Goal: Task Accomplishment & Management: Use online tool/utility

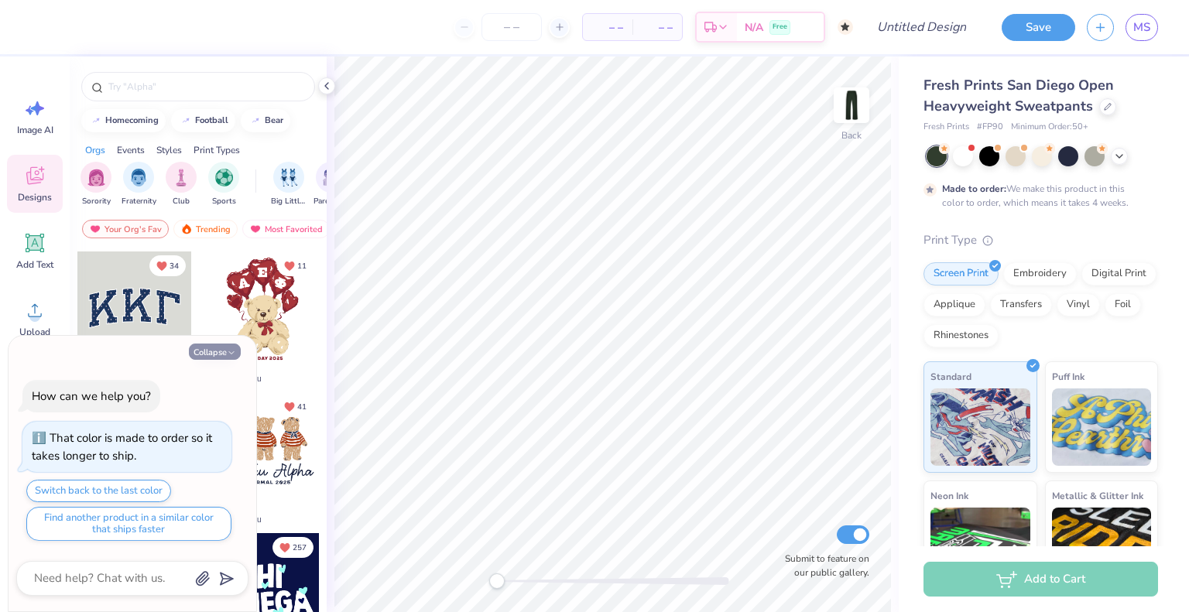
click at [221, 349] on button "Collapse" at bounding box center [215, 352] width 52 height 16
type textarea "x"
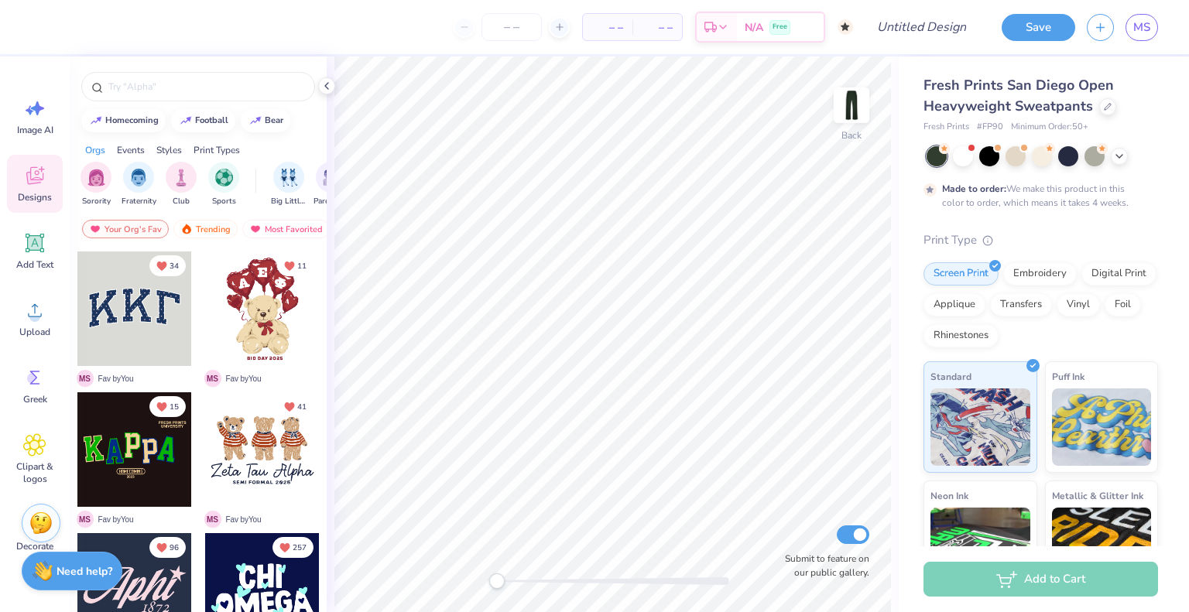
click at [117, 440] on div at bounding box center [134, 450] width 115 height 115
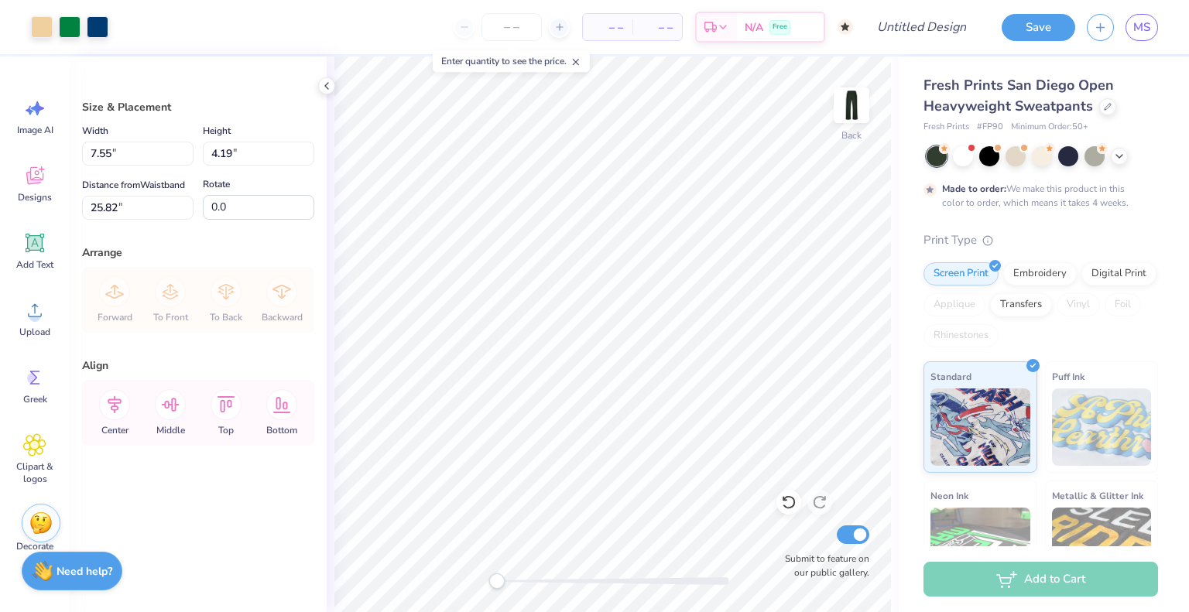
type input "7.55"
type input "4.19"
type input "25.82"
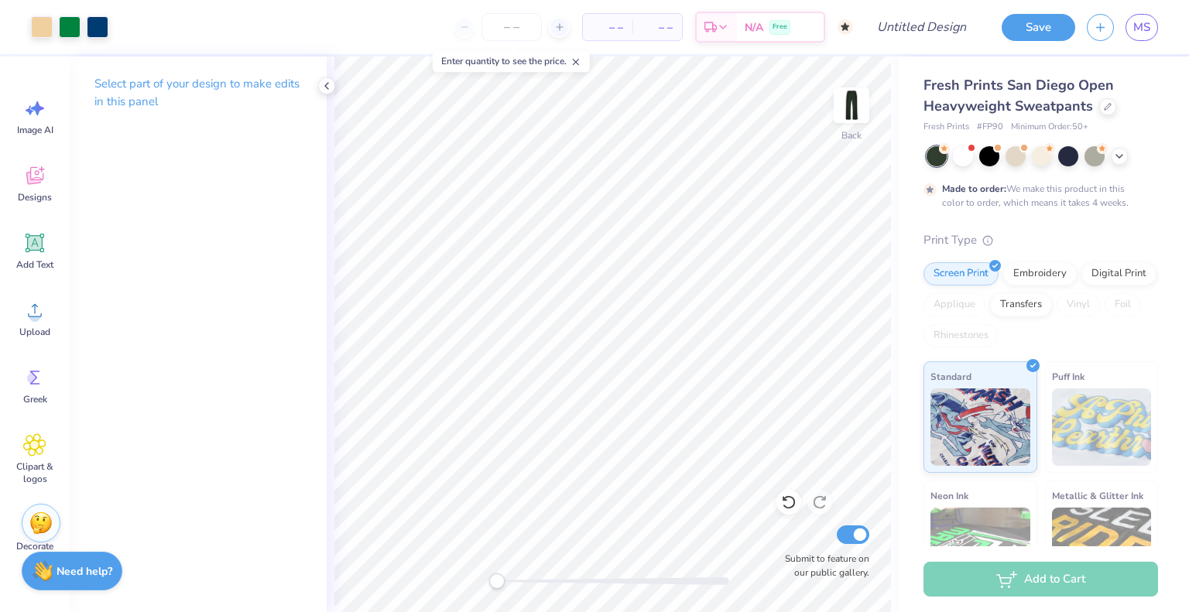
click at [590, 579] on div at bounding box center [613, 582] width 232 height 8
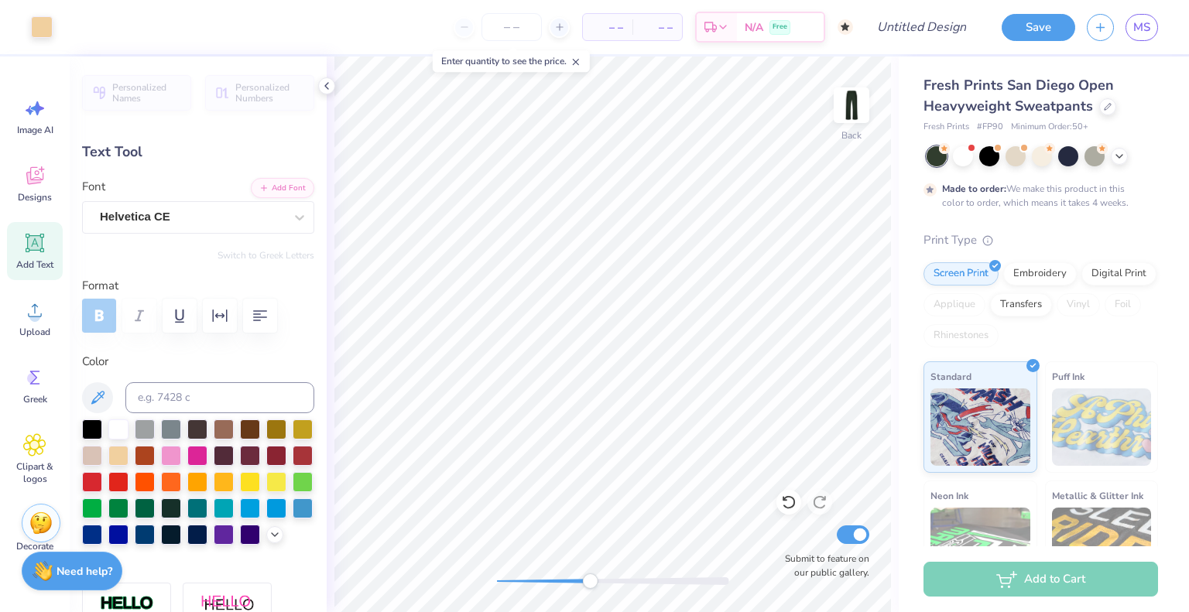
type input "1.64"
type input "22.64"
type input "1.70"
type input "0.26"
type input "25.94"
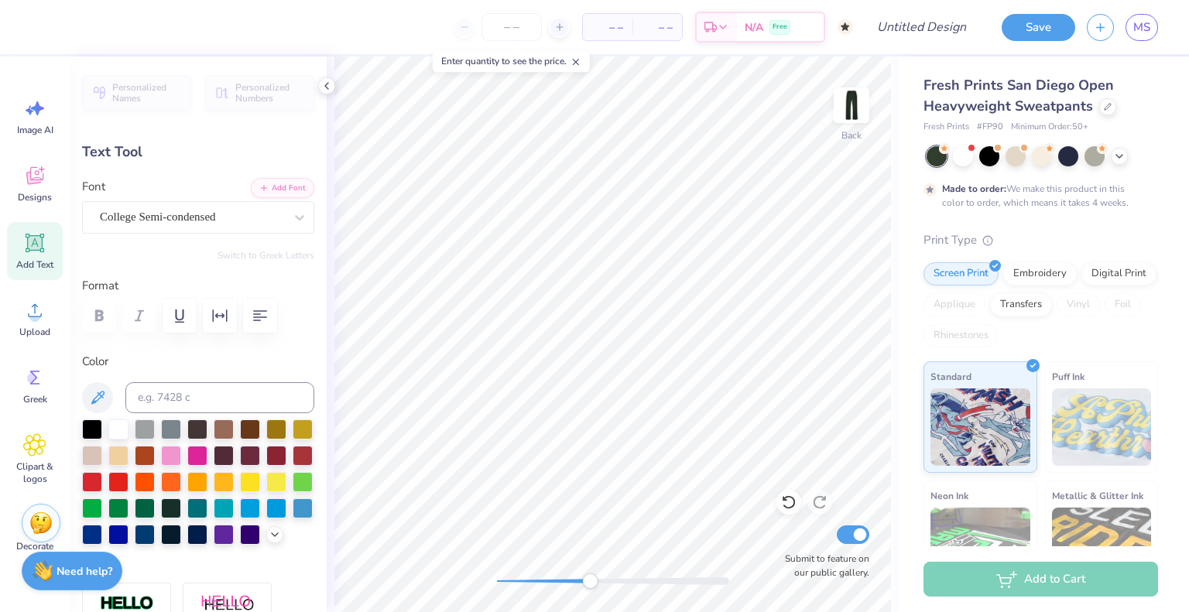
scroll to position [12, 3]
type textarea "est 1909"
type input "0.55"
type input "0.19"
type input "26.37"
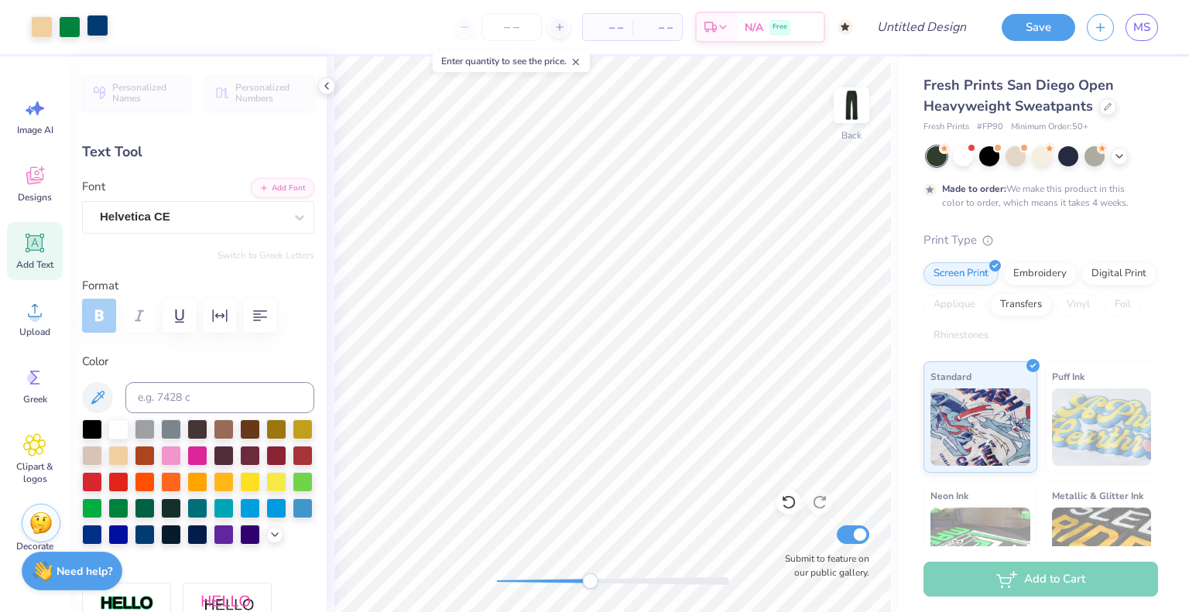
click at [95, 24] on div at bounding box center [98, 26] width 22 height 22
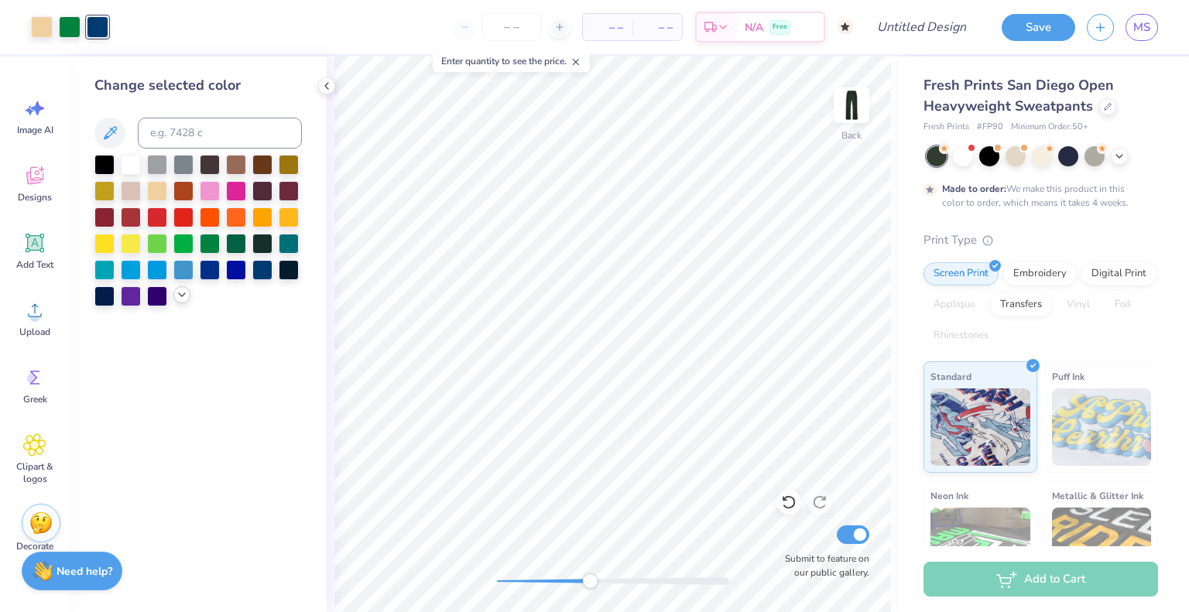
click at [176, 299] on icon at bounding box center [182, 295] width 12 height 12
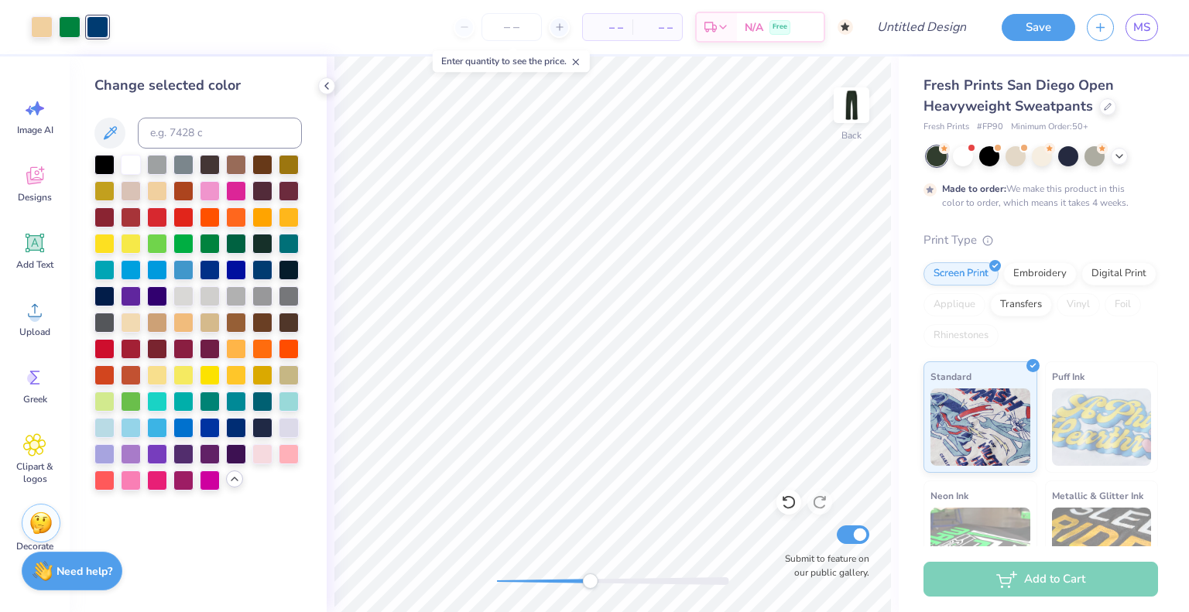
click at [243, 111] on div "Change selected color" at bounding box center [198, 283] width 208 height 416
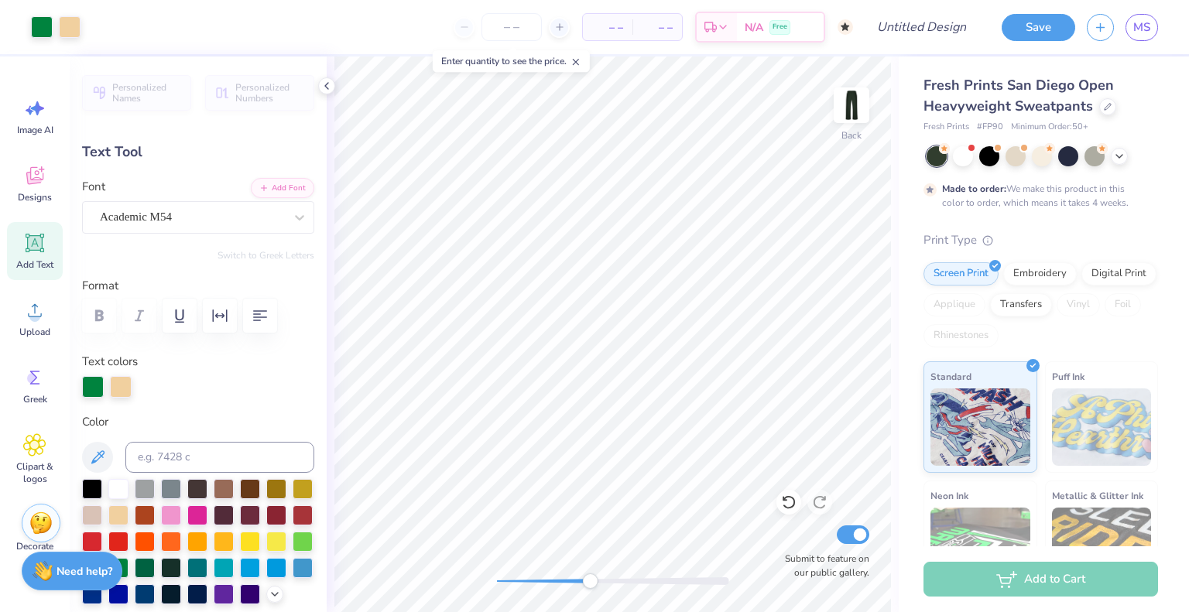
type input "-5.5"
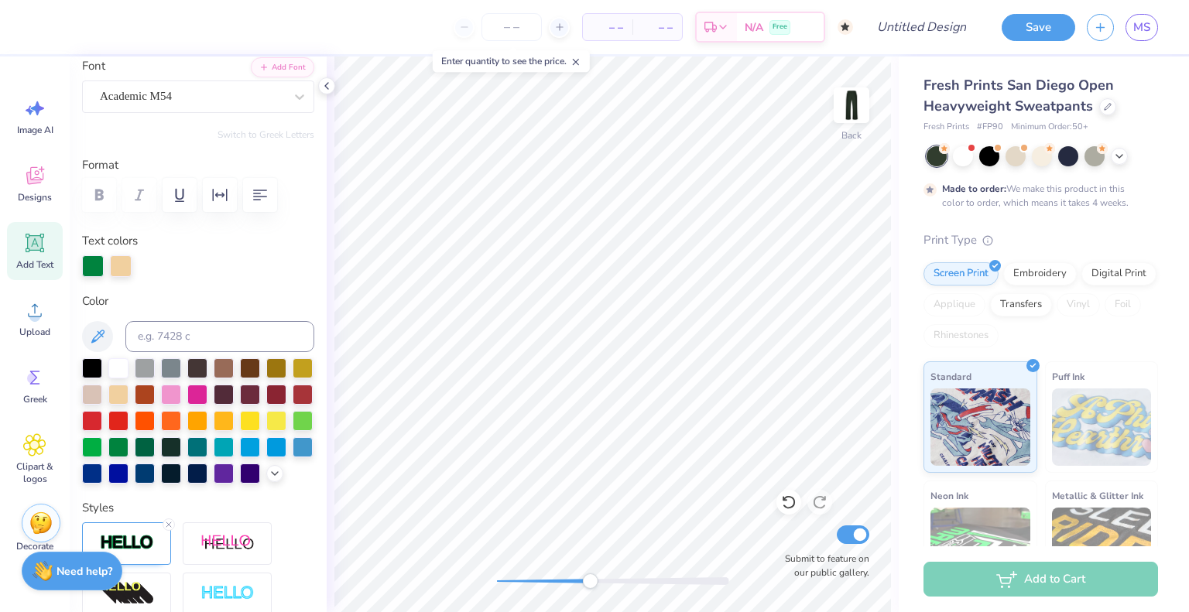
scroll to position [12, 2]
type textarea "A"
type input "0.0"
type input "1.33"
type input "1.93"
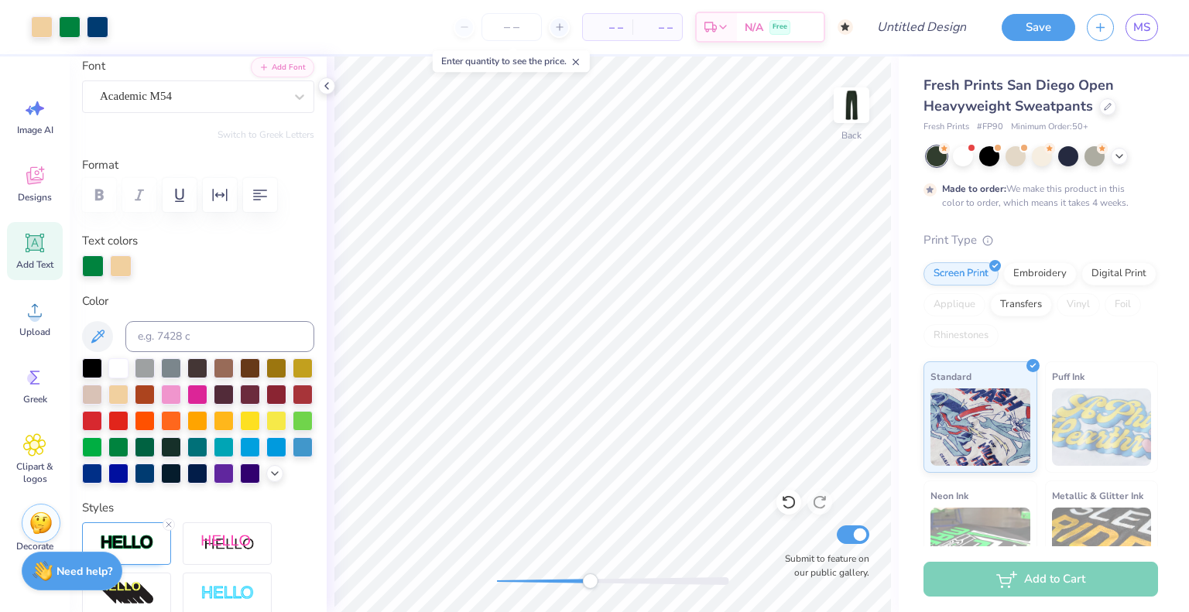
type input "23.62"
type input "-3.5"
type textarea "E"
type input "0.0"
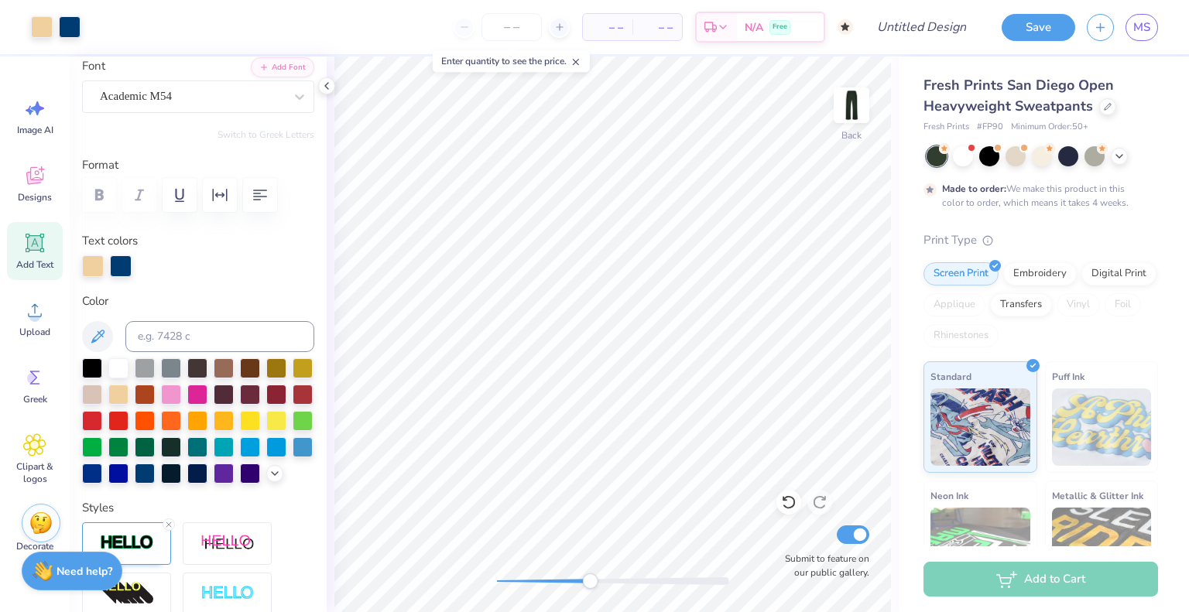
type input "1.21"
type input "1.92"
type input "-2.2"
type textarea "h"
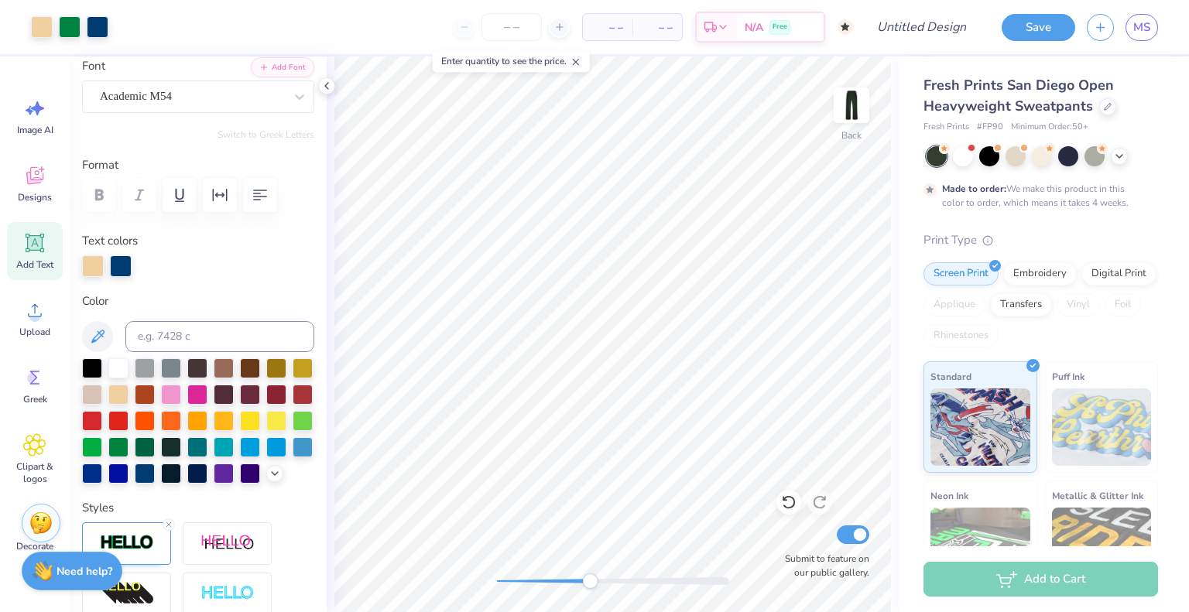
type input "0.0"
type input "1.35"
type input "2.01"
type input "23.45"
type input "10.4"
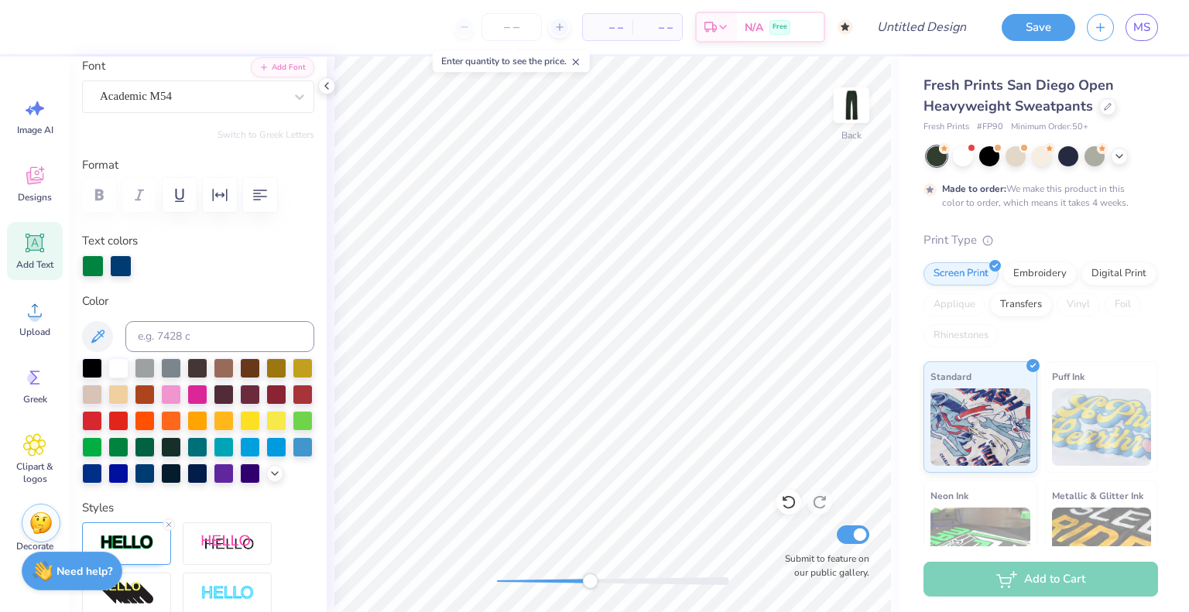
type textarea "I"
type input "0.0"
click at [527, 581] on div at bounding box center [613, 582] width 232 height 8
drag, startPoint x: 526, startPoint y: 576, endPoint x: 499, endPoint y: 581, distance: 27.6
click at [499, 581] on div "Accessibility label" at bounding box center [499, 581] width 15 height 15
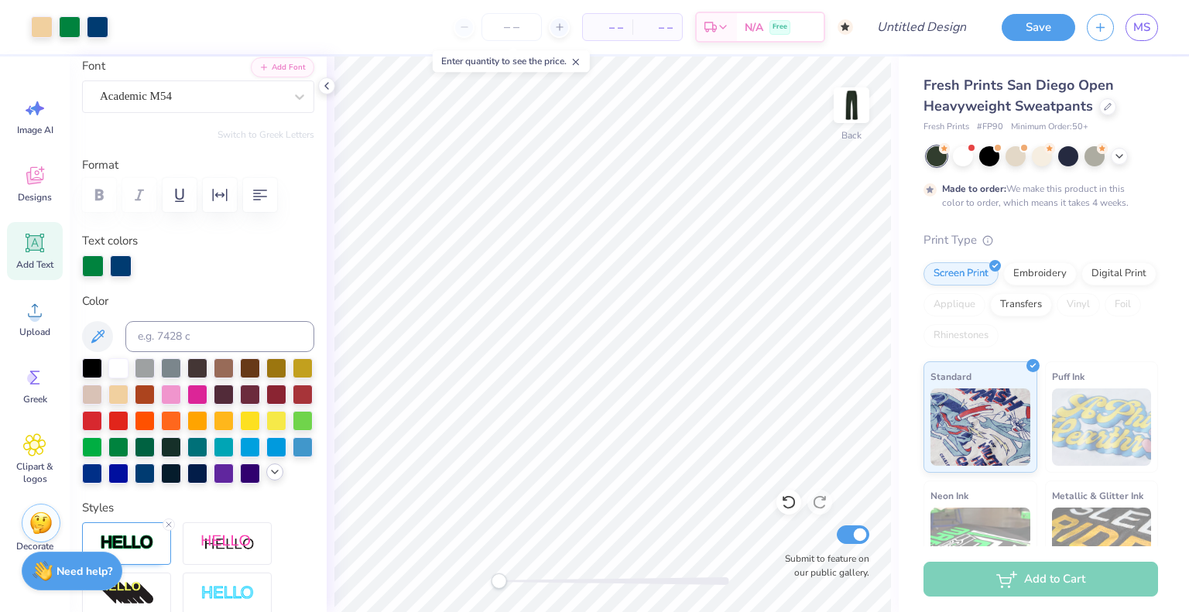
click at [269, 479] on icon at bounding box center [275, 472] width 12 height 12
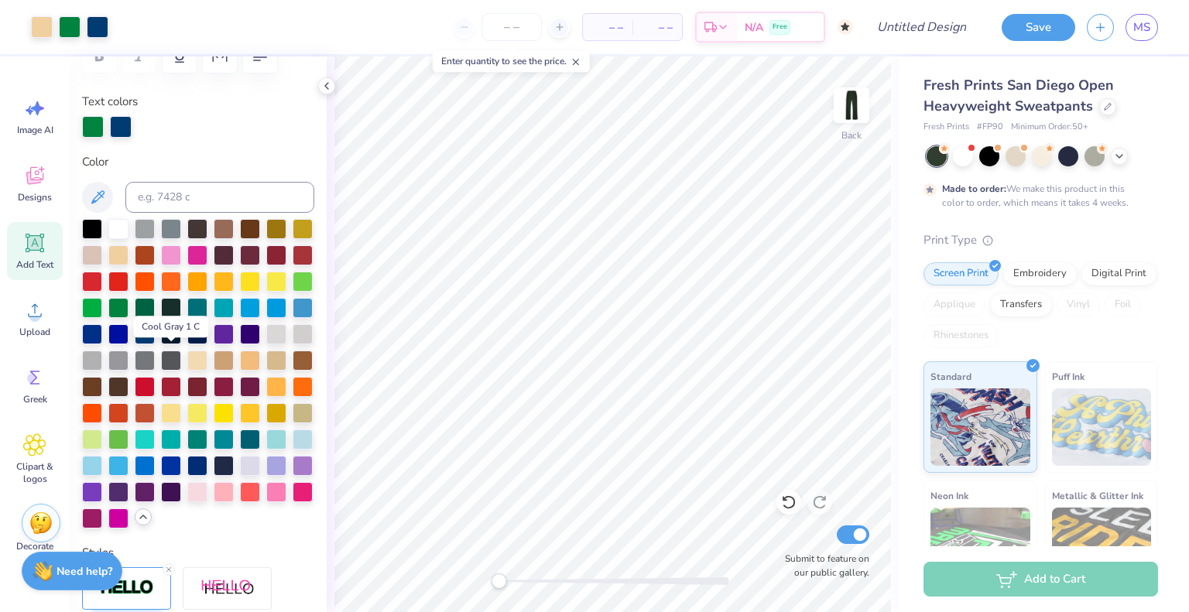
scroll to position [262, 0]
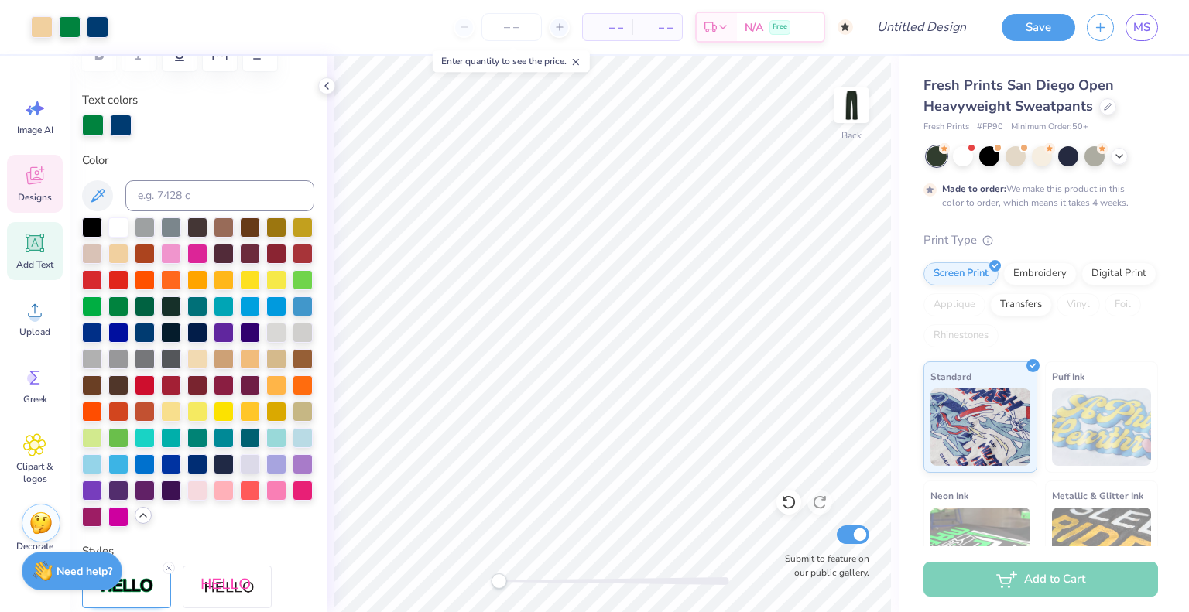
click at [25, 163] on div "Designs" at bounding box center [35, 184] width 56 height 58
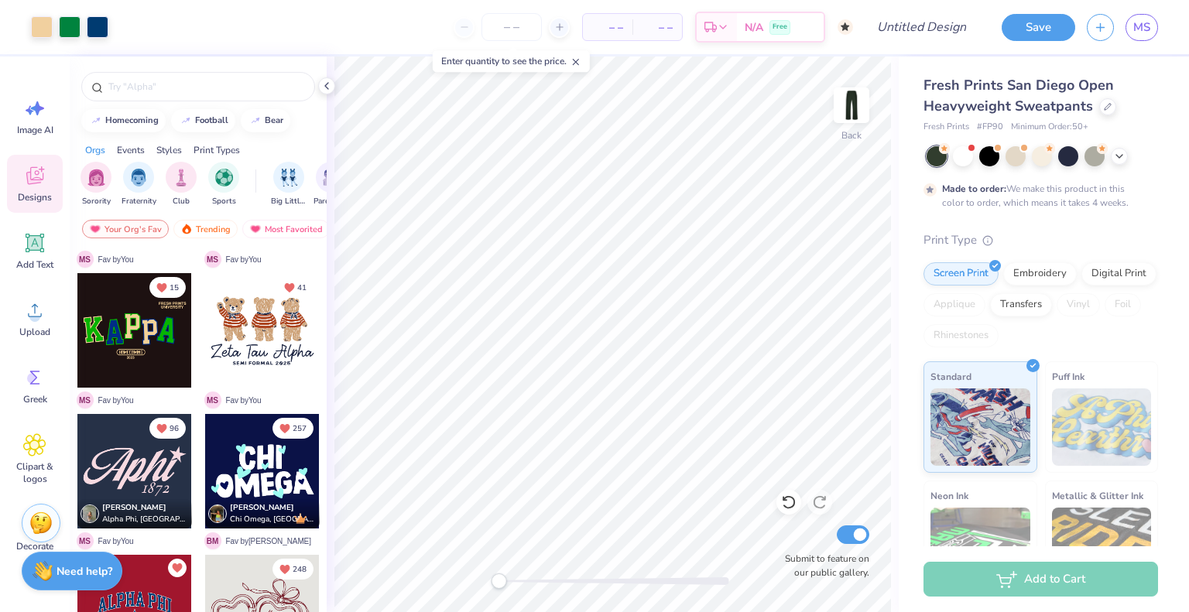
scroll to position [0, 0]
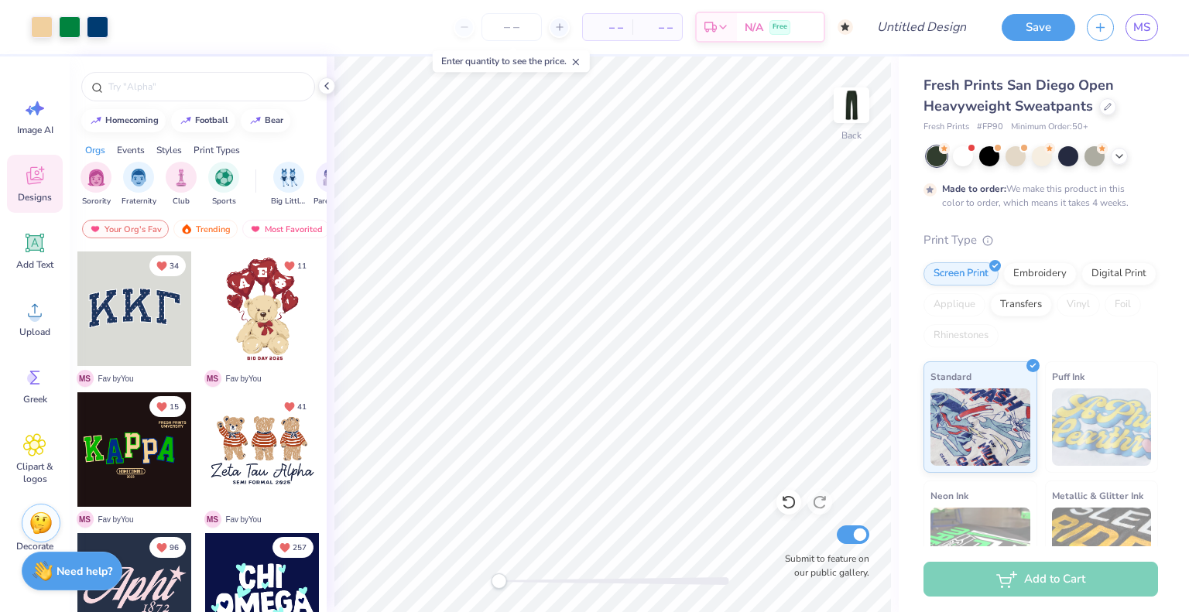
click at [561, 581] on div at bounding box center [613, 582] width 232 height 8
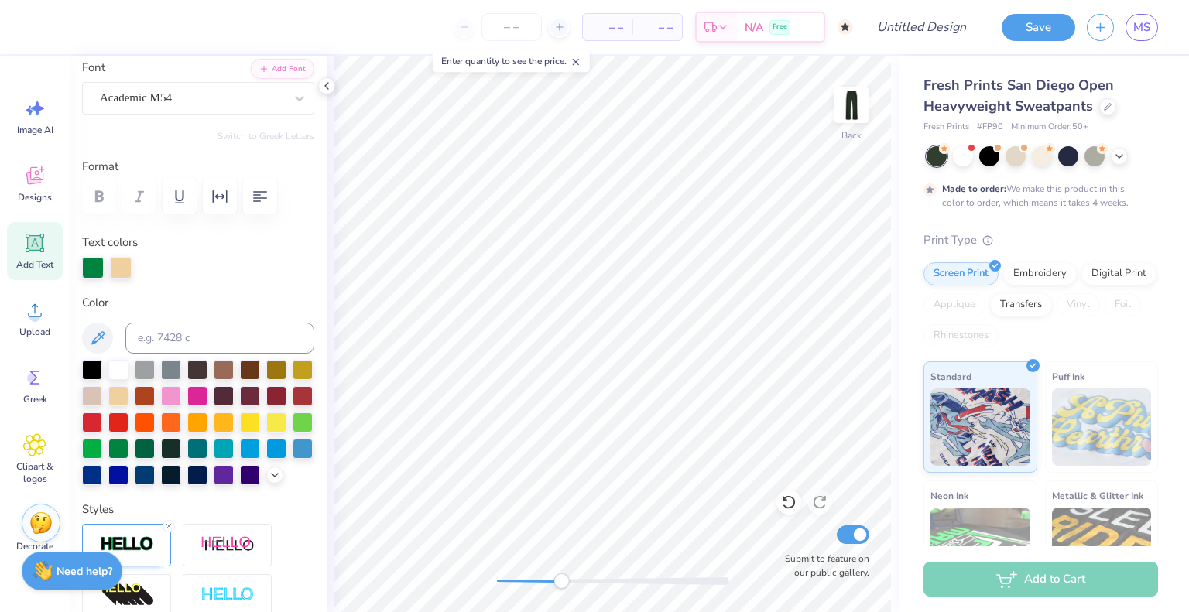
scroll to position [120, 0]
click at [272, 475] on polyline at bounding box center [275, 473] width 6 height 3
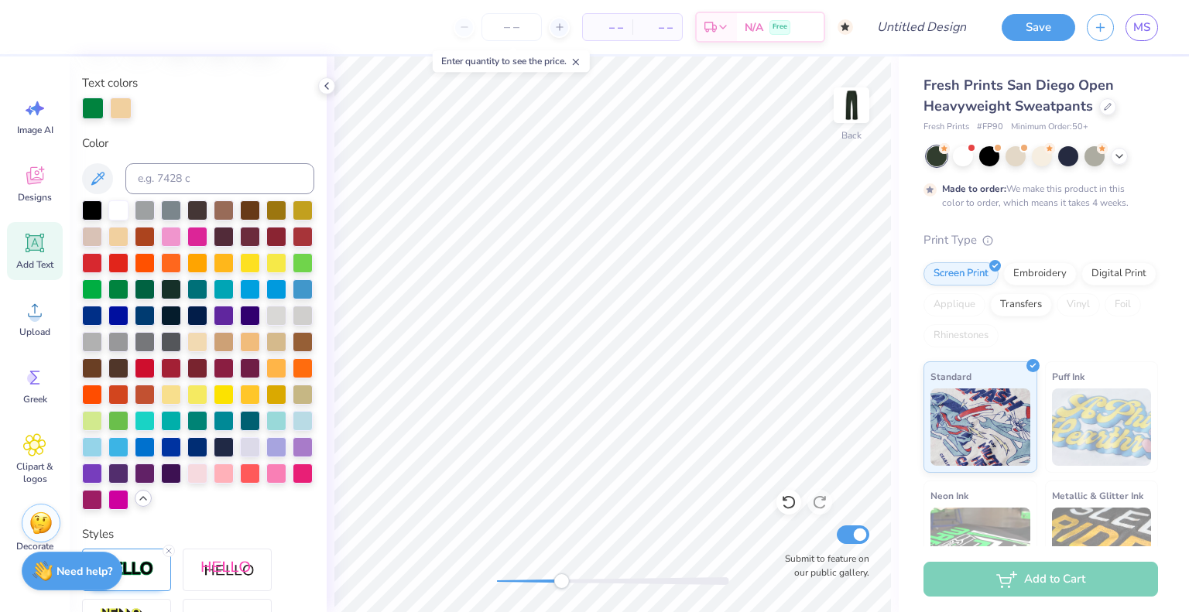
scroll to position [279, 0]
click at [515, 581] on div at bounding box center [613, 582] width 232 height 8
type input "0.0"
type input "1.23"
type input "1.94"
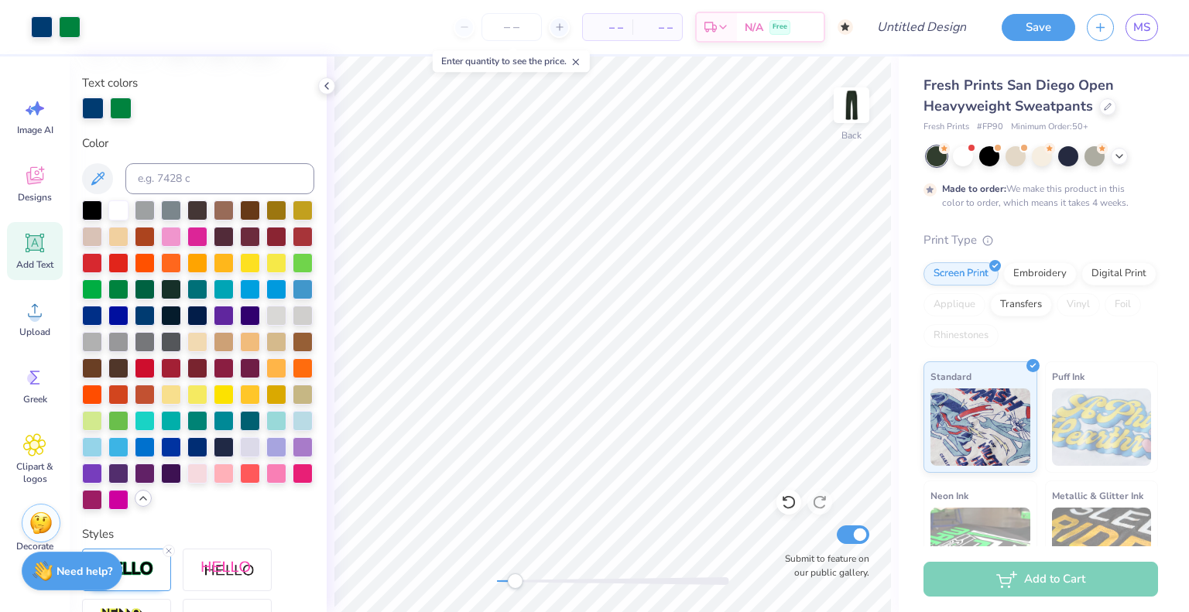
type input "23.60"
type input "0.0"
type input "1.17"
type input "1.88"
type input "23.20"
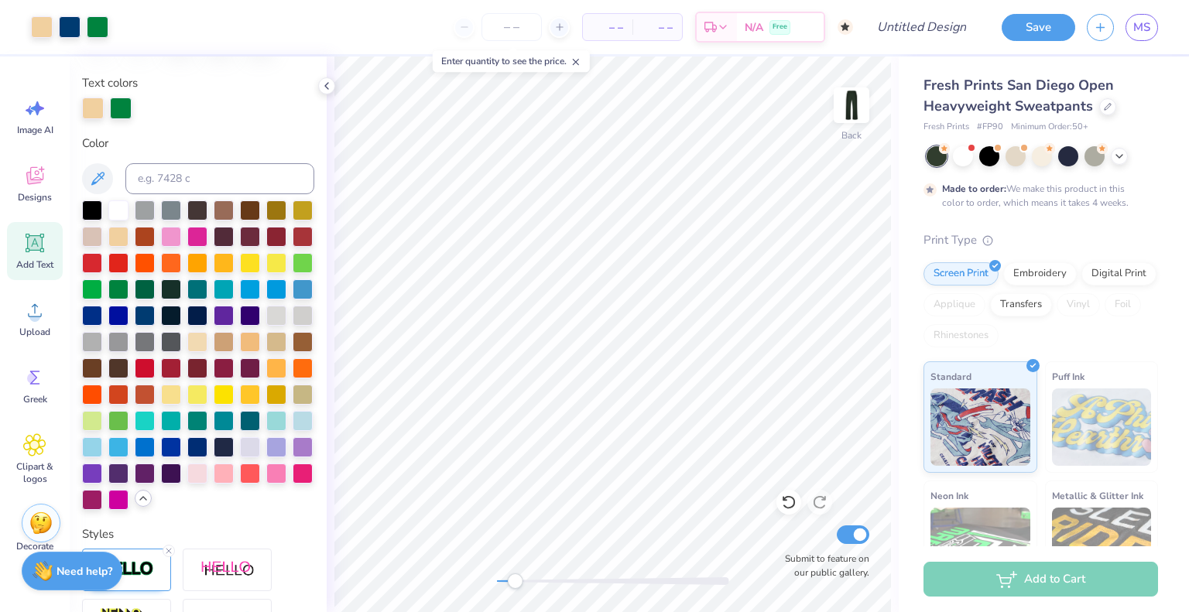
type input "1.38"
type input "1.93"
type input "23.61"
type input "0.0"
type input "0.91"
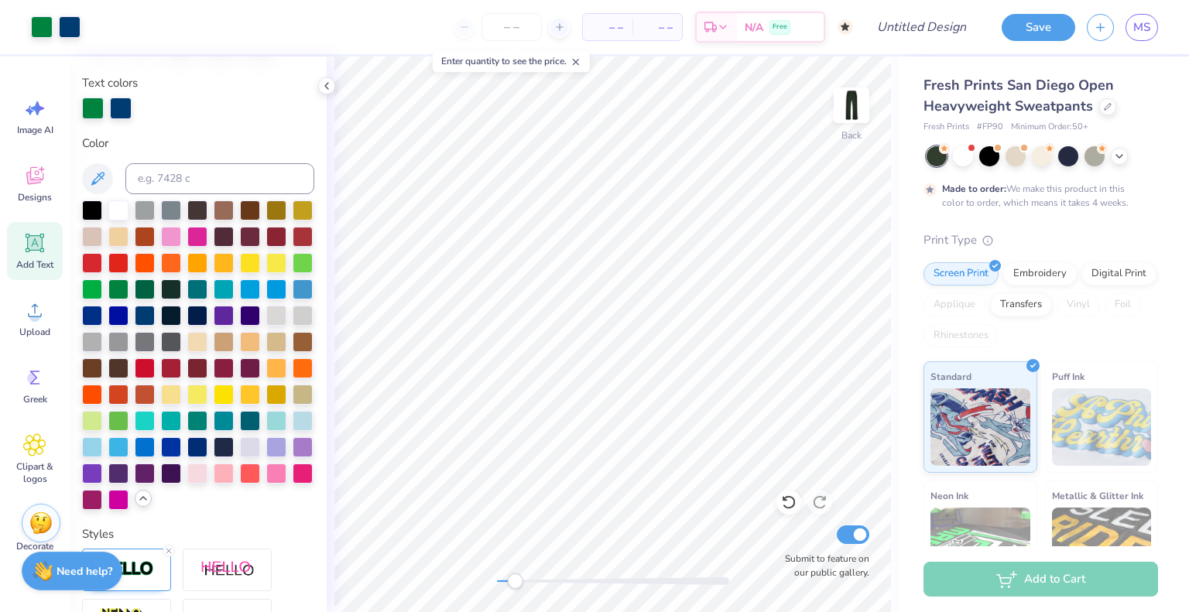
type input "1.95"
type input "23.44"
type input "0.0"
click at [542, 581] on div at bounding box center [613, 582] width 232 height 8
type input "1.28"
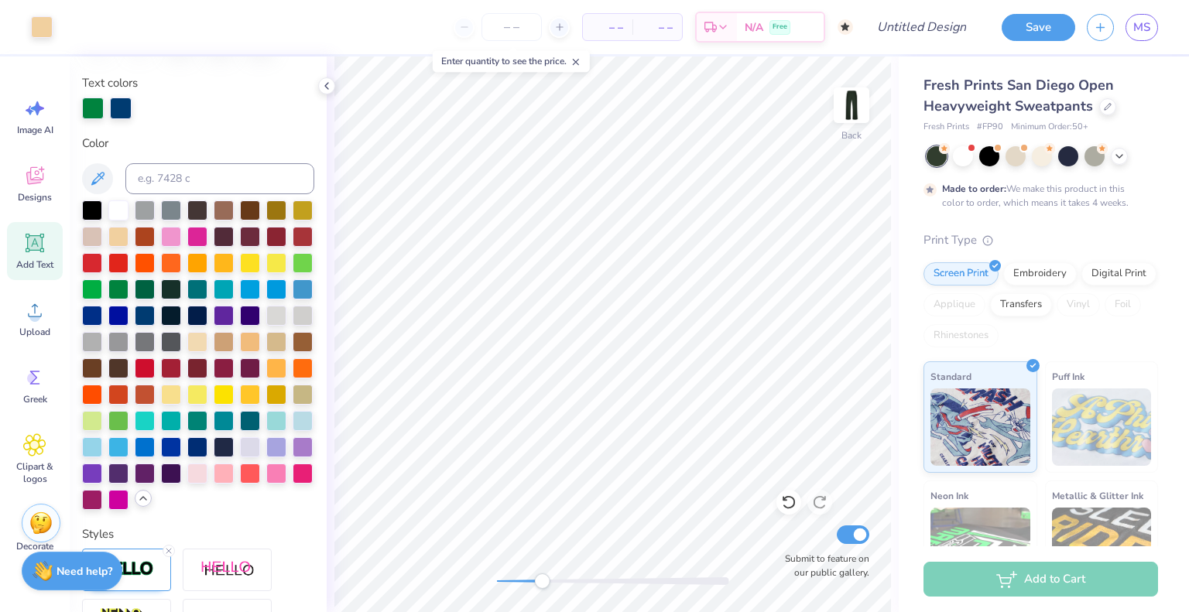
type input "0.26"
type input "26.00"
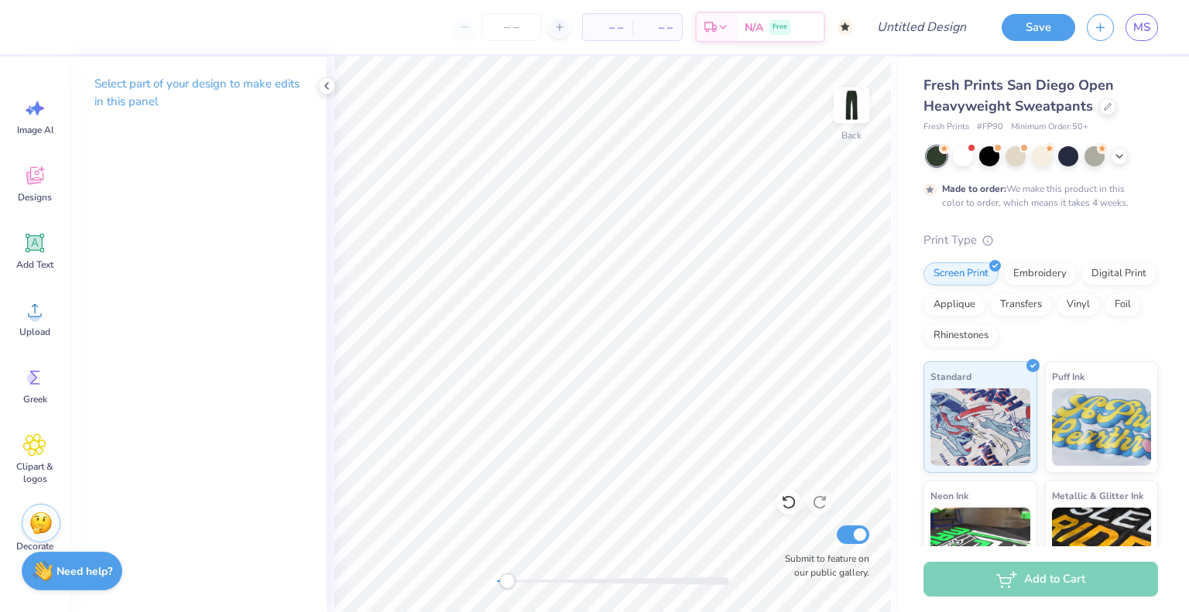
drag, startPoint x: 537, startPoint y: 581, endPoint x: 506, endPoint y: 585, distance: 32.0
click at [506, 585] on div "Accessibility label" at bounding box center [506, 581] width 15 height 15
drag, startPoint x: 506, startPoint y: 581, endPoint x: 489, endPoint y: 581, distance: 16.3
click at [489, 581] on div "Accessibility label" at bounding box center [496, 581] width 15 height 15
click at [45, 184] on icon at bounding box center [34, 175] width 23 height 23
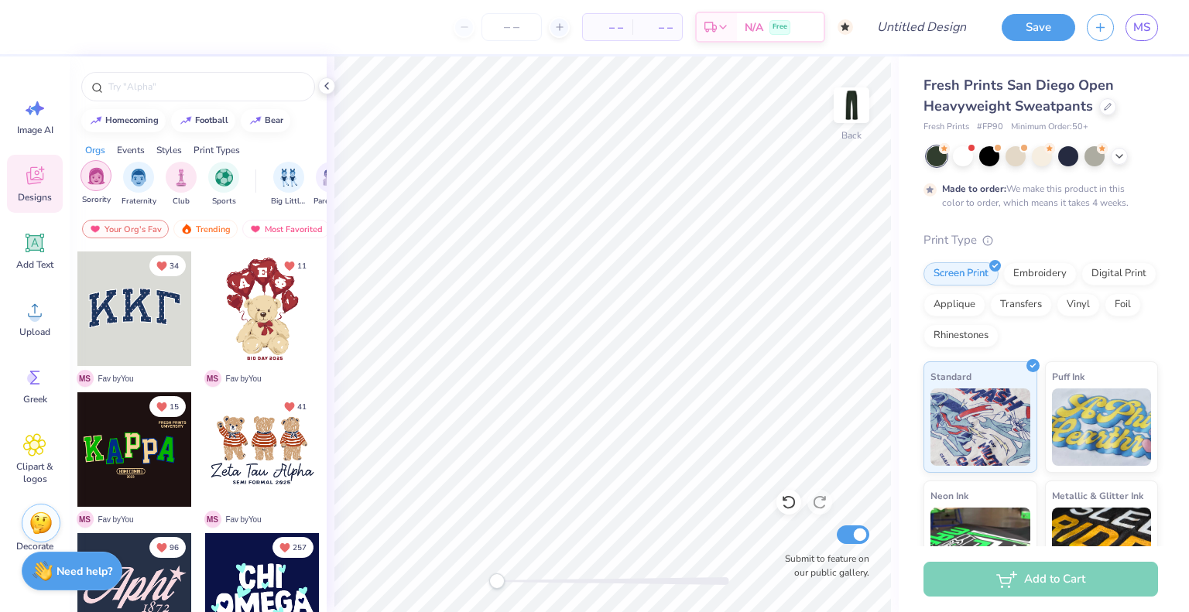
click at [100, 175] on img "filter for Sorority" at bounding box center [96, 176] width 18 height 18
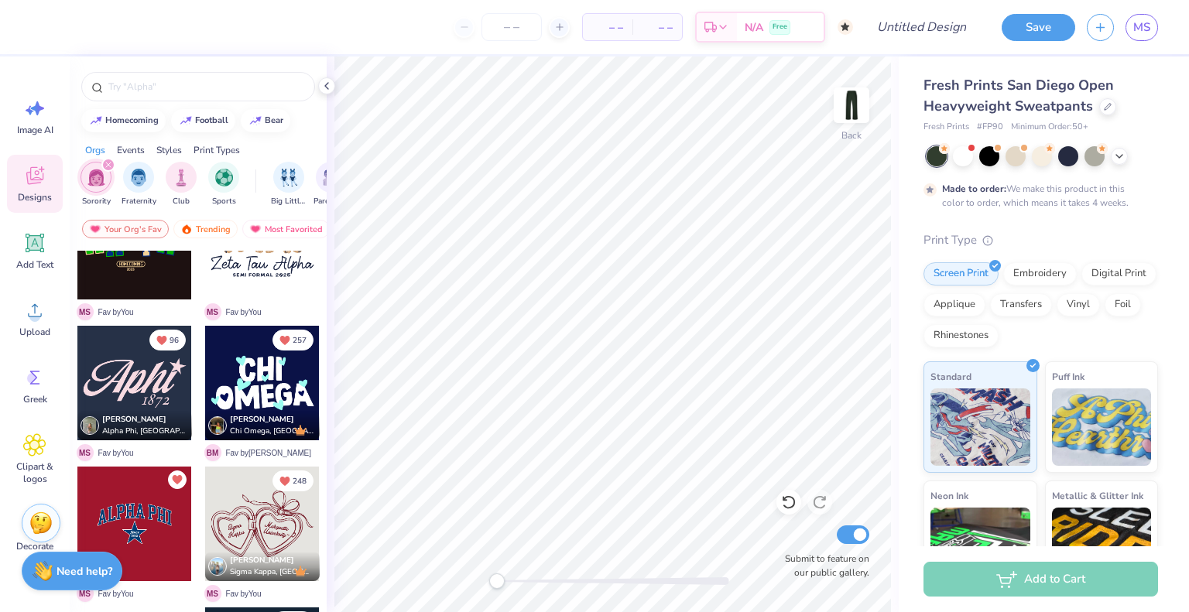
scroll to position [209, 0]
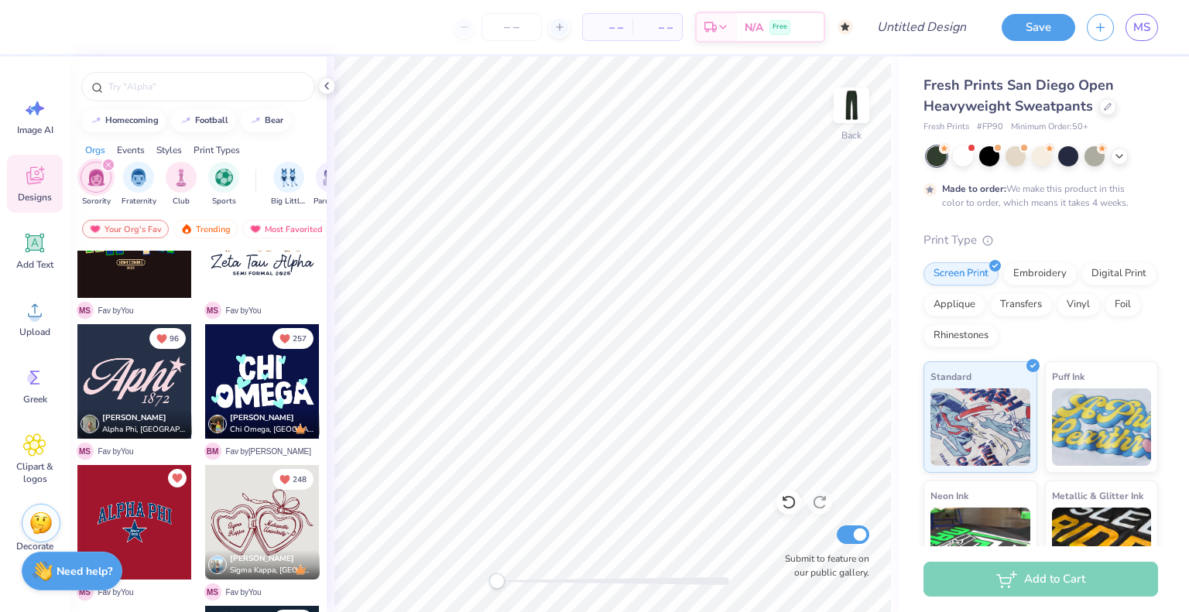
click at [130, 369] on div at bounding box center [134, 381] width 115 height 115
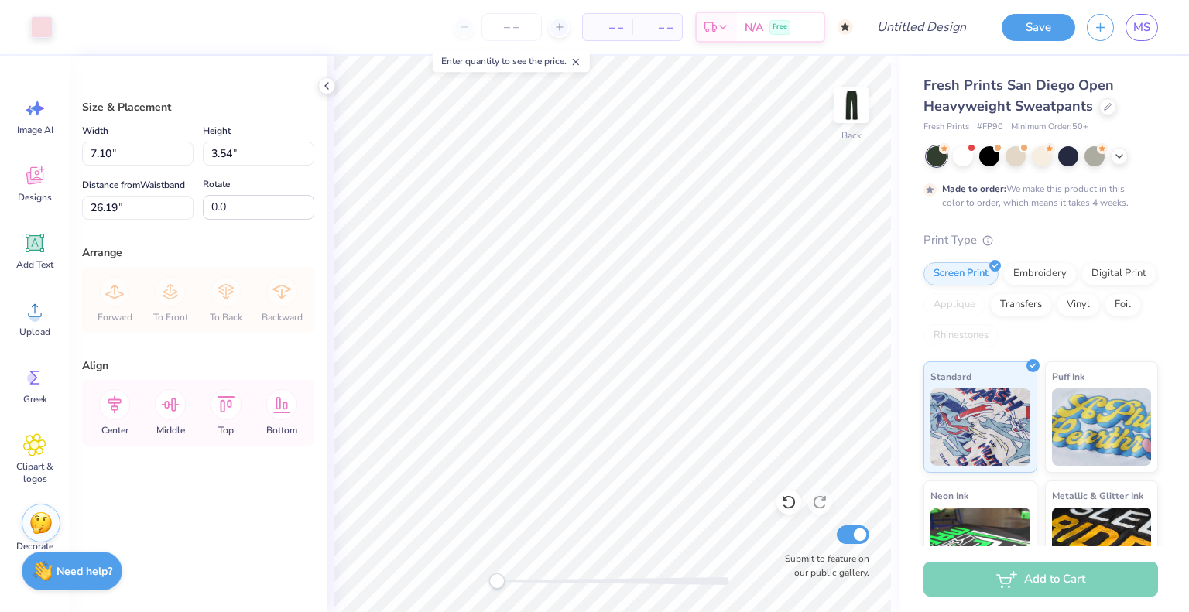
type input "7.10"
type input "3.54"
type input "26.19"
click at [40, 25] on div at bounding box center [42, 26] width 22 height 22
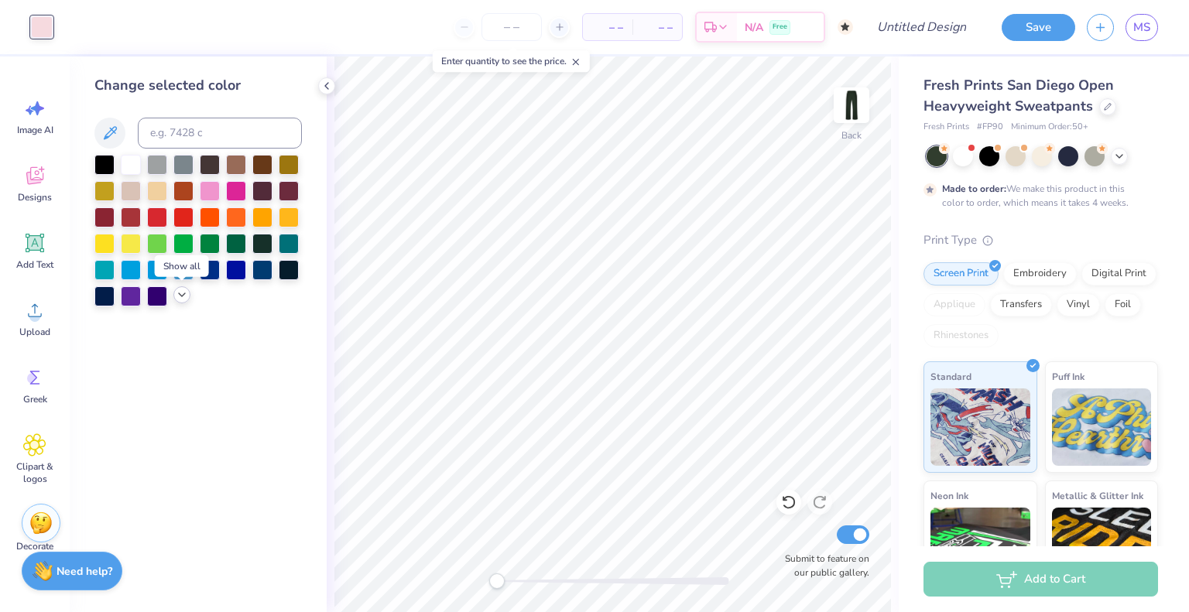
click at [180, 293] on icon at bounding box center [182, 295] width 12 height 12
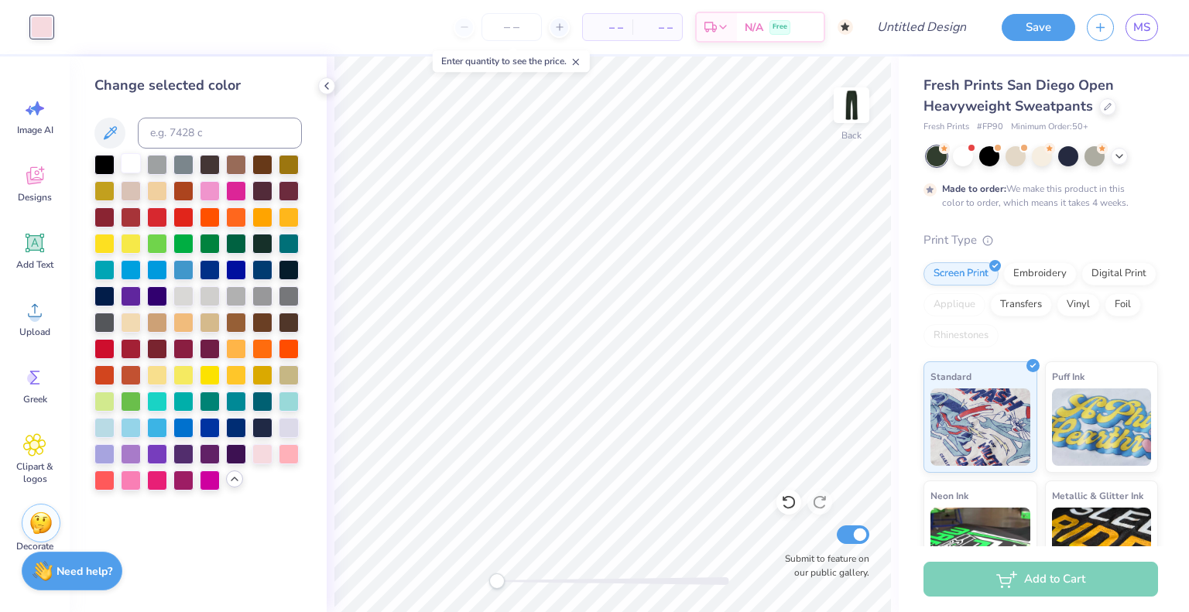
click at [133, 161] on div at bounding box center [131, 163] width 20 height 20
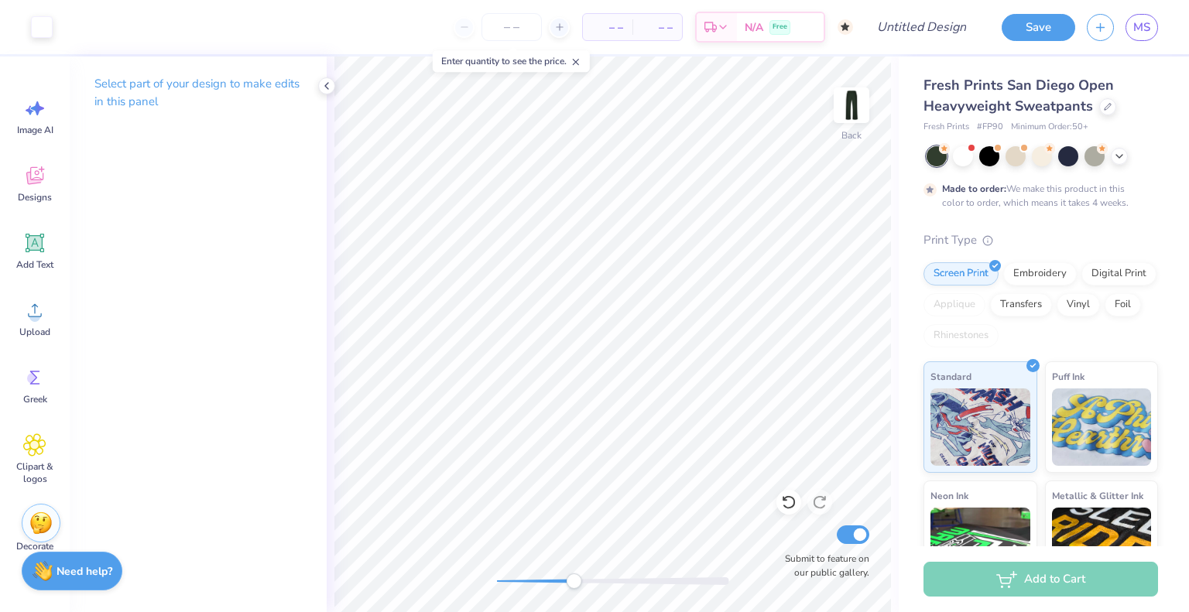
click at [574, 578] on div at bounding box center [613, 582] width 232 height 8
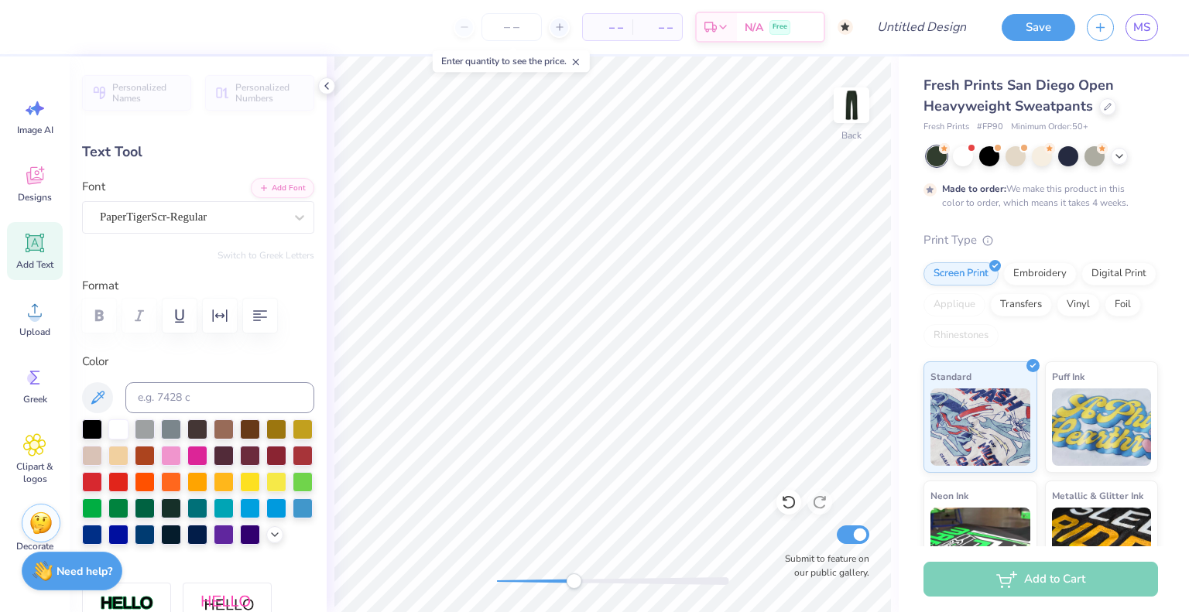
scroll to position [12, 2]
type textarea "Aephi"
click at [516, 574] on div at bounding box center [613, 581] width 232 height 15
click at [553, 577] on div at bounding box center [613, 581] width 232 height 15
type input "1.93"
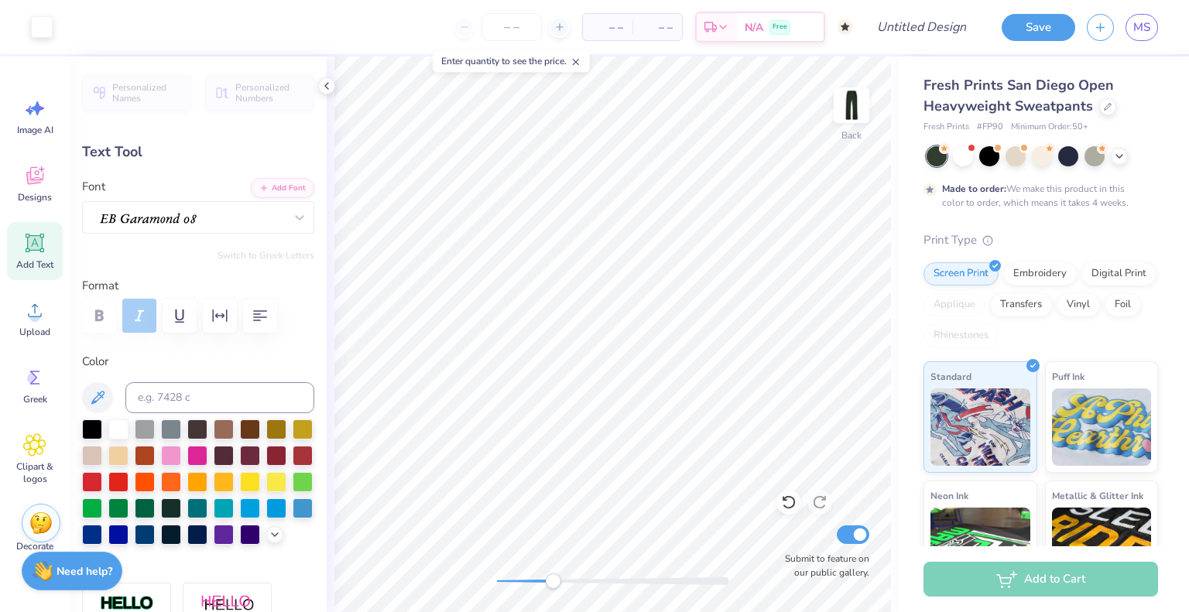
type input "0.97"
type input "26.03"
type textarea "1909"
type input "1.85"
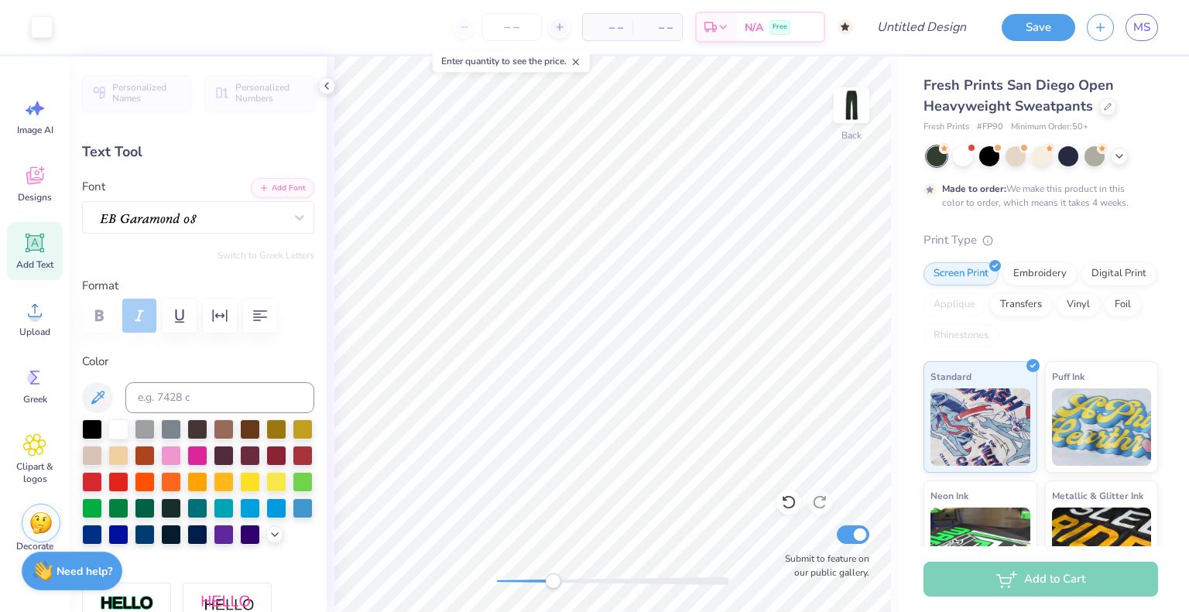
type input "0.79"
type input "26.73"
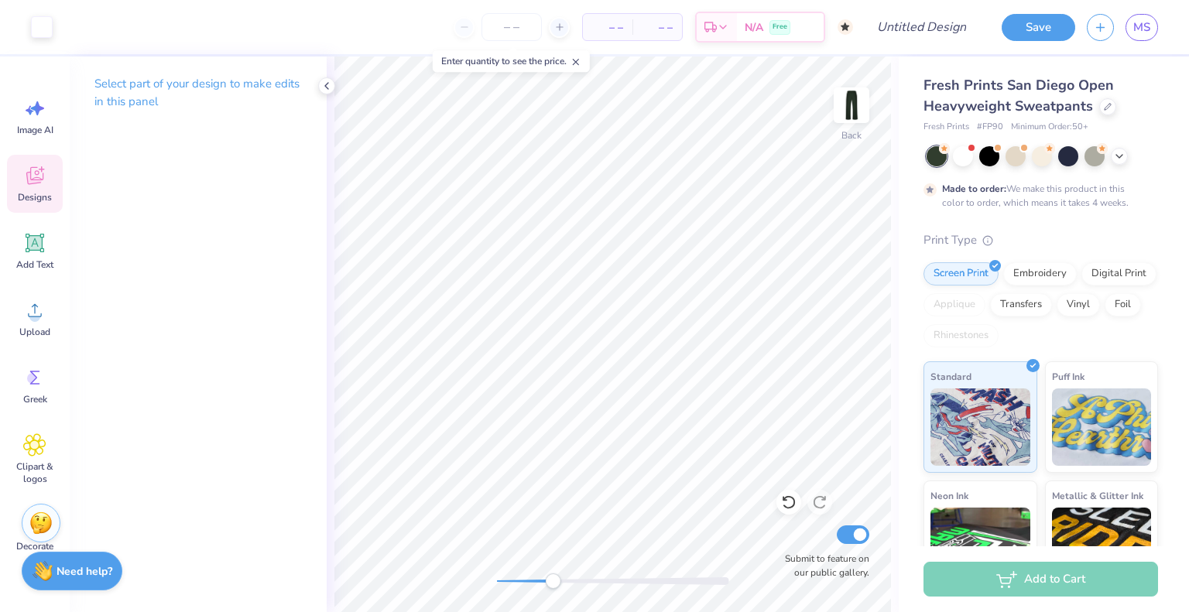
click at [43, 191] on span "Designs" at bounding box center [35, 197] width 34 height 12
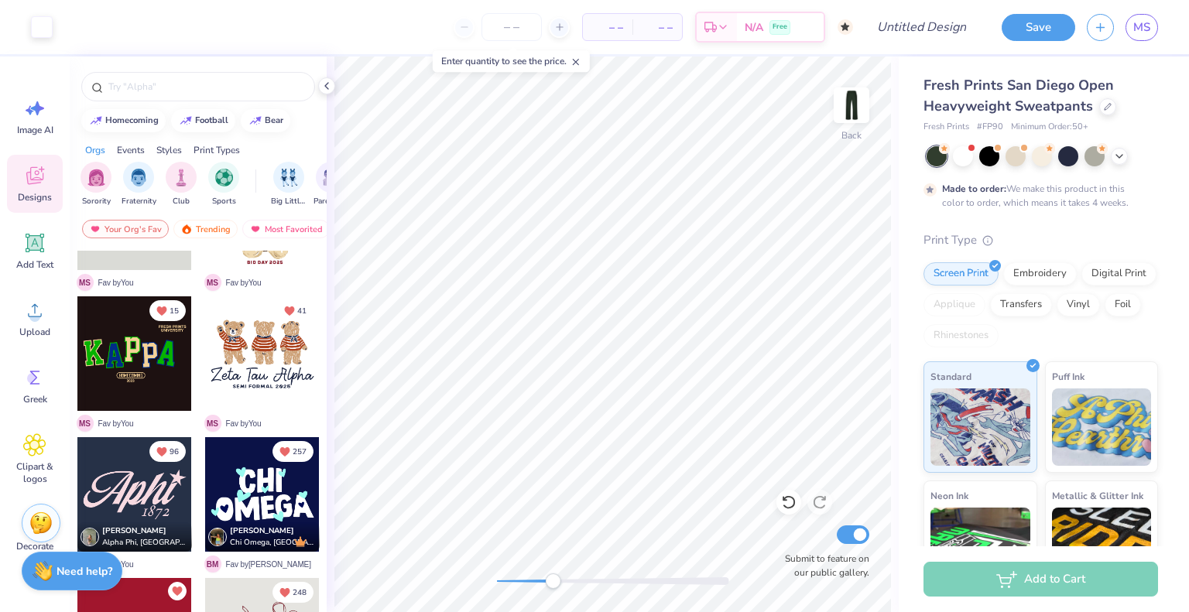
scroll to position [101, 0]
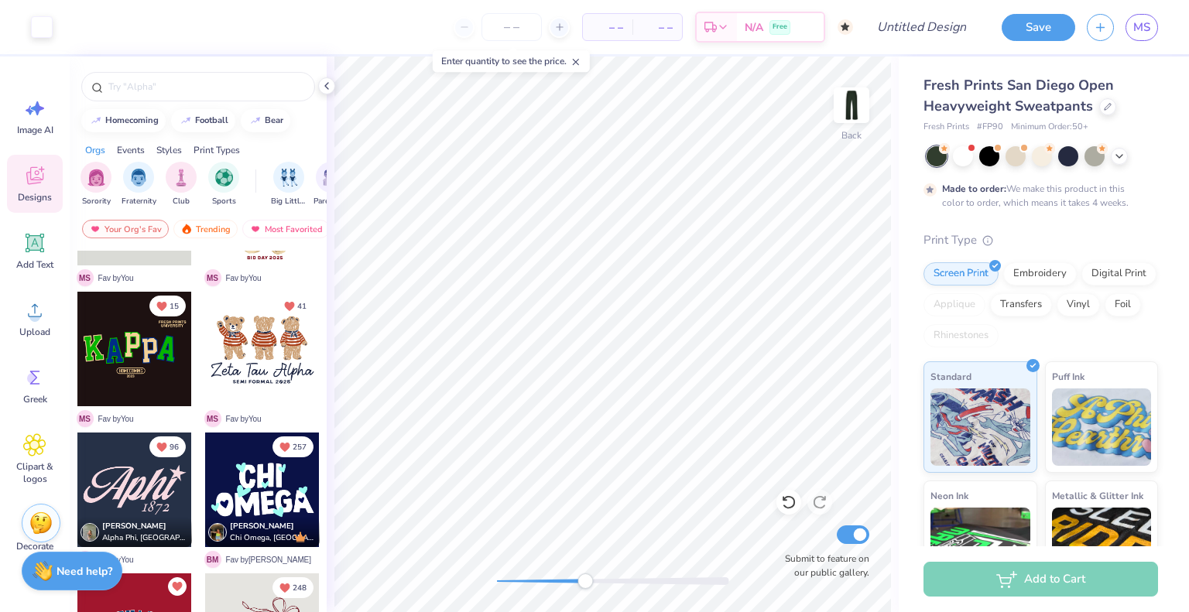
click at [585, 582] on div at bounding box center [613, 582] width 232 height 8
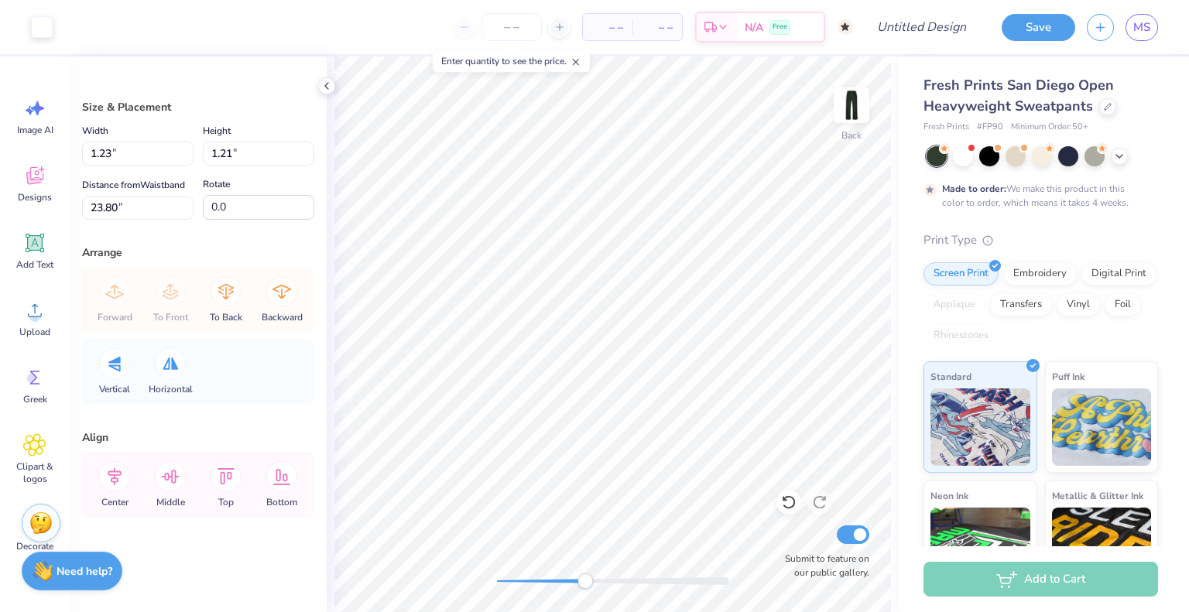
type input "1.23"
type input "1.21"
type input "23.80"
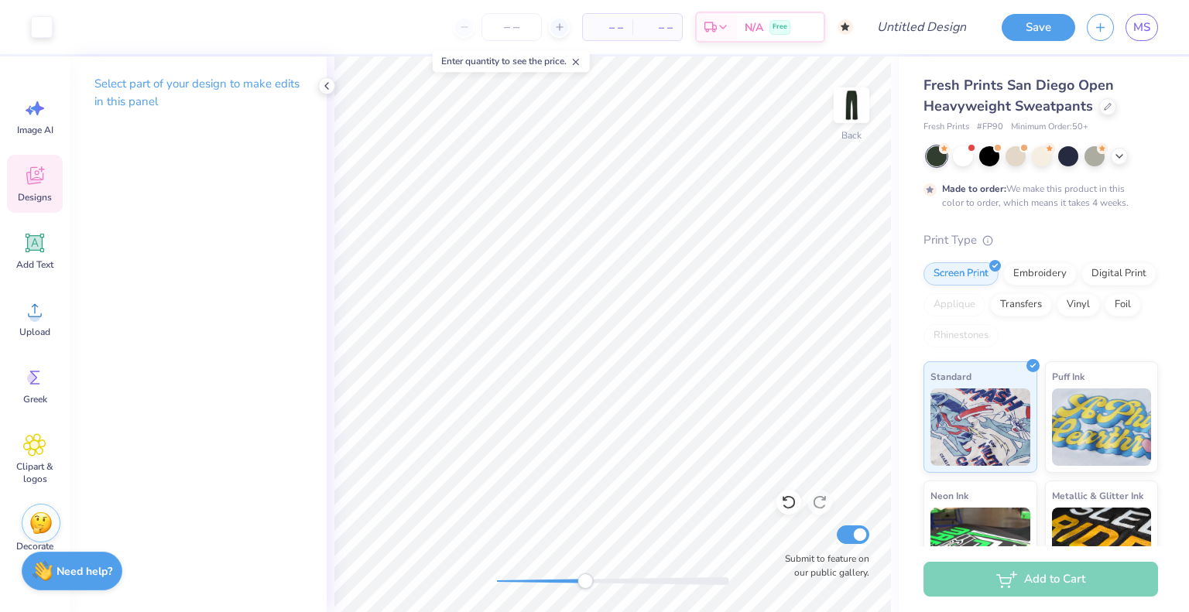
click at [29, 177] on icon at bounding box center [34, 178] width 15 height 12
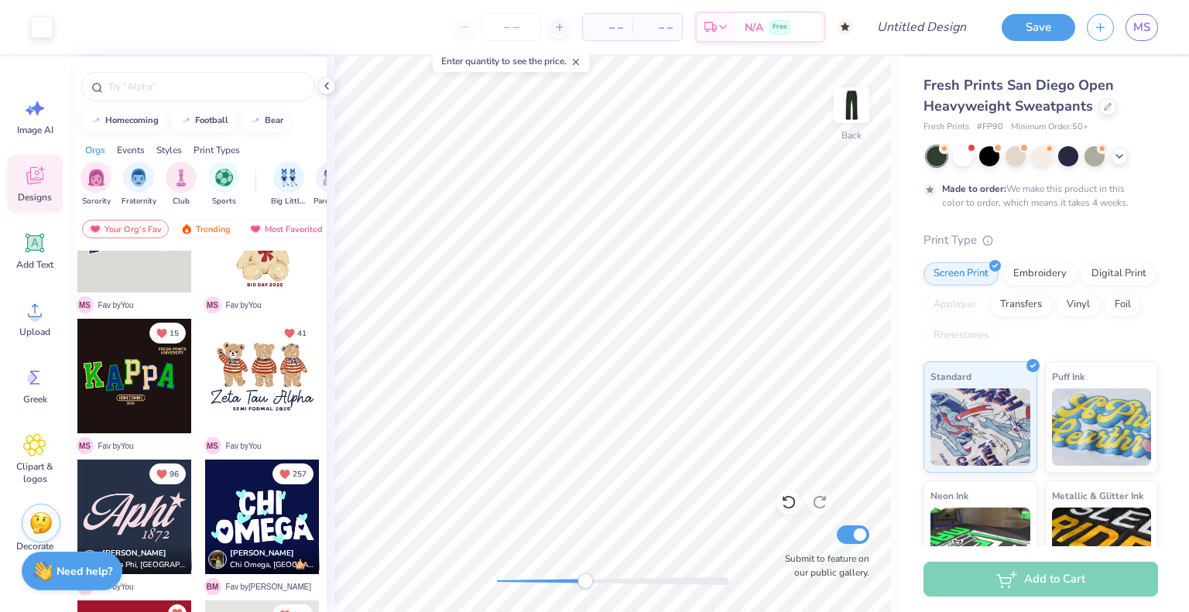
scroll to position [77, 0]
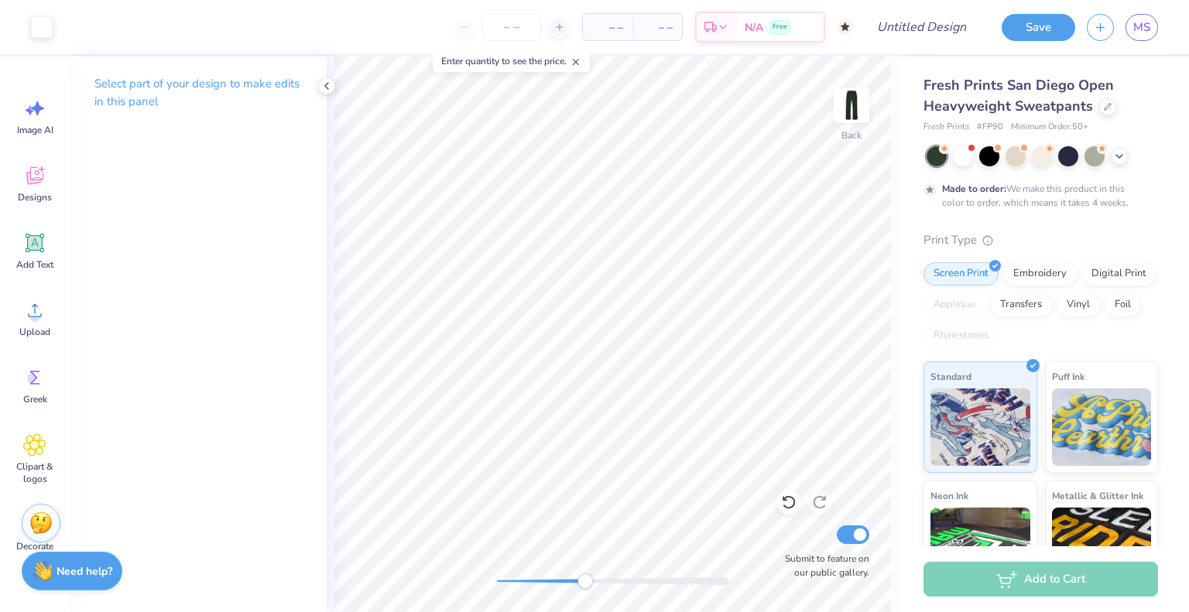
click at [552, 577] on div at bounding box center [613, 581] width 232 height 15
click at [519, 579] on div at bounding box center [613, 582] width 232 height 8
click at [483, 584] on div "Back Submit to feature on our public gallery." at bounding box center [613, 335] width 572 height 556
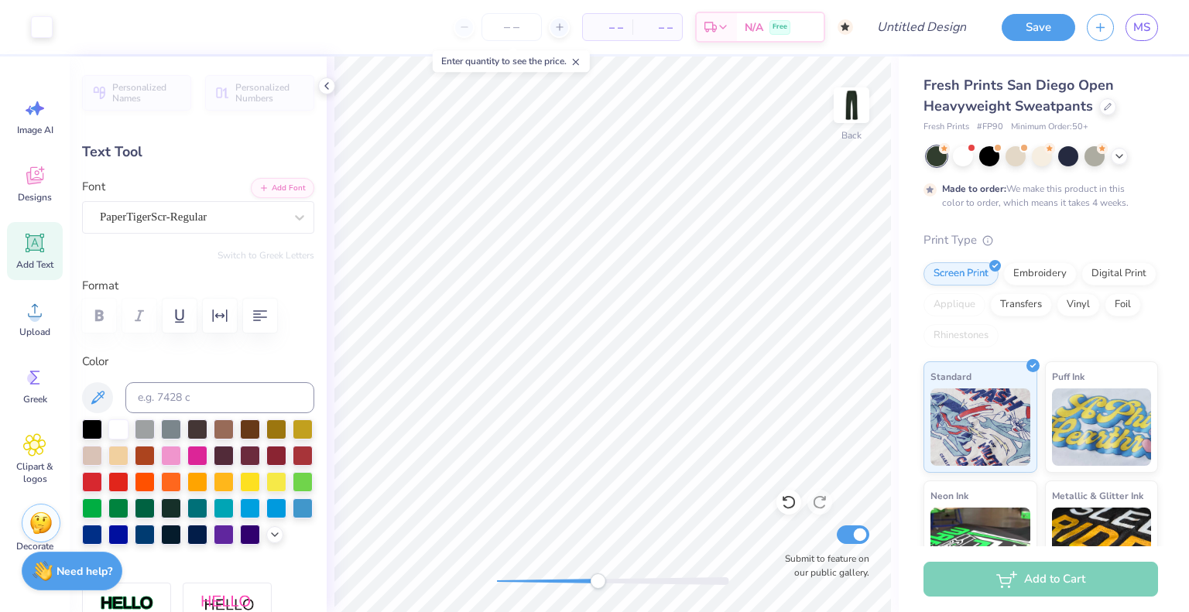
click at [598, 580] on div at bounding box center [613, 582] width 232 height 8
click at [514, 582] on div at bounding box center [613, 582] width 232 height 8
click at [557, 578] on div at bounding box center [613, 582] width 232 height 8
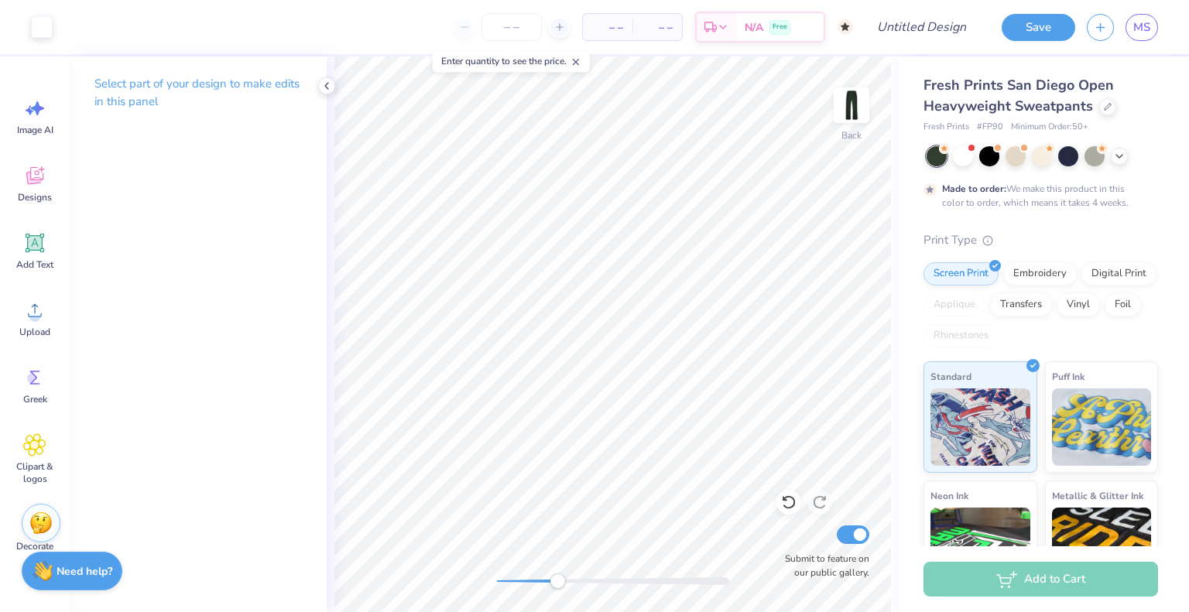
click at [510, 575] on div at bounding box center [613, 581] width 232 height 15
click at [473, 568] on div "Back Submit to feature on our public gallery." at bounding box center [613, 335] width 572 height 556
click at [903, 31] on input "Design Title" at bounding box center [941, 27] width 76 height 31
type input "sweatpants fall merch"
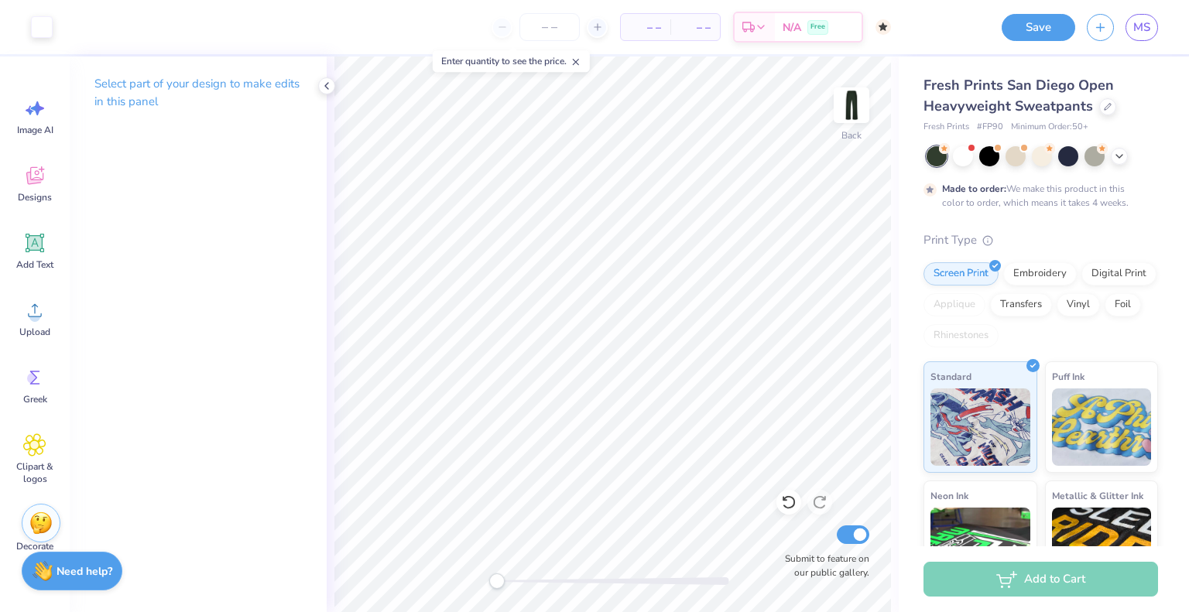
scroll to position [0, 0]
click at [570, 27] on input "number" at bounding box center [550, 27] width 60 height 28
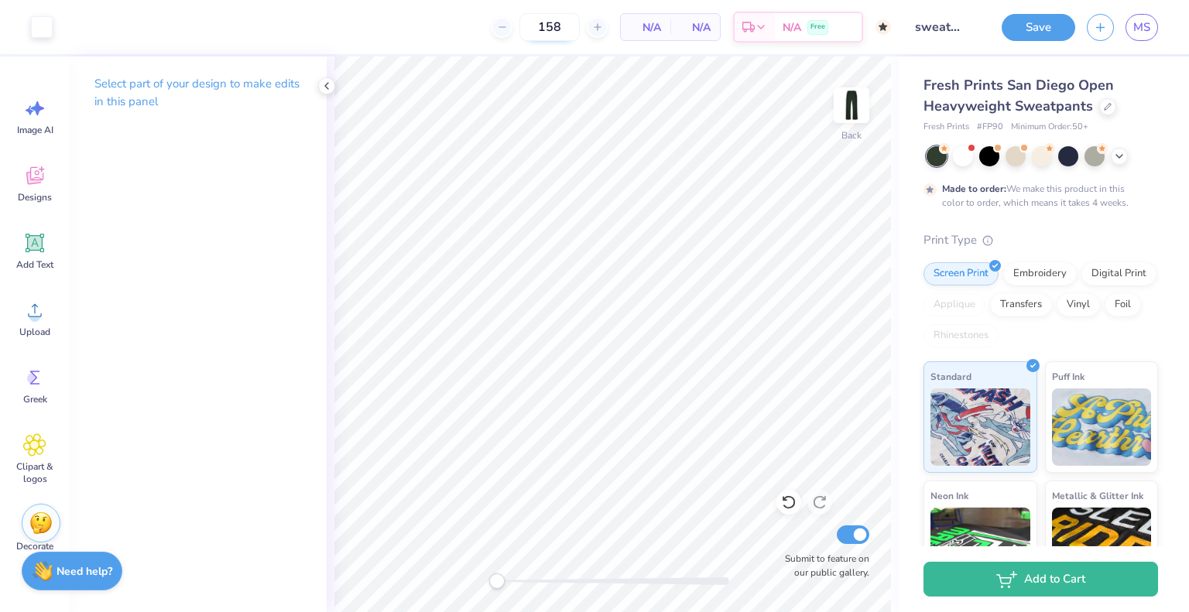
type input "158"
click at [1031, 24] on button "Save" at bounding box center [1039, 25] width 74 height 27
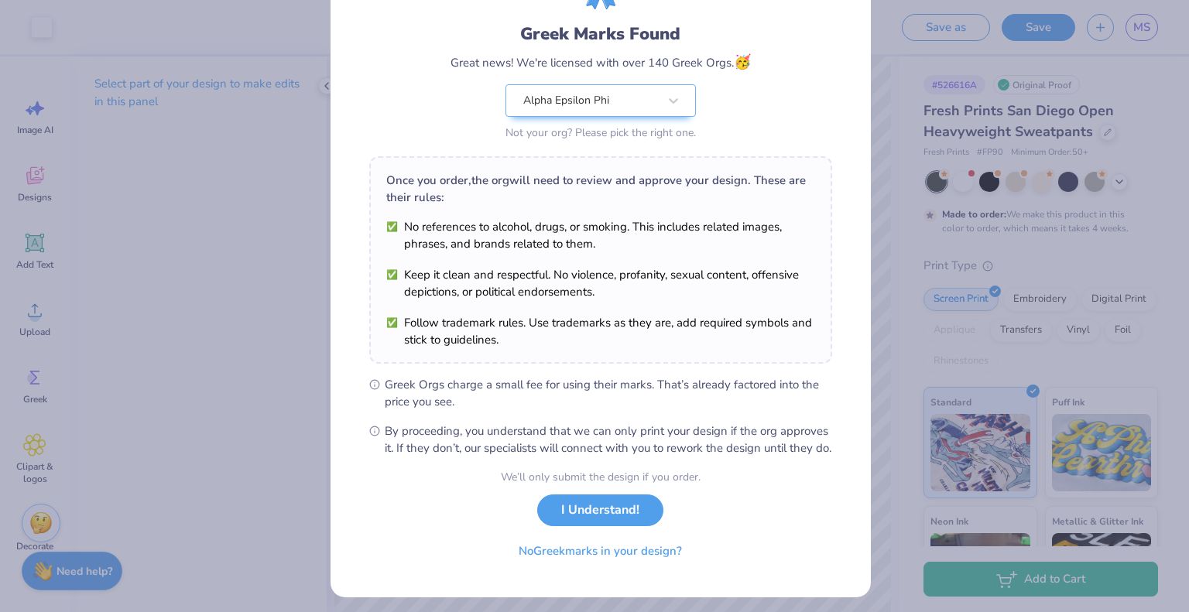
scroll to position [111, 0]
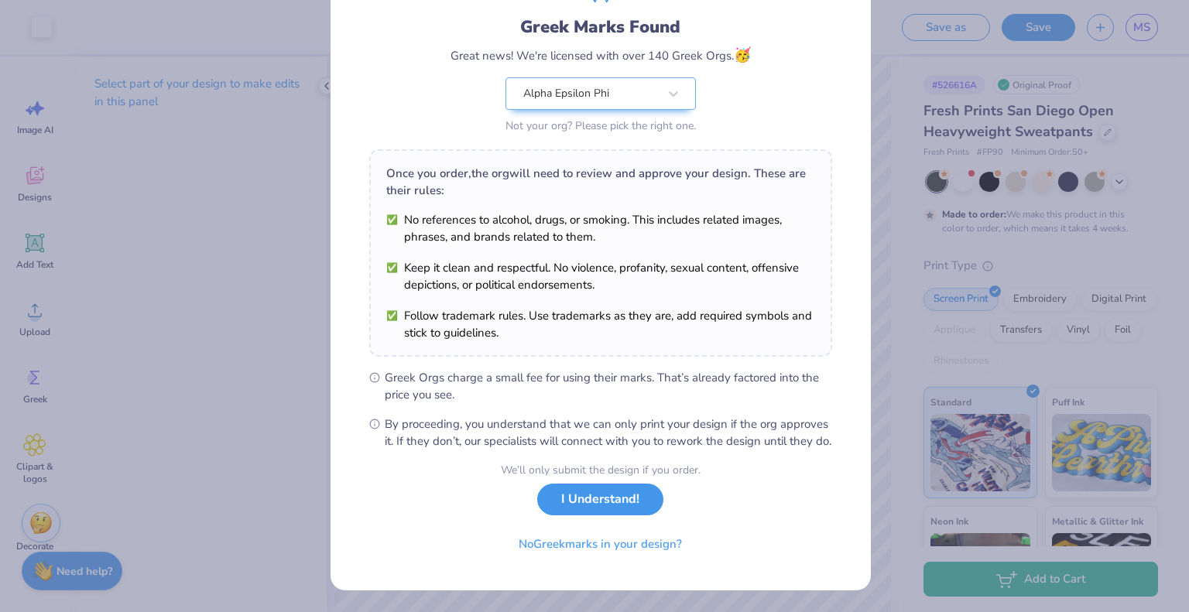
click at [636, 500] on button "I Understand!" at bounding box center [600, 500] width 126 height 32
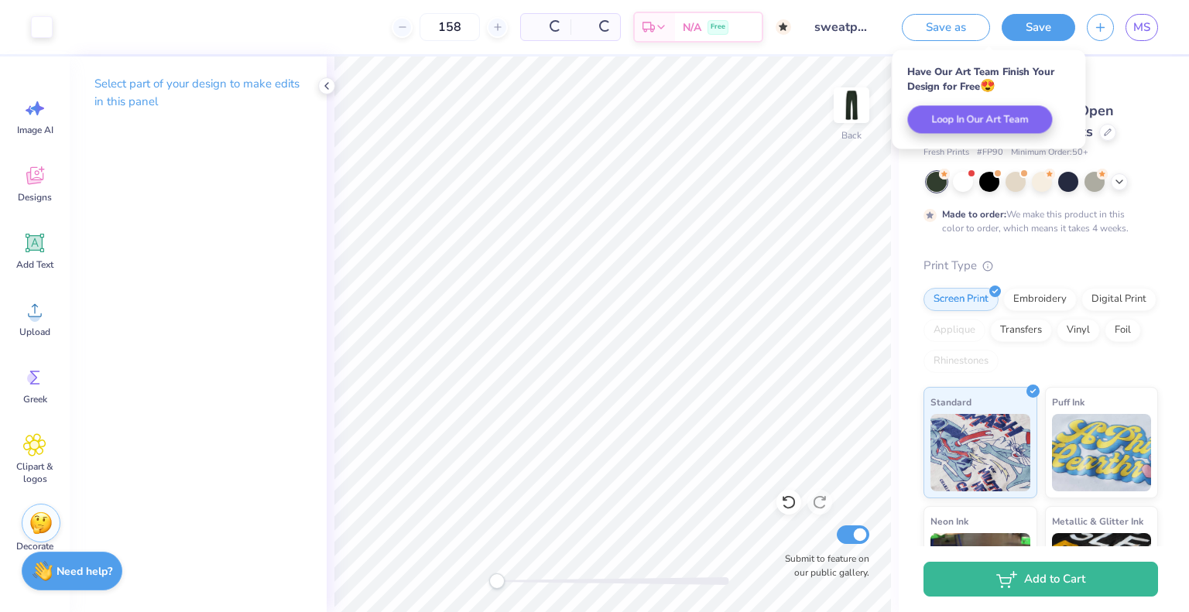
scroll to position [0, 0]
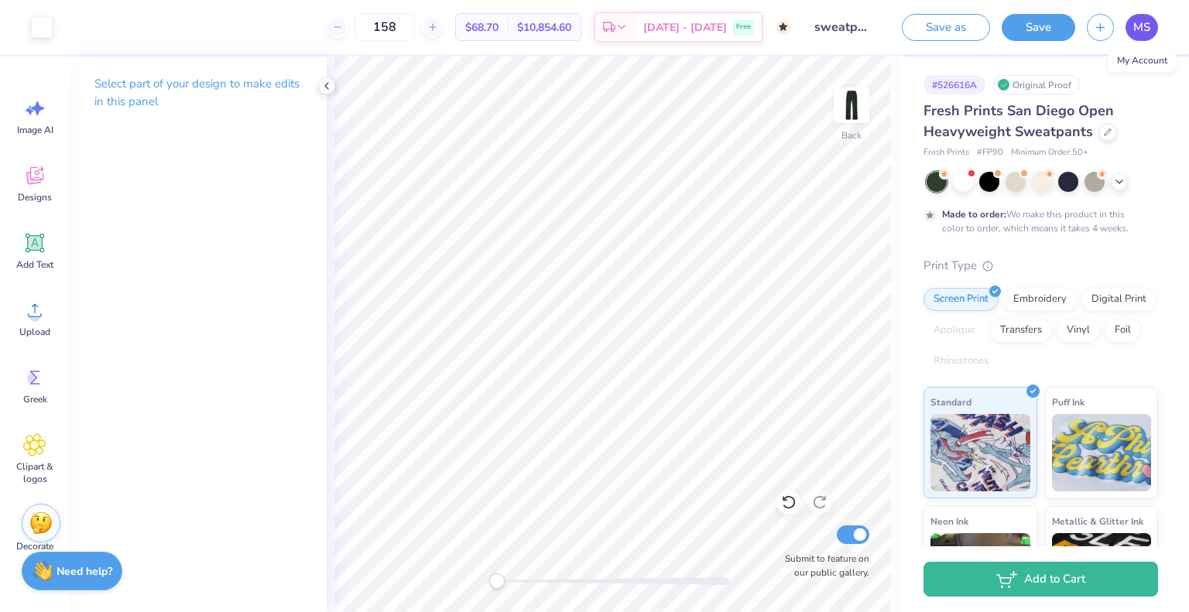
click at [1146, 27] on span "MS" at bounding box center [1142, 28] width 17 height 18
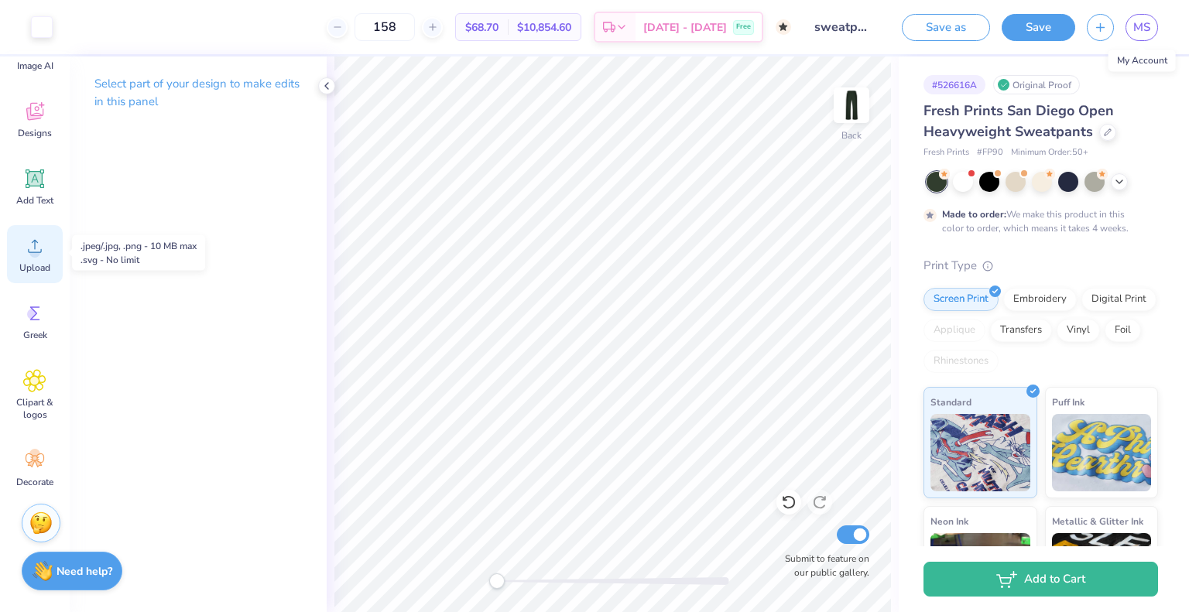
scroll to position [65, 0]
click at [38, 465] on icon at bounding box center [35, 460] width 19 height 14
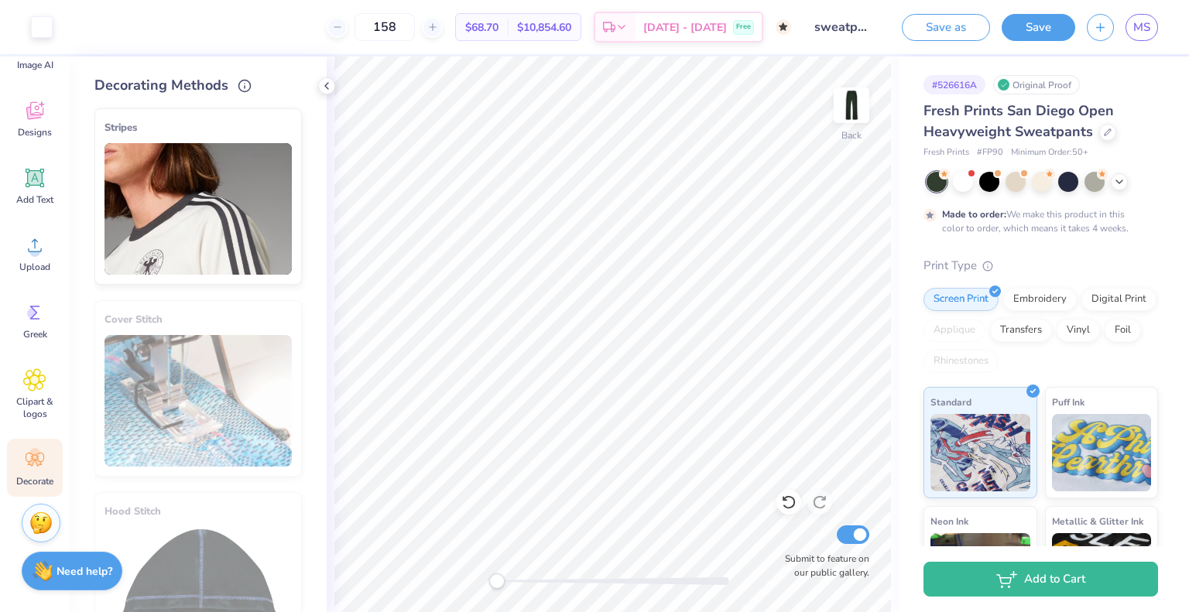
click at [234, 194] on img at bounding box center [198, 209] width 187 height 132
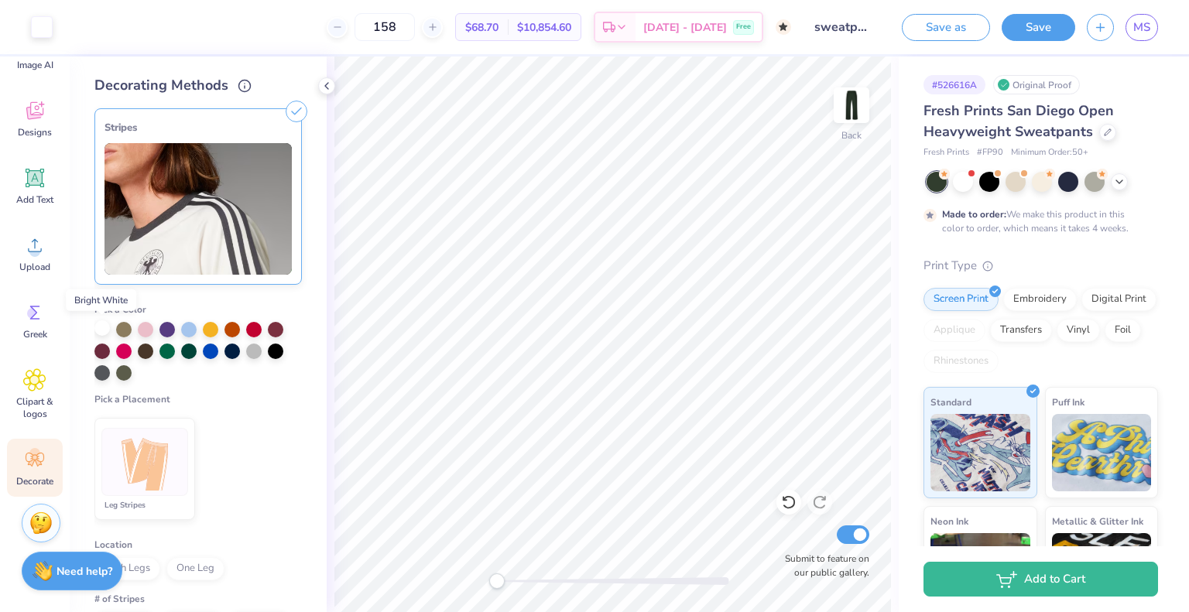
click at [102, 326] on div at bounding box center [101, 328] width 15 height 15
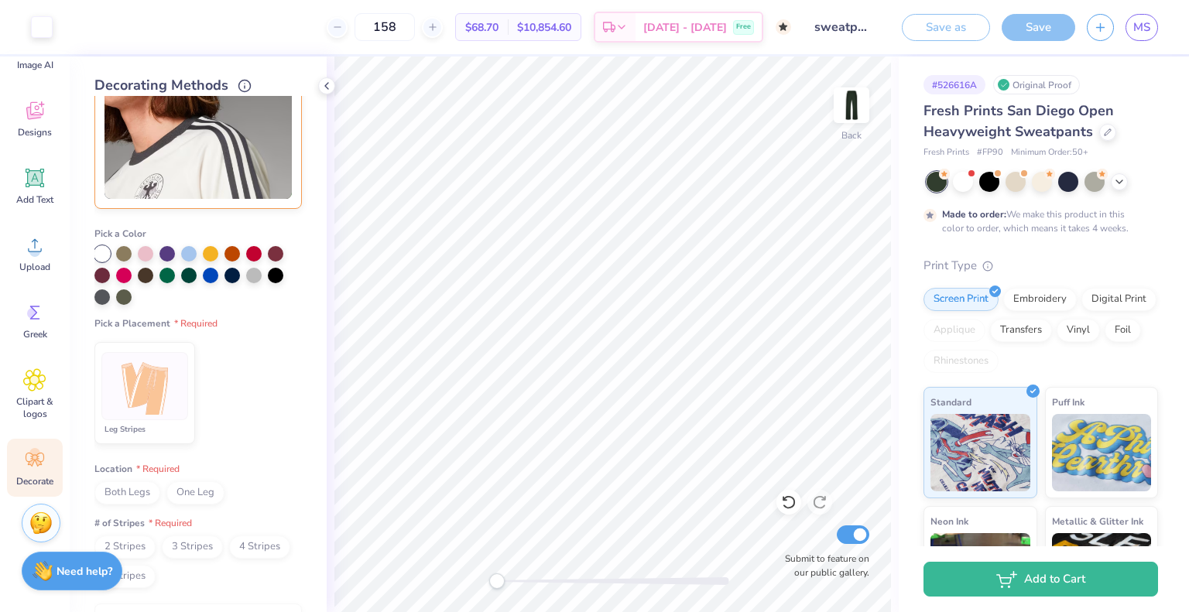
scroll to position [84, 0]
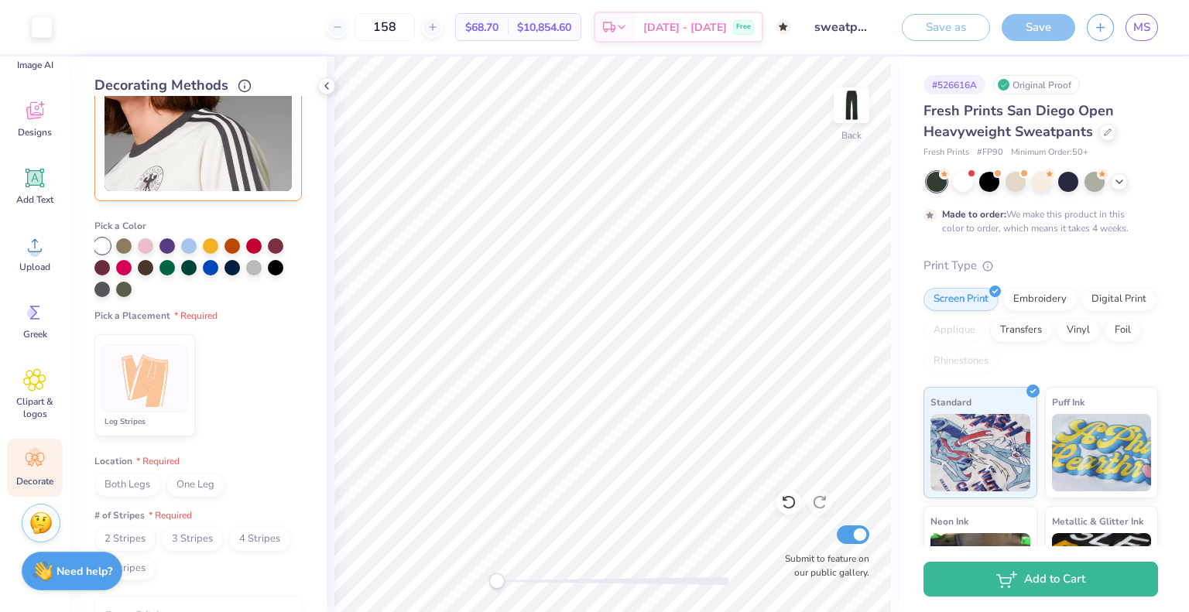
click at [157, 380] on img at bounding box center [145, 379] width 58 height 58
click at [132, 485] on span "Both Legs" at bounding box center [127, 485] width 66 height 23
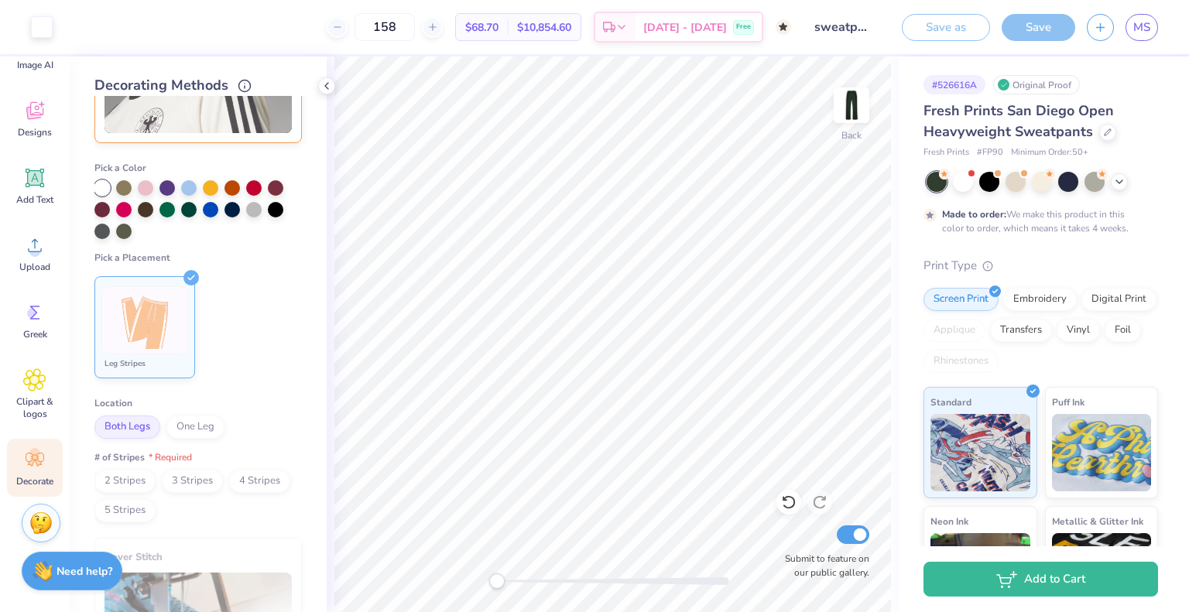
scroll to position [144, 0]
click at [129, 477] on span "2 Stripes" at bounding box center [124, 479] width 61 height 23
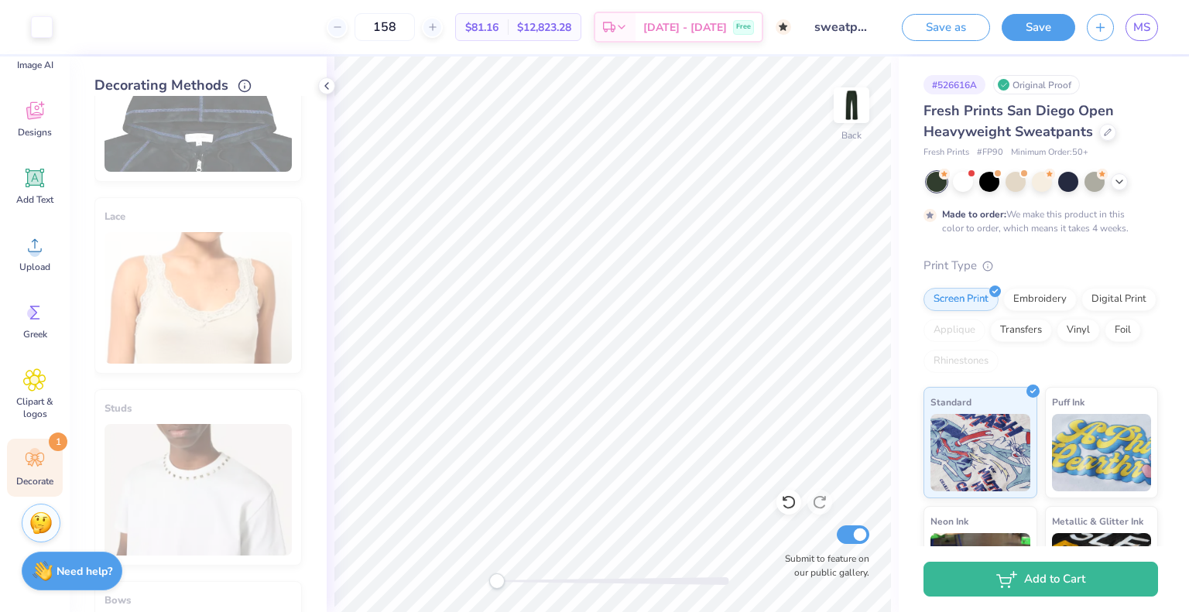
scroll to position [928, 0]
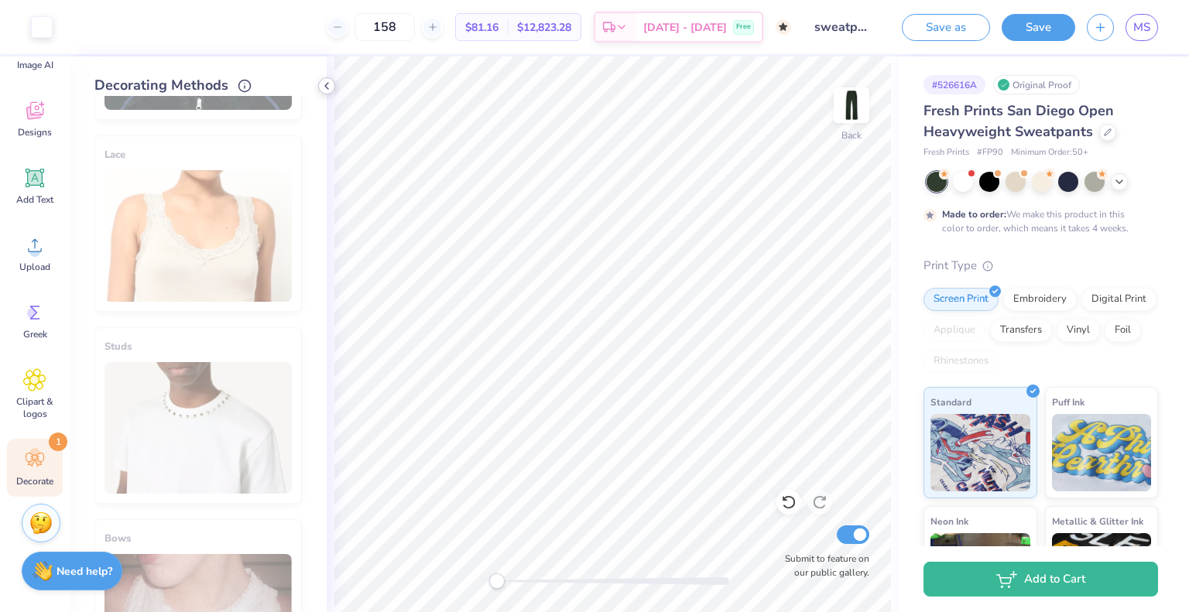
click at [328, 85] on icon at bounding box center [327, 86] width 12 height 12
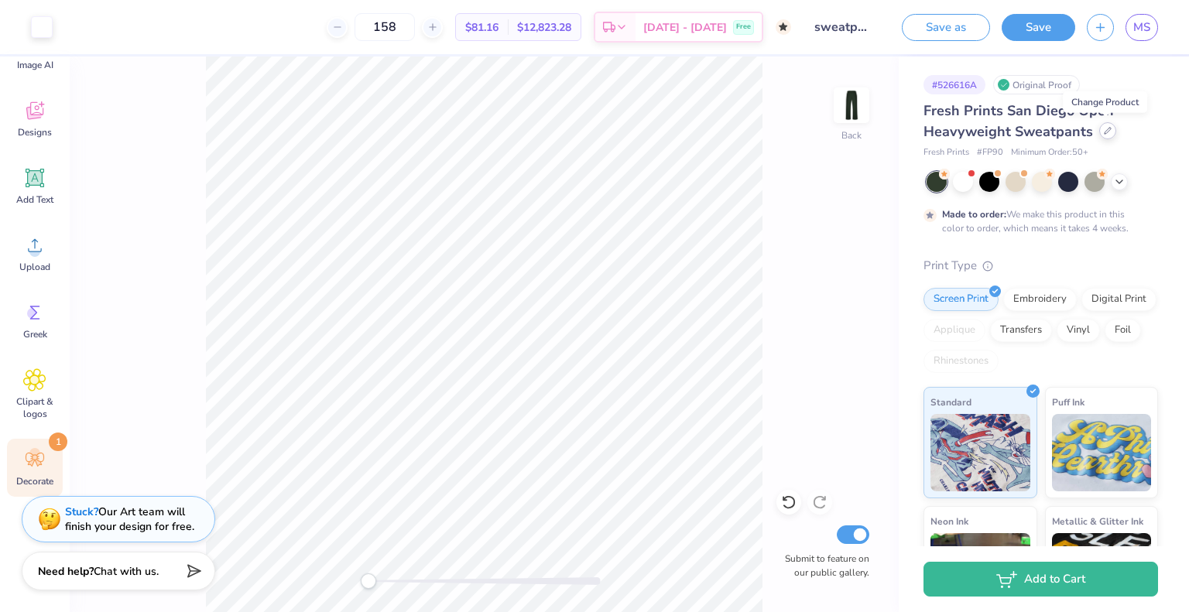
click at [1104, 131] on icon at bounding box center [1108, 131] width 8 height 8
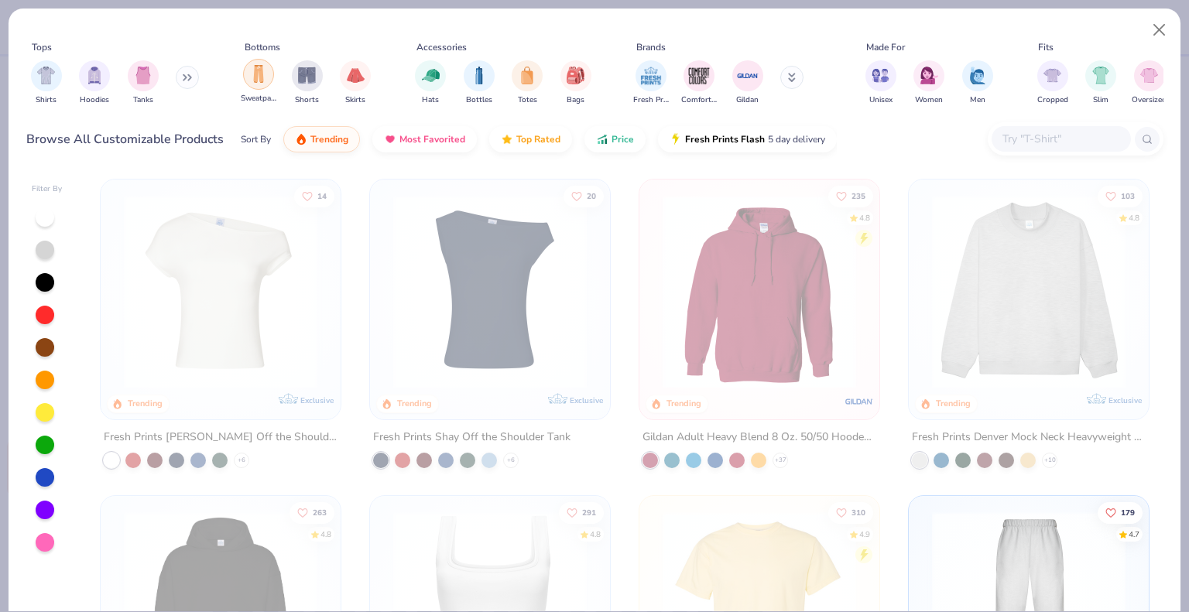
click at [263, 80] on img "filter for Sweatpants" at bounding box center [258, 74] width 17 height 18
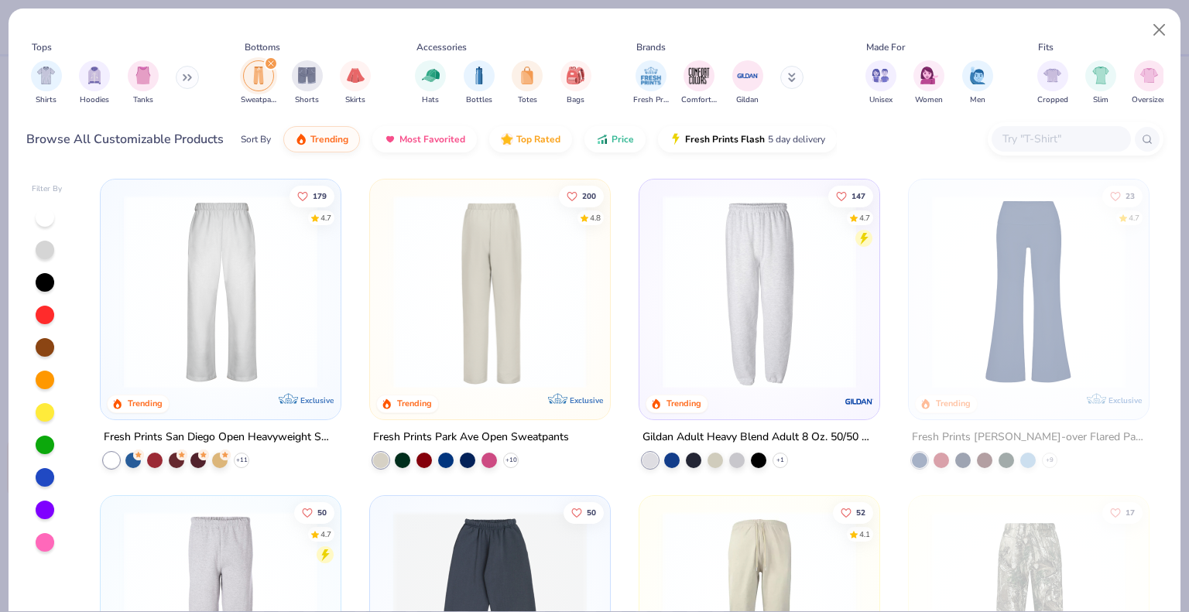
click at [450, 265] on div at bounding box center [490, 292] width 626 height 194
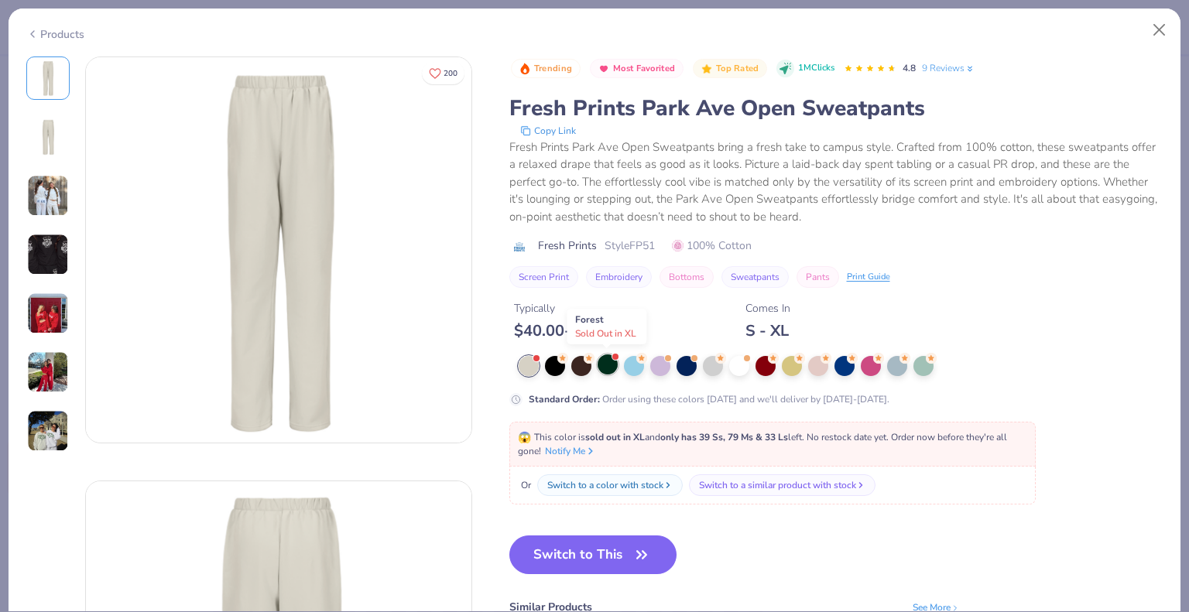
click at [605, 366] on div at bounding box center [608, 365] width 20 height 20
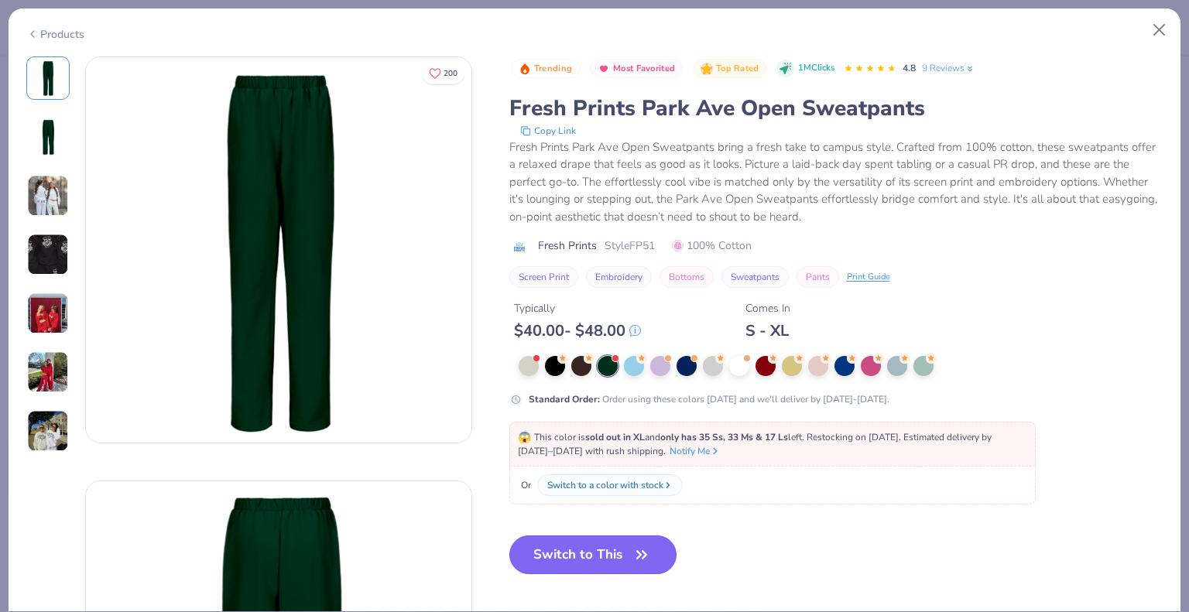
click at [592, 561] on button "Switch to This" at bounding box center [593, 555] width 168 height 39
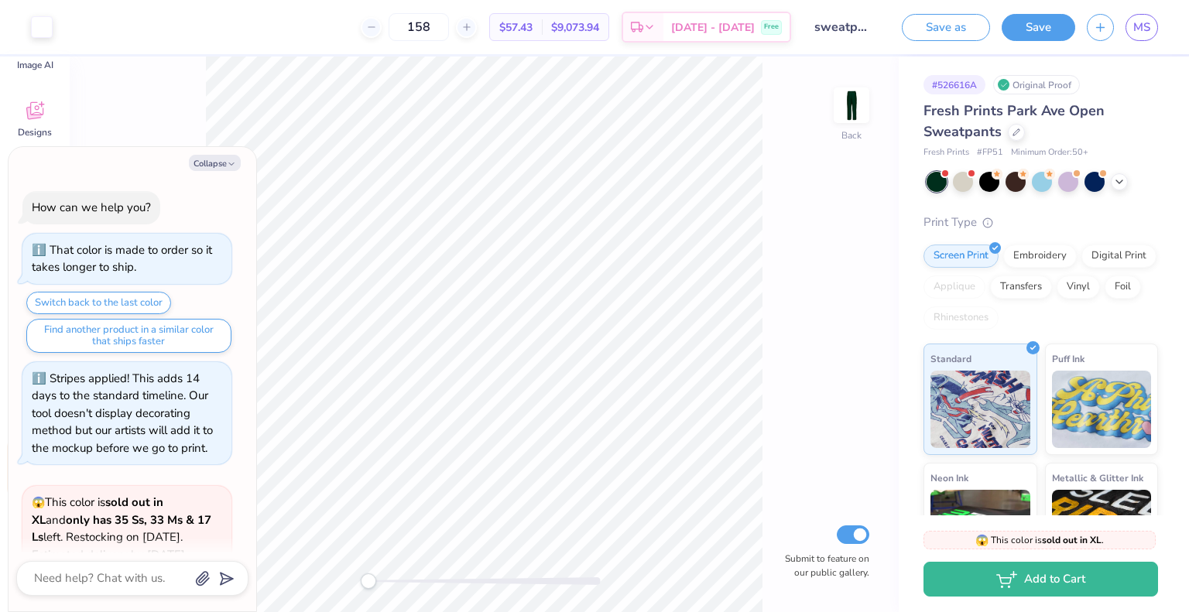
scroll to position [248, 0]
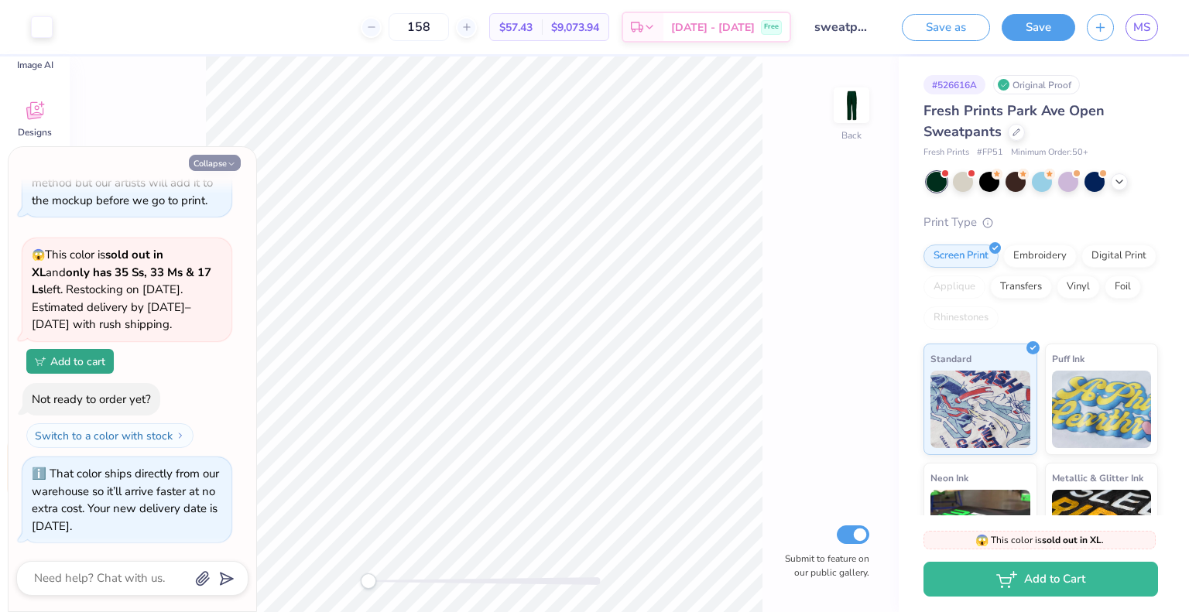
click at [232, 158] on button "Collapse" at bounding box center [215, 163] width 52 height 16
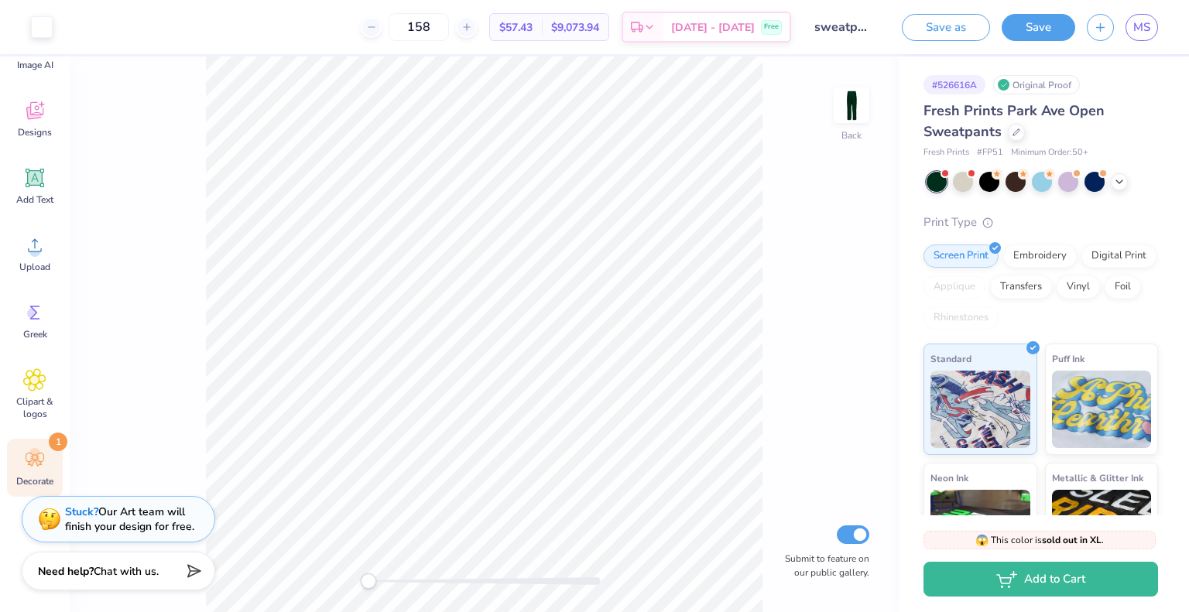
click at [20, 488] on div "Decorate 1" at bounding box center [35, 468] width 56 height 58
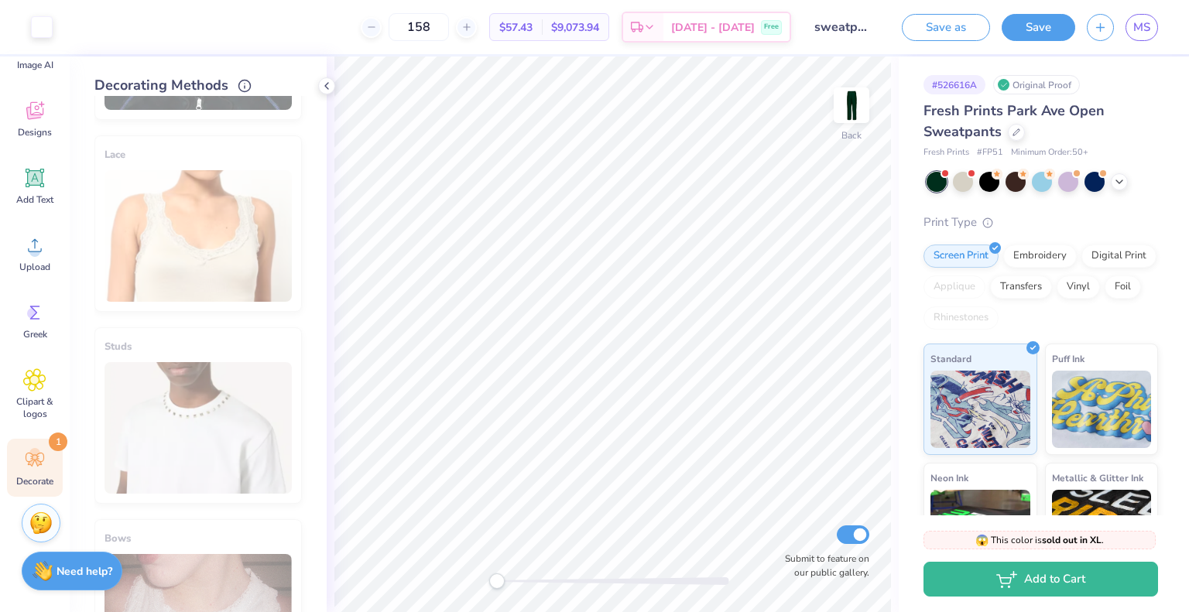
click at [42, 455] on icon at bounding box center [34, 459] width 23 height 23
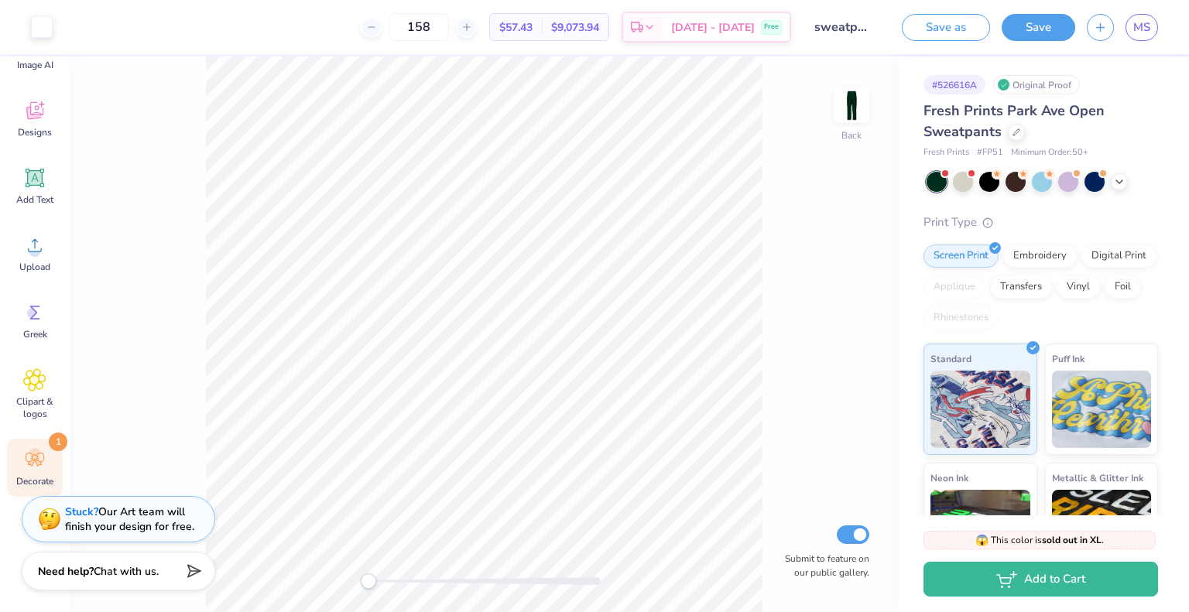
click at [42, 455] on icon at bounding box center [34, 459] width 23 height 23
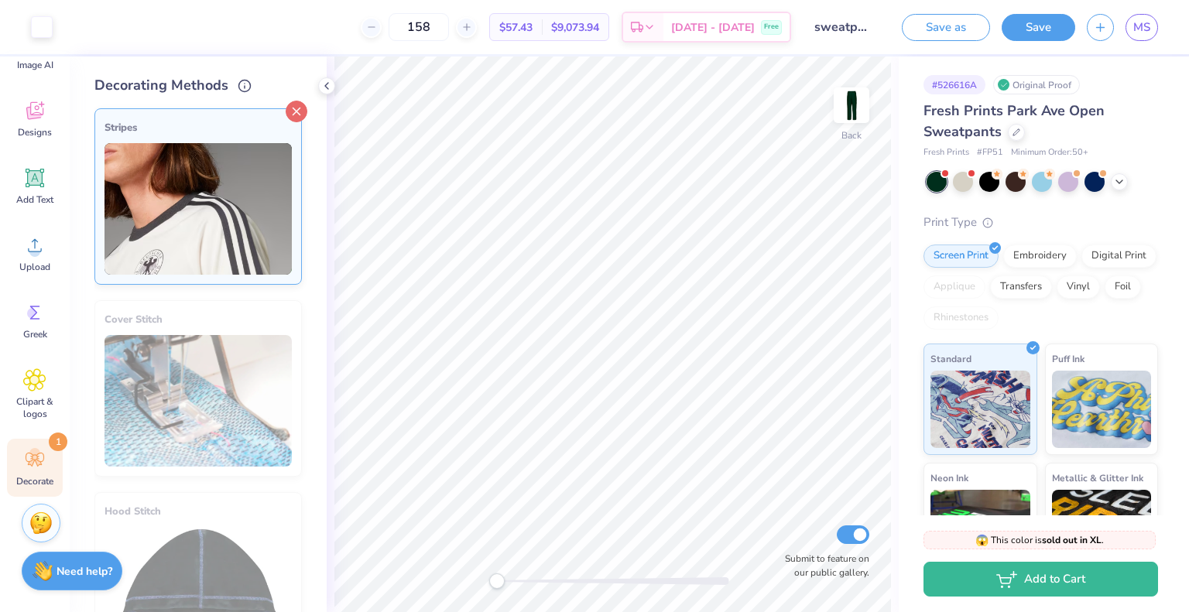
click at [286, 108] on icon at bounding box center [297, 112] width 22 height 22
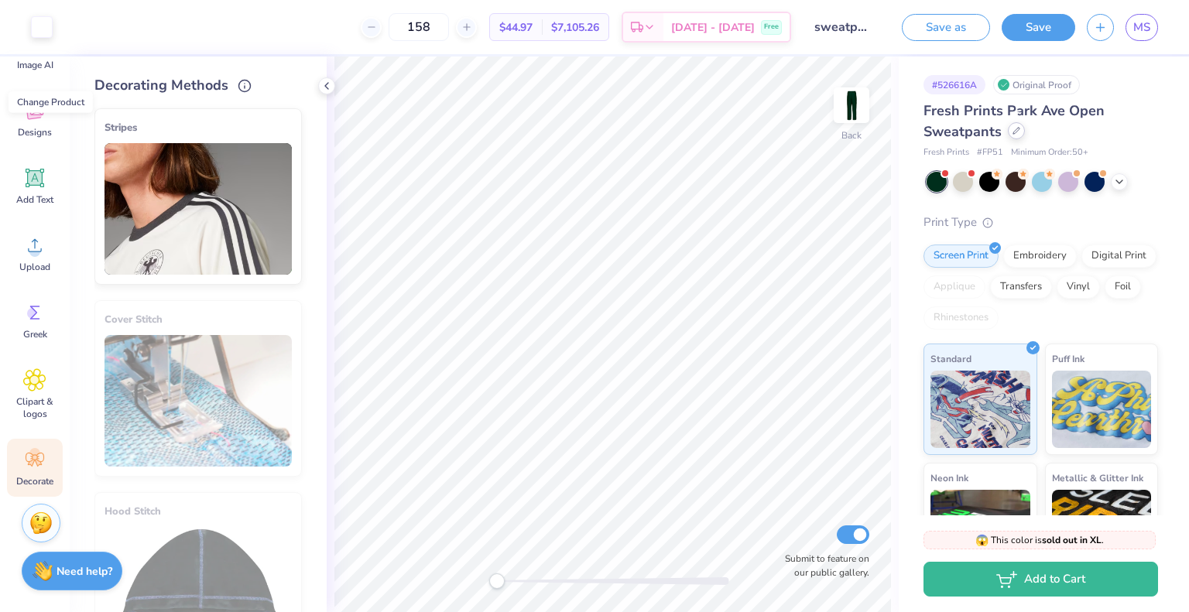
click at [1013, 132] on icon at bounding box center [1017, 131] width 8 height 8
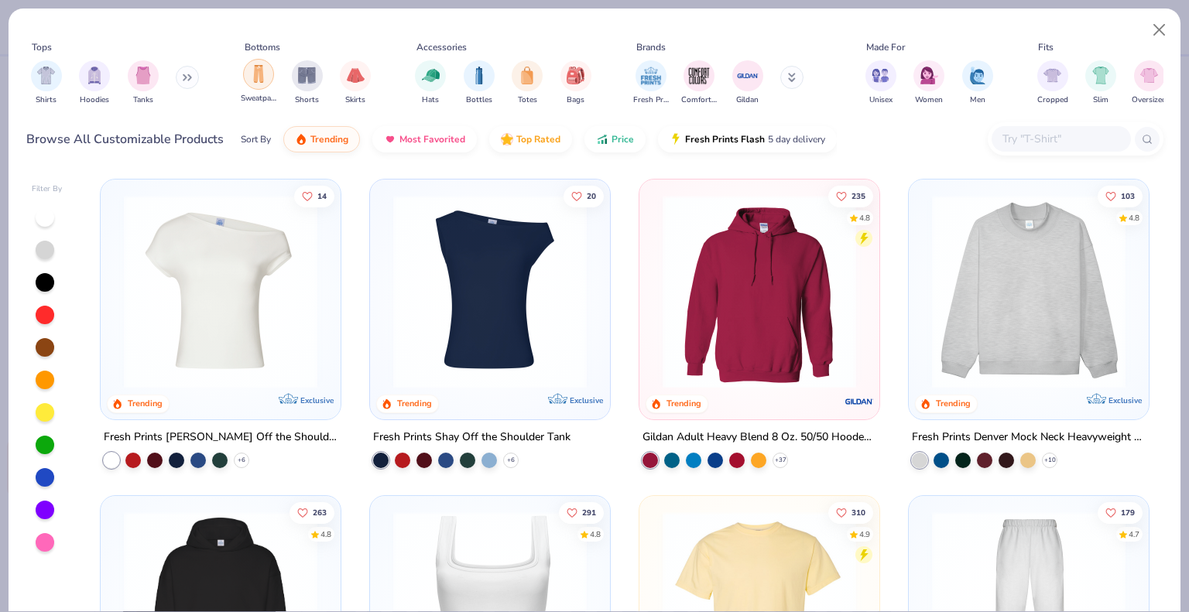
click at [254, 71] on img "filter for Sweatpants" at bounding box center [258, 74] width 17 height 18
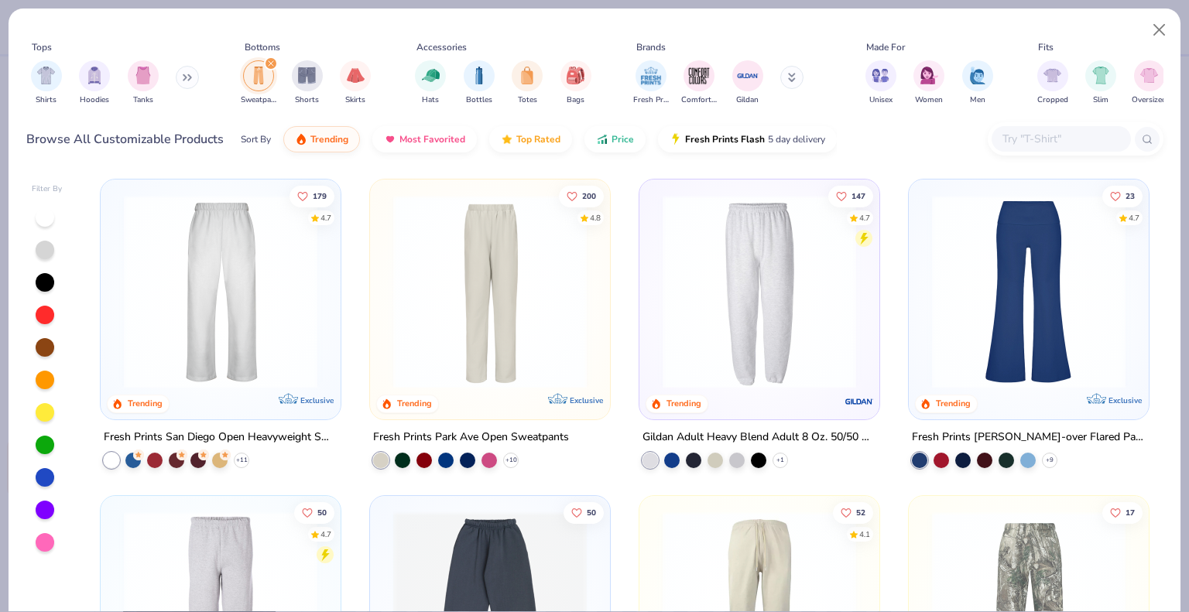
click at [221, 280] on img at bounding box center [220, 292] width 209 height 194
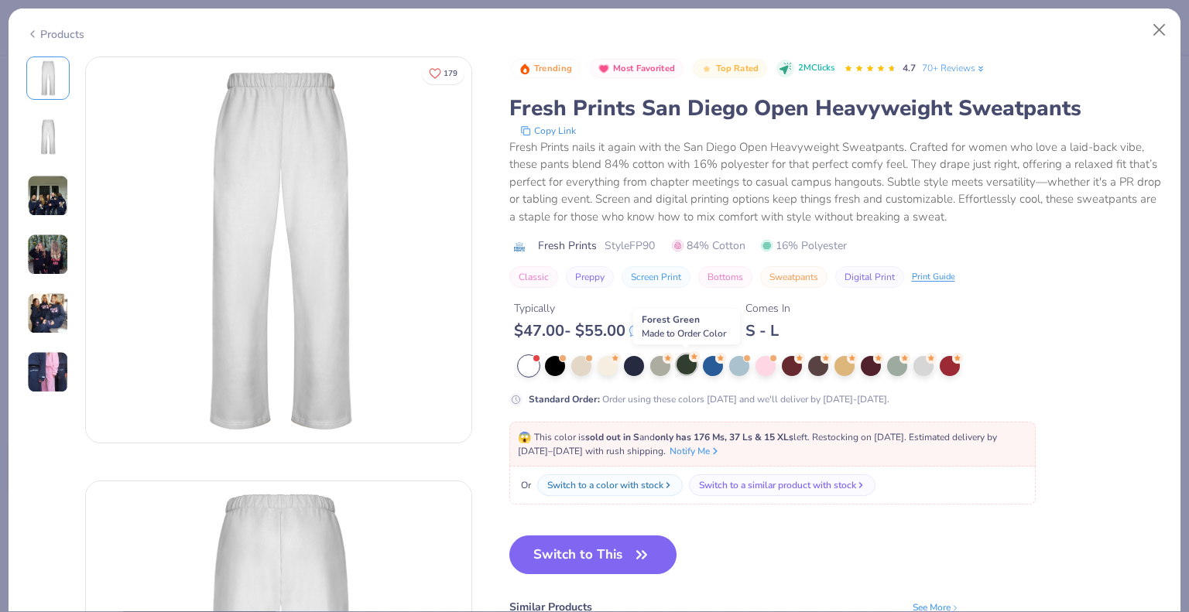
click at [686, 365] on div at bounding box center [687, 365] width 20 height 20
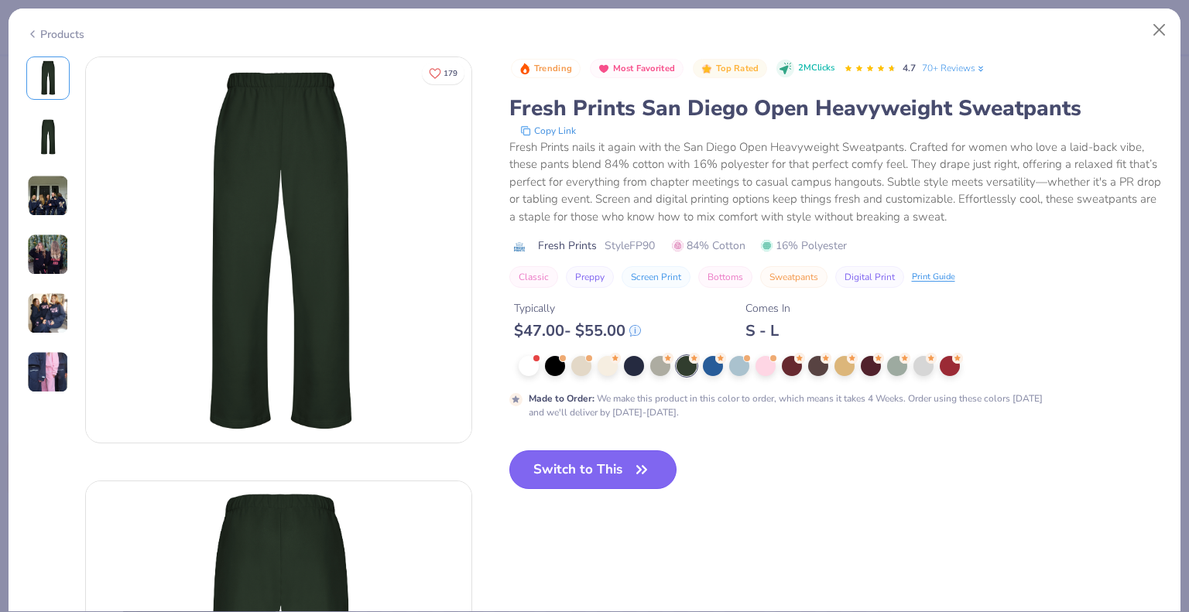
click at [551, 473] on button "Switch to This" at bounding box center [593, 470] width 168 height 39
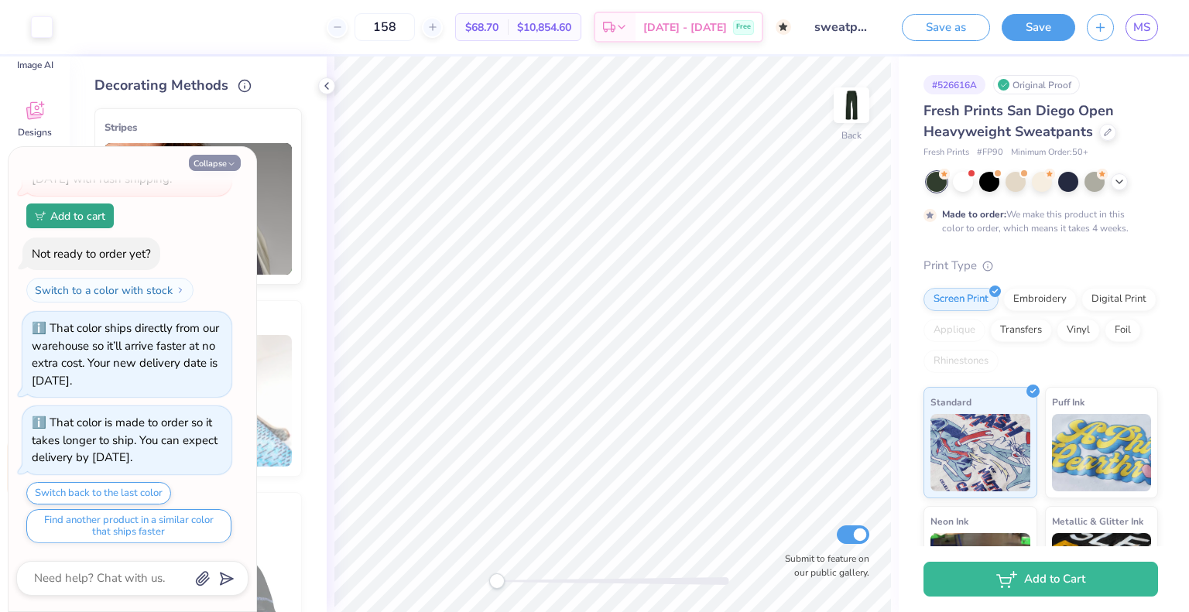
click at [224, 163] on button "Collapse" at bounding box center [215, 163] width 52 height 16
type textarea "x"
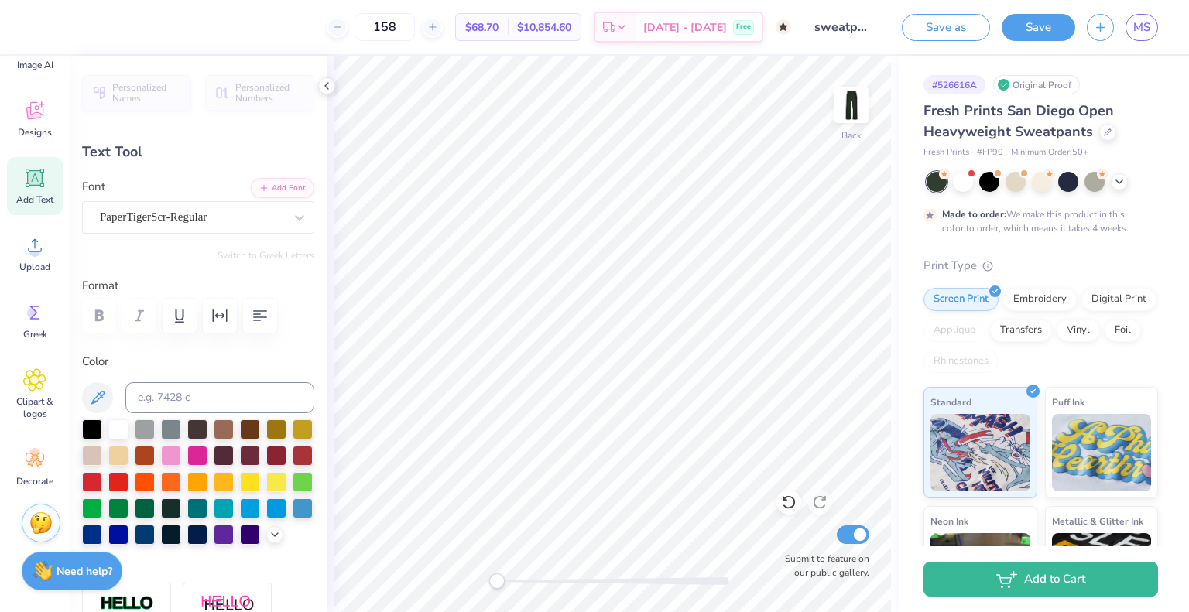
click at [558, 578] on div at bounding box center [613, 582] width 232 height 8
click at [592, 575] on div at bounding box center [613, 581] width 232 height 15
click at [610, 578] on div at bounding box center [613, 582] width 232 height 8
click at [641, 578] on div at bounding box center [613, 582] width 232 height 8
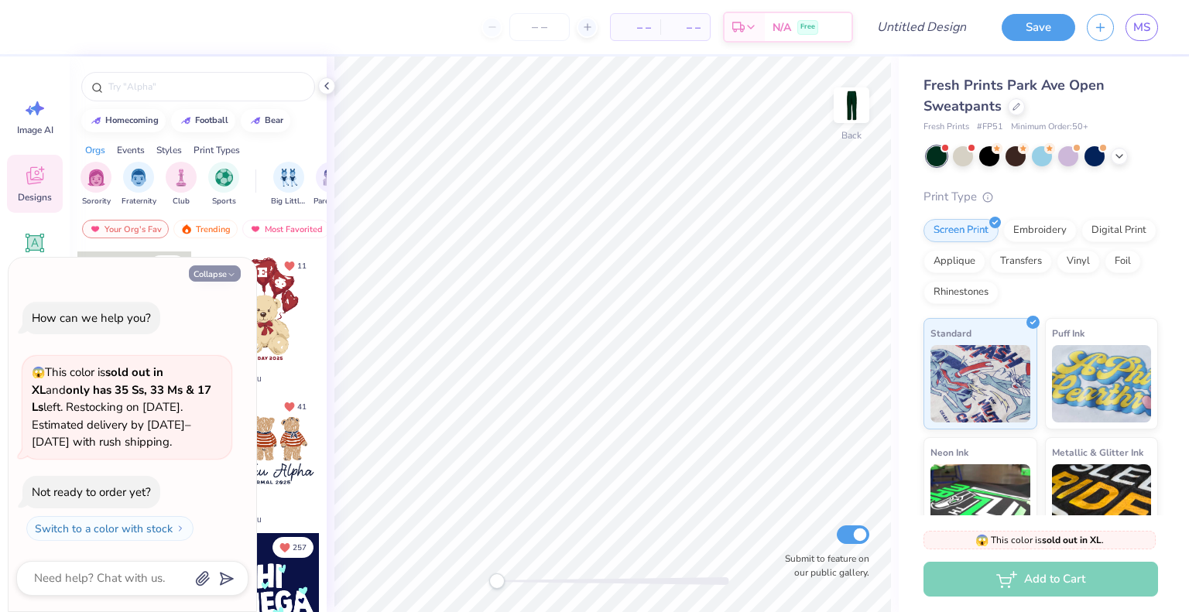
click at [223, 272] on button "Collapse" at bounding box center [215, 274] width 52 height 16
type textarea "x"
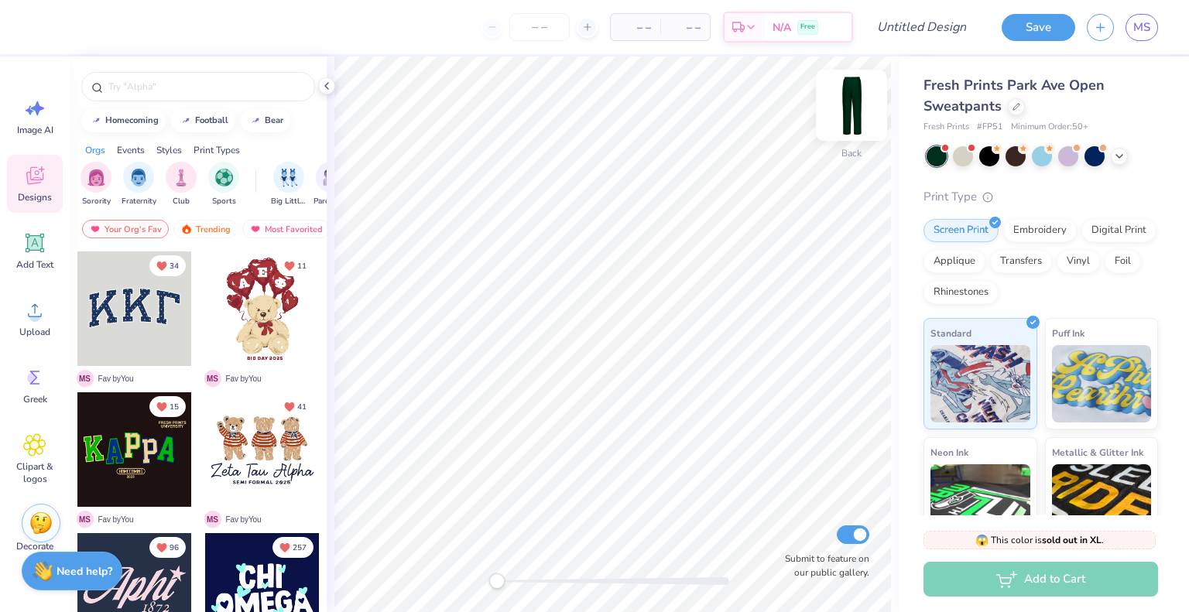
click at [846, 111] on img at bounding box center [852, 105] width 62 height 62
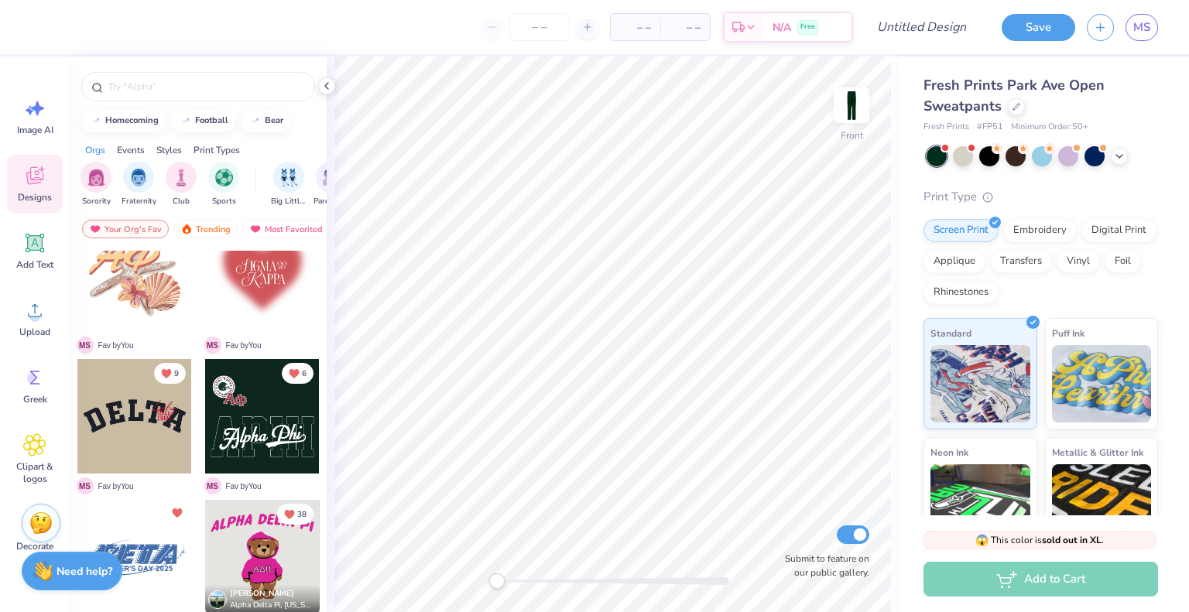
scroll to position [880, 0]
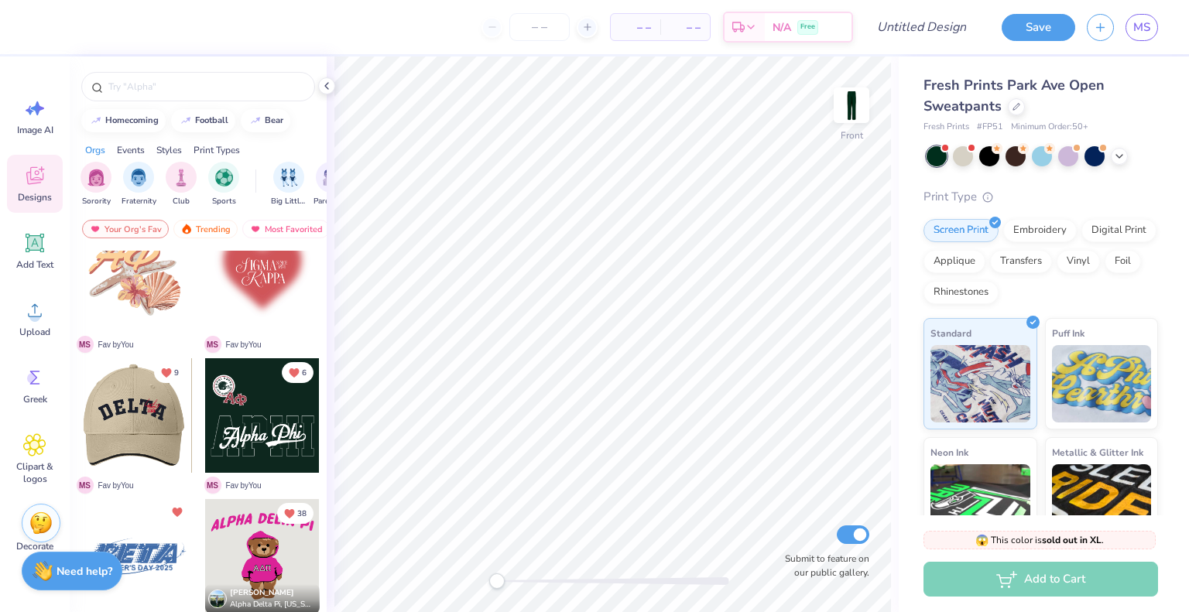
click at [136, 412] on div at bounding box center [134, 415] width 115 height 115
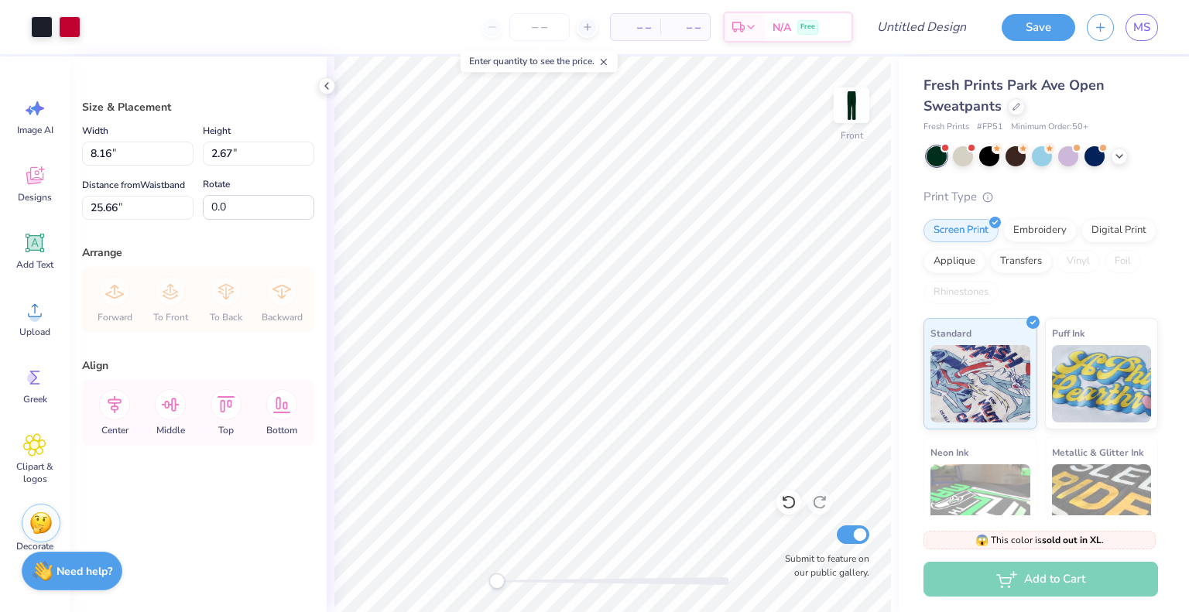
click at [554, 581] on div at bounding box center [613, 582] width 232 height 8
click at [513, 577] on div at bounding box center [613, 581] width 232 height 15
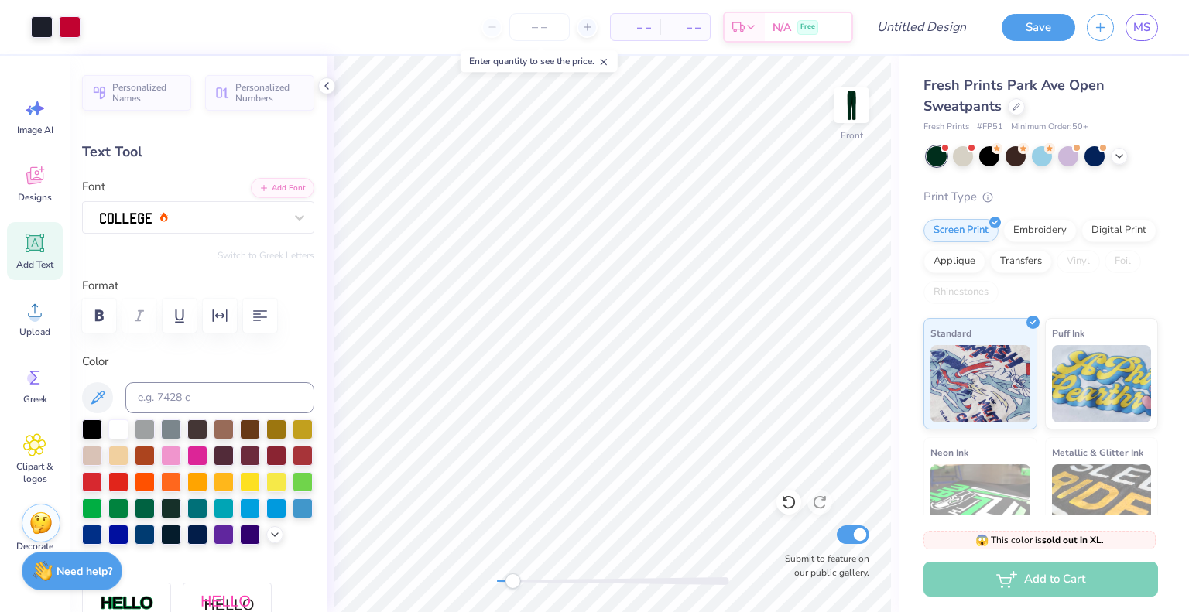
click at [557, 577] on div at bounding box center [613, 581] width 232 height 15
type input "2.00"
type input "0.79"
type input "25.87"
type input "1.02"
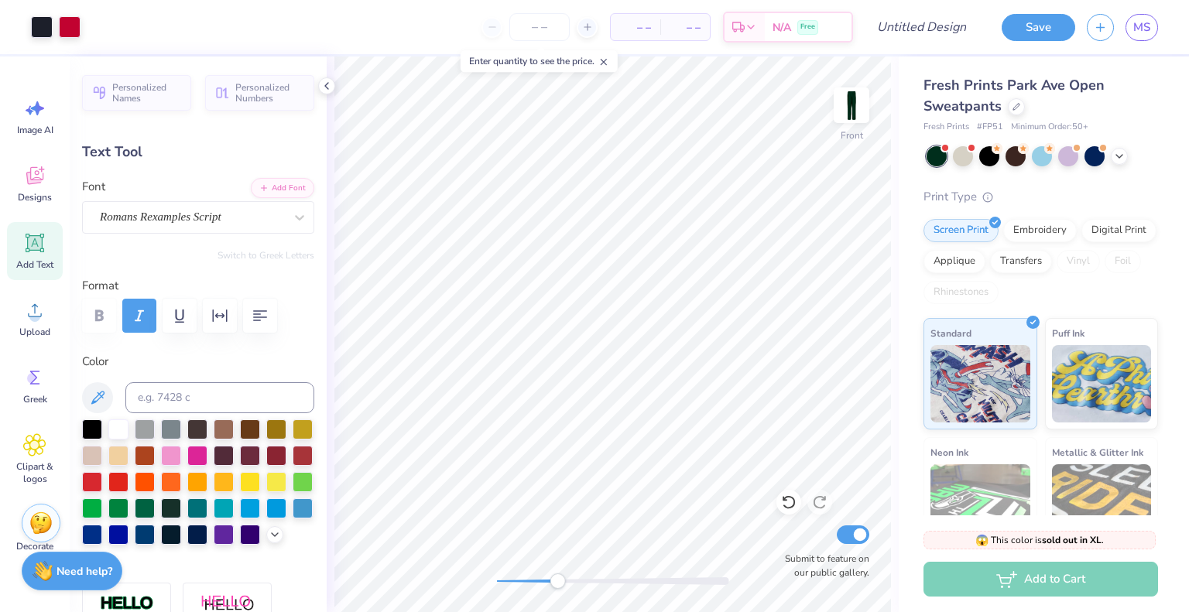
type input "0.39"
type input "26.94"
type input "1.20"
type input "1.74"
type input "25.65"
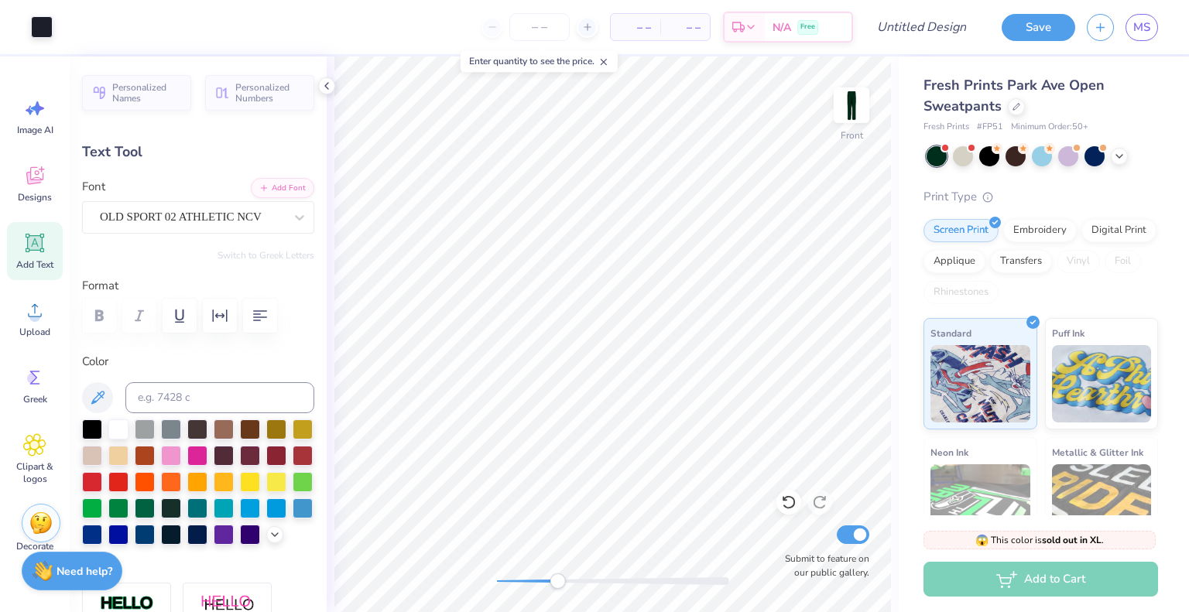
type input "0.6"
type input "1.82"
type input "2.02"
type input "26.29"
type input "0.0"
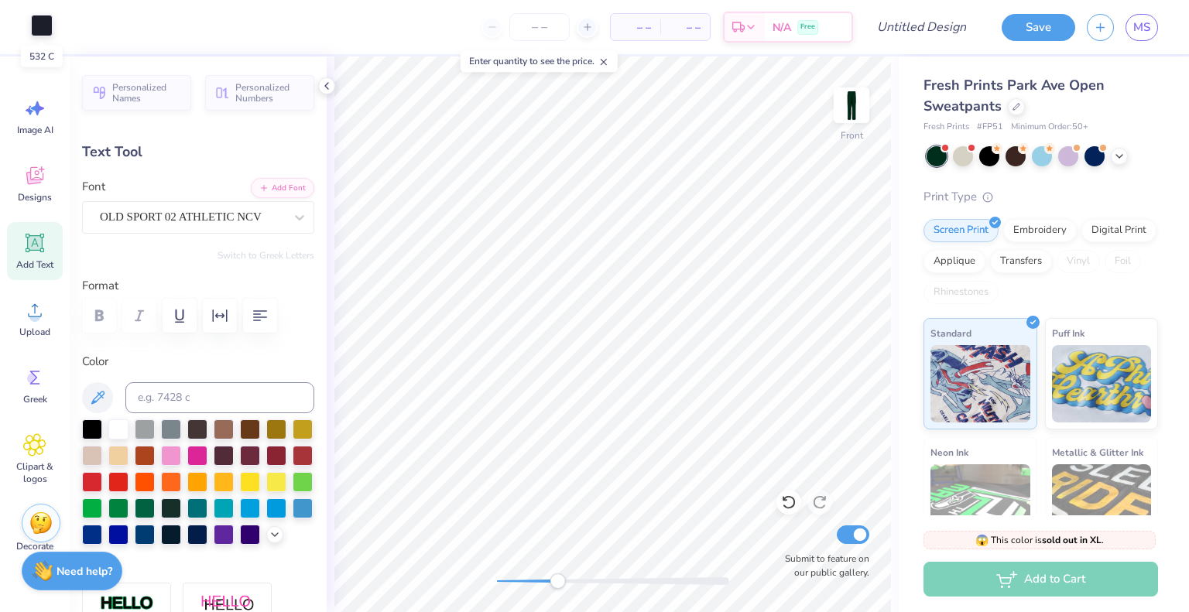
click at [41, 22] on div at bounding box center [42, 26] width 22 height 22
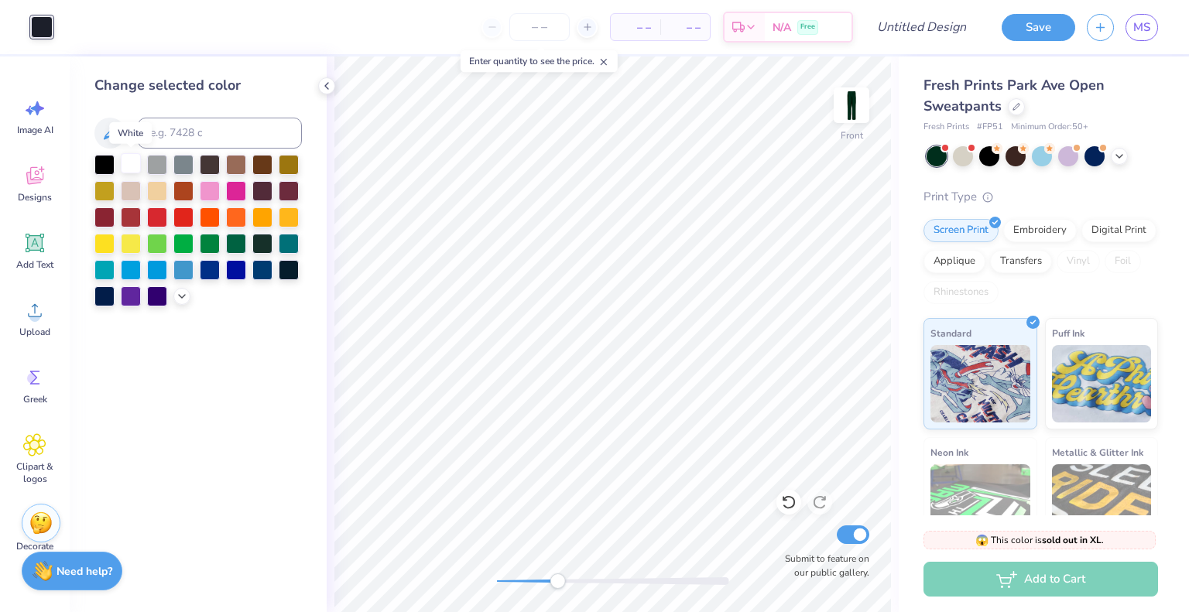
click at [133, 167] on div at bounding box center [131, 163] width 20 height 20
click at [183, 300] on icon at bounding box center [182, 295] width 12 height 12
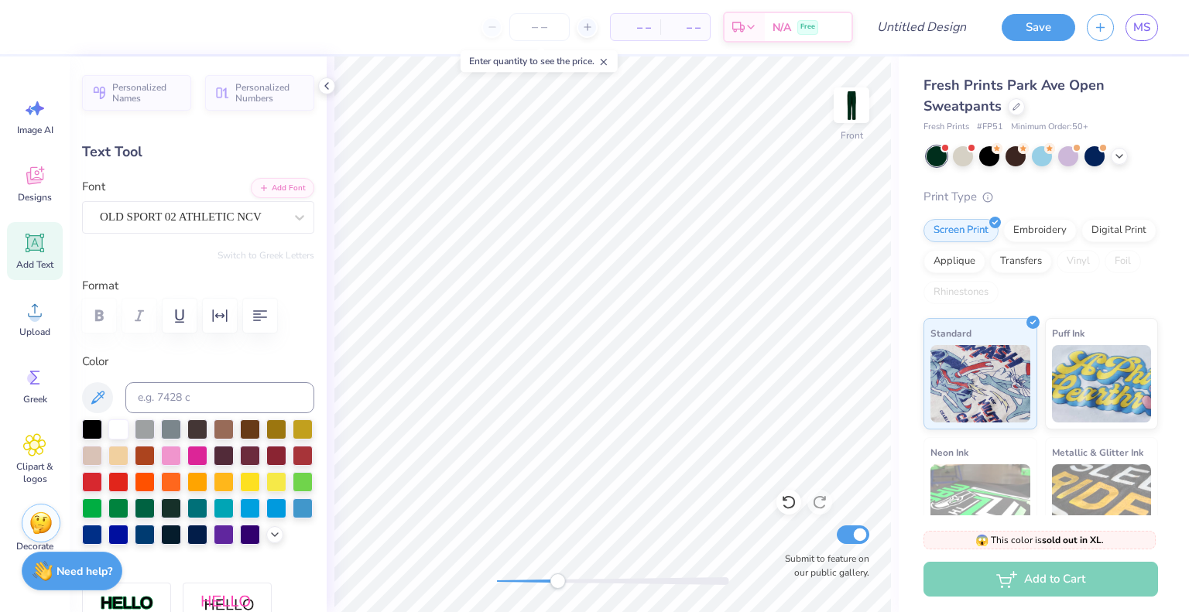
scroll to position [12, 2]
type textarea "A"
type input "1.20"
type input "1.74"
type input "25.65"
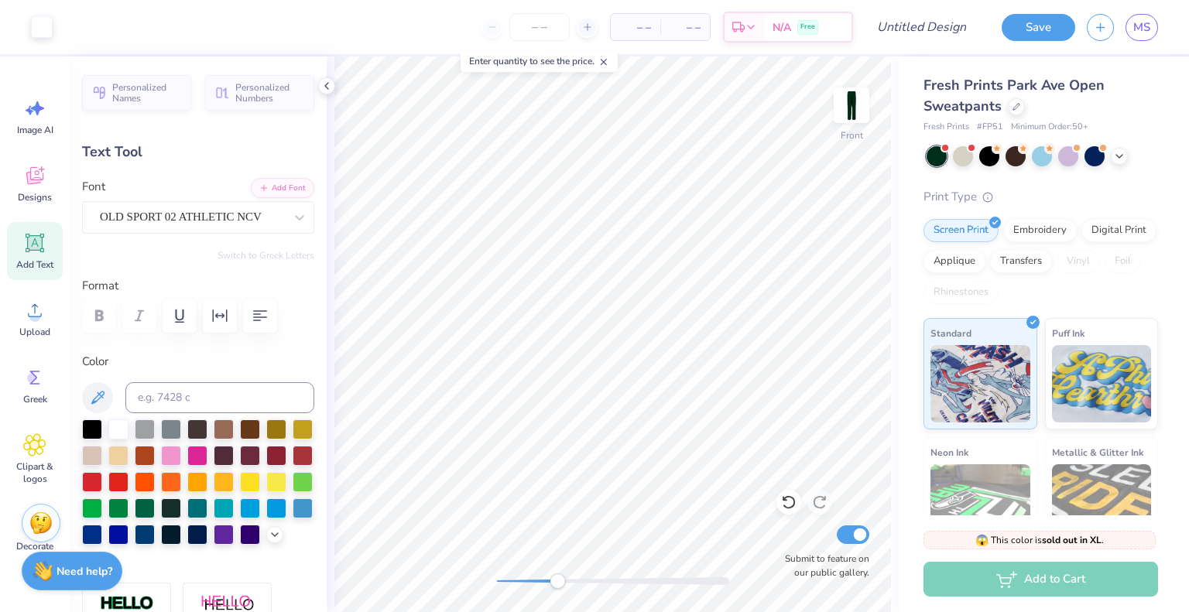
type input "0.0"
type input "1.63"
type input "1.90"
type input "25.69"
type input "11.1"
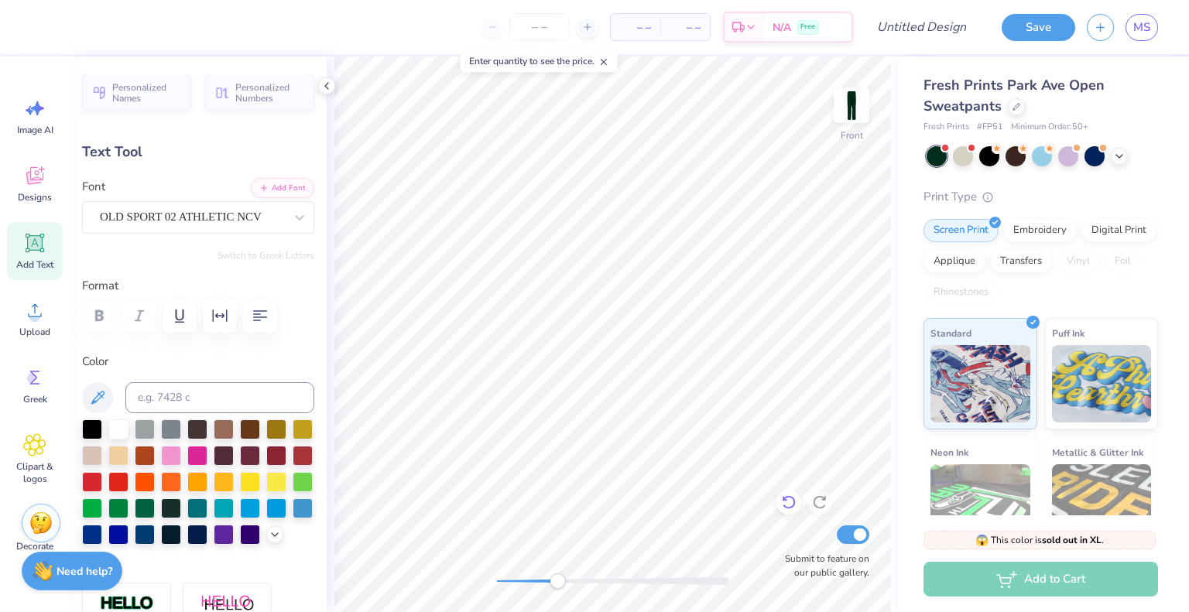
click at [793, 496] on icon at bounding box center [788, 502] width 15 height 15
type input "1.20"
type input "1.74"
type input "25.65"
type input "0.6"
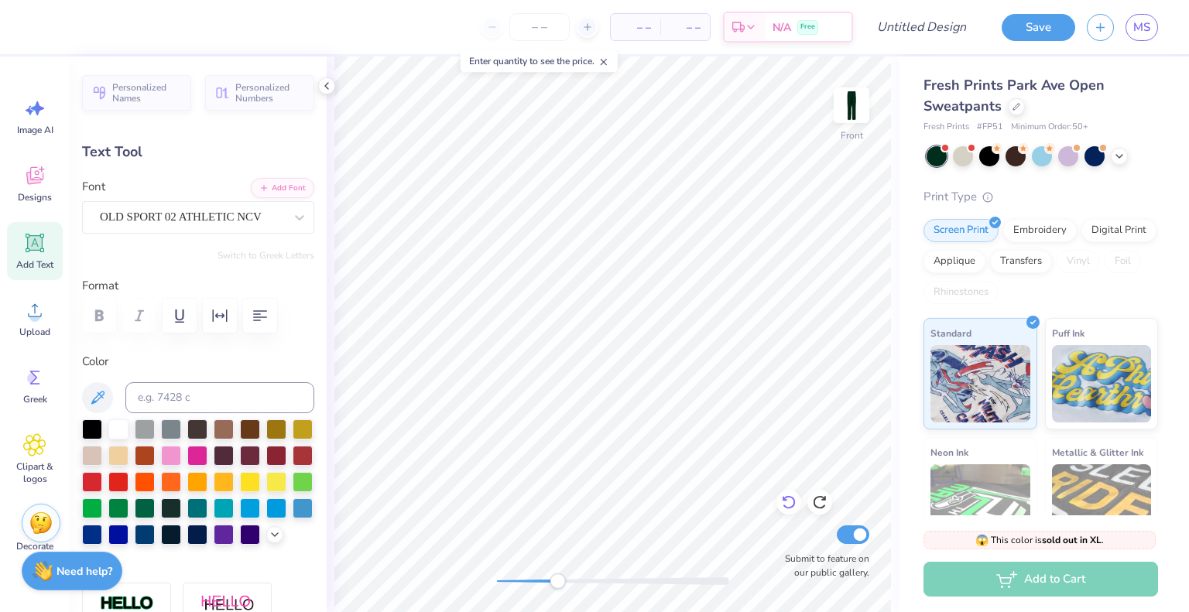
type textarea "p"
type input "1.63"
type input "1.90"
type input "25.69"
type input "11.1"
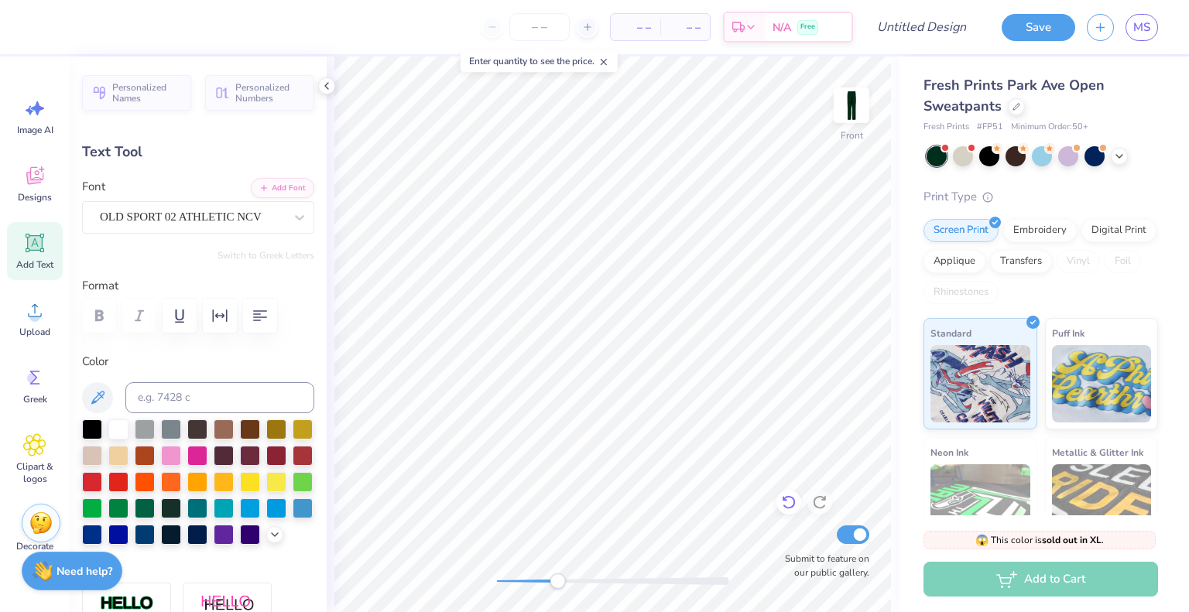
type textarea "h"
type input "1.89"
type input "2.10"
type input "26.23"
type input "25.1"
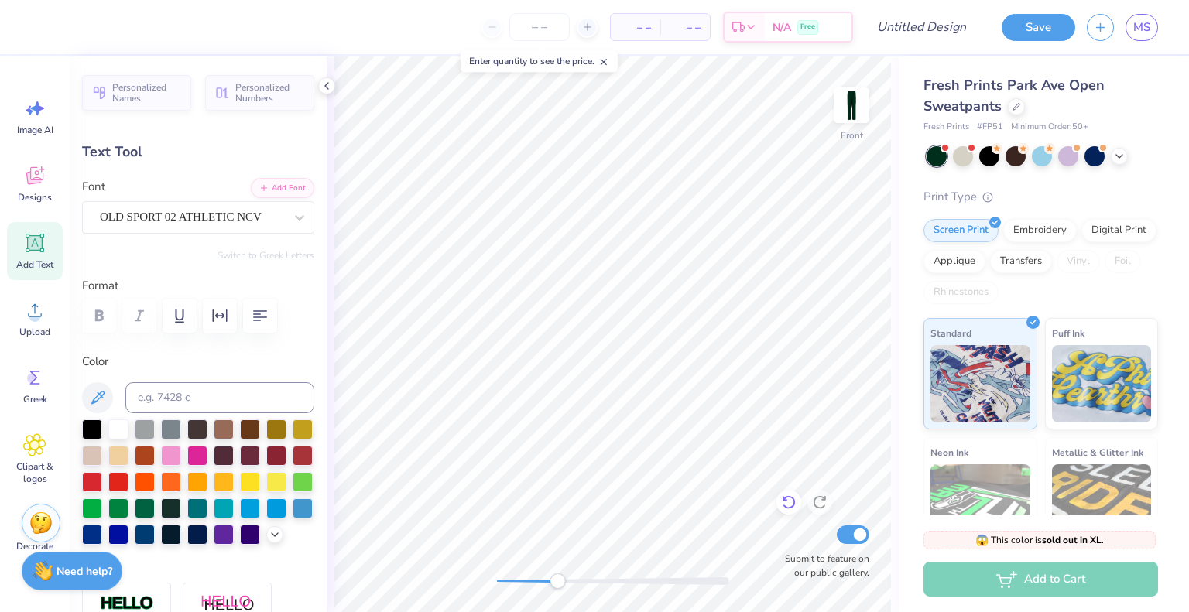
type textarea "i"
type input "0.0"
click at [514, 581] on div at bounding box center [613, 582] width 232 height 8
drag, startPoint x: 514, startPoint y: 584, endPoint x: 492, endPoint y: 581, distance: 21.8
click at [492, 581] on div "Accessibility label" at bounding box center [496, 581] width 15 height 15
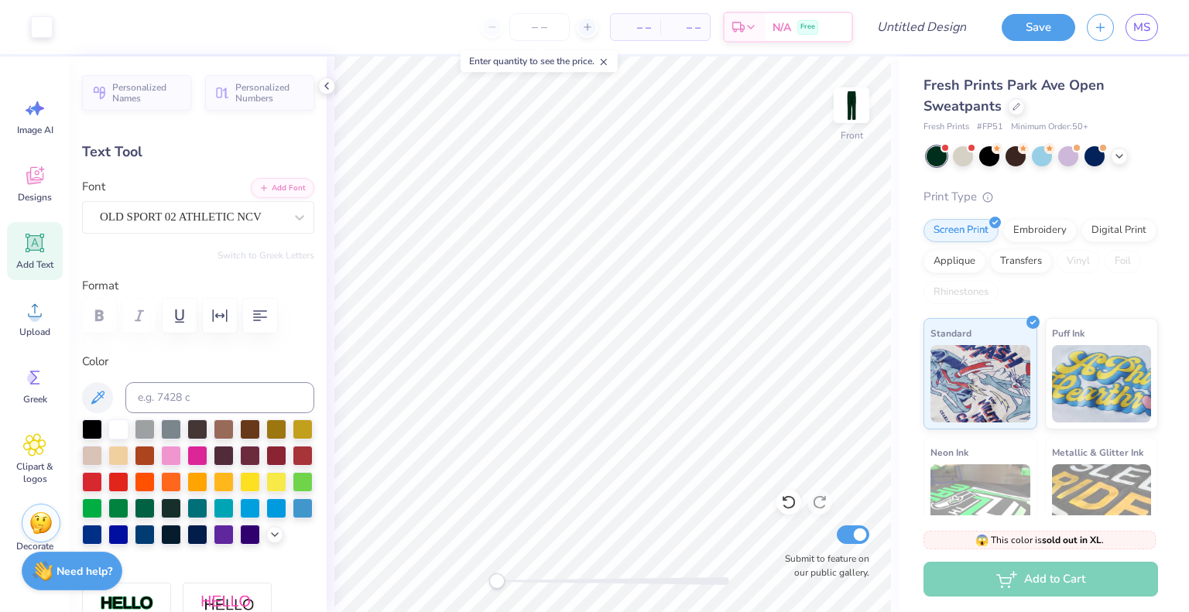
type input "1.88"
type input "2.08"
type input "26.44"
type input "0.0"
type input "6.84"
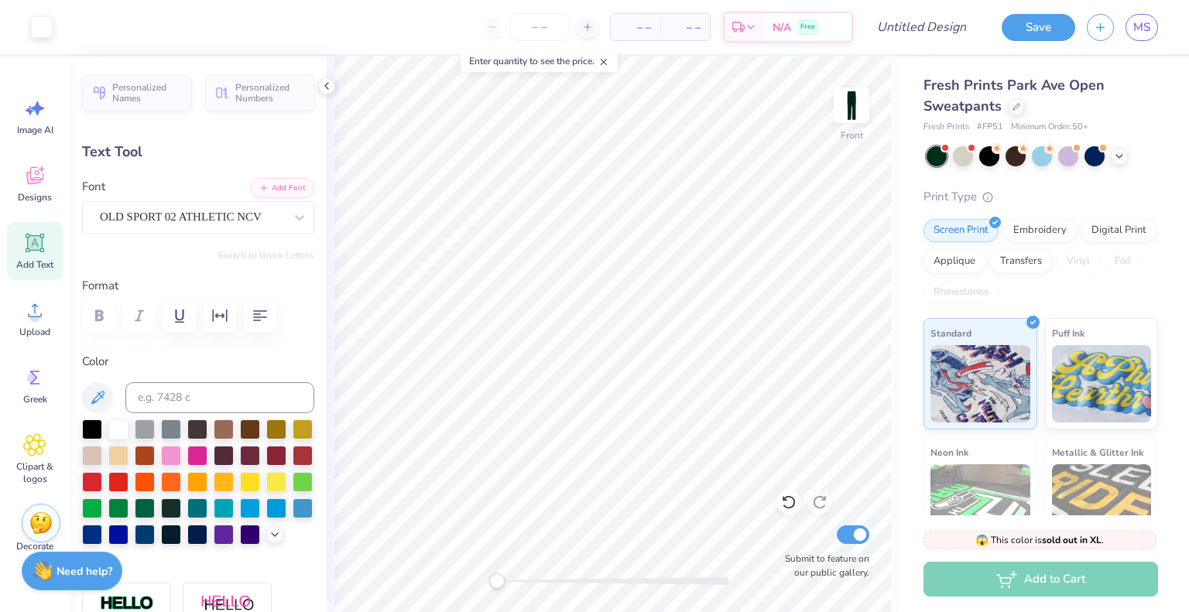
type input "-25.5"
type input "2.93"
type input "3.25"
type input "5.67"
type input "1.57"
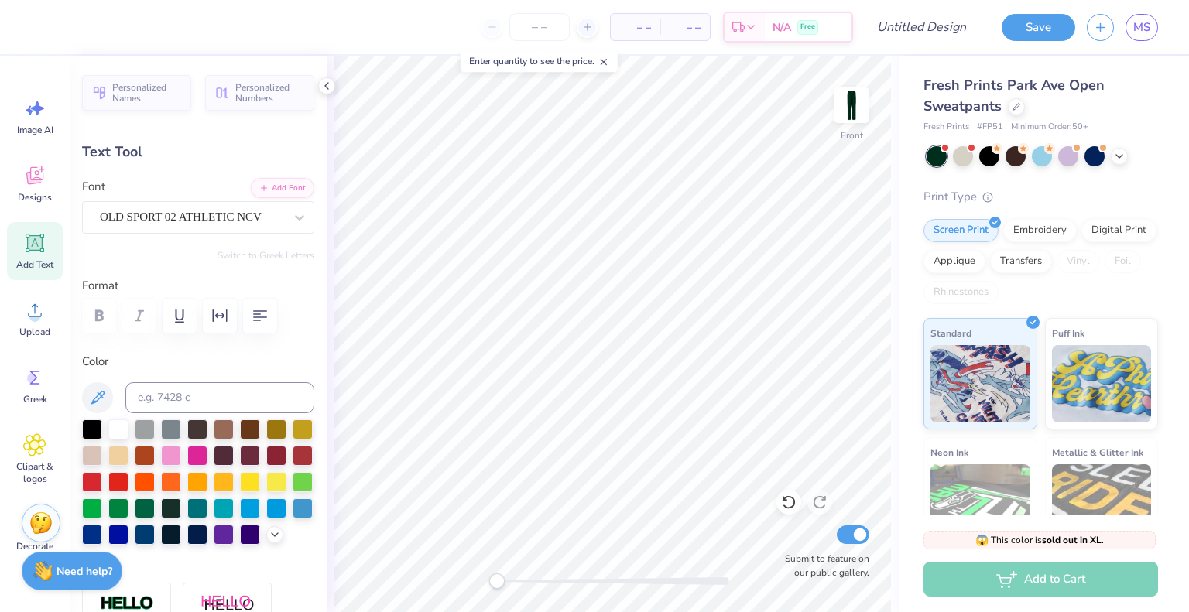
type input "1.94"
type input "25.74"
type input "-12.6"
type input "2.09"
type input "2.58"
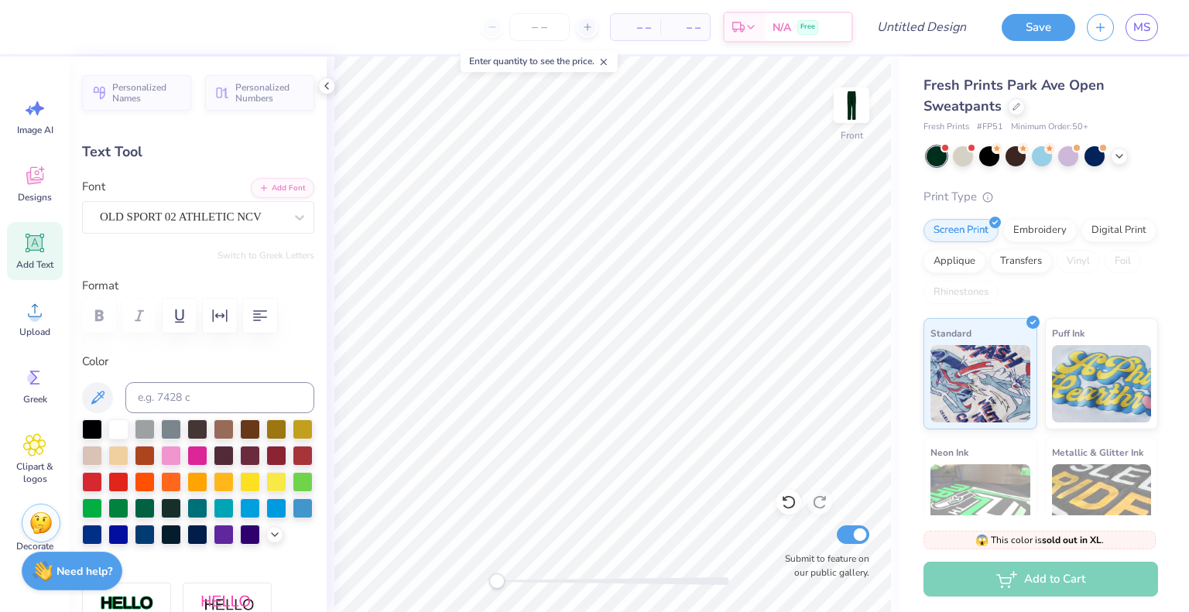
type input "4.82"
type input "1.27"
type input "1.71"
type input "25.86"
type input "0.6"
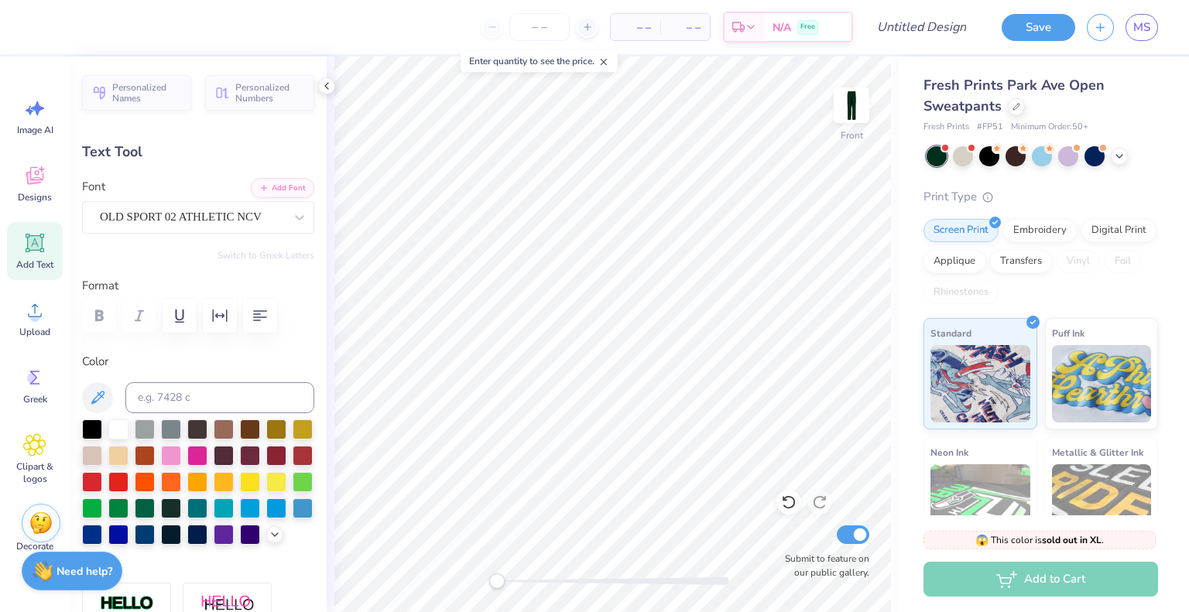
type input "2.09"
type input "2.58"
type input "4.65"
type input "0.0"
type input "2.93"
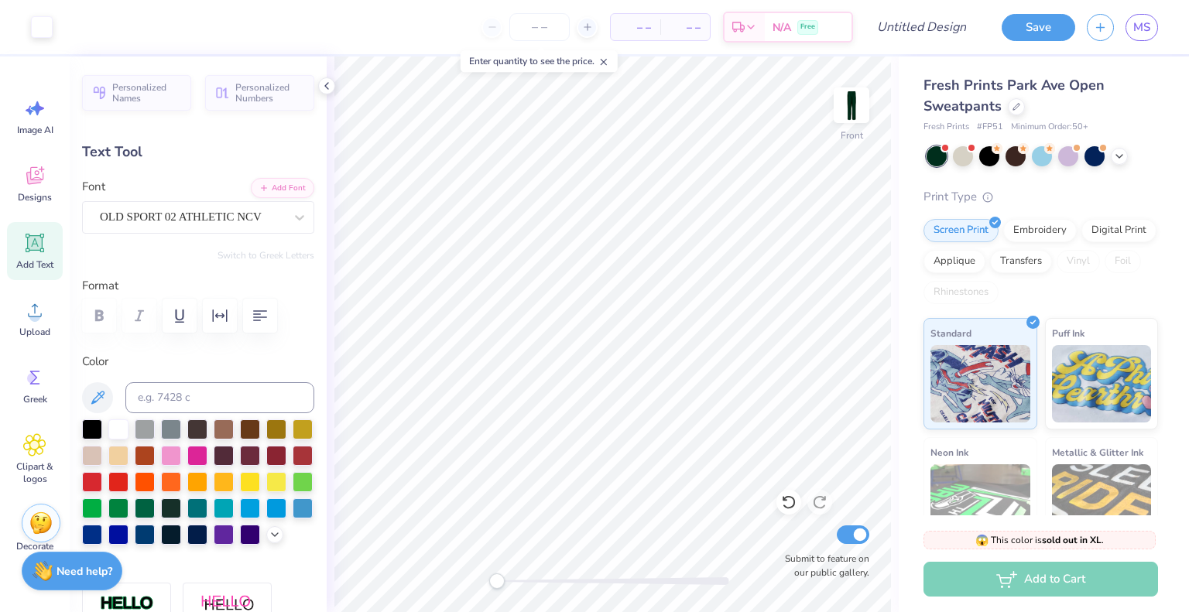
type input "3.25"
type input "5.94"
type input "0.0"
type input "1.27"
type input "1.71"
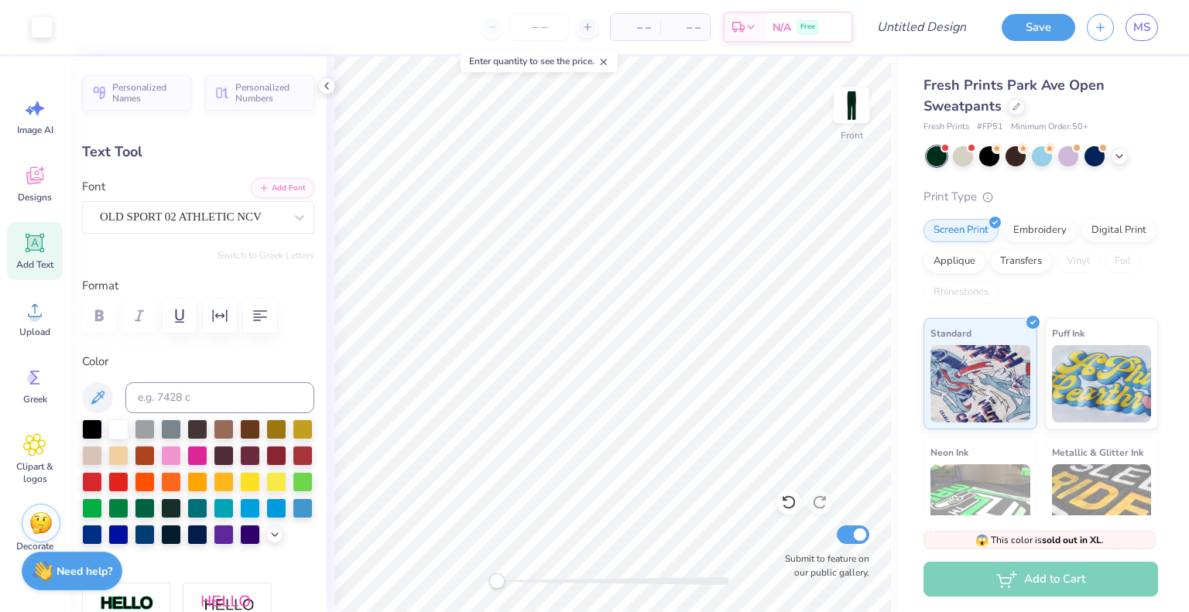
type input "25.86"
type input "0.0"
type input "1.73"
type input "1.95"
type input "25.90"
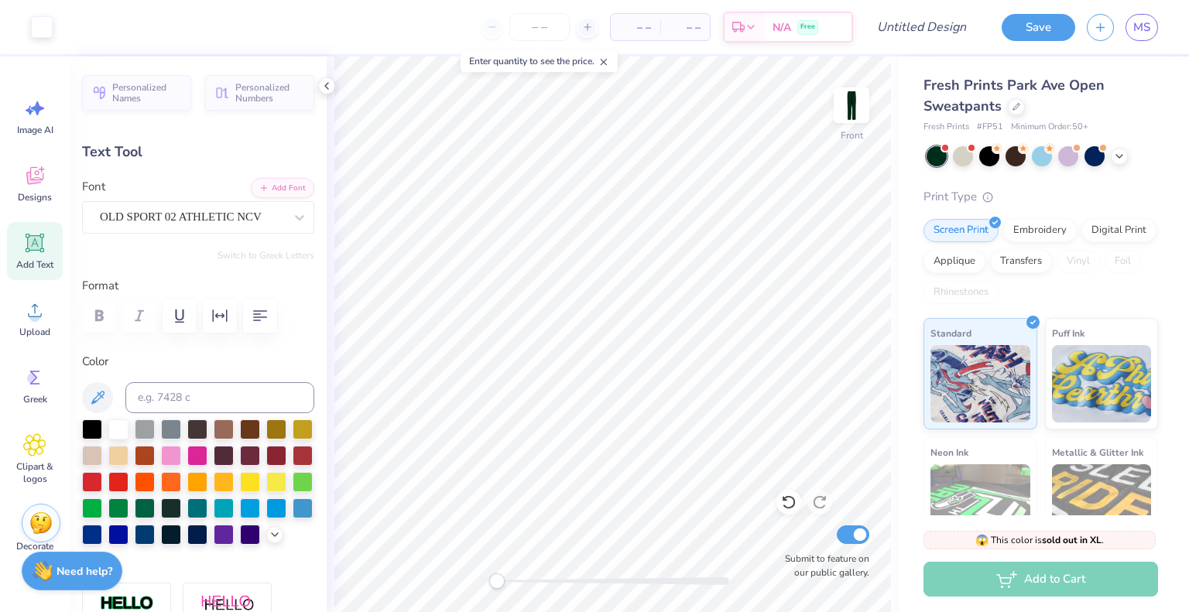
type input "0.0"
type input "1.30"
type input "1.81"
type input "26.49"
type input "0.0"
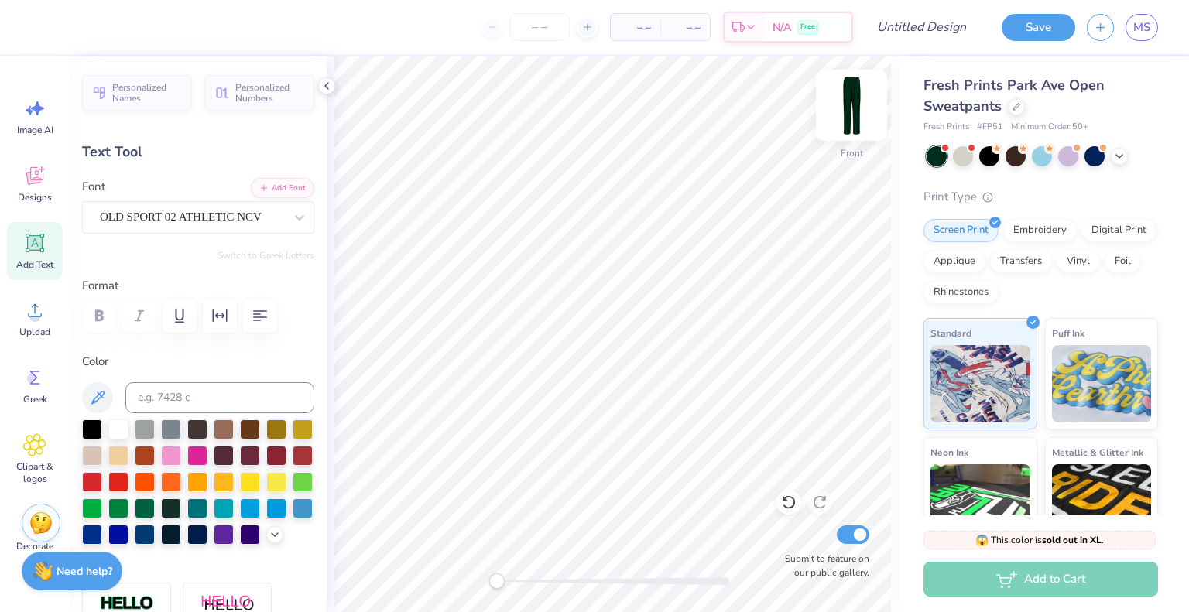
click at [852, 111] on img at bounding box center [852, 105] width 62 height 62
click at [33, 178] on icon at bounding box center [34, 175] width 23 height 23
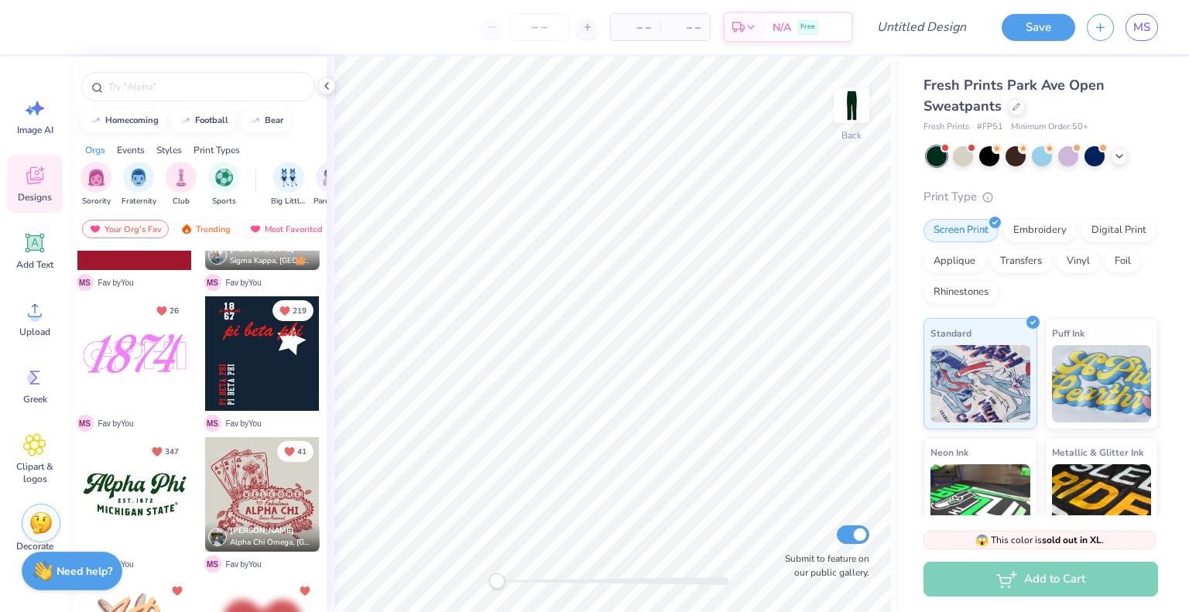
scroll to position [520, 0]
click at [1017, 103] on icon at bounding box center [1017, 105] width 8 height 8
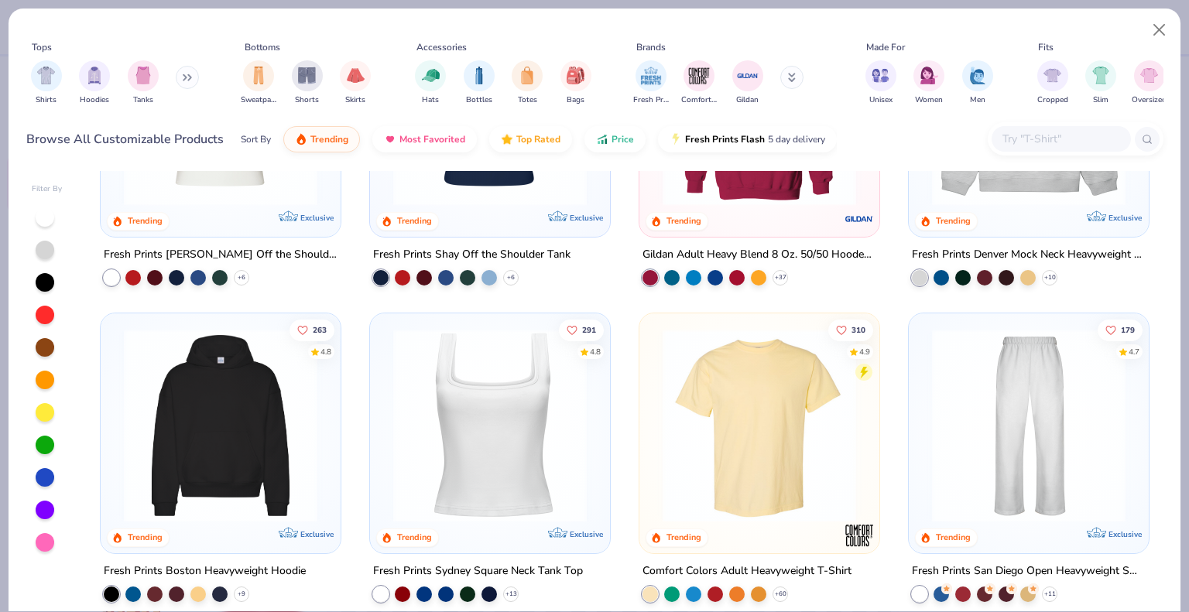
scroll to position [235, 0]
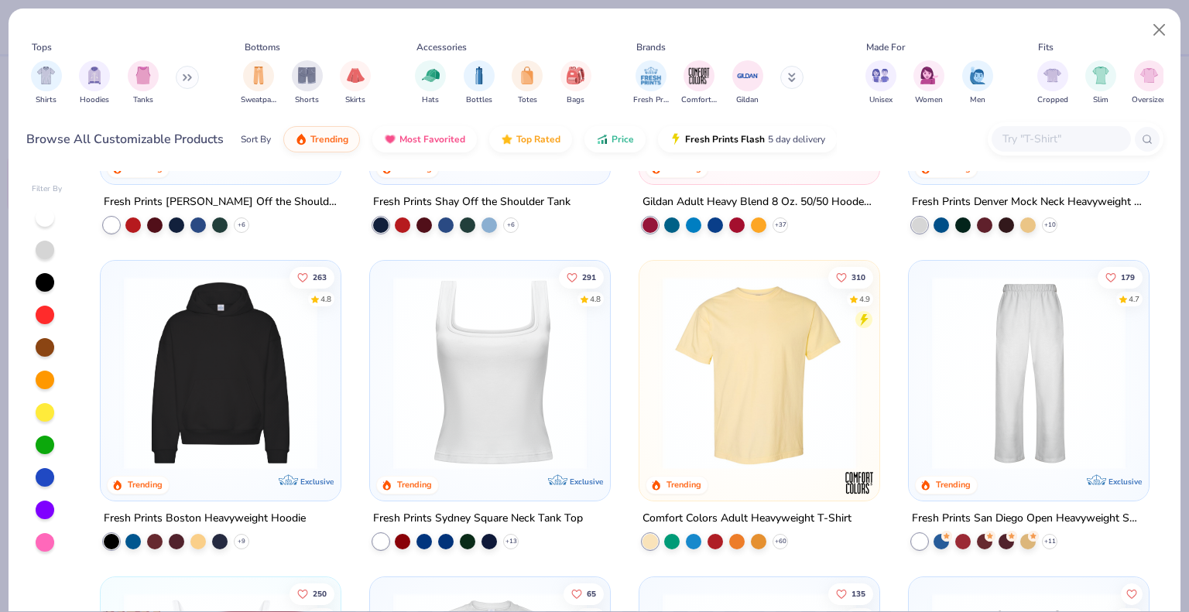
click at [1051, 400] on img at bounding box center [1029, 373] width 209 height 194
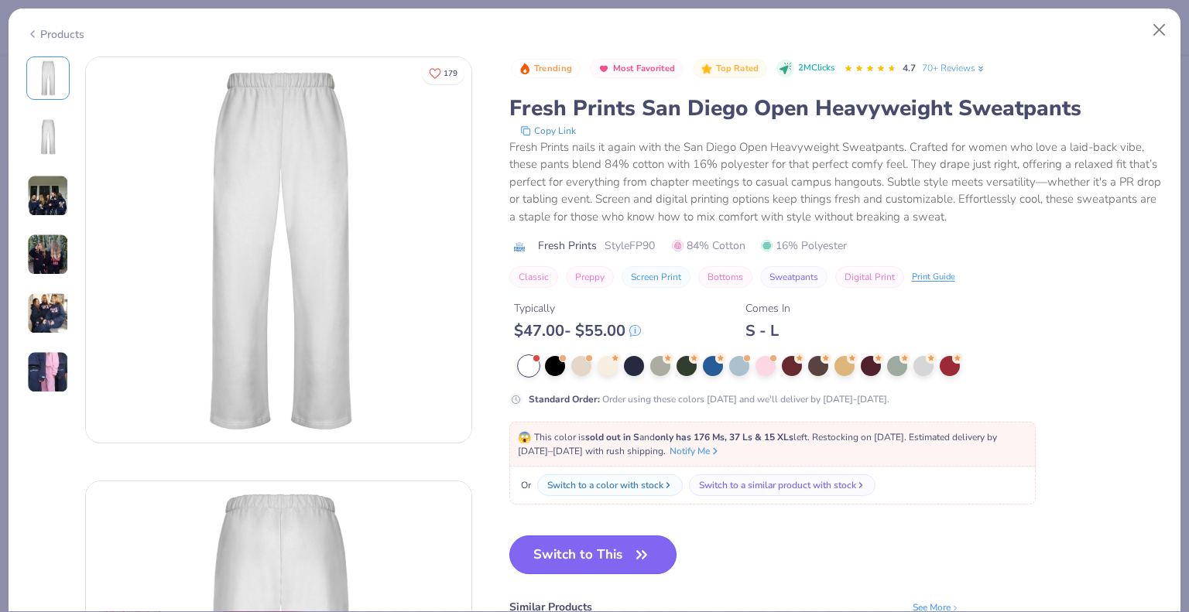
click at [586, 554] on button "Switch to This" at bounding box center [593, 555] width 168 height 39
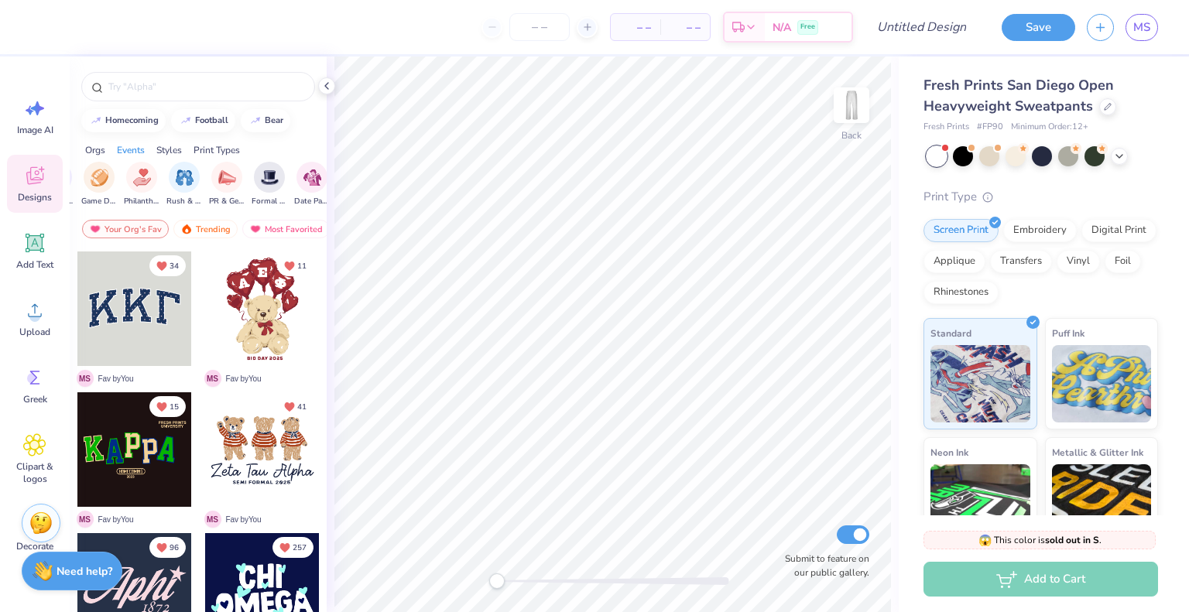
scroll to position [0, 277]
click at [218, 177] on img "filter for PR & General" at bounding box center [225, 176] width 18 height 18
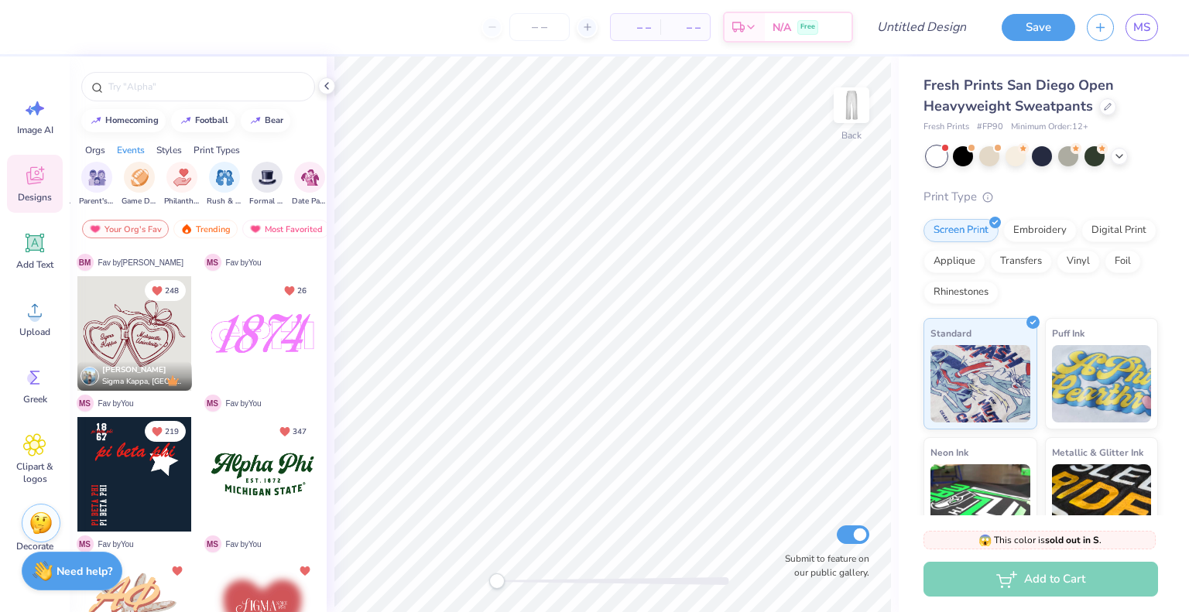
scroll to position [0, 0]
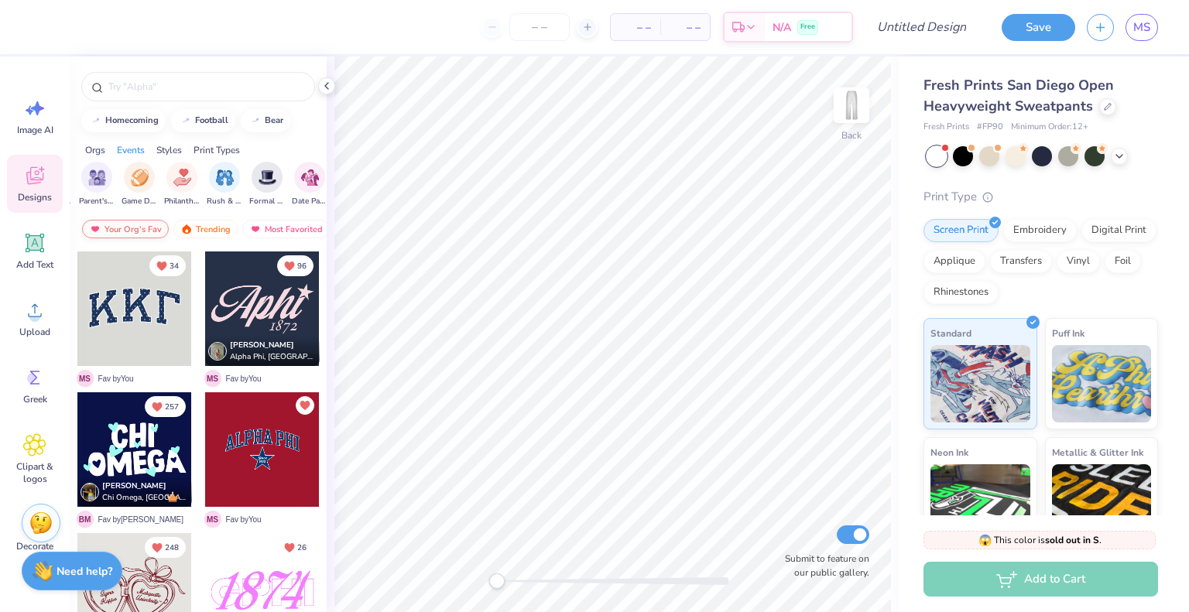
click at [146, 230] on div "Your Org's Fav" at bounding box center [125, 229] width 87 height 19
click at [259, 230] on img at bounding box center [259, 229] width 12 height 11
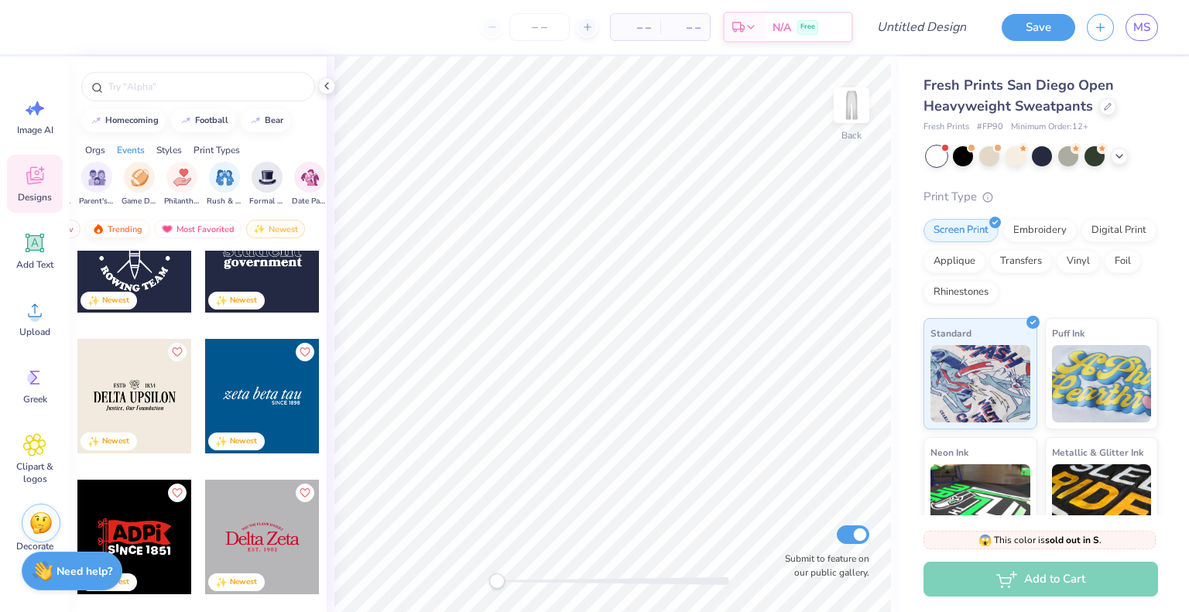
scroll to position [0, 0]
click at [125, 223] on div "Your Org's Fav" at bounding box center [125, 229] width 87 height 19
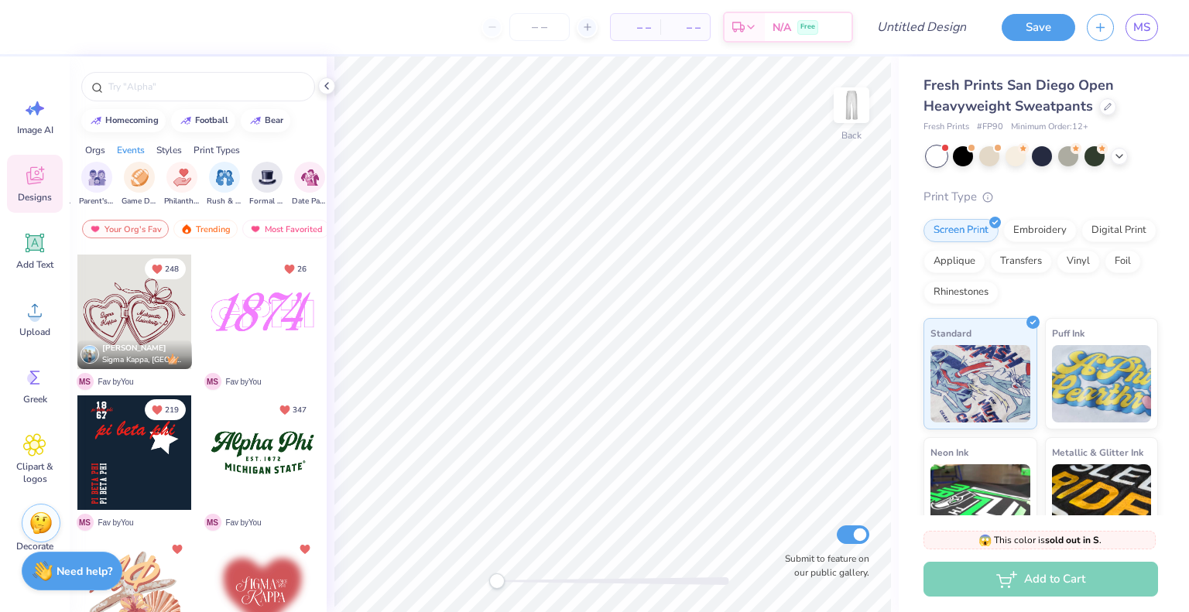
scroll to position [293, 0]
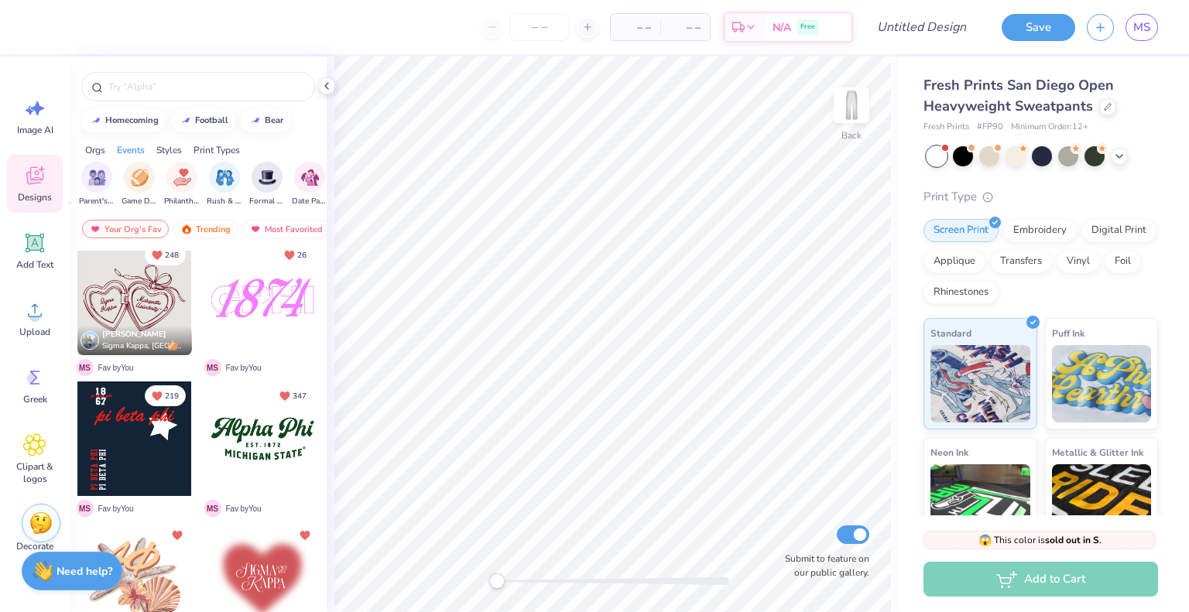
click at [144, 447] on div at bounding box center [19, 439] width 344 height 115
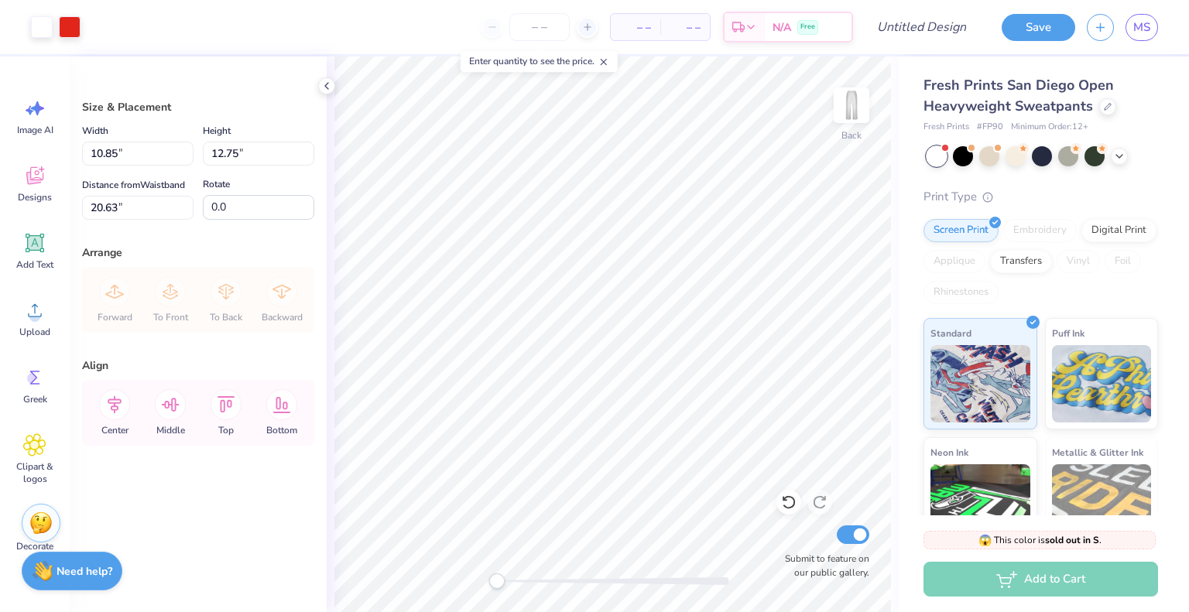
click at [568, 578] on div at bounding box center [613, 582] width 232 height 8
click at [528, 581] on div at bounding box center [613, 582] width 232 height 8
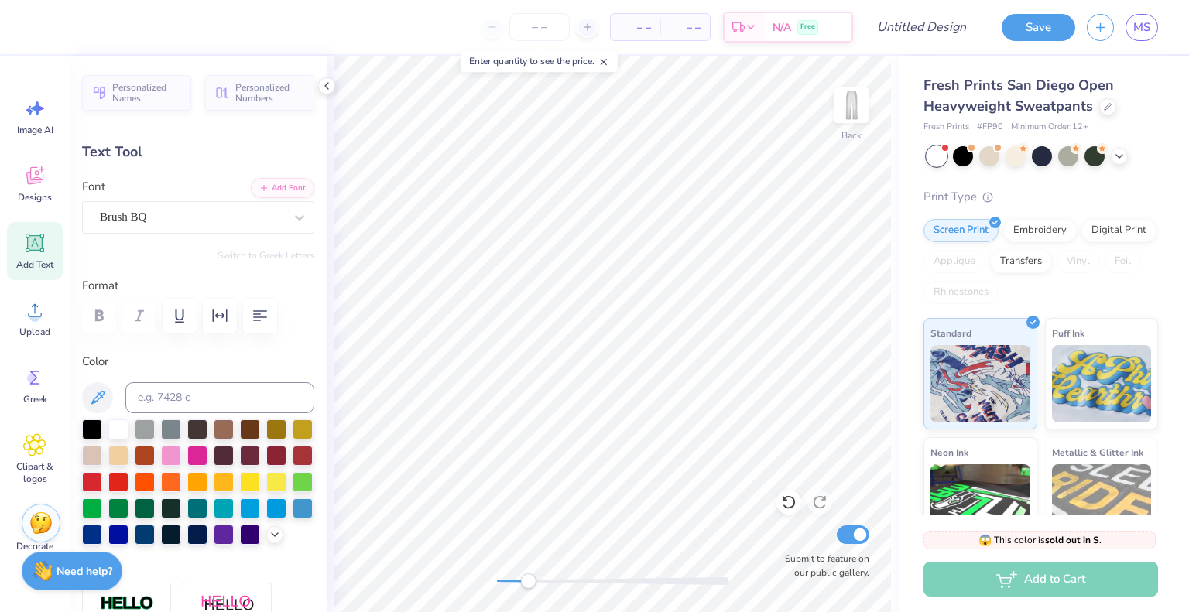
click at [513, 581] on div at bounding box center [613, 582] width 232 height 8
drag, startPoint x: 516, startPoint y: 583, endPoint x: 492, endPoint y: 585, distance: 24.1
click at [492, 585] on div "Accessibility label" at bounding box center [496, 581] width 15 height 15
type input "0.80"
type input "5.04"
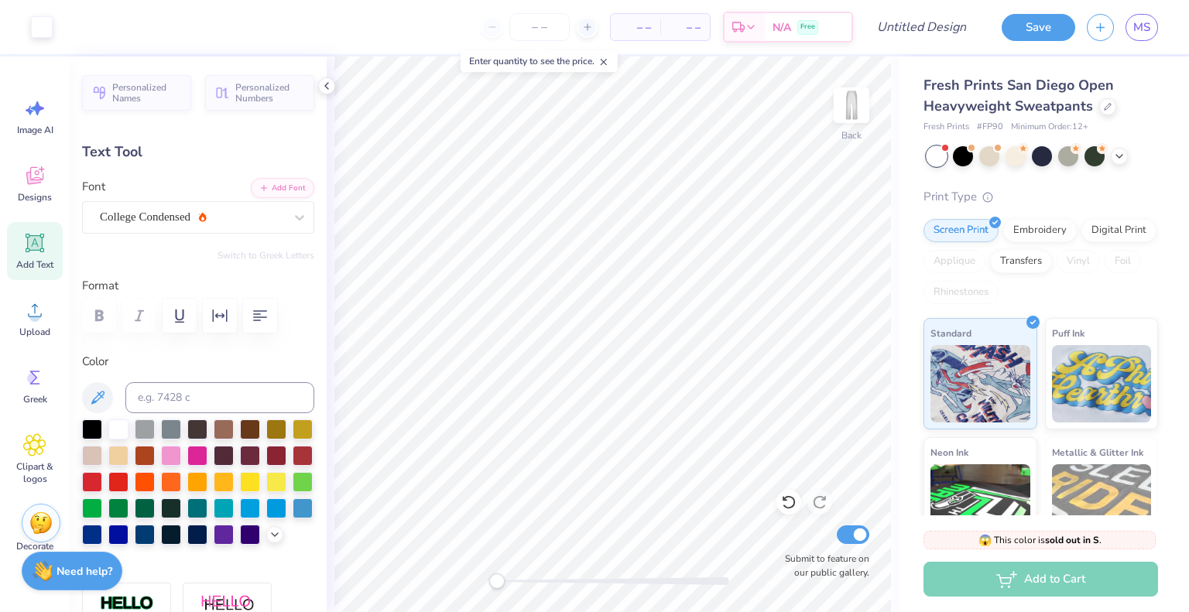
type input "28.34"
type input "0.0"
type input "2.71"
type input "0.63"
type input "21.36"
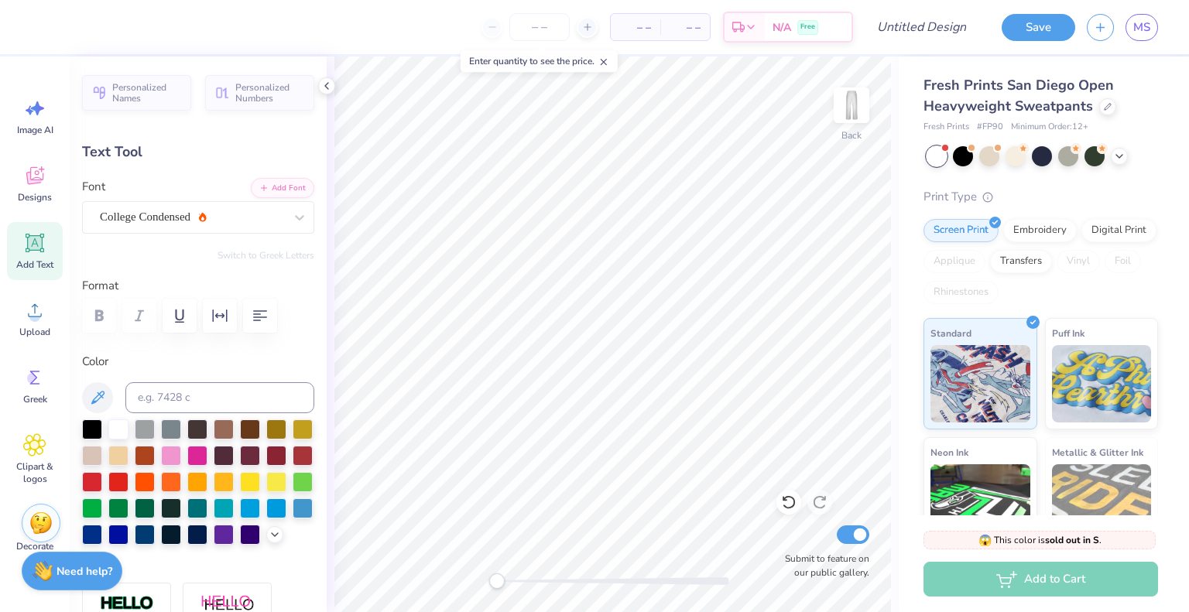
type input "0.80"
type input "5.04"
type input "48.46"
type input "0.0"
type input "9.94"
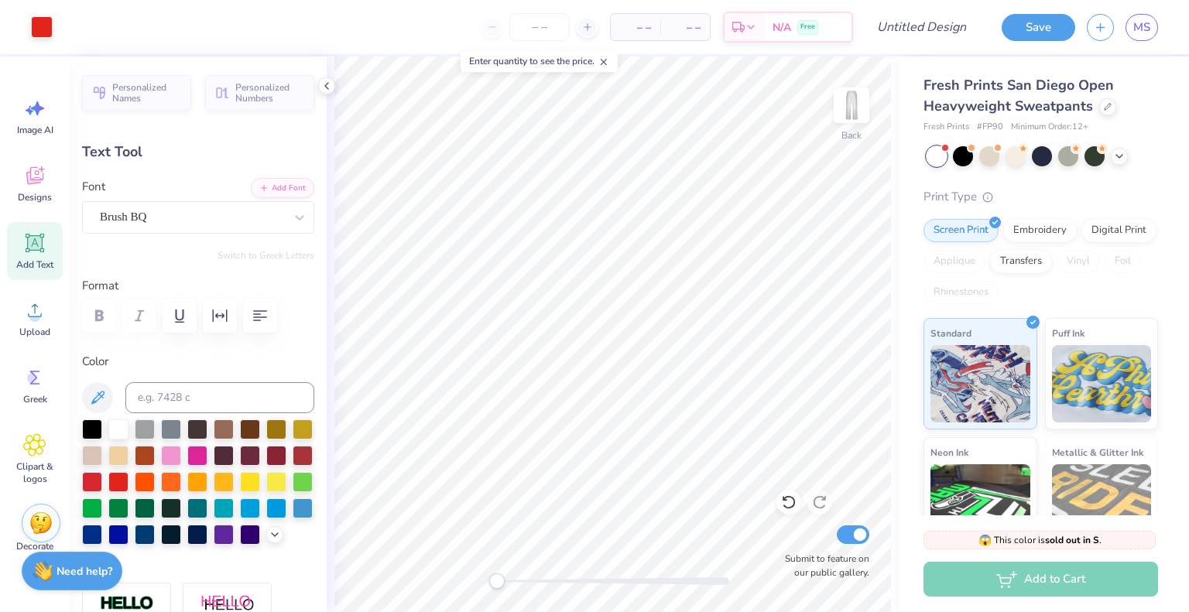
type input "2.30"
type input "23.03"
type input "-90.0"
type textarea "p"
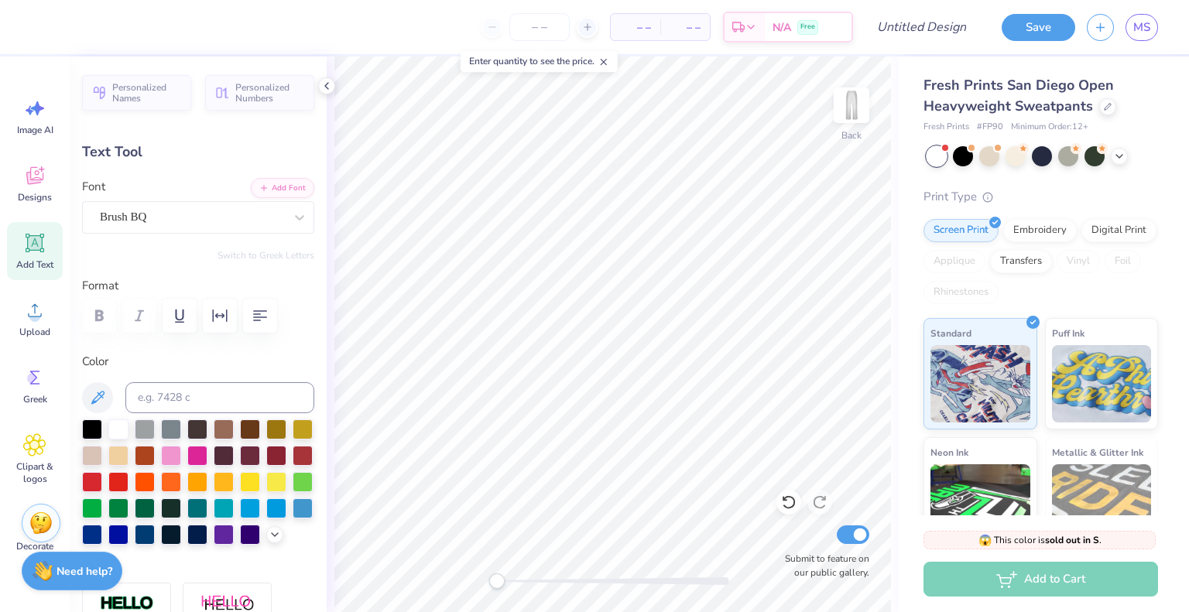
scroll to position [12, 5]
type textarea "Alpha Epsilon Phi"
type input "0.0"
type input "2.43"
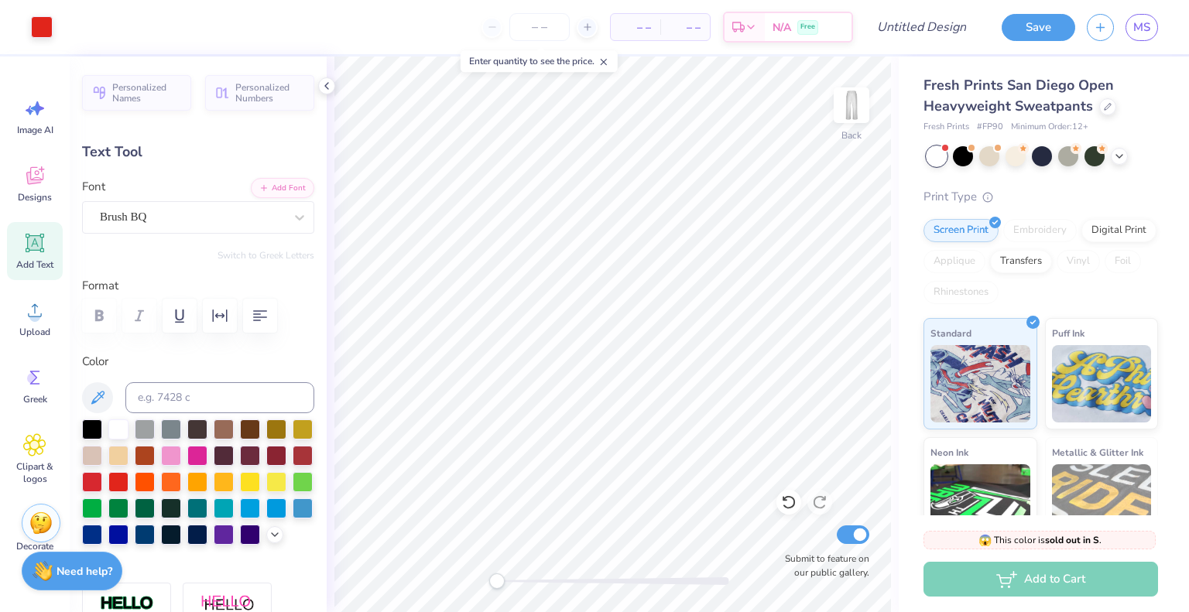
type input "17.88"
type input "28.56"
type input "0.0"
type input "34.91"
click at [155, 505] on div at bounding box center [145, 507] width 20 height 20
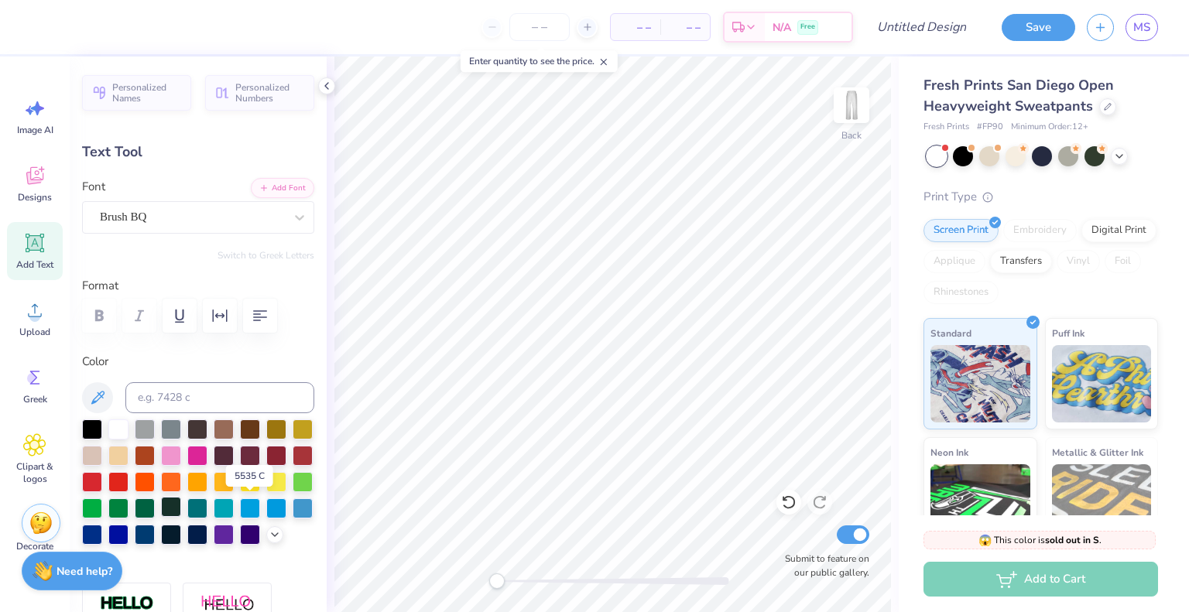
click at [181, 510] on div at bounding box center [171, 507] width 20 height 20
click at [209, 211] on div "Brush BQ" at bounding box center [191, 217] width 187 height 24
click at [232, 214] on div "Brush BQ" at bounding box center [191, 217] width 187 height 24
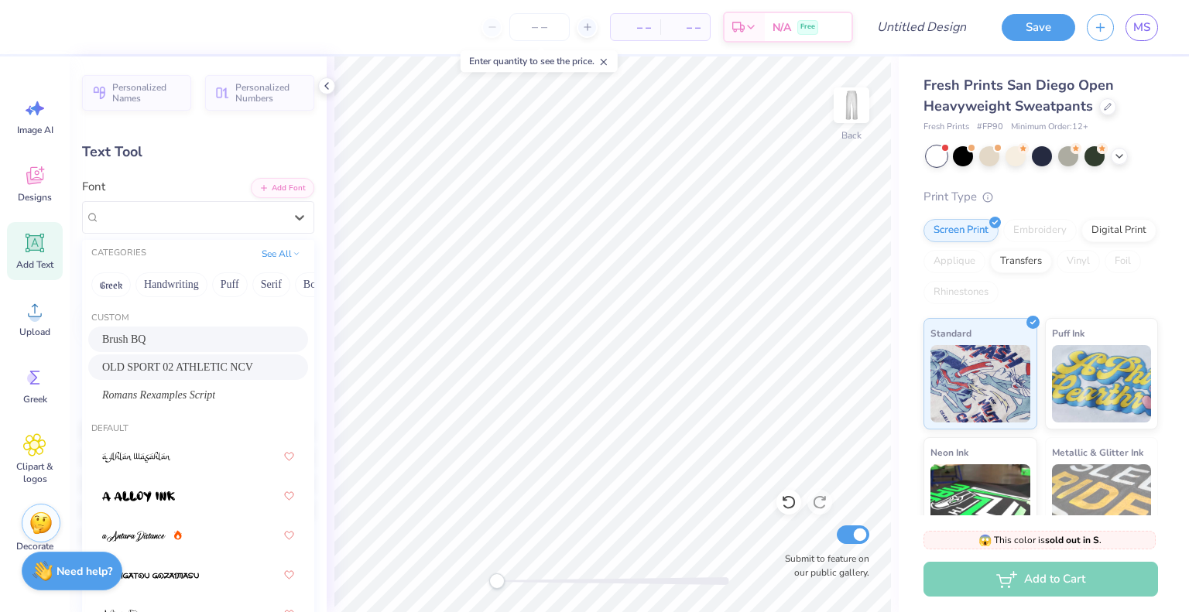
click at [208, 365] on span "OLD SPORT 02 ATHLETIC NCV" at bounding box center [177, 367] width 151 height 16
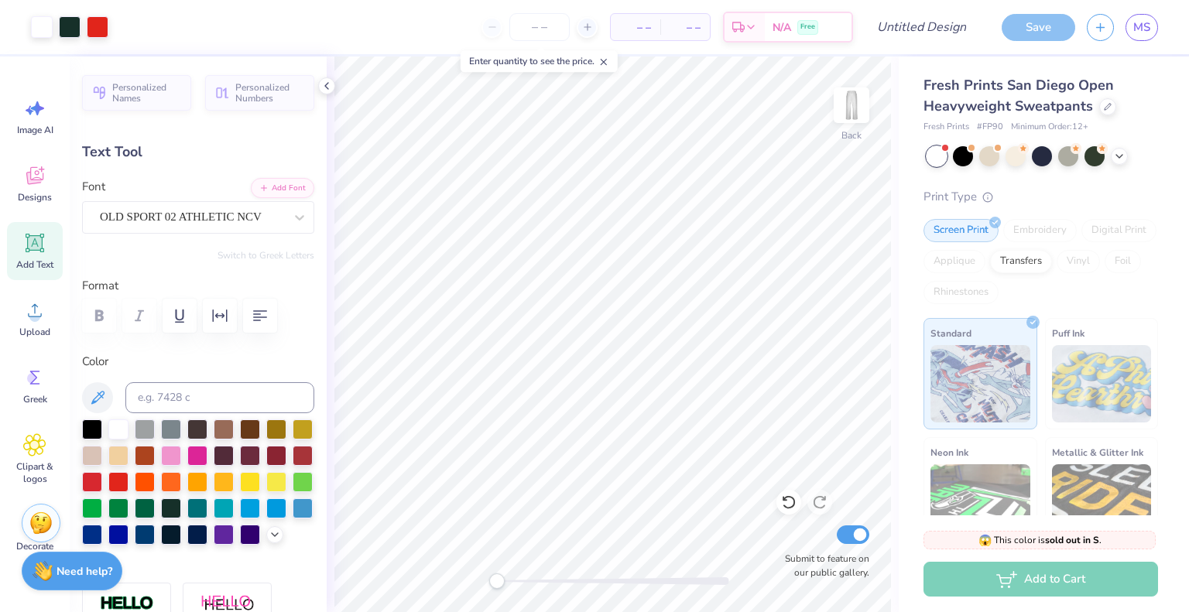
type input "0.0"
click at [559, 578] on div at bounding box center [613, 582] width 232 height 8
click at [523, 584] on div at bounding box center [613, 582] width 232 height 8
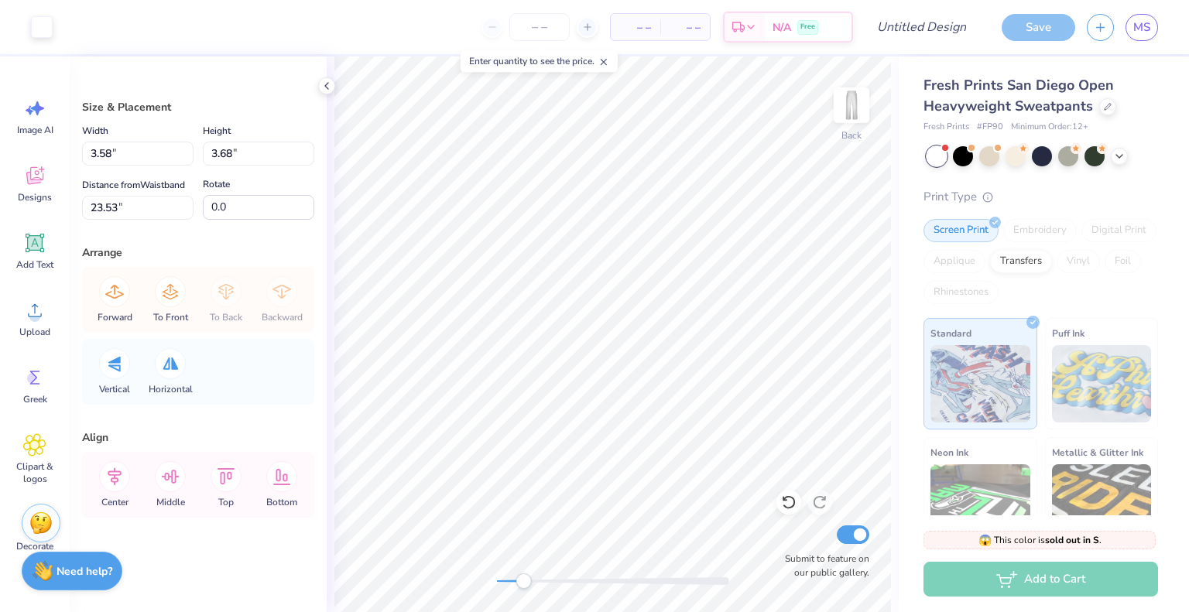
click at [503, 581] on div at bounding box center [613, 582] width 232 height 8
click at [485, 583] on div "Back Submit to feature on our public gallery." at bounding box center [613, 335] width 572 height 556
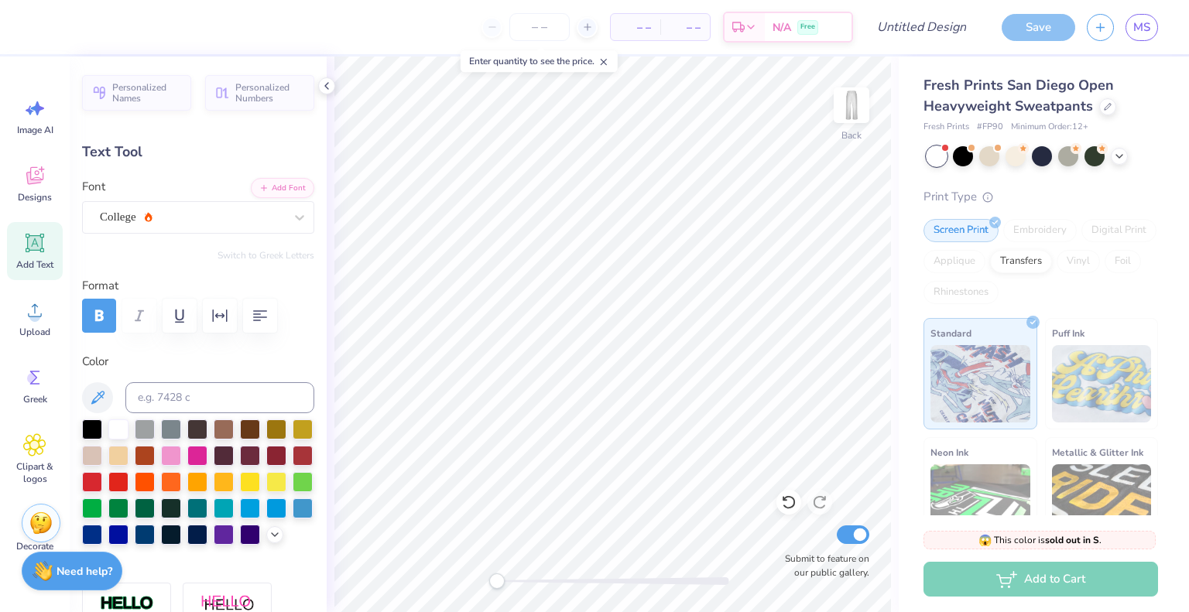
type input "1.26"
type input "21.86"
type input "2.71"
type input "0.63"
type input "15.63"
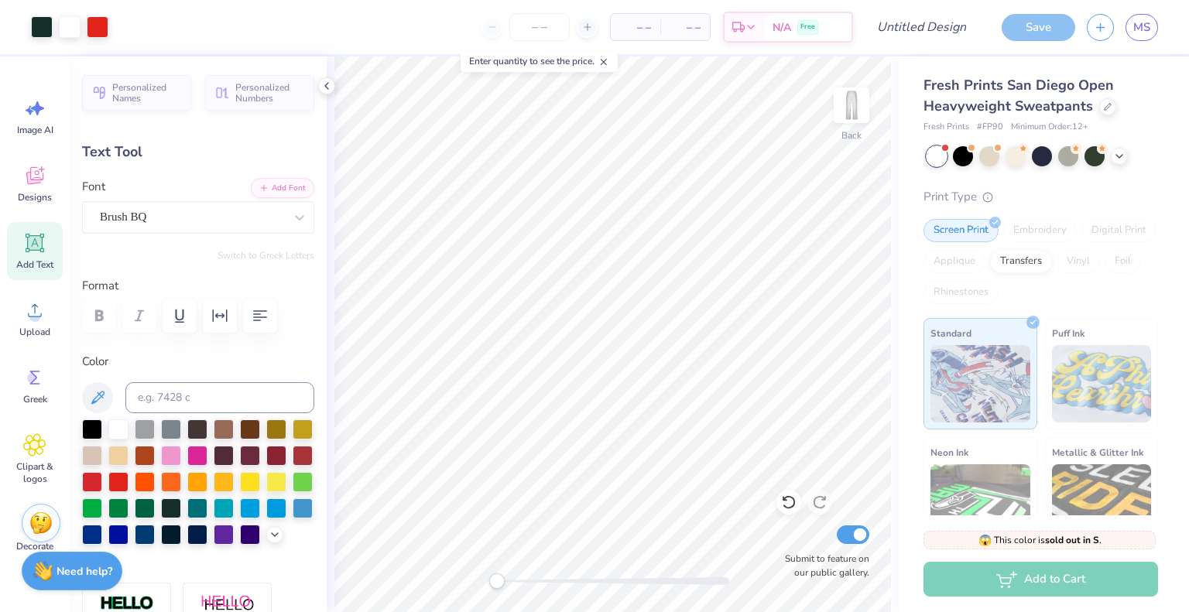
type input "1.89"
type input "24.09"
type input "29.41"
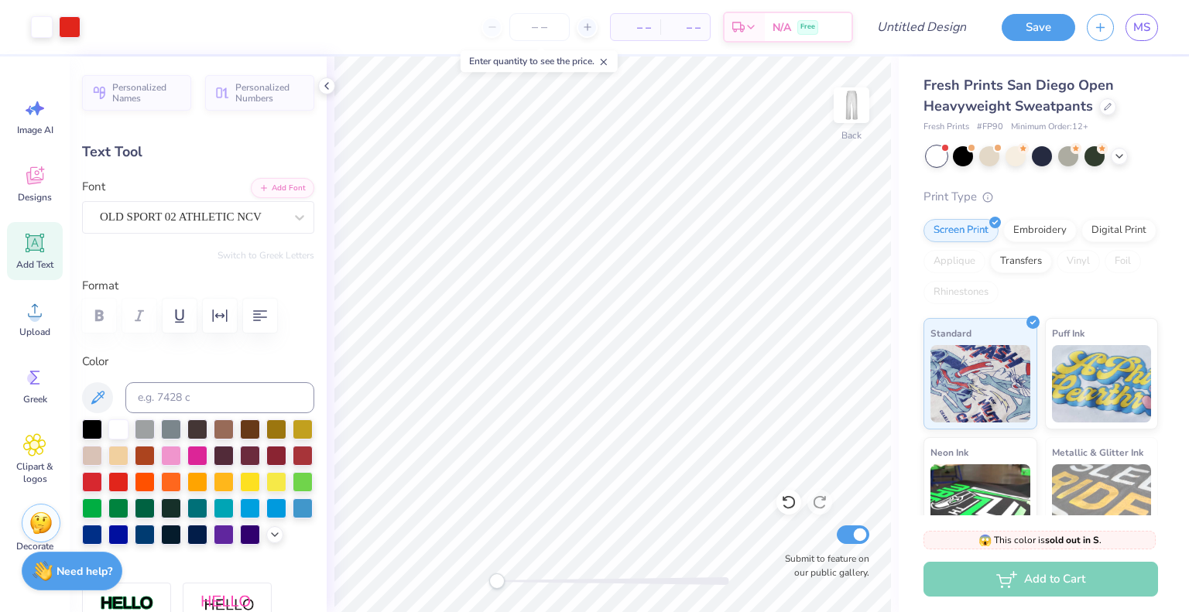
type input "0.0"
type input "1.16"
type input "0.94"
type input "3.10"
type input "2.71"
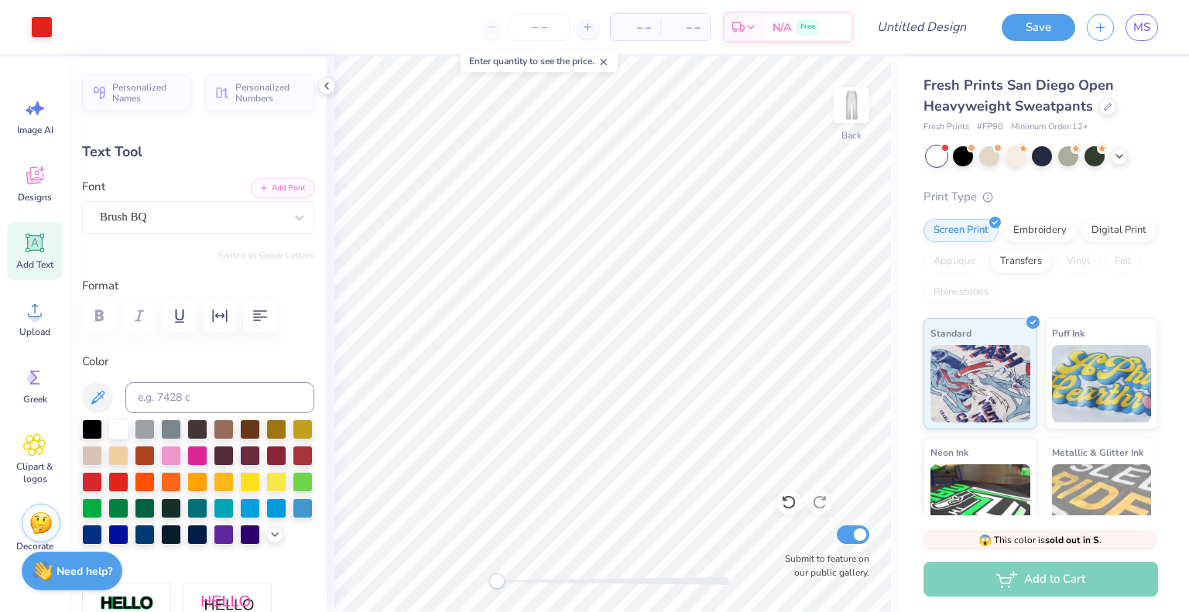
type input "0.63"
type input "4.40"
type input "1.26"
type input "0.94"
type input "5.03"
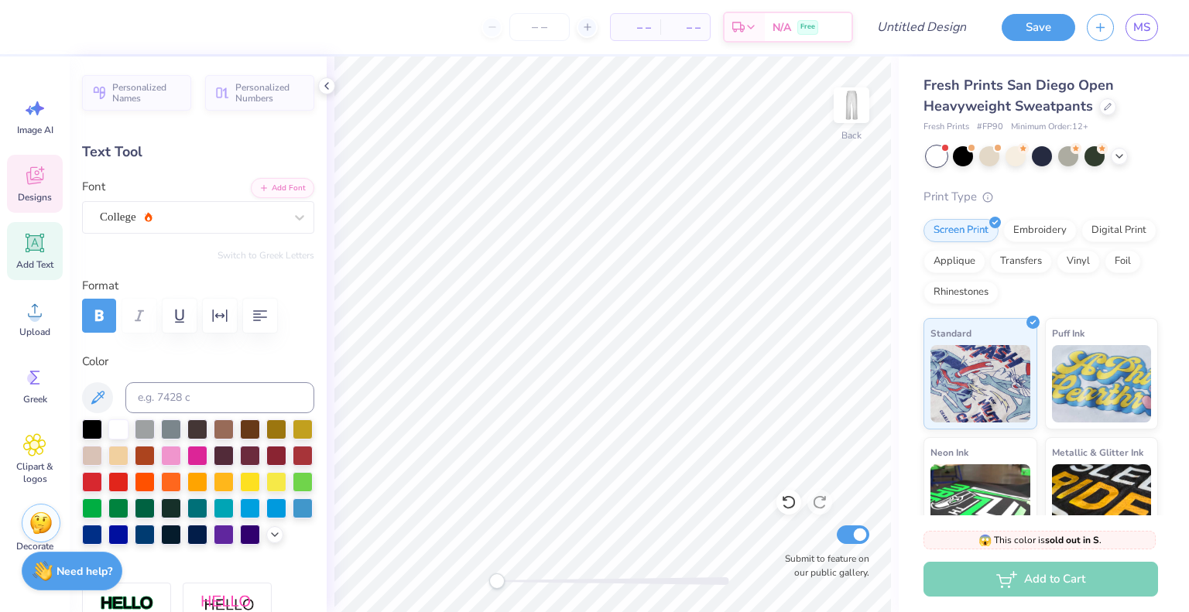
click at [41, 194] on span "Designs" at bounding box center [35, 197] width 34 height 12
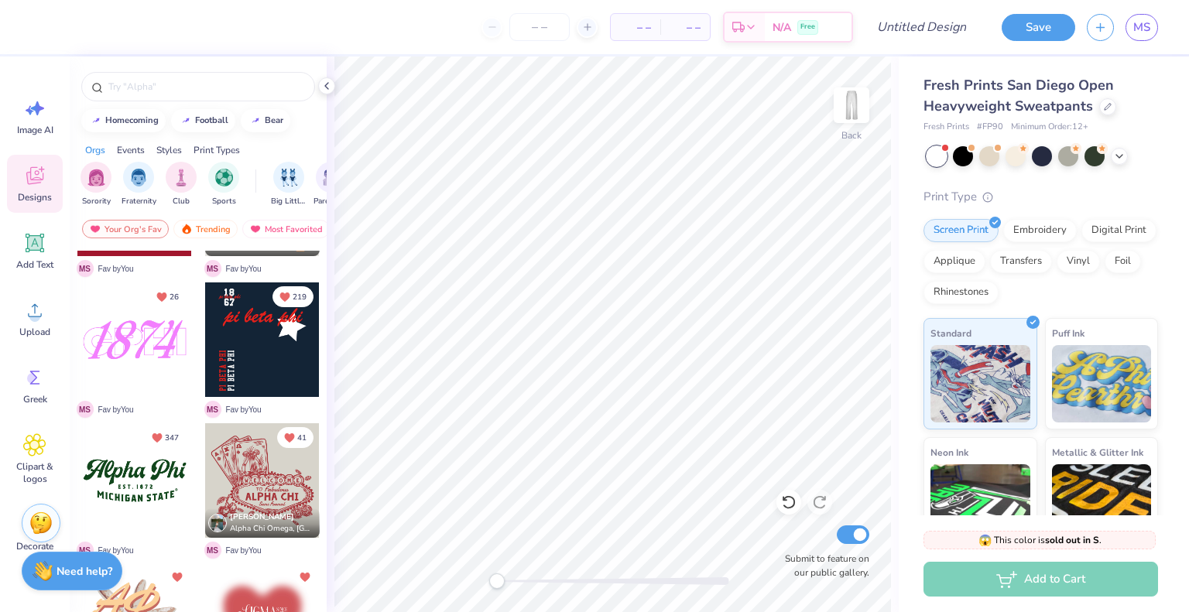
scroll to position [532, 0]
click at [142, 480] on div at bounding box center [135, 481] width 344 height 115
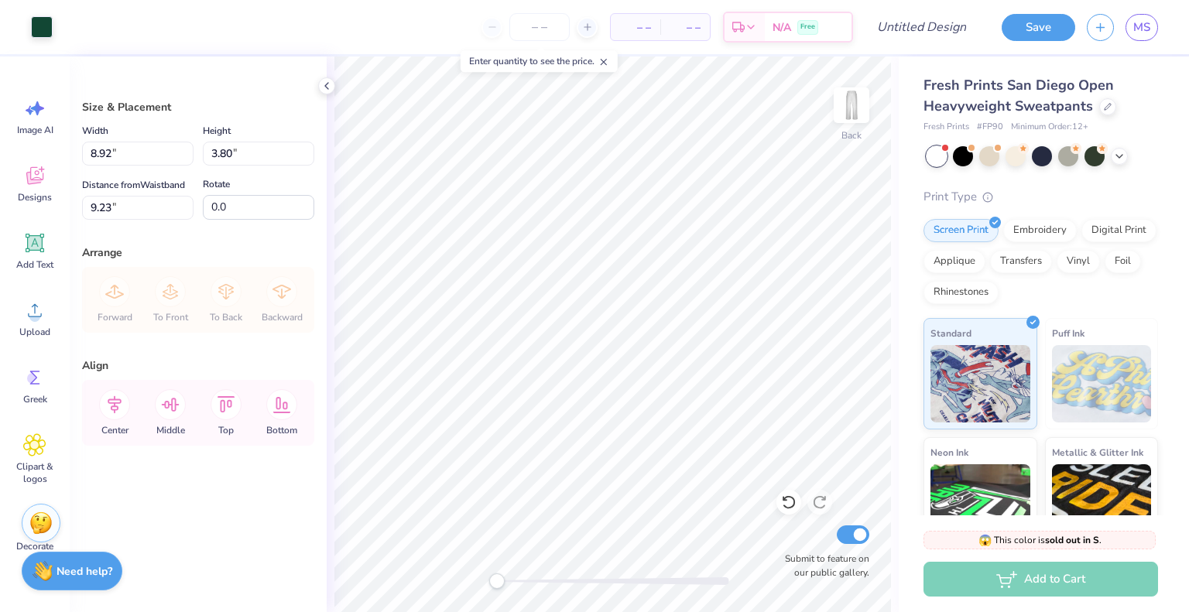
type input "8.92"
type input "3.80"
type input "9.23"
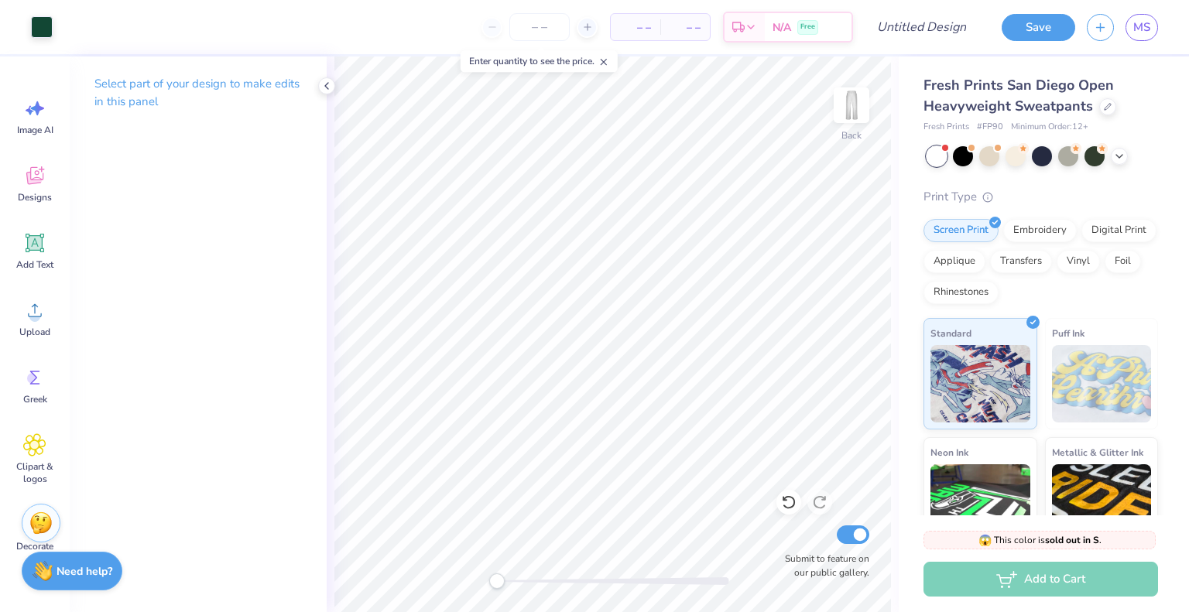
click at [570, 582] on div at bounding box center [613, 582] width 232 height 8
click at [523, 581] on div at bounding box center [613, 582] width 232 height 8
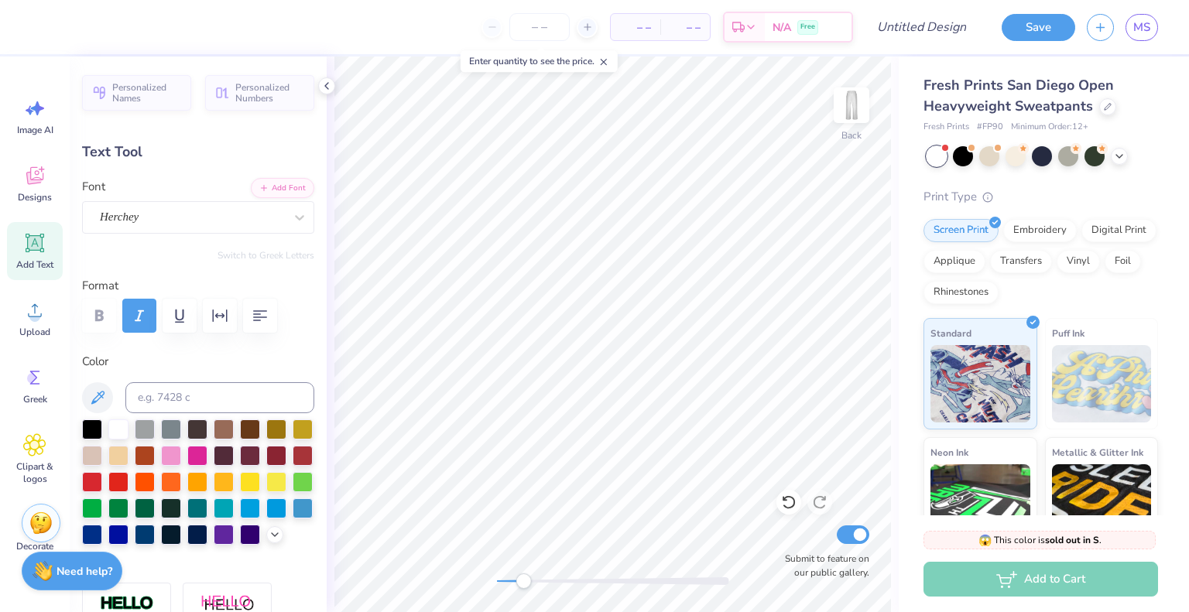
scroll to position [12, 3]
type textarea "Alpha"
type input "5.62"
type input "2.28"
type input "9.17"
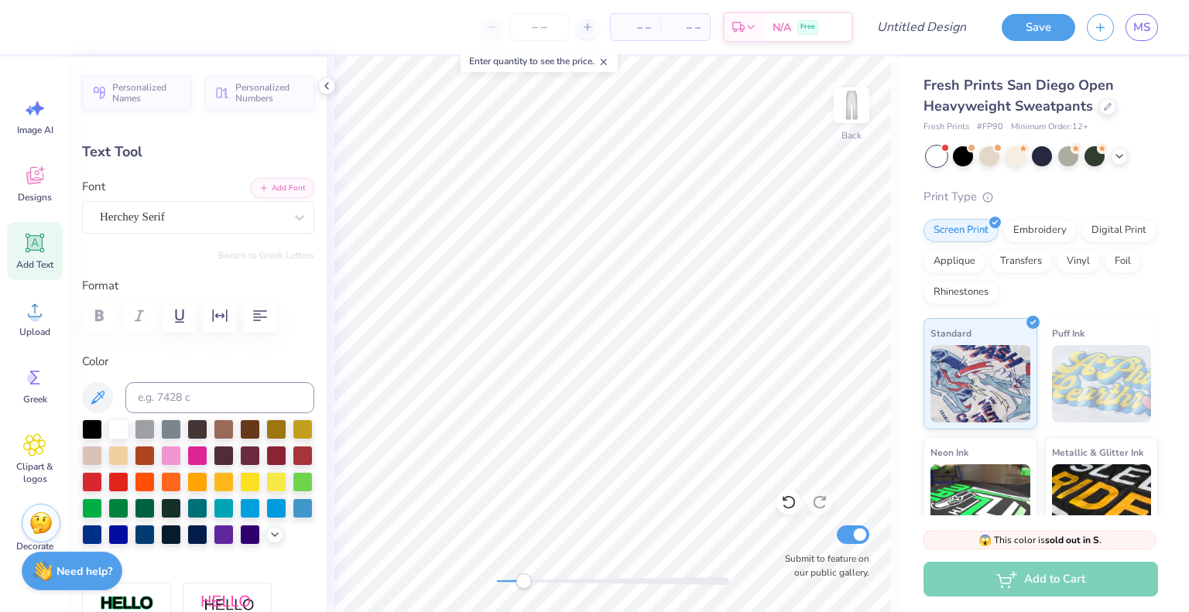
type input "6.81"
type input "1.01"
type input "12.15"
type input "3.03"
type input "0.37"
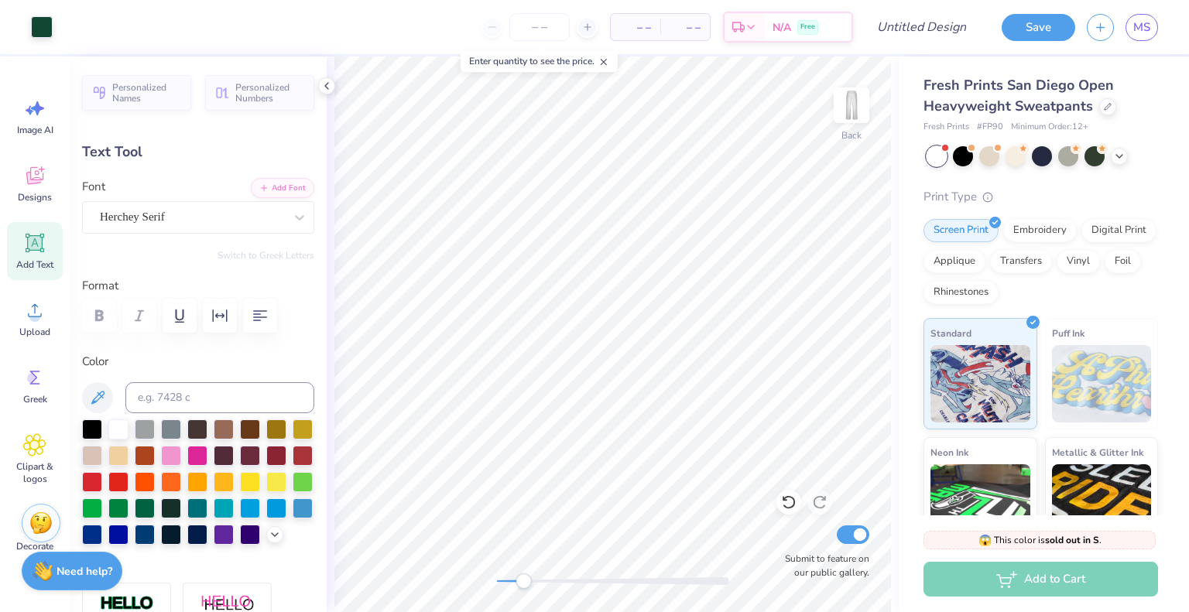
type input "11.65"
type input "0.24"
type input "11.98"
type input "0.0"
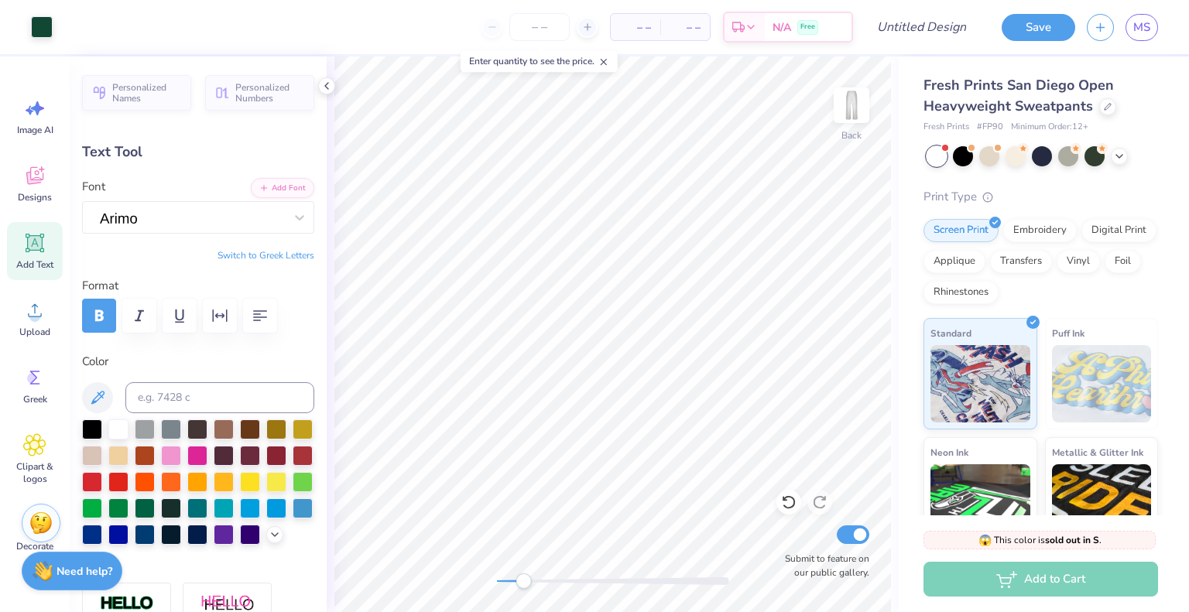
click at [44, 250] on icon at bounding box center [34, 243] width 23 height 23
type input "10.97"
type input "3.18"
type input "25.41"
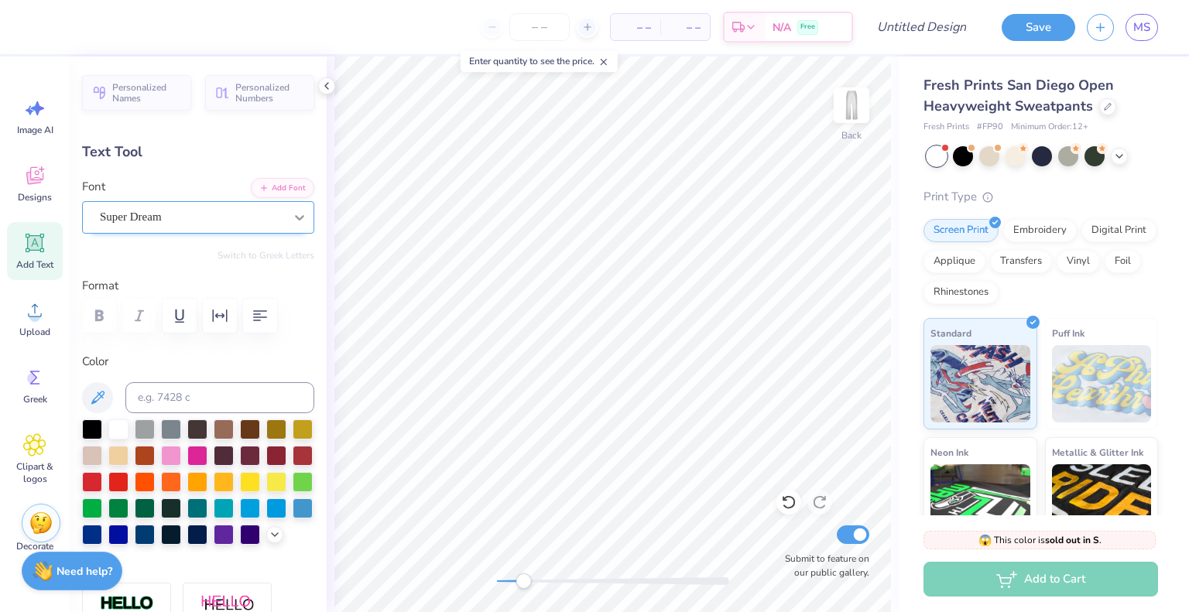
type textarea "Epsilon"
click at [286, 221] on div at bounding box center [300, 218] width 28 height 28
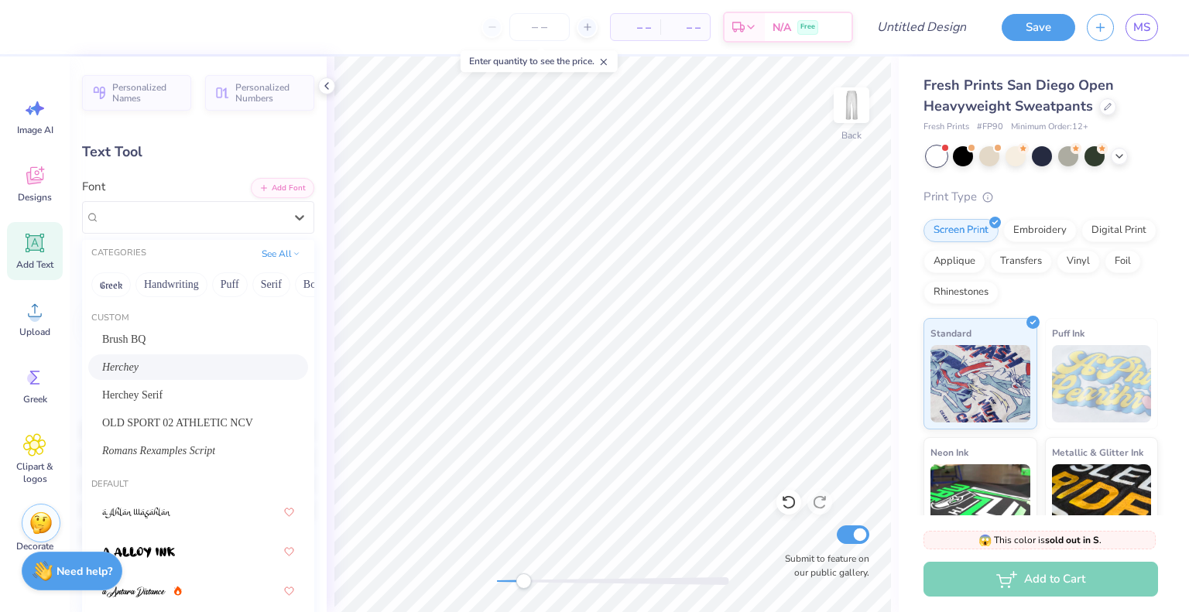
click at [176, 359] on div "Herchey" at bounding box center [198, 367] width 192 height 16
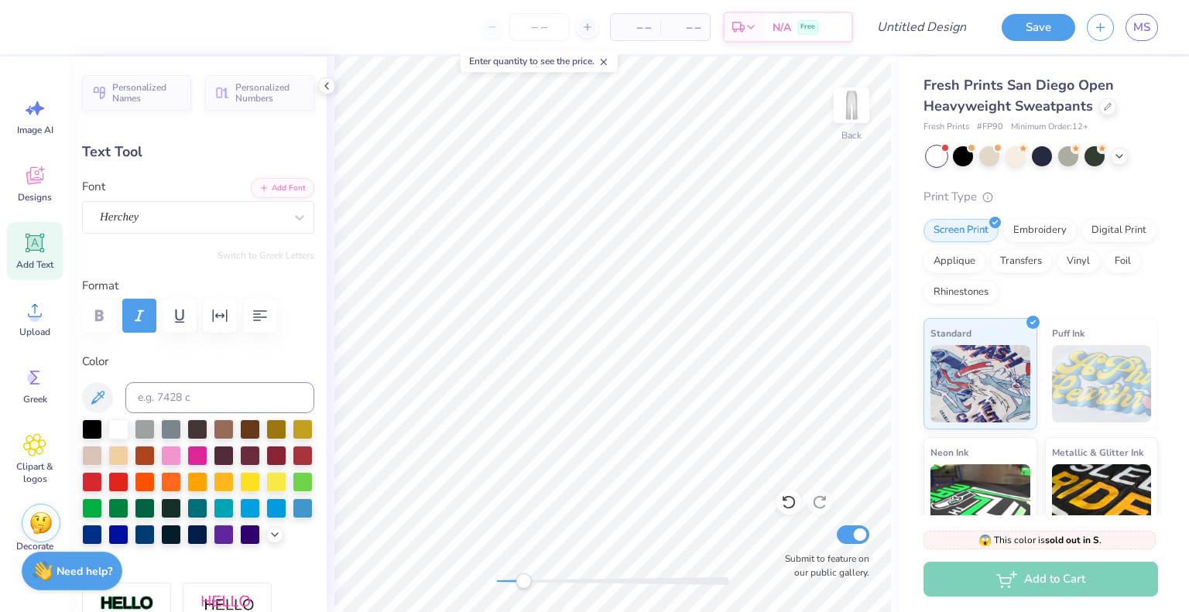
scroll to position [12, 3]
click at [181, 507] on div at bounding box center [171, 507] width 20 height 20
click at [155, 503] on div at bounding box center [145, 507] width 20 height 20
type input "10.85"
type input "3.98"
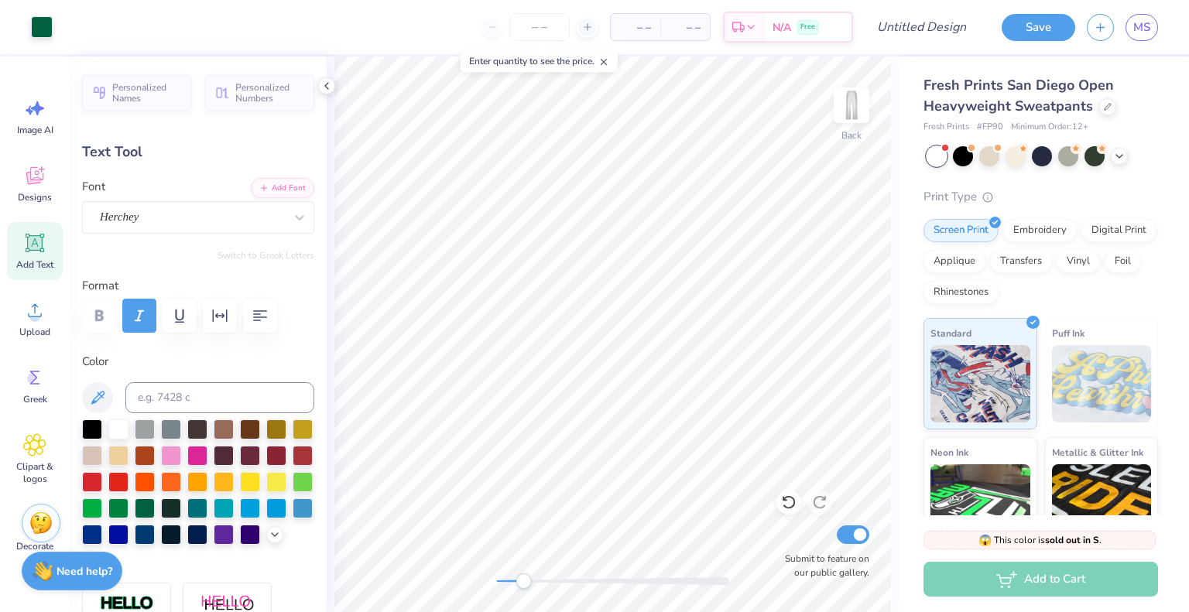
type input "25.01"
type input "6.33"
type input "2.32"
type input "26.67"
type input "5.62"
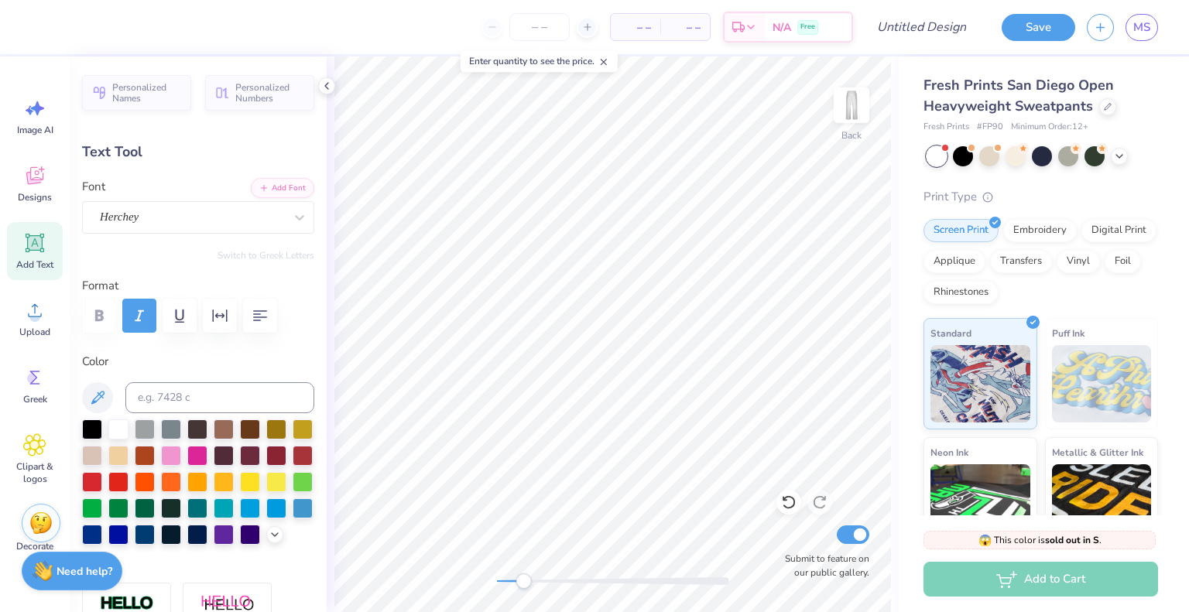
type input "2.28"
type input "8.16"
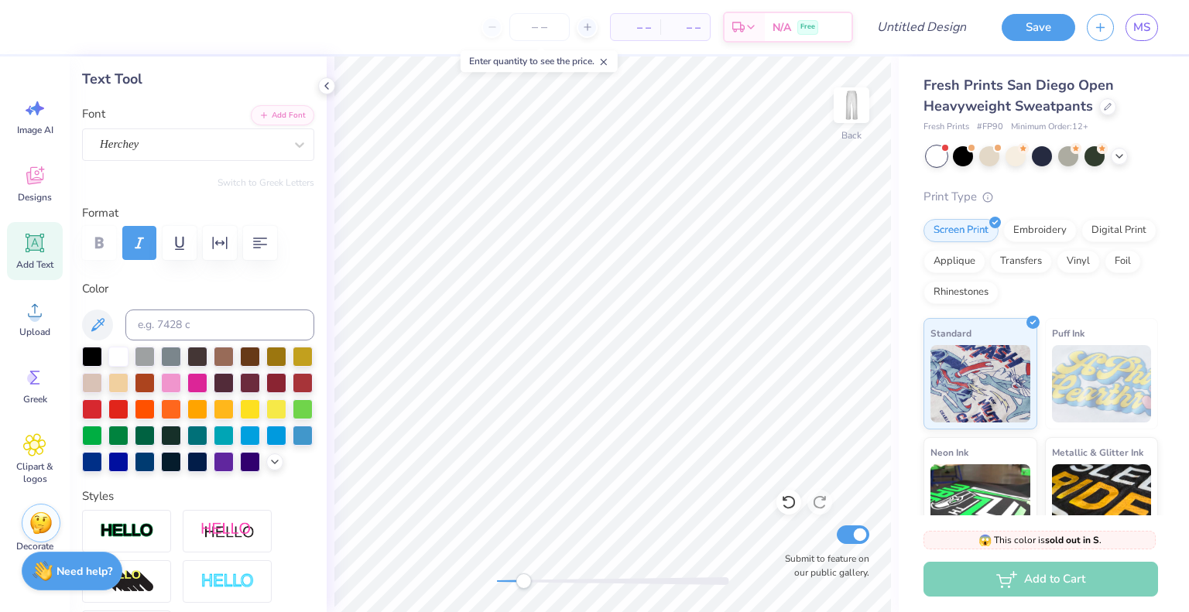
scroll to position [0, 0]
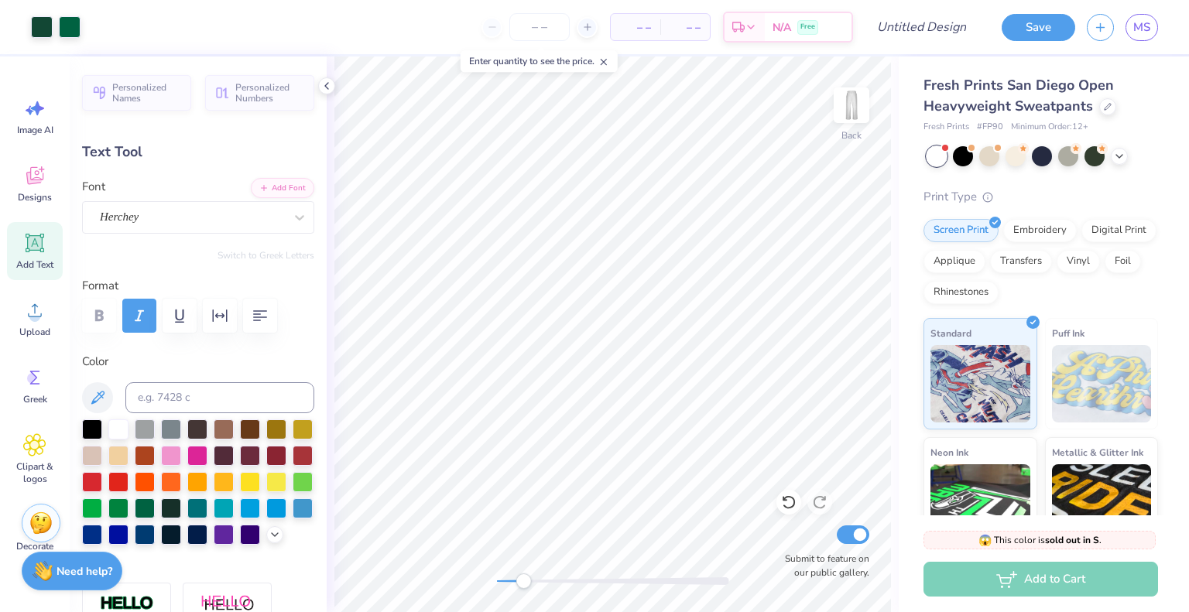
type input "6.33"
type input "2.32"
type input "10.44"
click at [179, 392] on input at bounding box center [219, 397] width 189 height 31
type input "3"
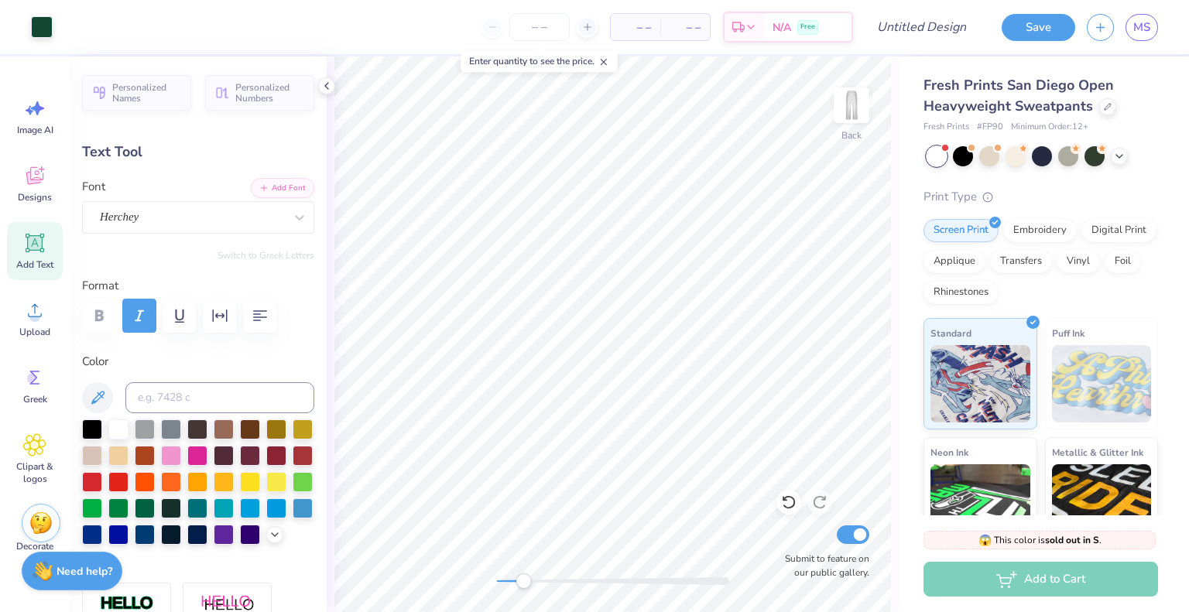
type input "5.62"
type input "2.28"
type input "8.16"
type input "6.33"
type input "2.32"
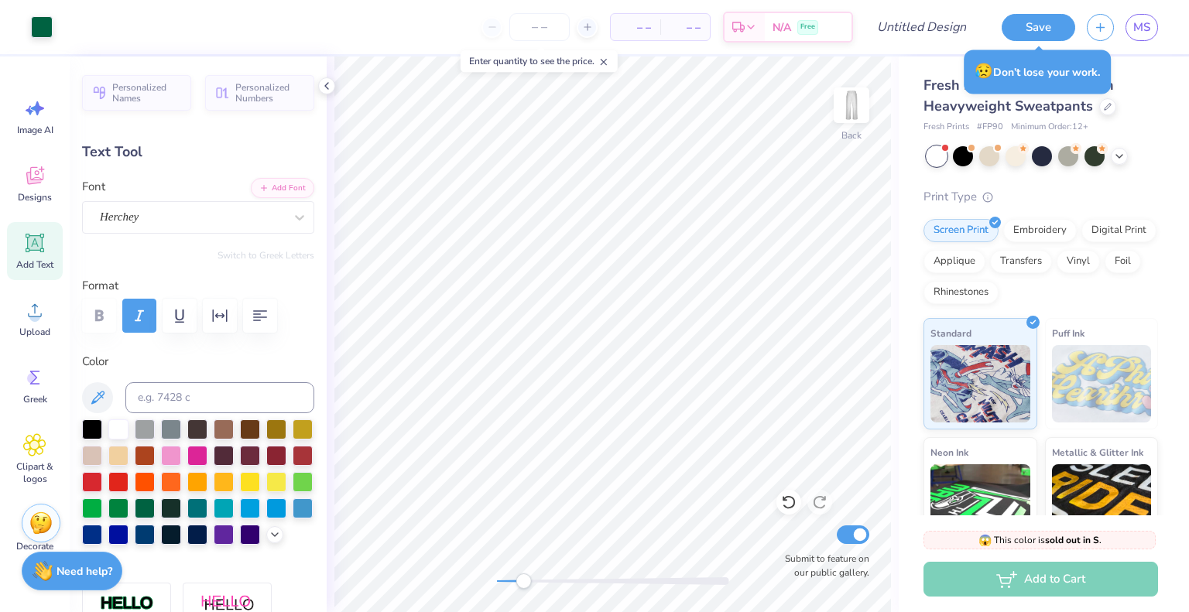
type input "10.44"
click at [143, 395] on input at bounding box center [219, 397] width 189 height 31
type input "3435"
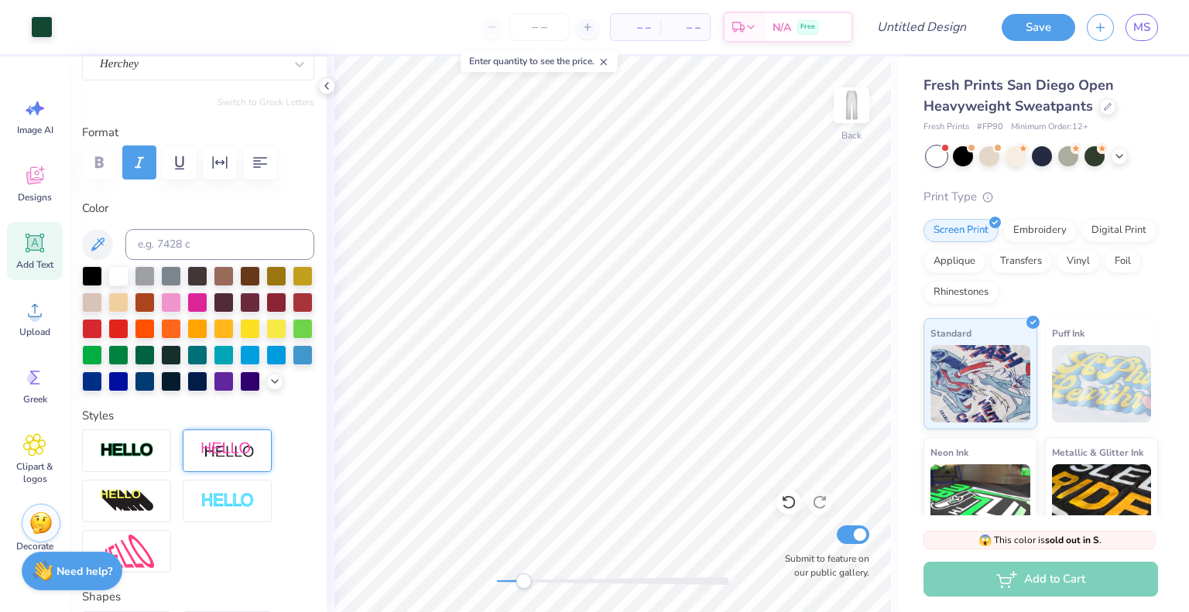
scroll to position [139, 0]
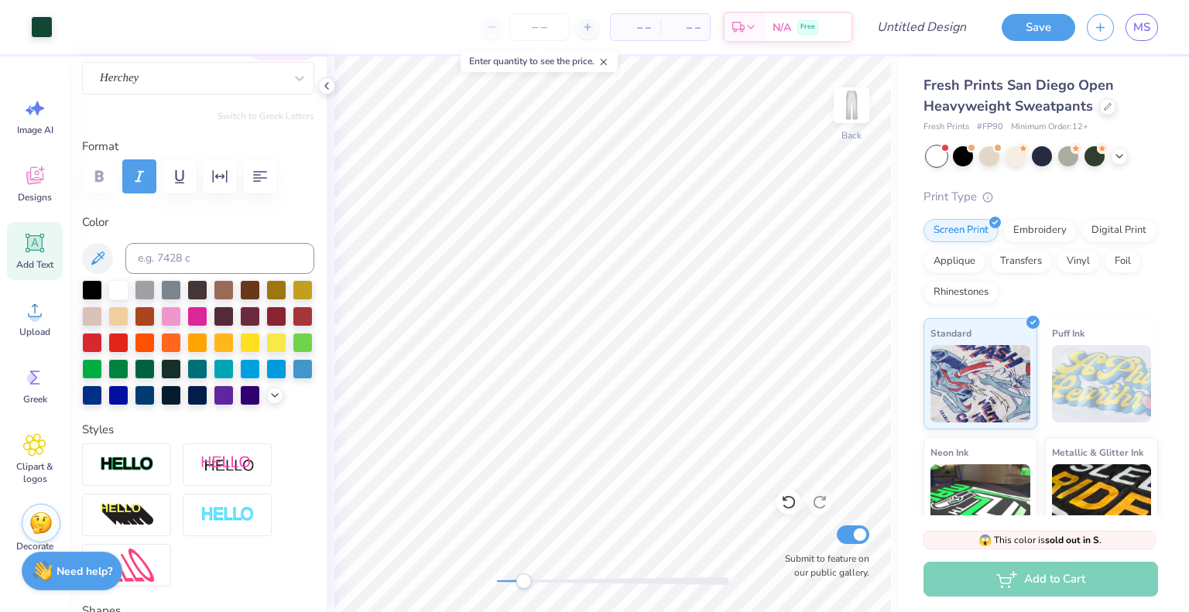
click at [38, 244] on icon at bounding box center [35, 243] width 15 height 15
type input "10.97"
type input "3.18"
type input "25.41"
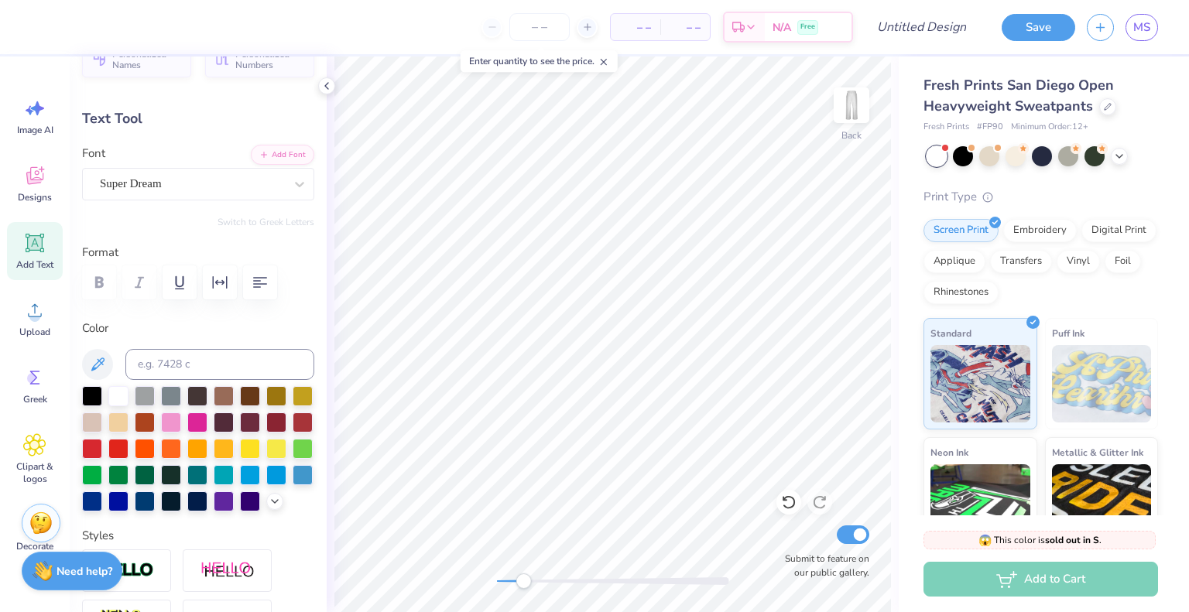
scroll to position [28, 0]
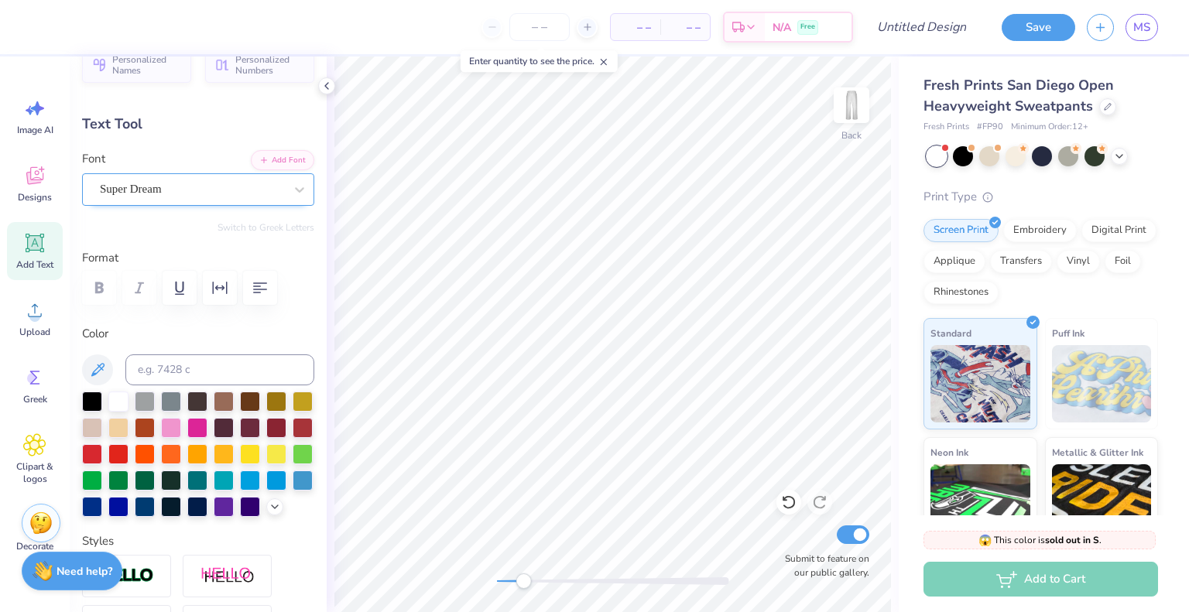
type textarea "Phi"
click at [169, 190] on div "Super Dream" at bounding box center [191, 189] width 187 height 24
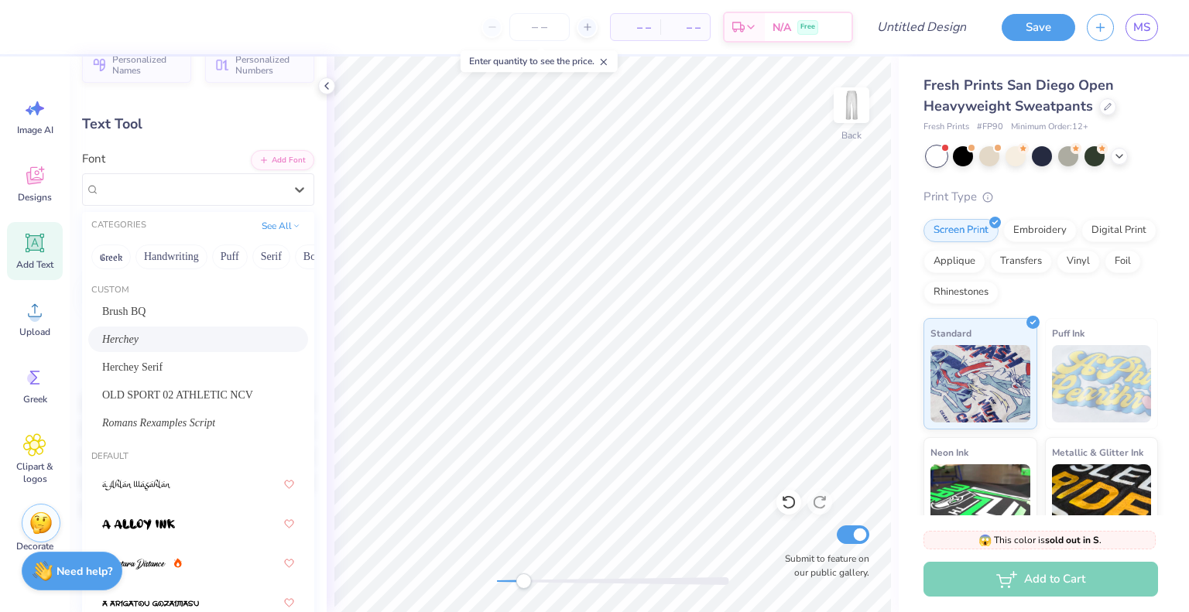
click at [171, 335] on div "Herchey" at bounding box center [198, 339] width 192 height 16
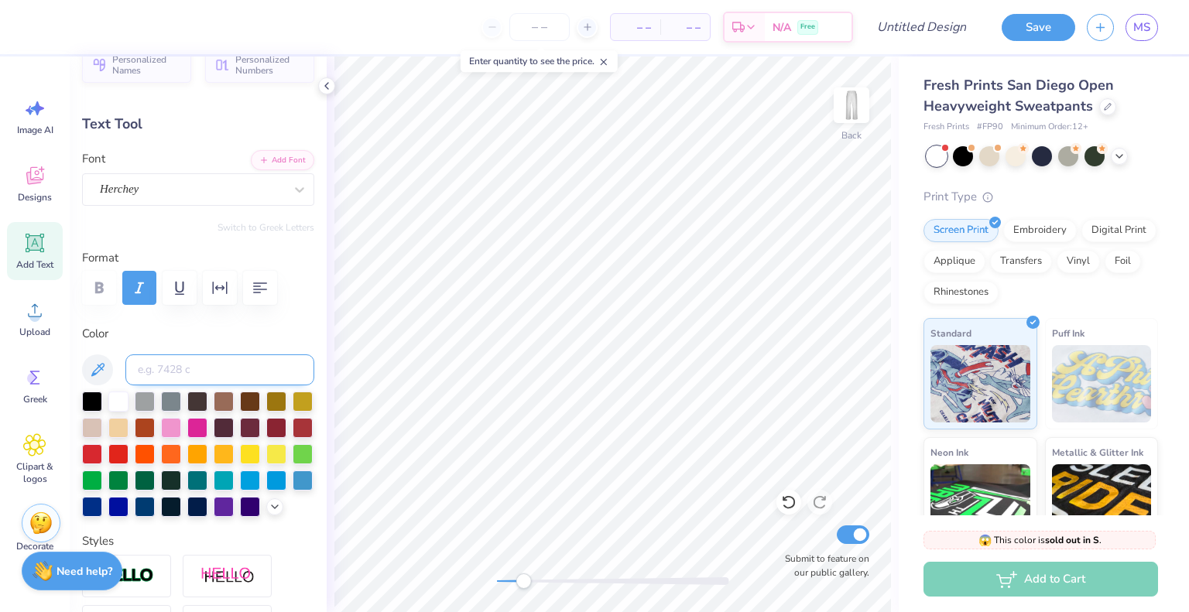
click at [186, 361] on input at bounding box center [219, 370] width 189 height 31
type input "3435c"
type input "5.59"
type input "3.25"
type input "25.37"
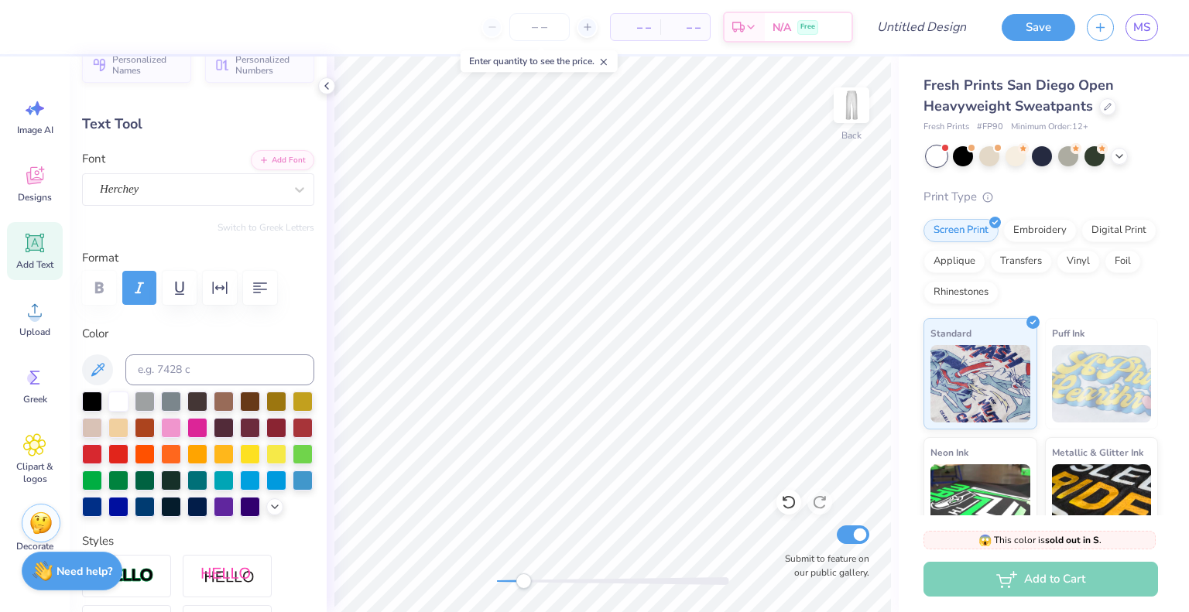
type input "2.85"
type input "1.66"
type input "26.97"
type input "5.62"
type input "2.28"
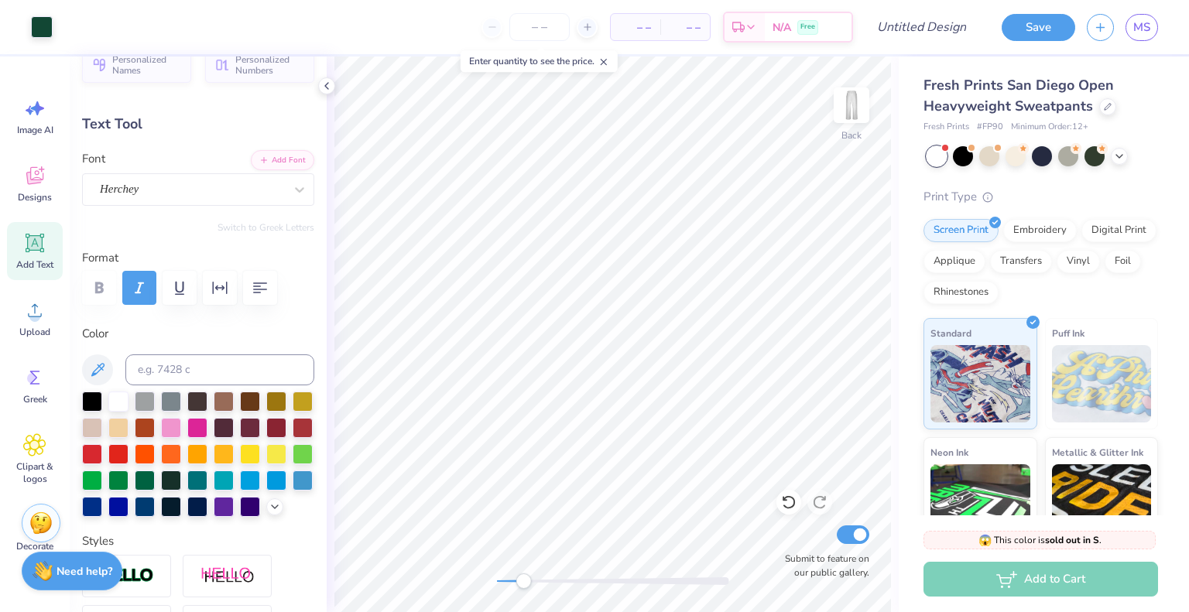
type input "8.16"
type input "2.85"
type input "1.66"
type input "11.92"
type input "3.03"
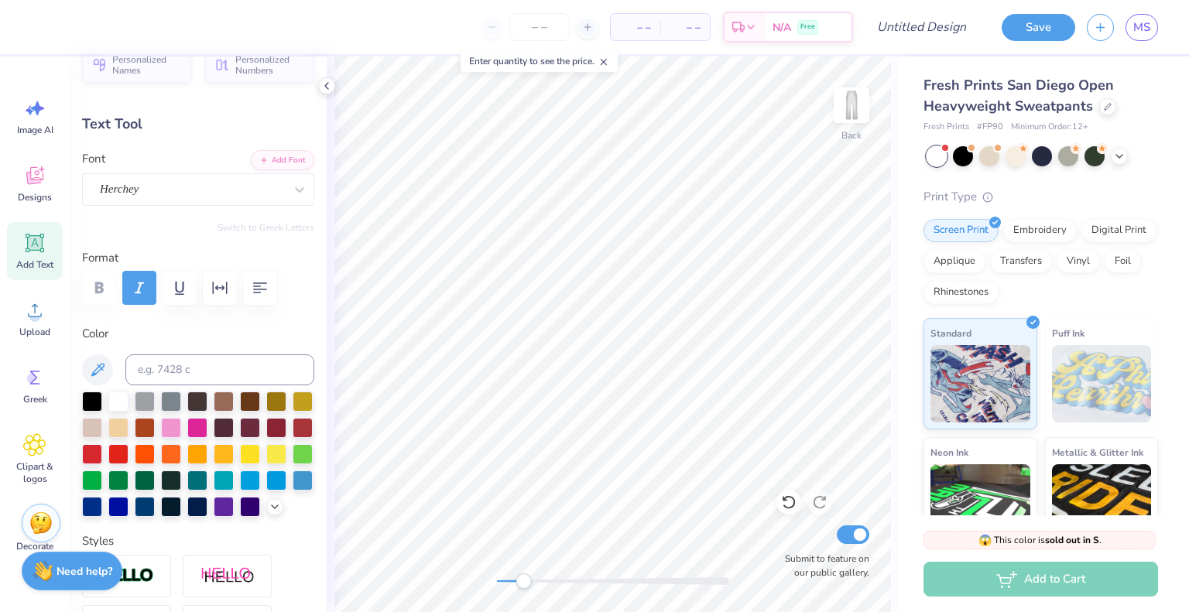
type input "1.76"
click at [485, 580] on div "Back Submit to feature on our public gallery." at bounding box center [613, 335] width 572 height 556
type input "5.62"
type input "2.28"
type input "8.16"
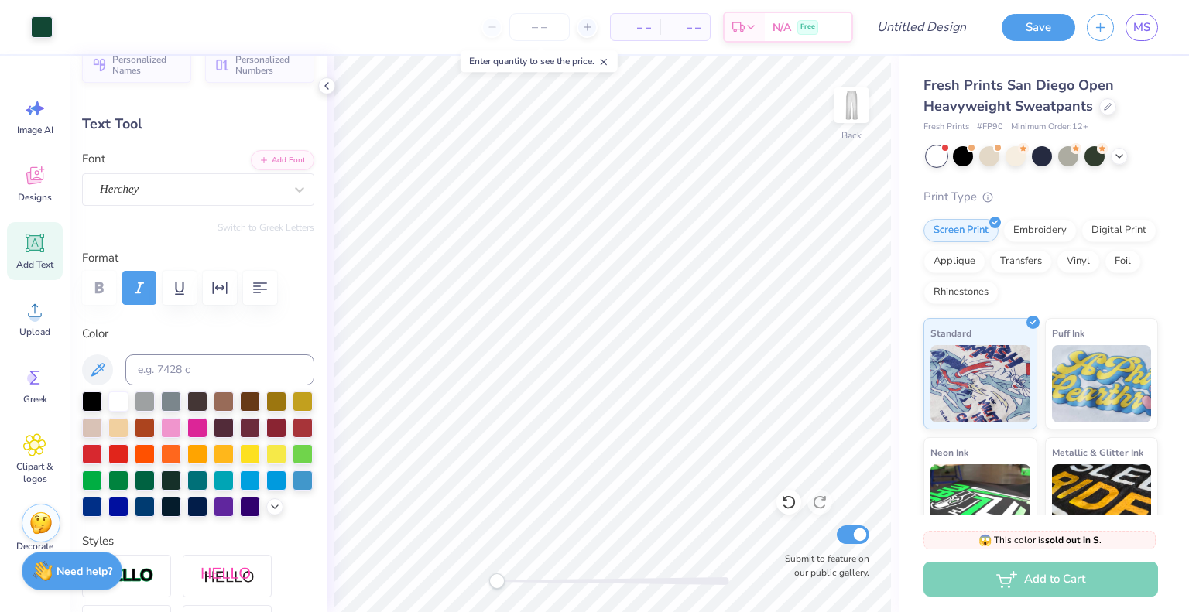
type input "6.33"
type input "2.32"
type input "10.01"
type input "3.03"
type input "1.76"
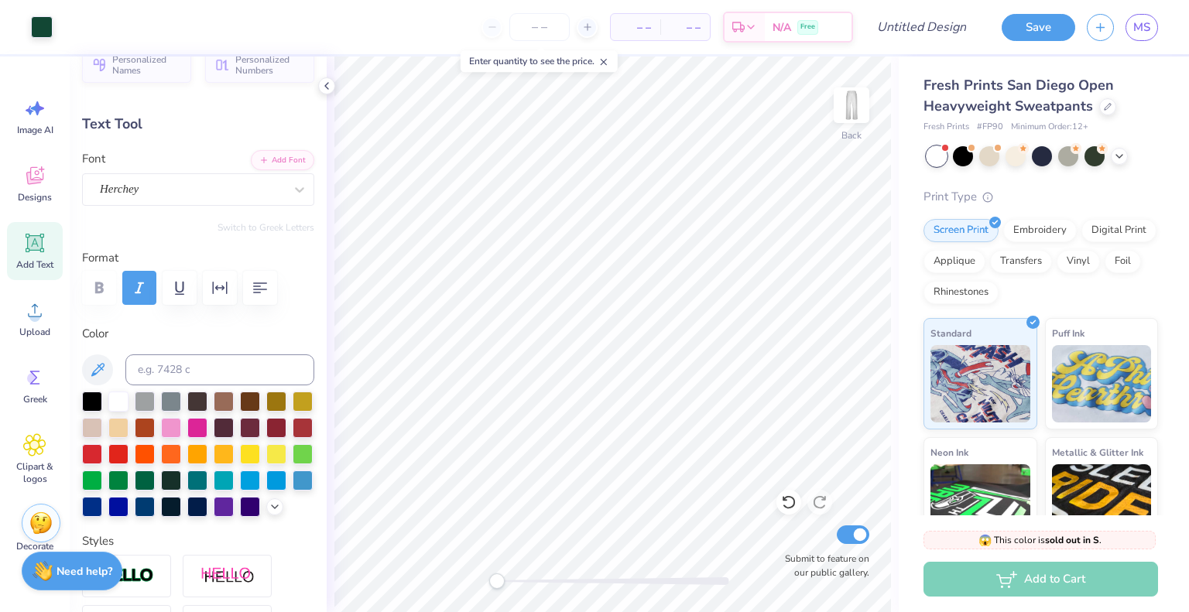
type input "11.92"
click at [1109, 105] on icon at bounding box center [1108, 105] width 8 height 8
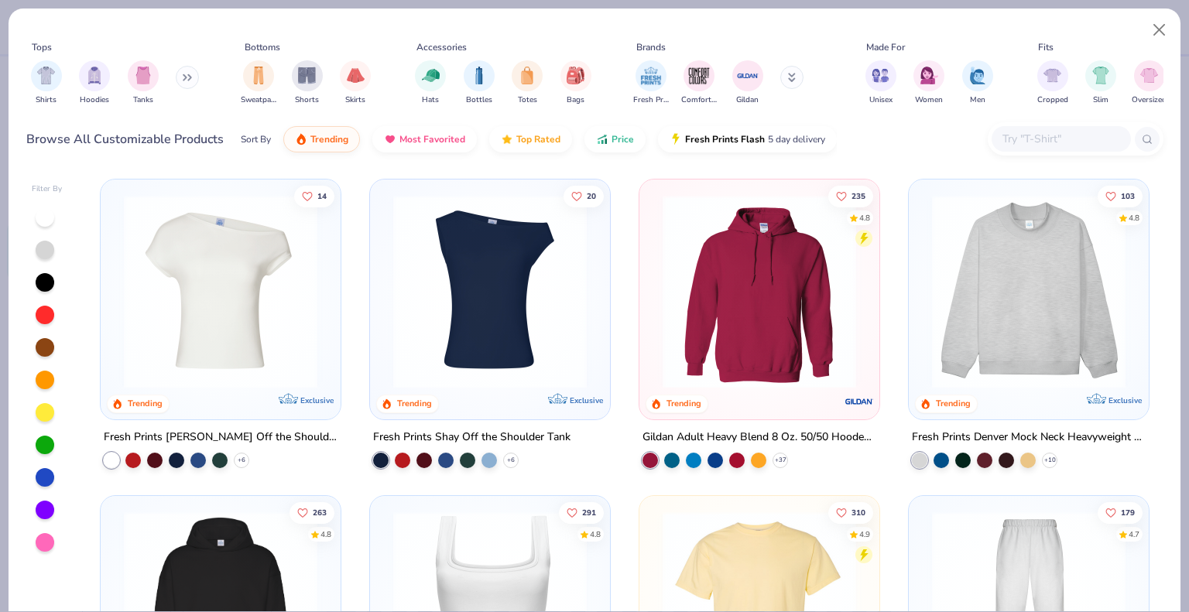
click at [985, 284] on img at bounding box center [1029, 292] width 209 height 194
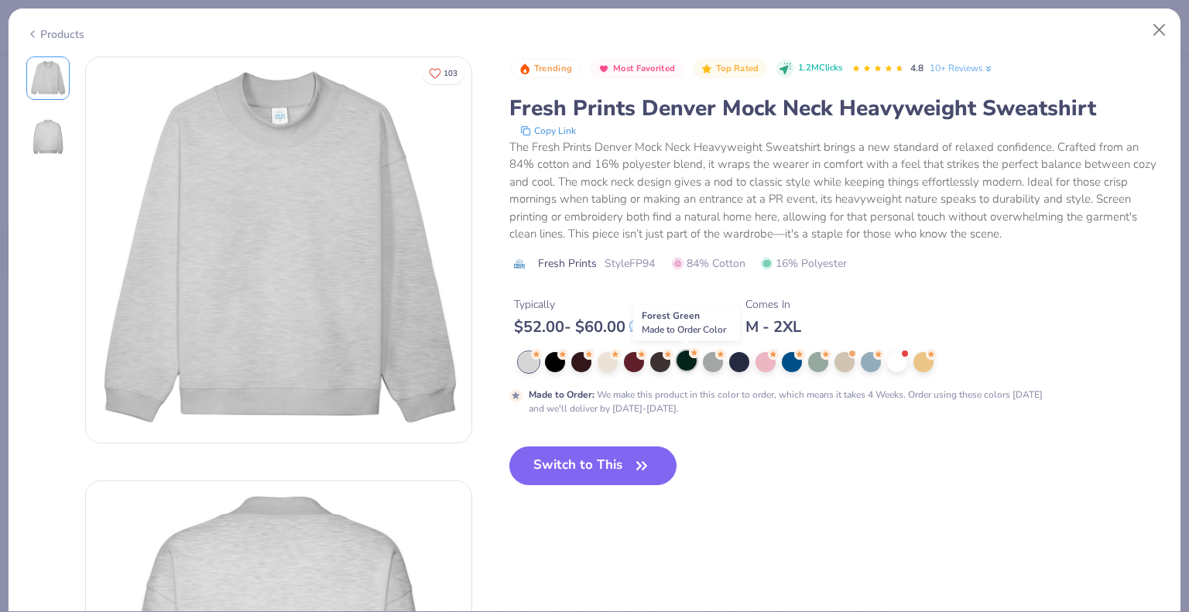
click at [686, 358] on div at bounding box center [687, 361] width 20 height 20
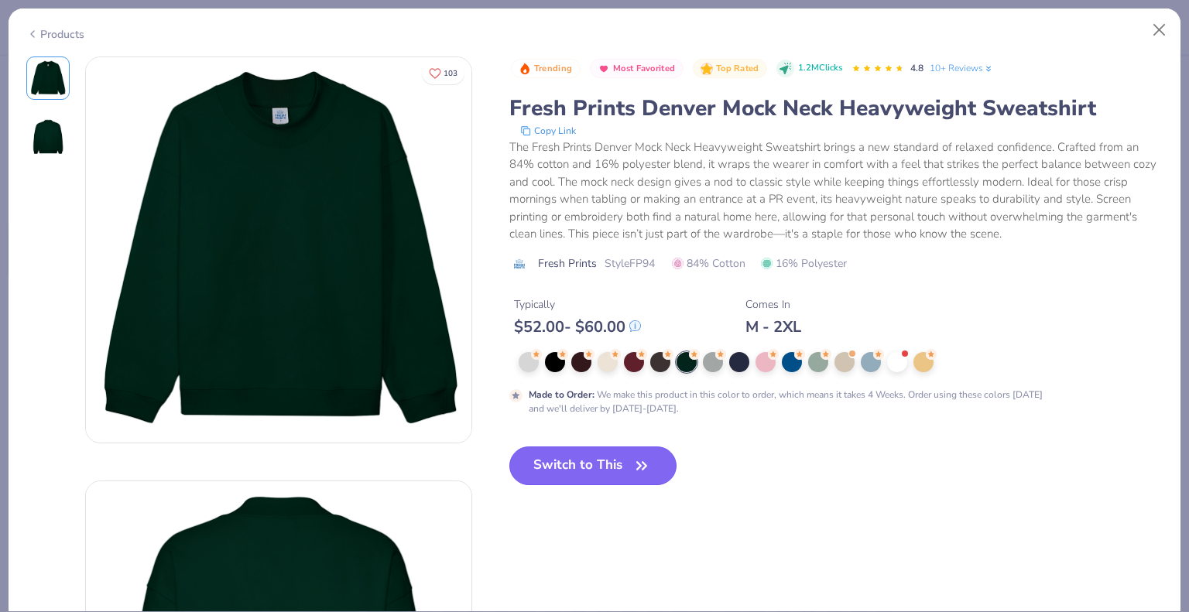
click at [619, 459] on button "Switch to This" at bounding box center [593, 466] width 168 height 39
click at [609, 464] on button "Switch to This" at bounding box center [593, 466] width 168 height 39
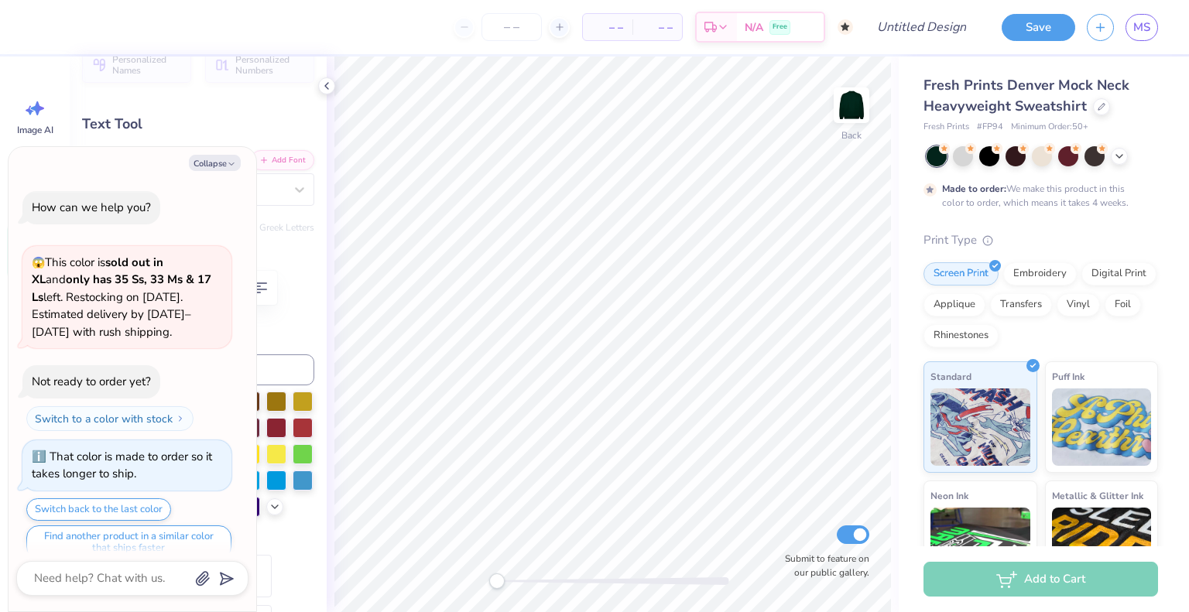
scroll to position [16, 0]
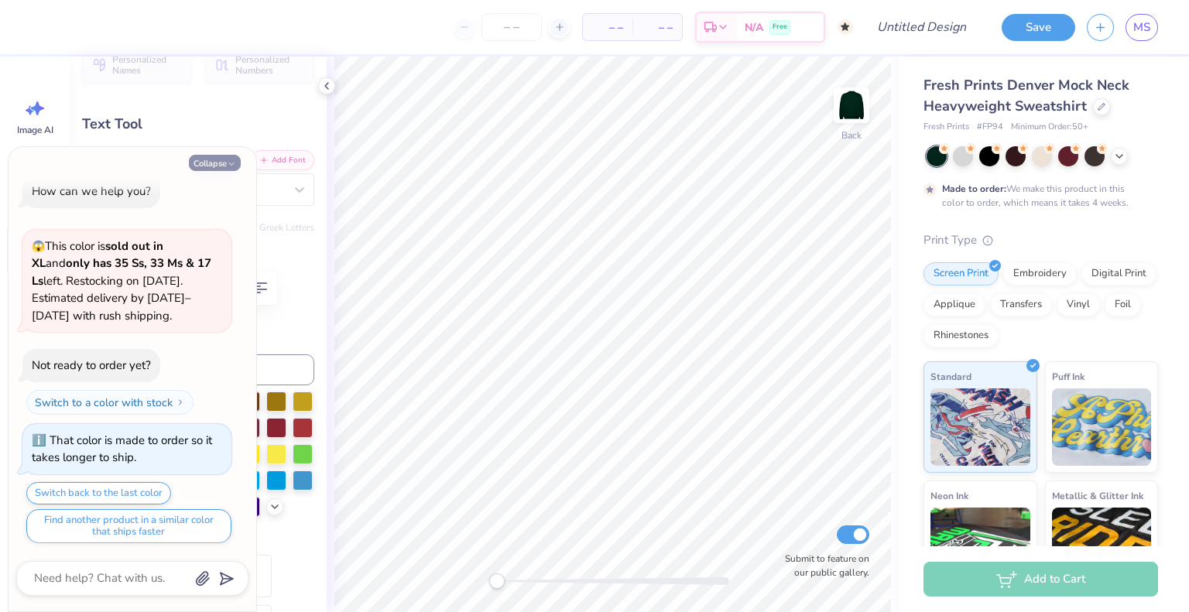
click at [212, 160] on button "Collapse" at bounding box center [215, 163] width 52 height 16
type textarea "x"
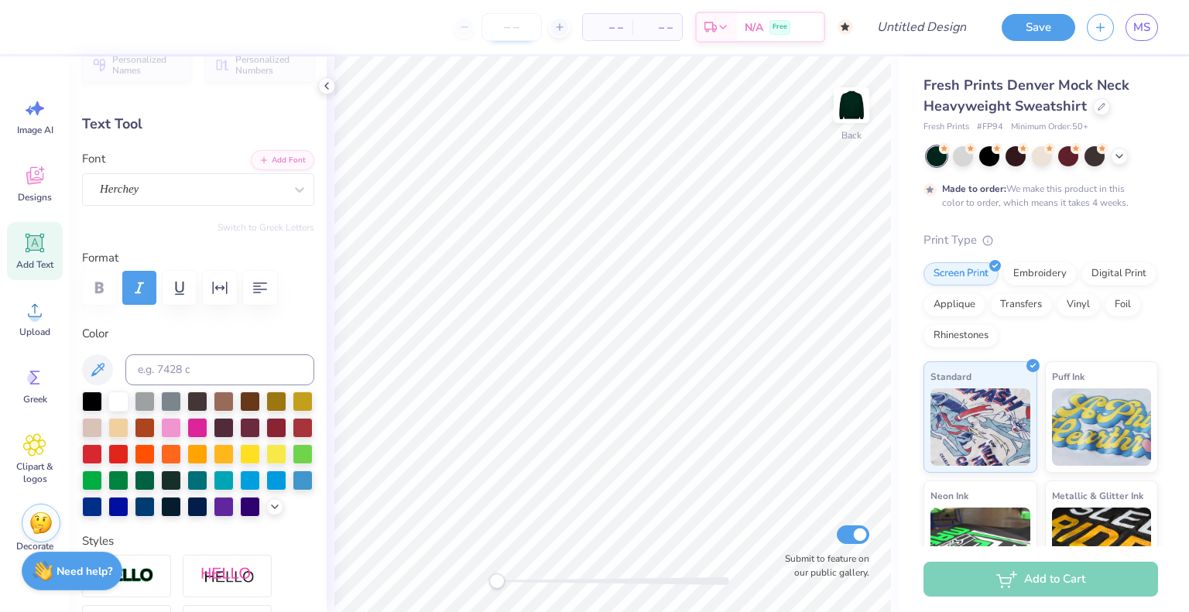
click at [523, 33] on input "number" at bounding box center [512, 27] width 60 height 28
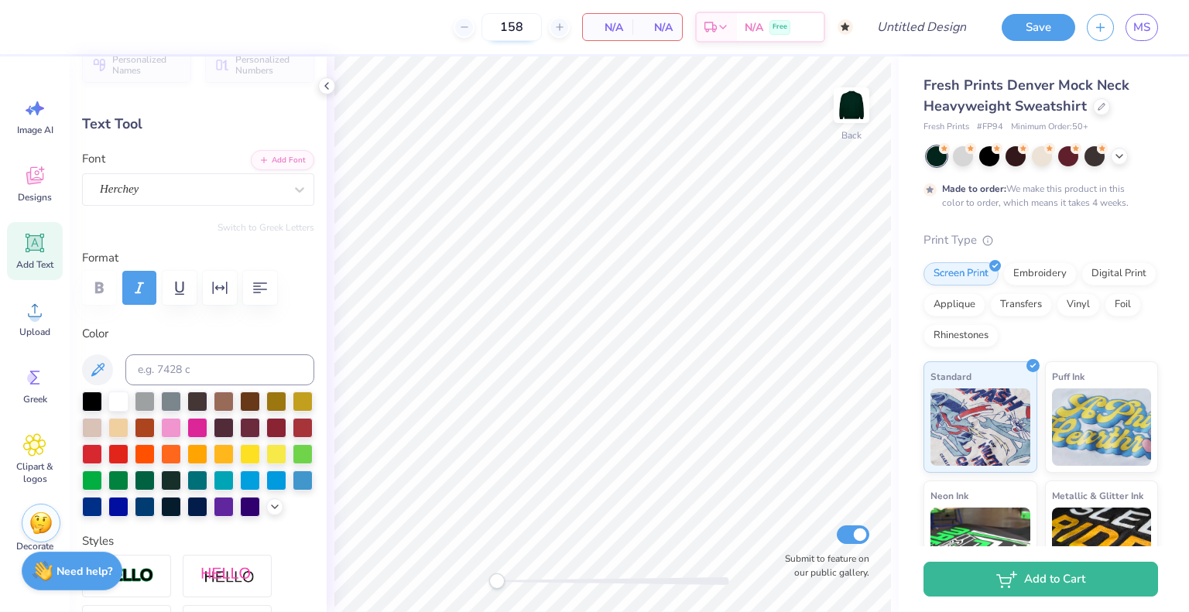
type input "158"
click at [31, 173] on icon at bounding box center [34, 175] width 23 height 23
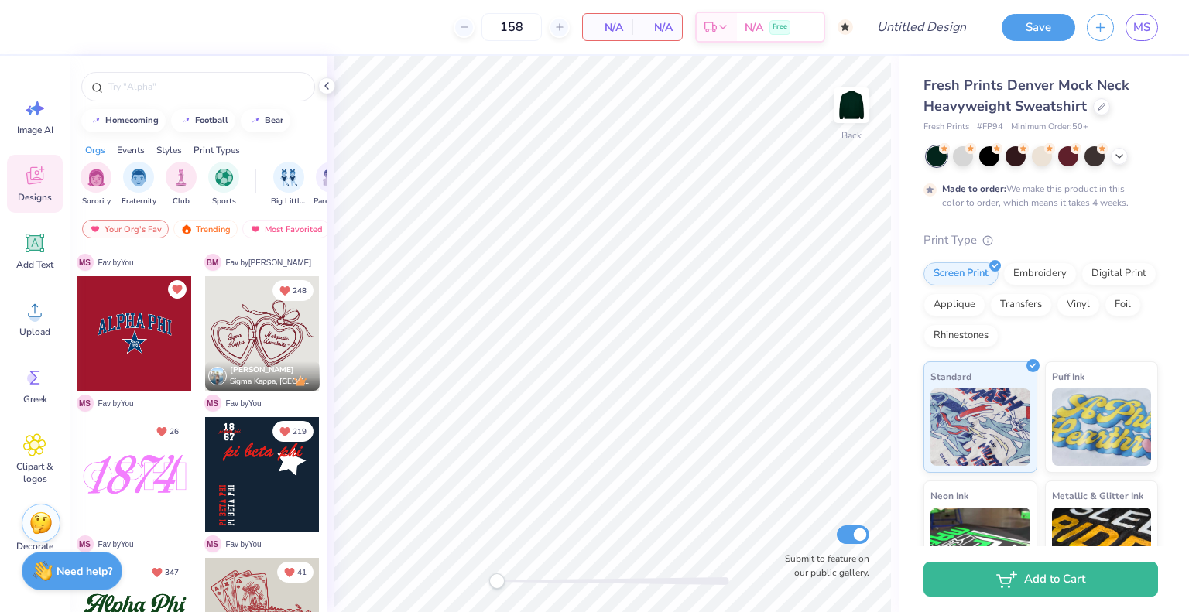
scroll to position [399, 0]
click at [1051, 151] on circle at bounding box center [1050, 147] width 11 height 11
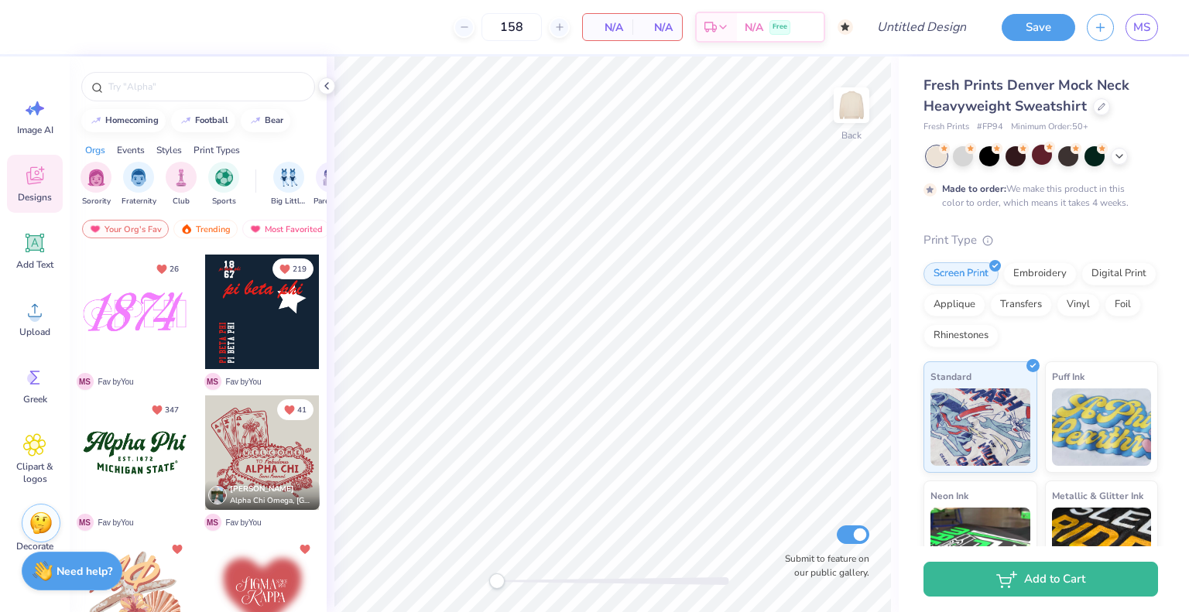
scroll to position [564, 0]
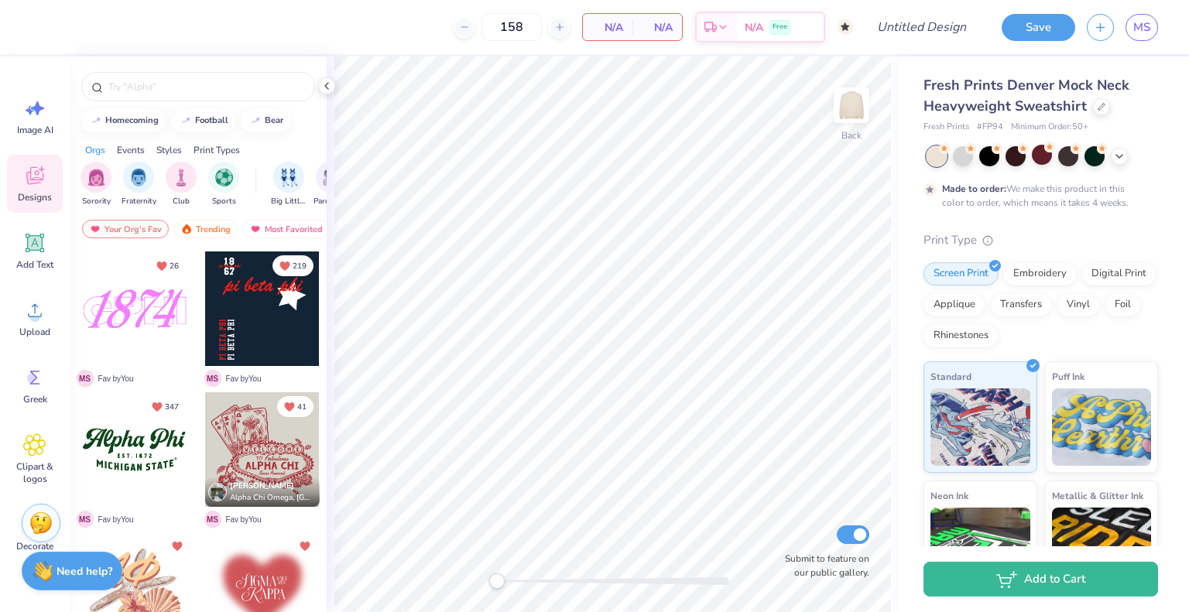
click at [135, 448] on div at bounding box center [19, 450] width 344 height 115
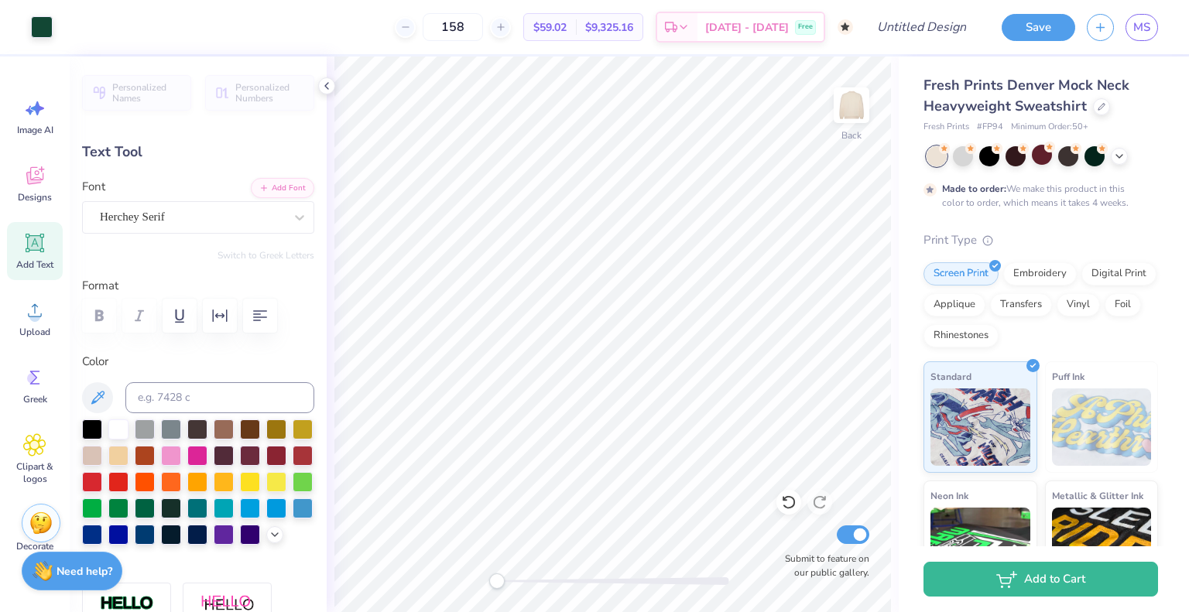
type input "2.72"
type input "0.33"
type input "5.04"
type input "8.00"
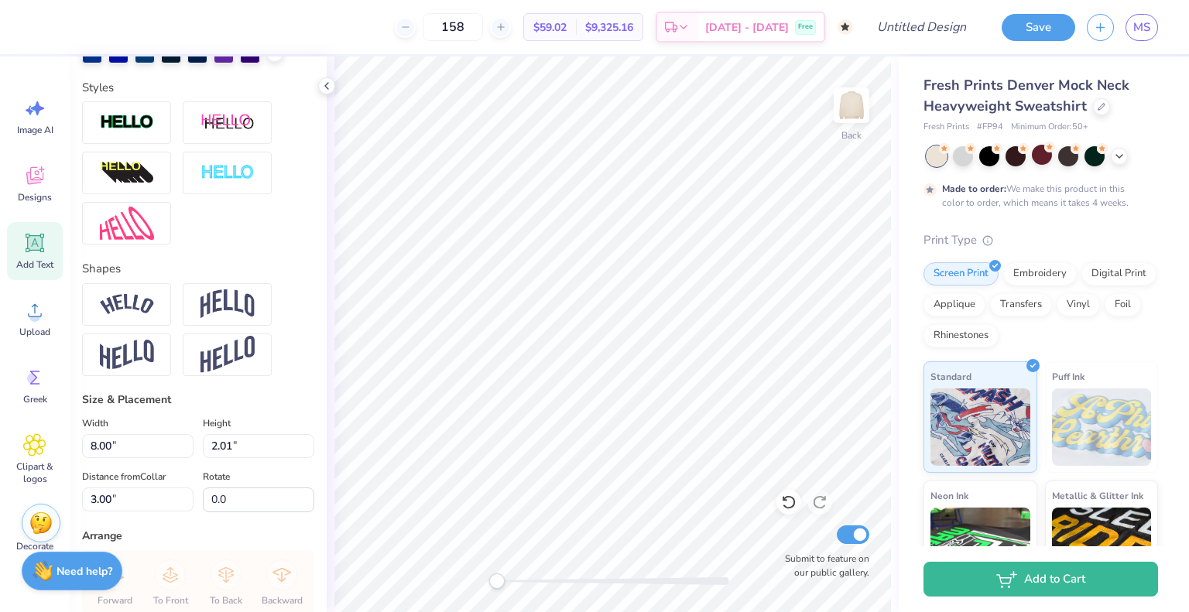
scroll to position [486, 0]
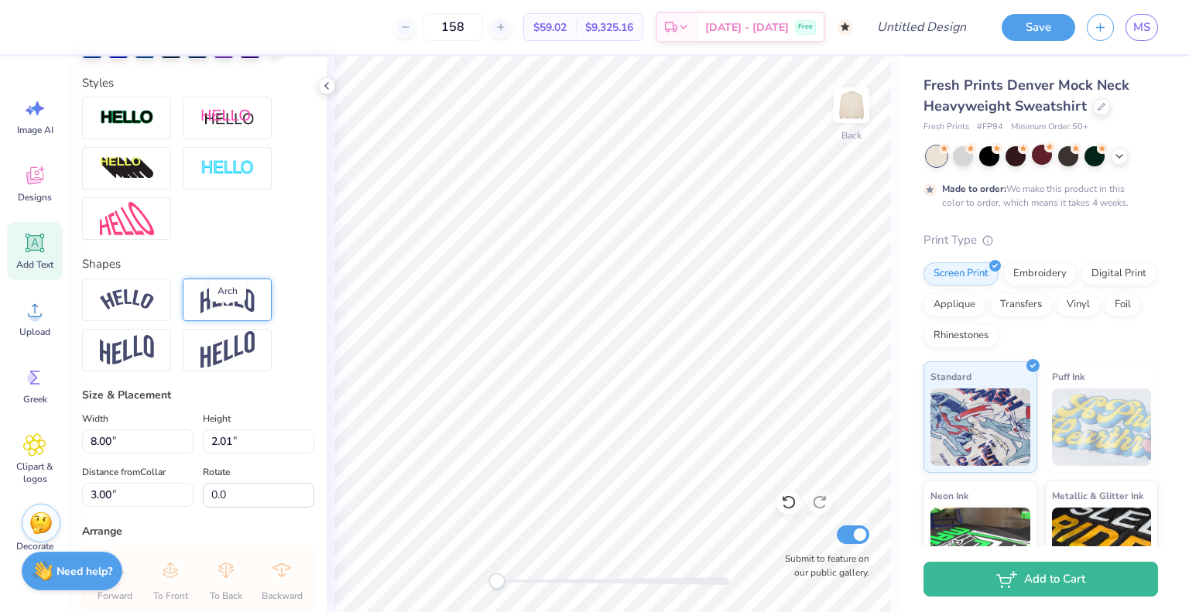
click at [216, 314] on img at bounding box center [228, 299] width 54 height 29
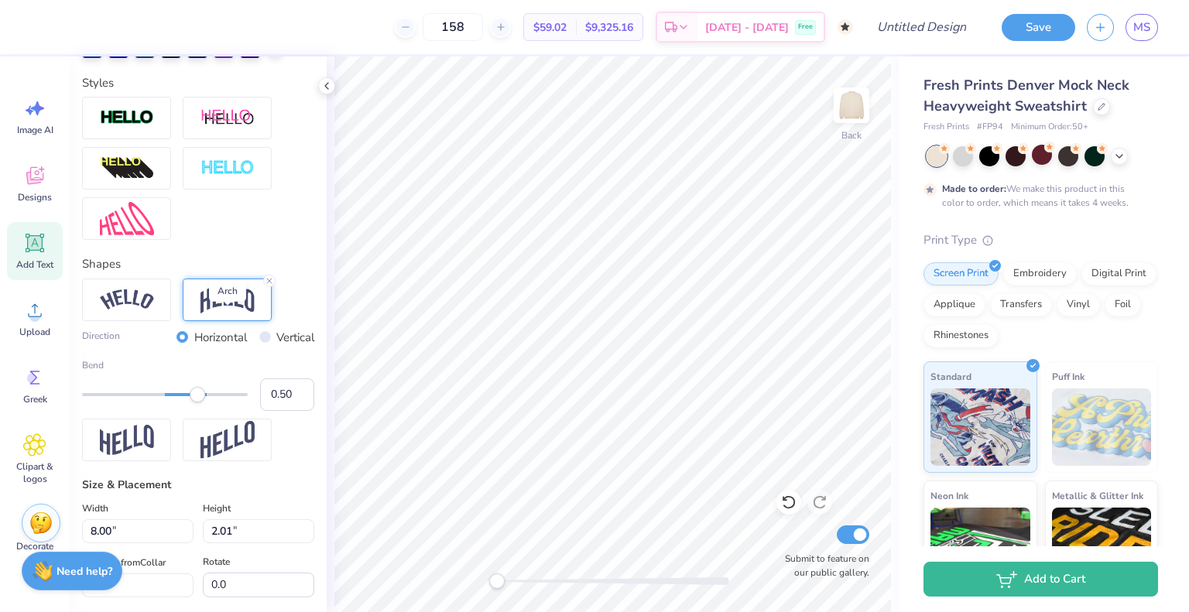
scroll to position [12, 6]
click at [130, 310] on img at bounding box center [127, 300] width 54 height 21
drag, startPoint x: 201, startPoint y: 419, endPoint x: 204, endPoint y: 427, distance: 9.4
click at [204, 403] on div "Accessibility label" at bounding box center [204, 394] width 15 height 15
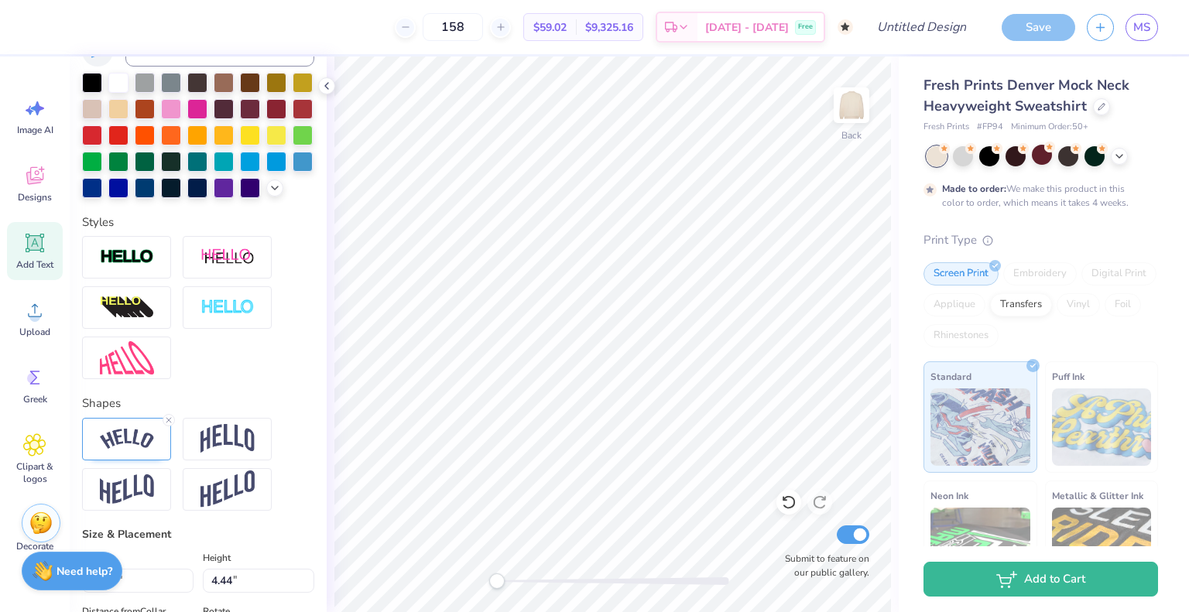
scroll to position [12, 2]
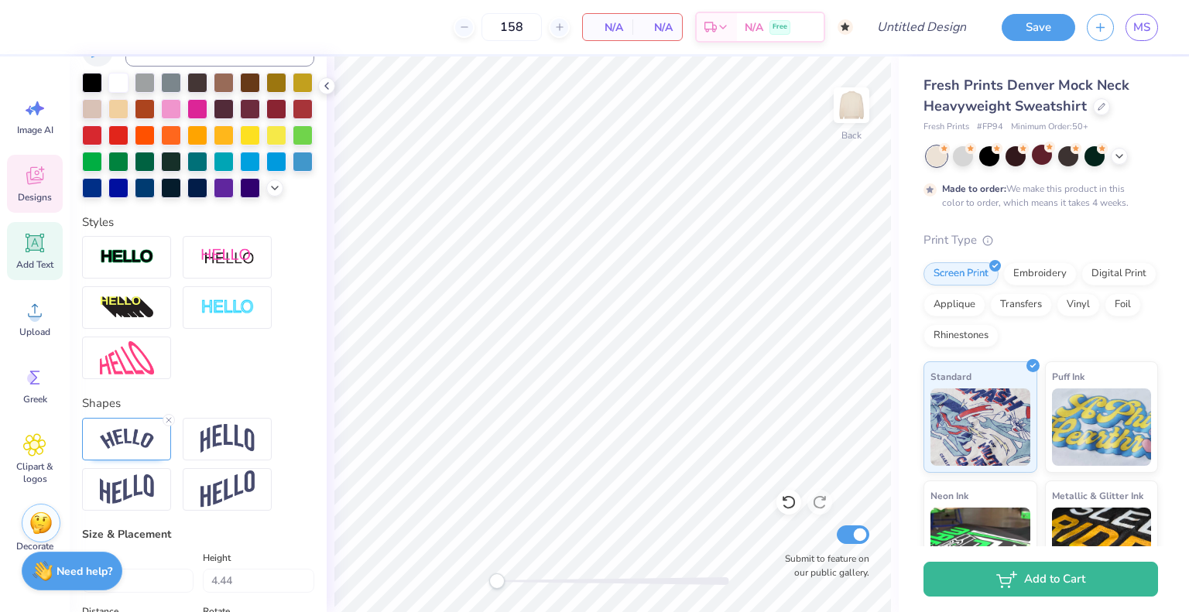
click at [33, 186] on icon at bounding box center [34, 175] width 23 height 23
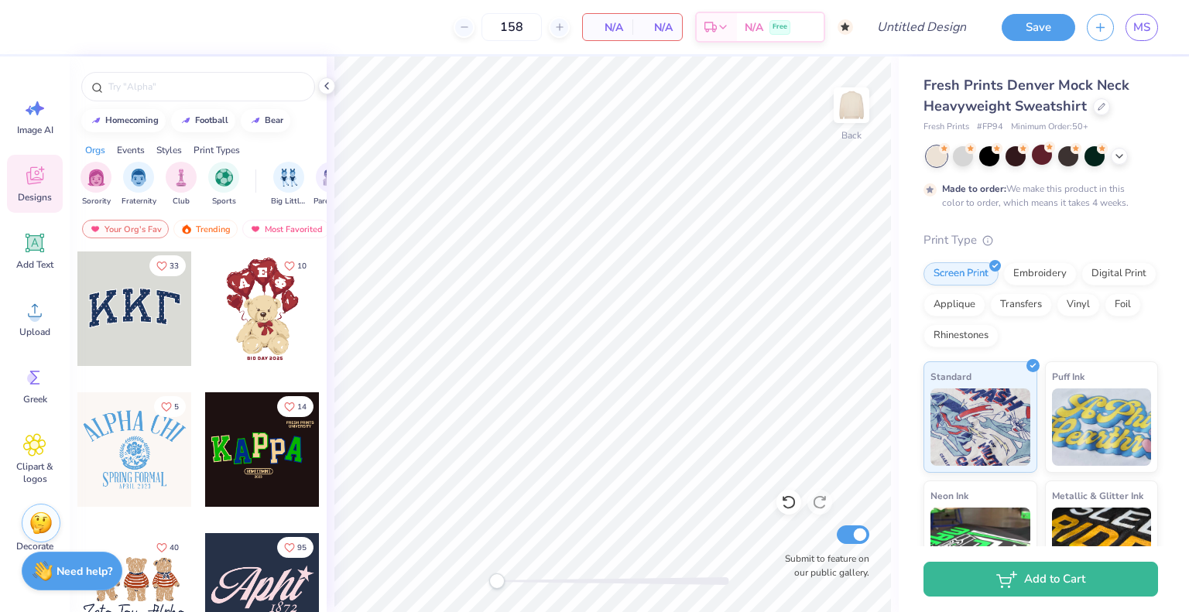
scroll to position [65, 0]
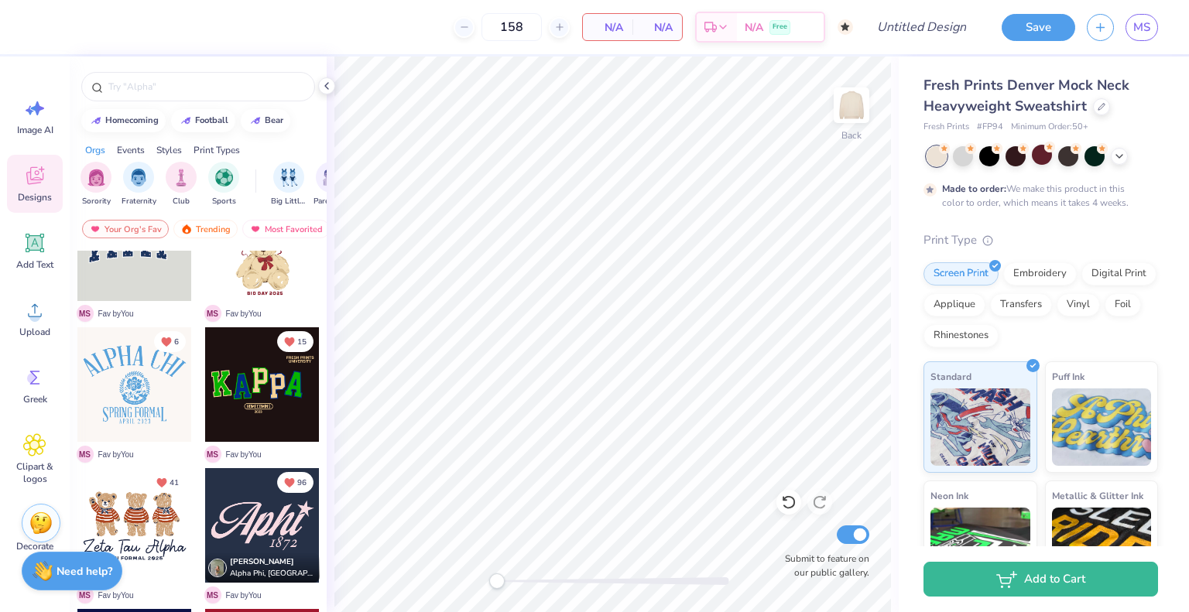
click at [247, 384] on div at bounding box center [262, 385] width 115 height 115
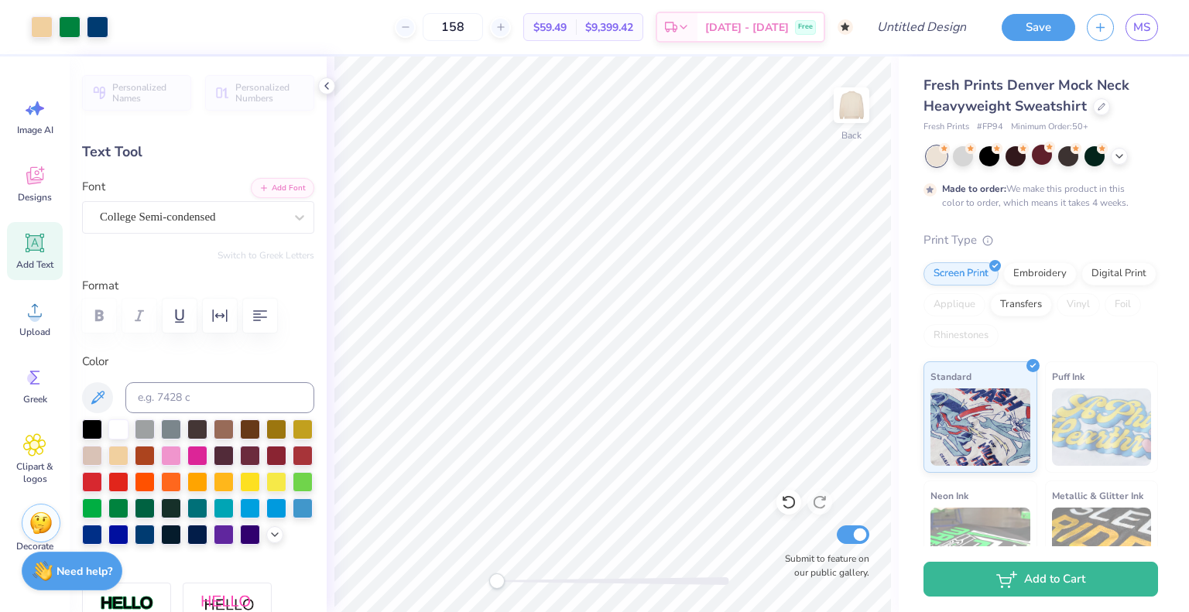
click at [595, 580] on div at bounding box center [613, 582] width 232 height 8
click at [523, 578] on div at bounding box center [613, 582] width 232 height 8
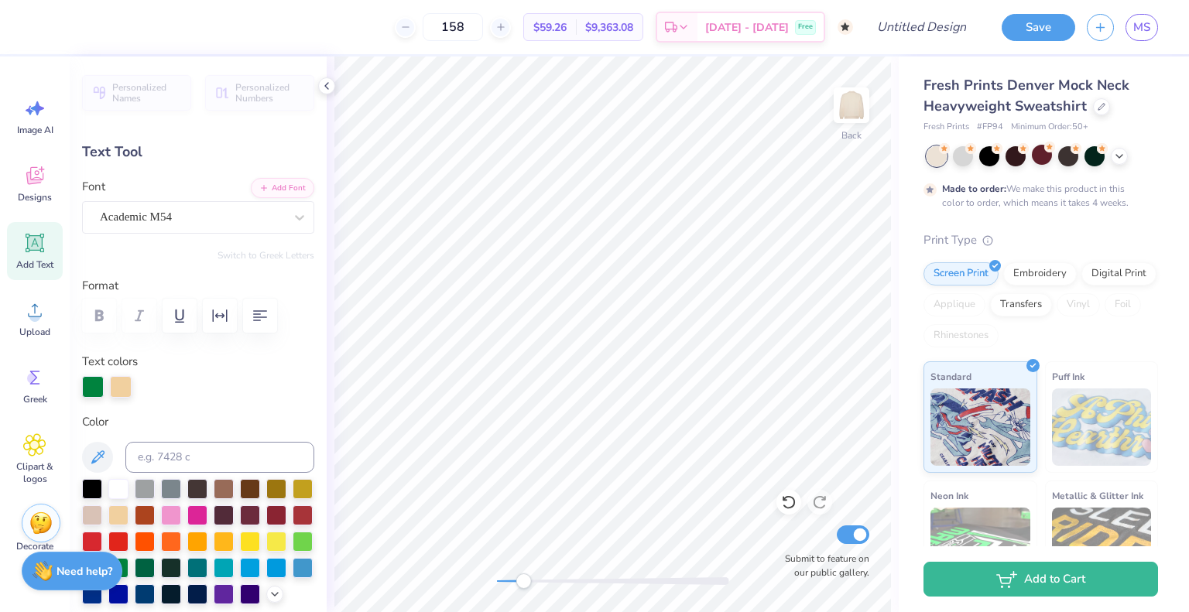
scroll to position [12, 2]
click at [480, 583] on div "Back Submit to feature on our public gallery." at bounding box center [613, 335] width 572 height 556
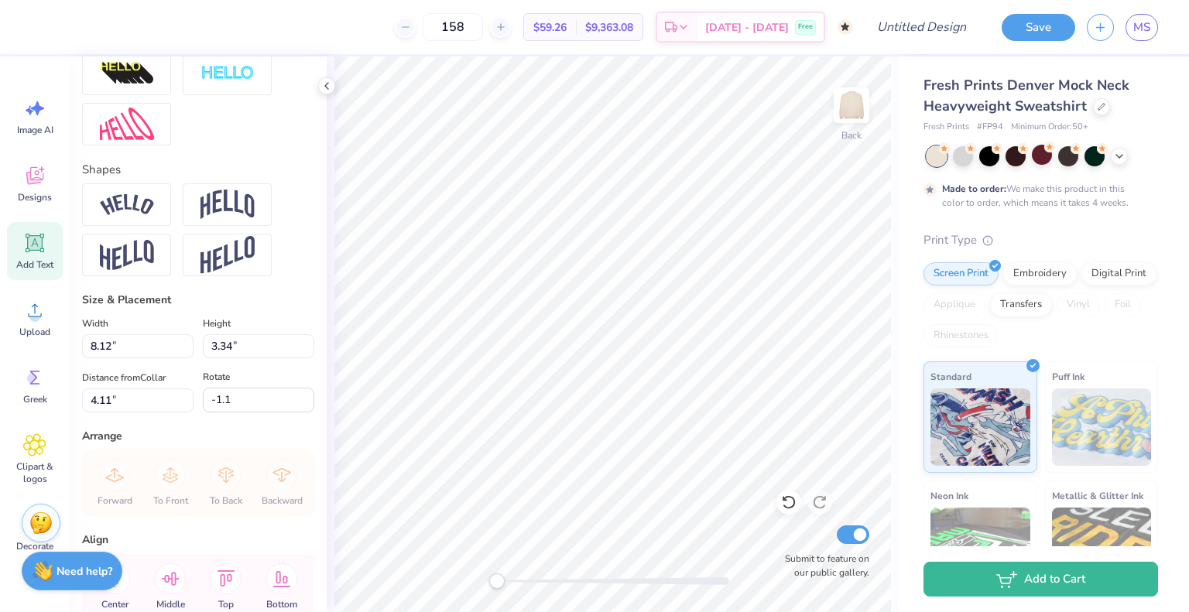
scroll to position [751, 0]
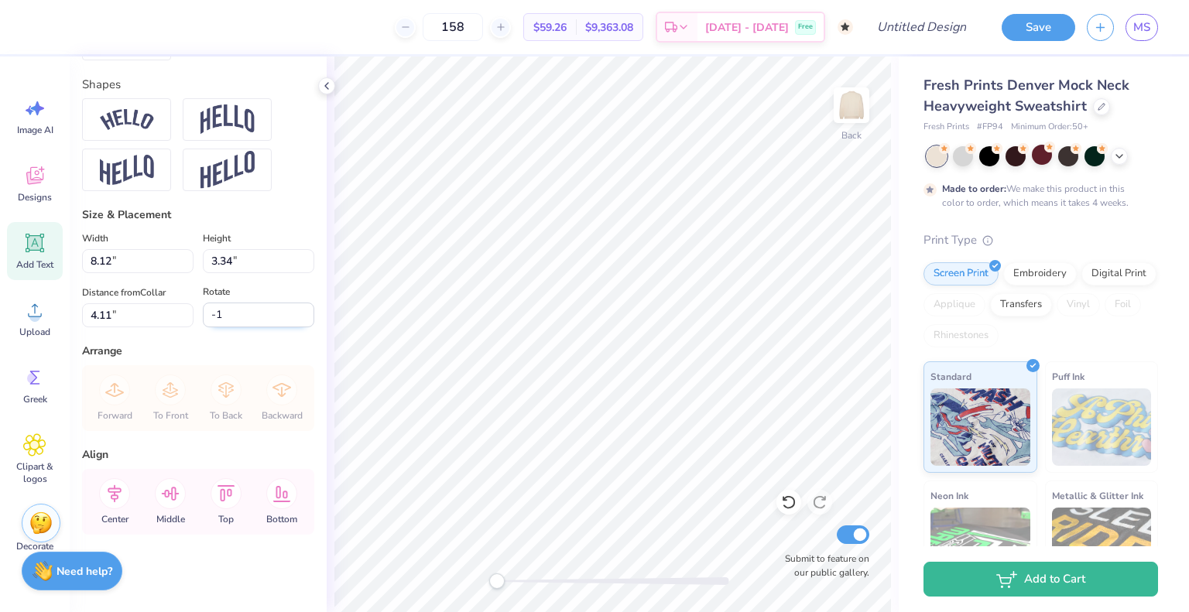
click at [297, 310] on input "-1" at bounding box center [258, 315] width 111 height 25
click at [297, 310] on input "-0.9" at bounding box center [258, 315] width 111 height 25
click at [294, 310] on input "-0.8" at bounding box center [258, 315] width 111 height 25
click at [294, 310] on input "-0.7" at bounding box center [258, 315] width 111 height 25
click at [294, 310] on input "-0.6" at bounding box center [258, 315] width 111 height 25
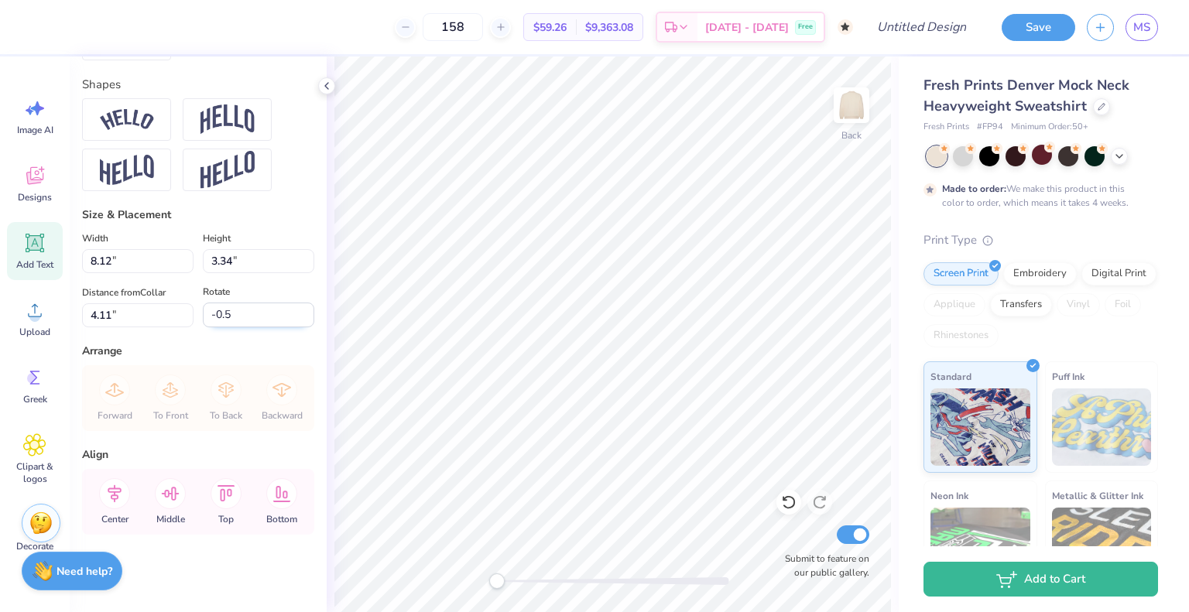
click at [294, 310] on input "-0.5" at bounding box center [258, 315] width 111 height 25
click at [294, 310] on input "-0.4" at bounding box center [258, 315] width 111 height 25
click at [294, 310] on input "-0.3" at bounding box center [258, 315] width 111 height 25
click at [294, 310] on input "-0.2" at bounding box center [258, 315] width 111 height 25
click at [294, 310] on input "-0.1" at bounding box center [258, 315] width 111 height 25
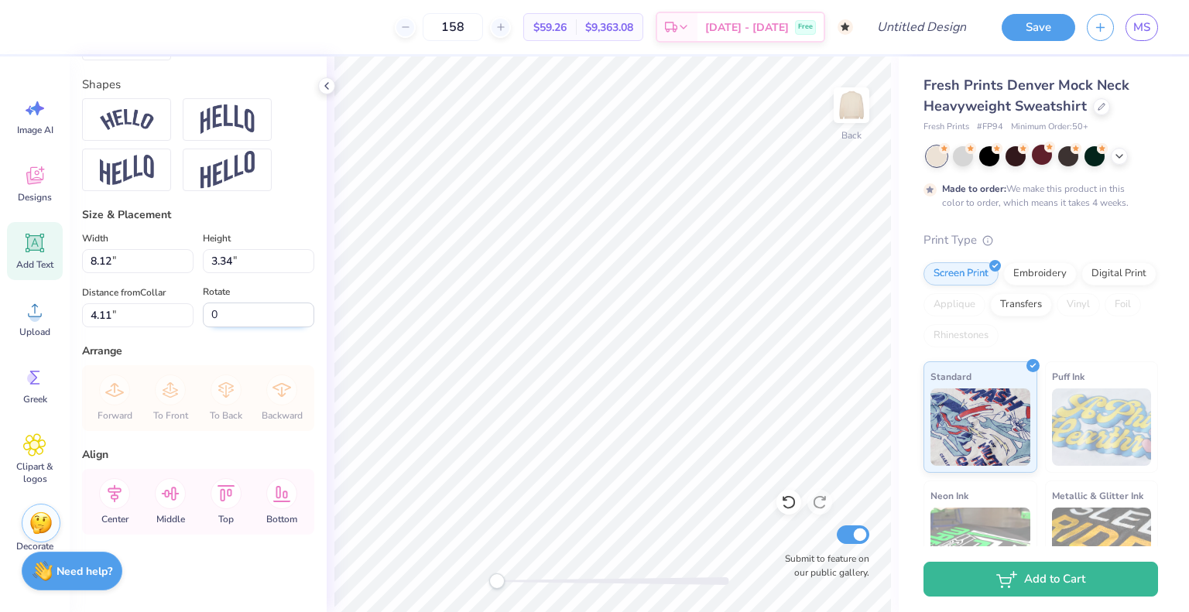
click at [294, 310] on input "0" at bounding box center [258, 315] width 111 height 25
click at [333, 309] on div "Back Submit to feature on our public gallery." at bounding box center [613, 335] width 572 height 556
click at [115, 493] on icon at bounding box center [115, 494] width 14 height 18
click at [115, 496] on icon at bounding box center [115, 494] width 14 height 18
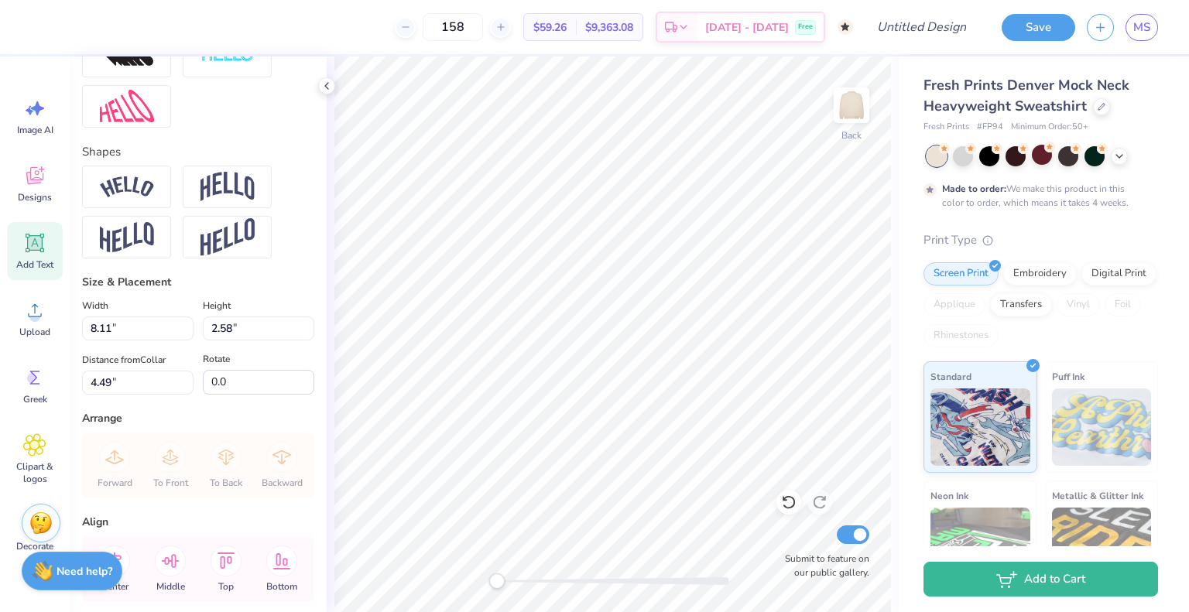
scroll to position [654, 0]
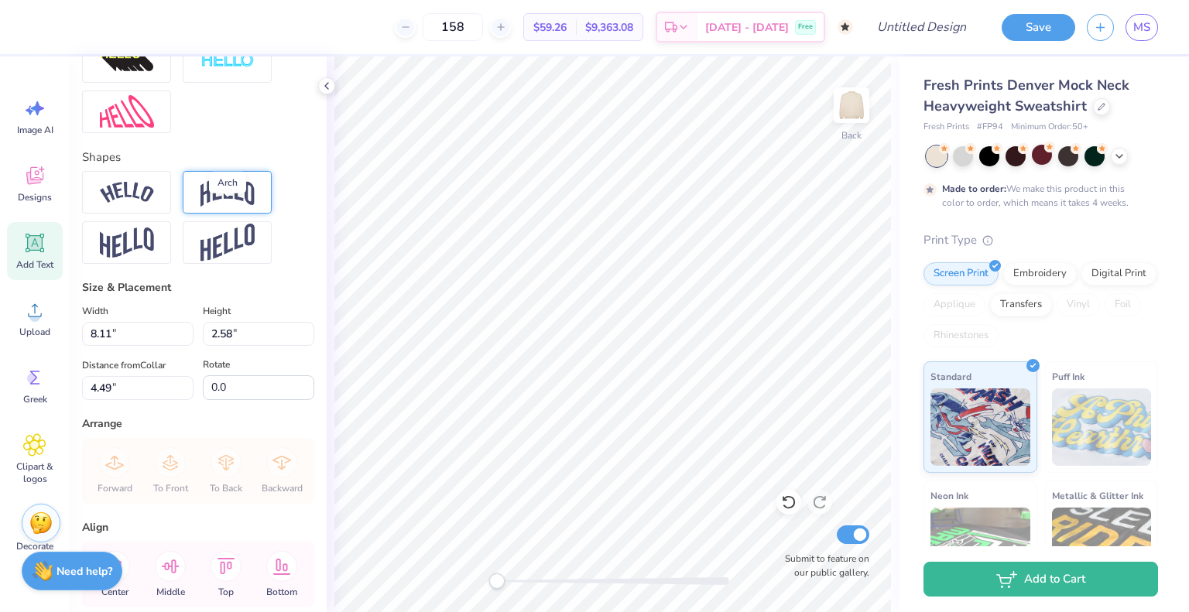
click at [228, 207] on img at bounding box center [228, 191] width 54 height 29
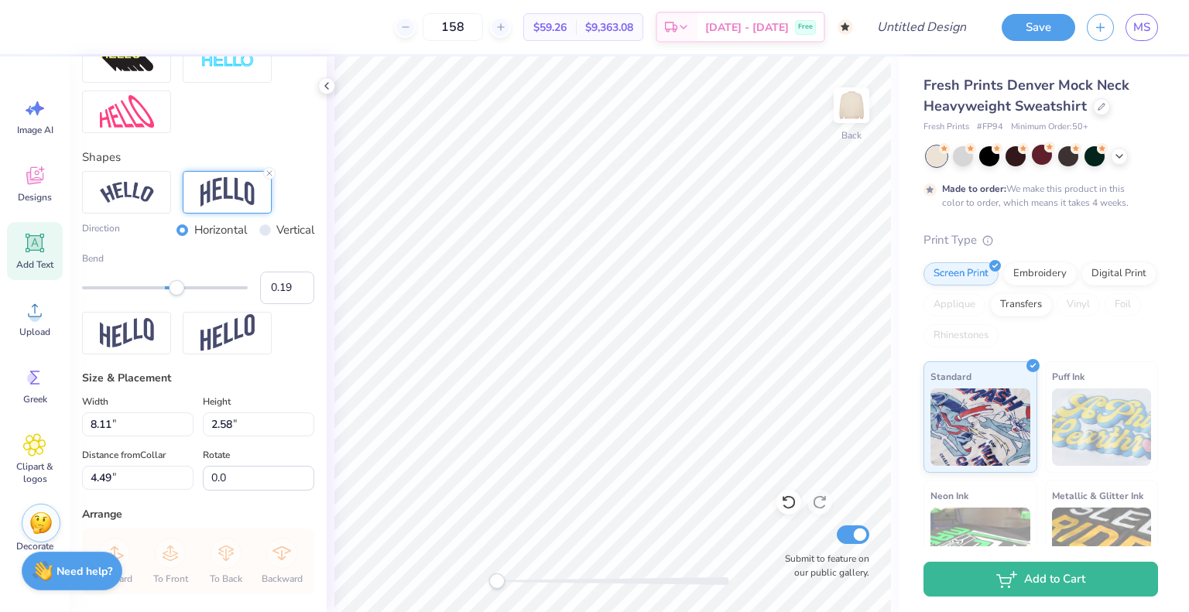
drag, startPoint x: 198, startPoint y: 312, endPoint x: 173, endPoint y: 314, distance: 25.7
click at [173, 296] on div "Accessibility label" at bounding box center [176, 287] width 15 height 15
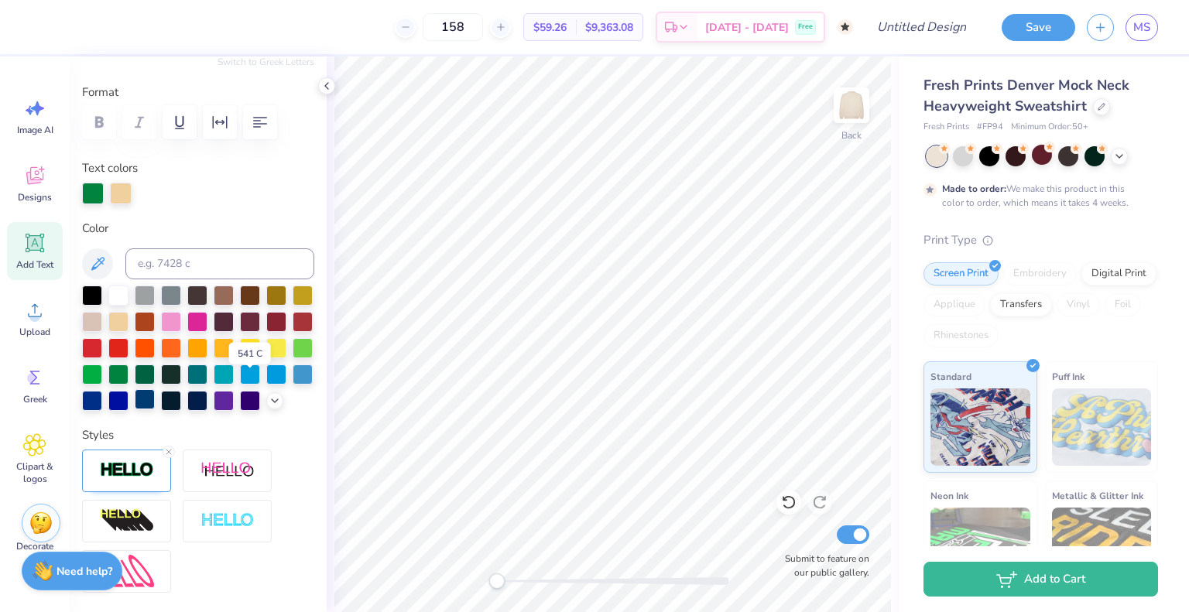
scroll to position [190, 0]
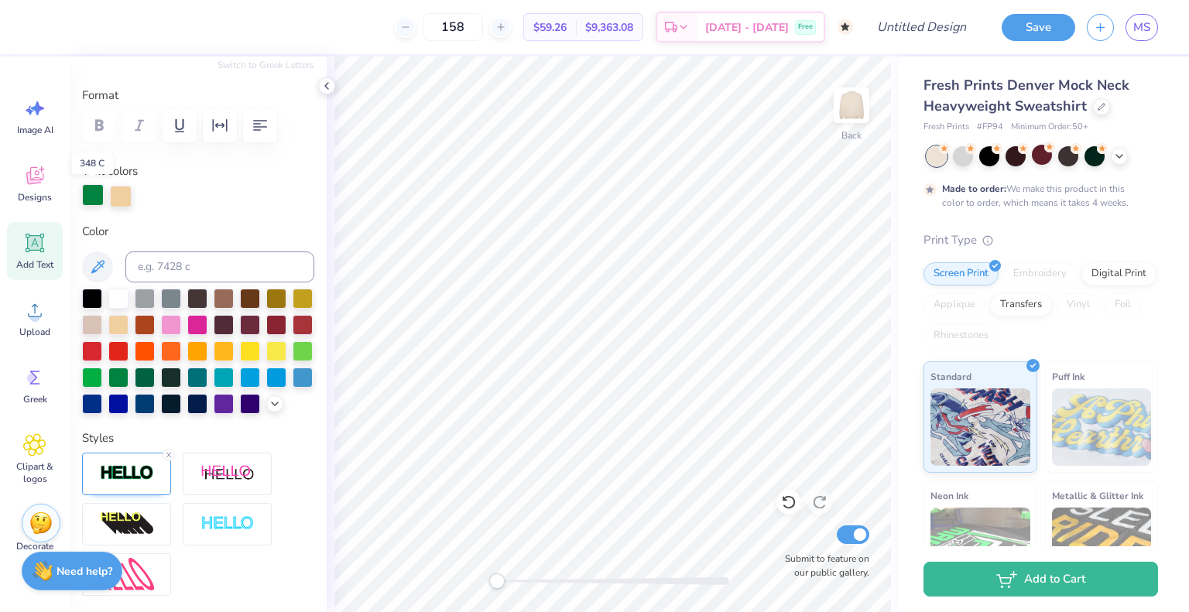
click at [96, 194] on div at bounding box center [93, 195] width 22 height 22
click at [173, 263] on input at bounding box center [219, 267] width 189 height 31
click at [124, 197] on div at bounding box center [121, 195] width 22 height 22
click at [121, 294] on div at bounding box center [118, 297] width 20 height 20
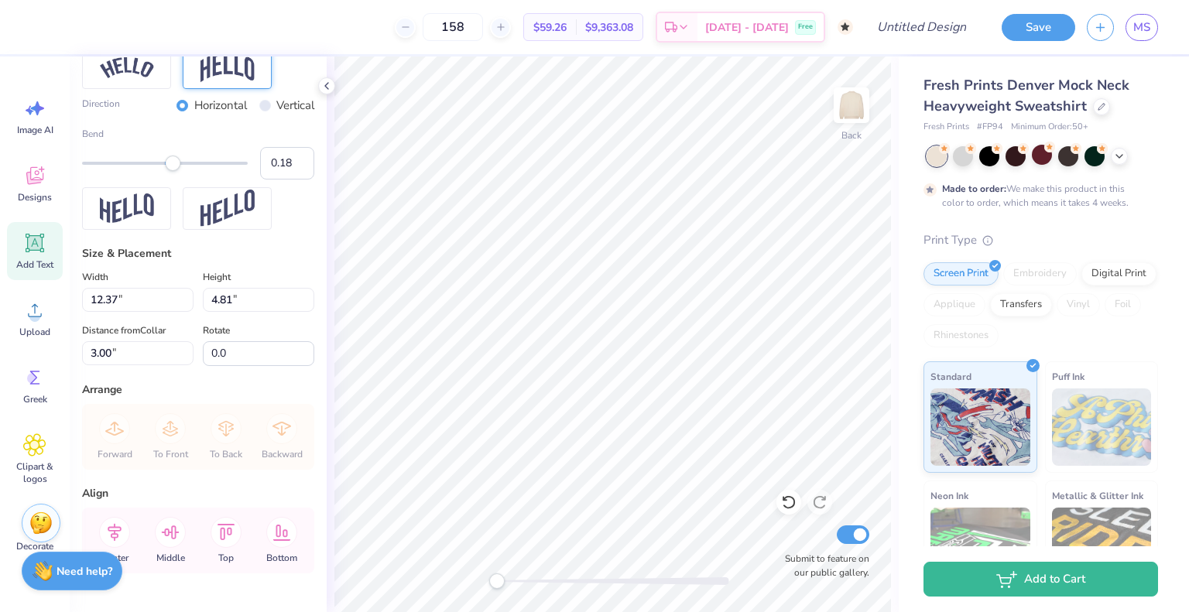
scroll to position [841, 0]
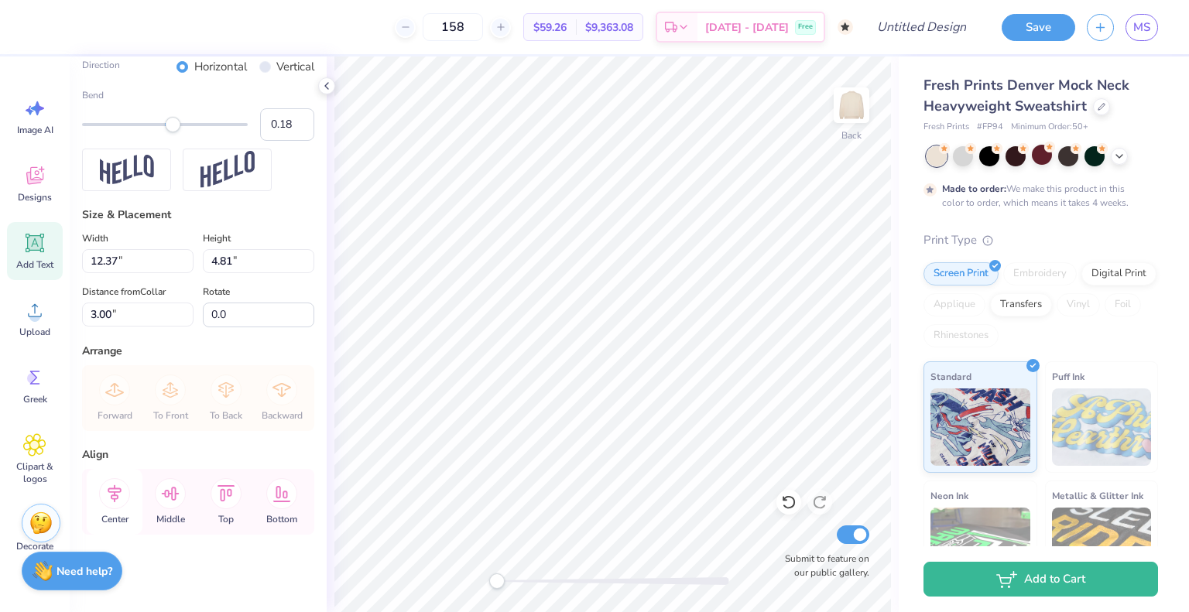
click at [114, 493] on icon at bounding box center [115, 494] width 14 height 18
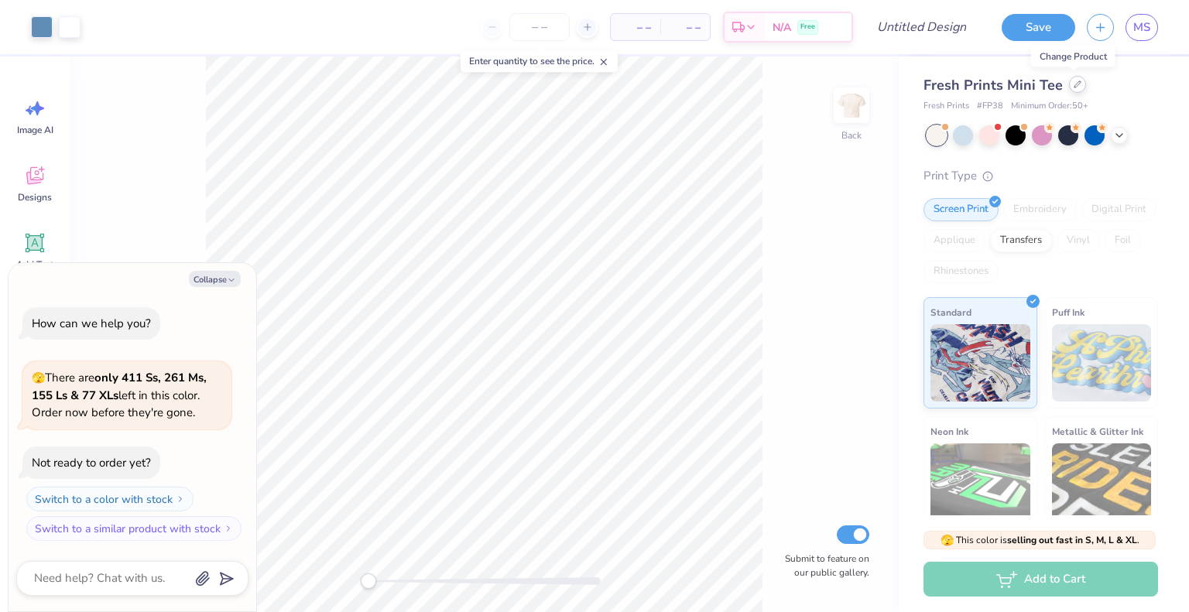
click at [1076, 85] on icon at bounding box center [1078, 85] width 8 height 8
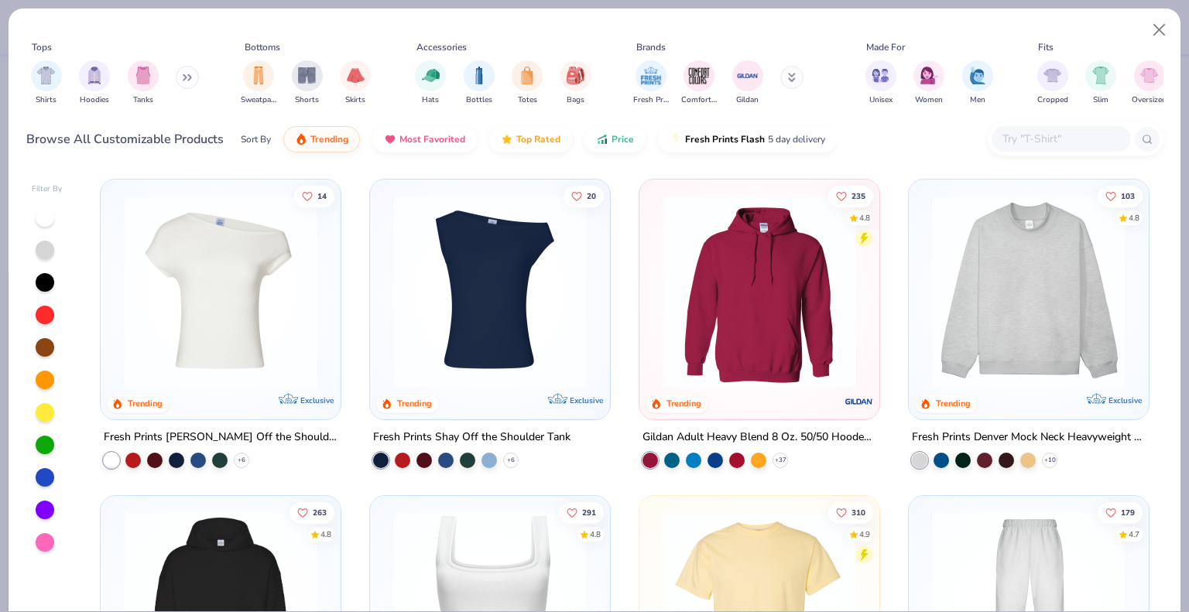
click at [990, 228] on img at bounding box center [1029, 292] width 209 height 194
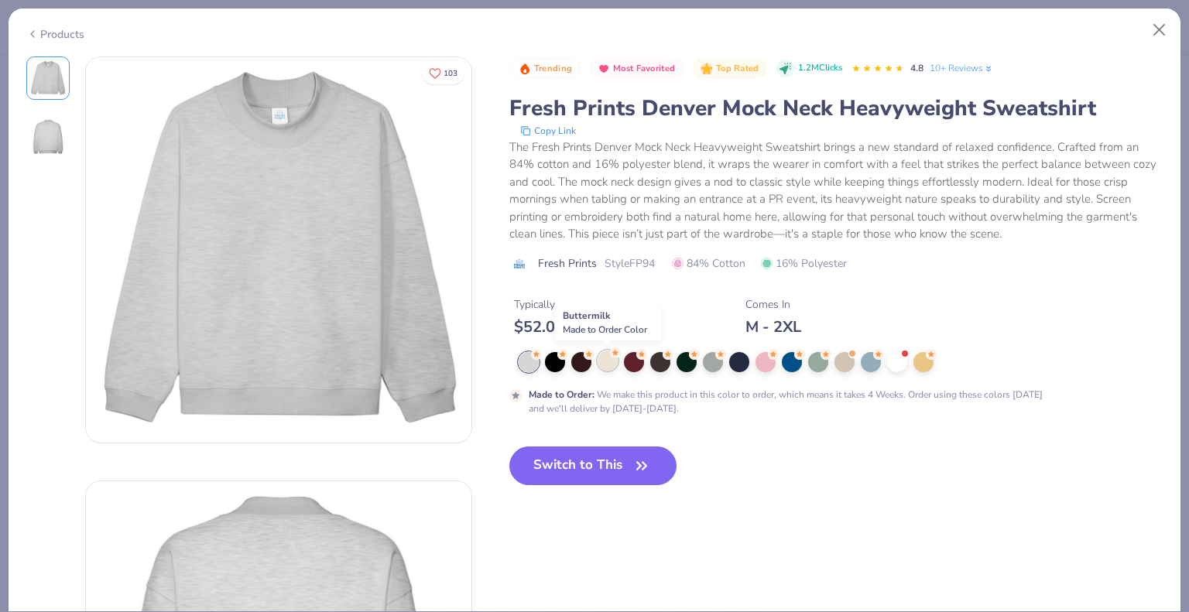
click at [611, 358] on div at bounding box center [608, 361] width 20 height 20
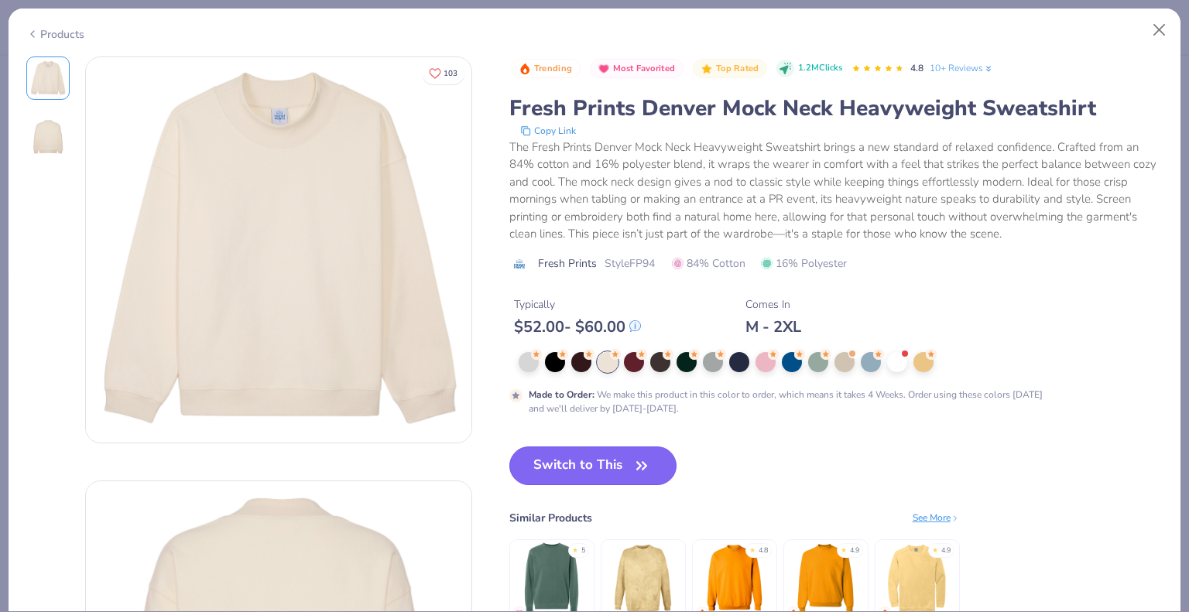
click at [595, 461] on button "Switch to This" at bounding box center [593, 466] width 168 height 39
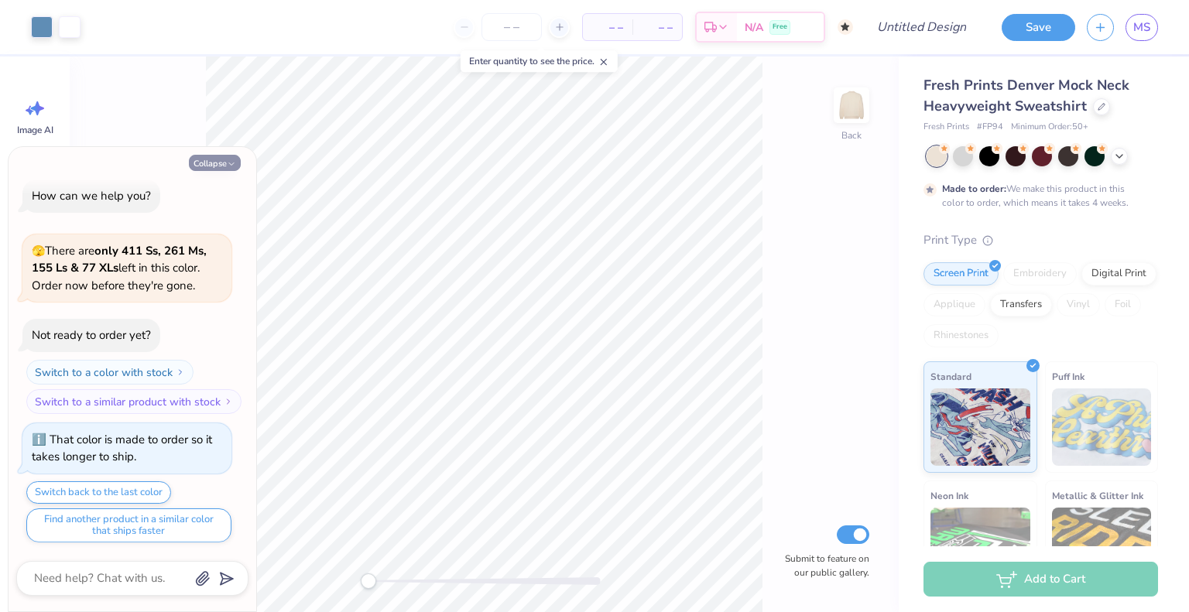
click at [220, 160] on button "Collapse" at bounding box center [215, 163] width 52 height 16
type textarea "x"
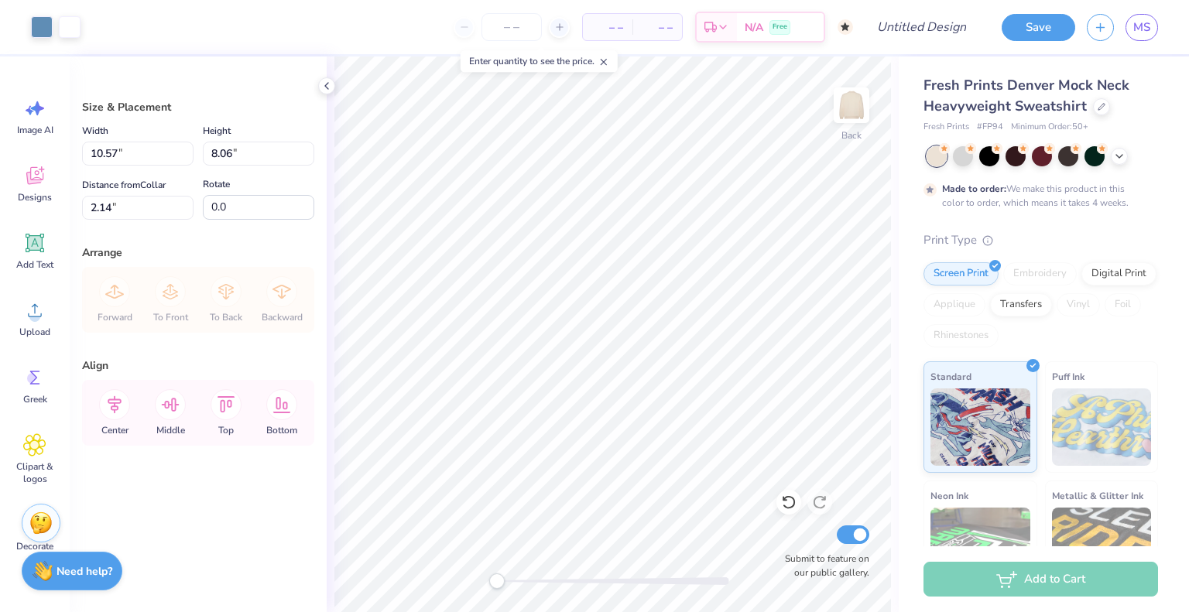
type input "10.57"
type input "8.06"
type input "2.14"
type input "13.74"
type input "10.48"
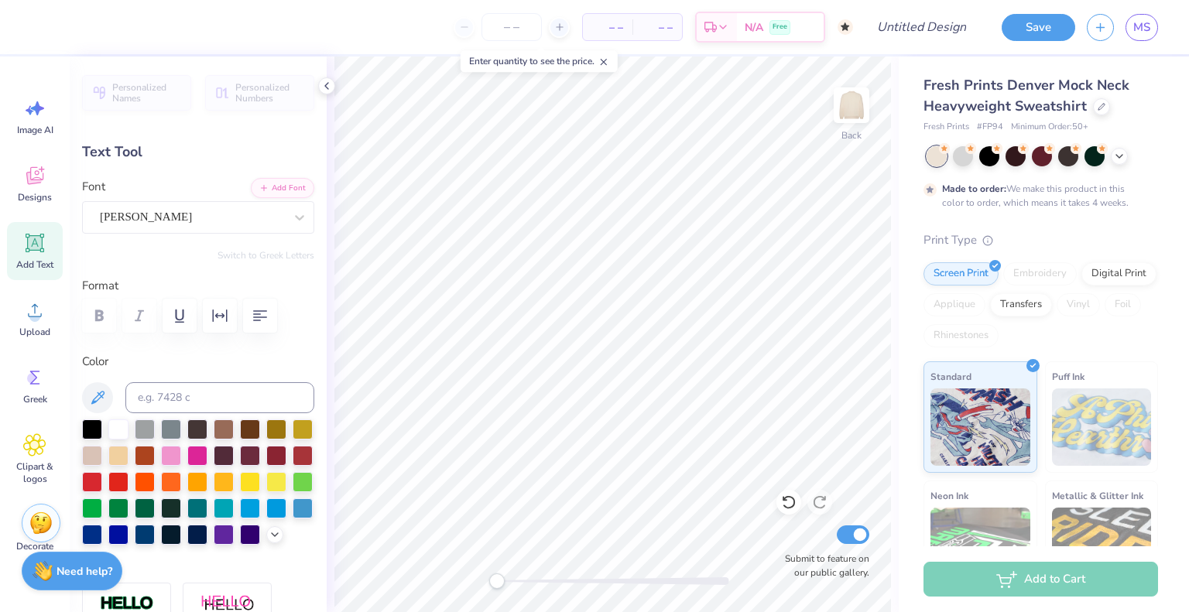
scroll to position [12, 4]
type textarea "ALPHA EPSILON"
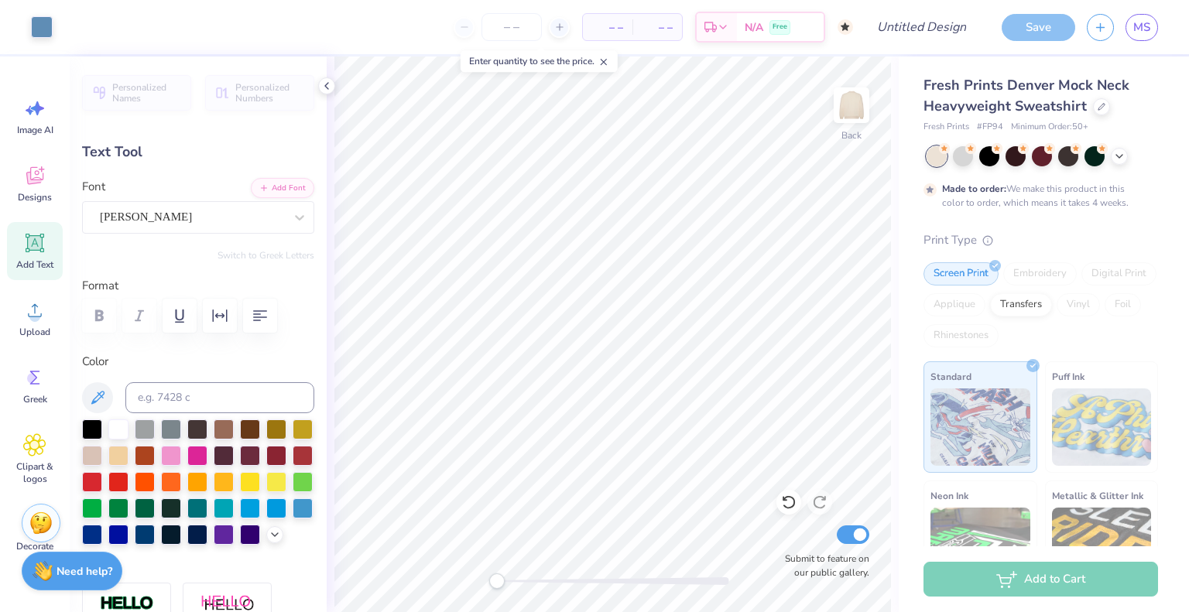
type input "16.27"
type input "4.28"
type input "2.09"
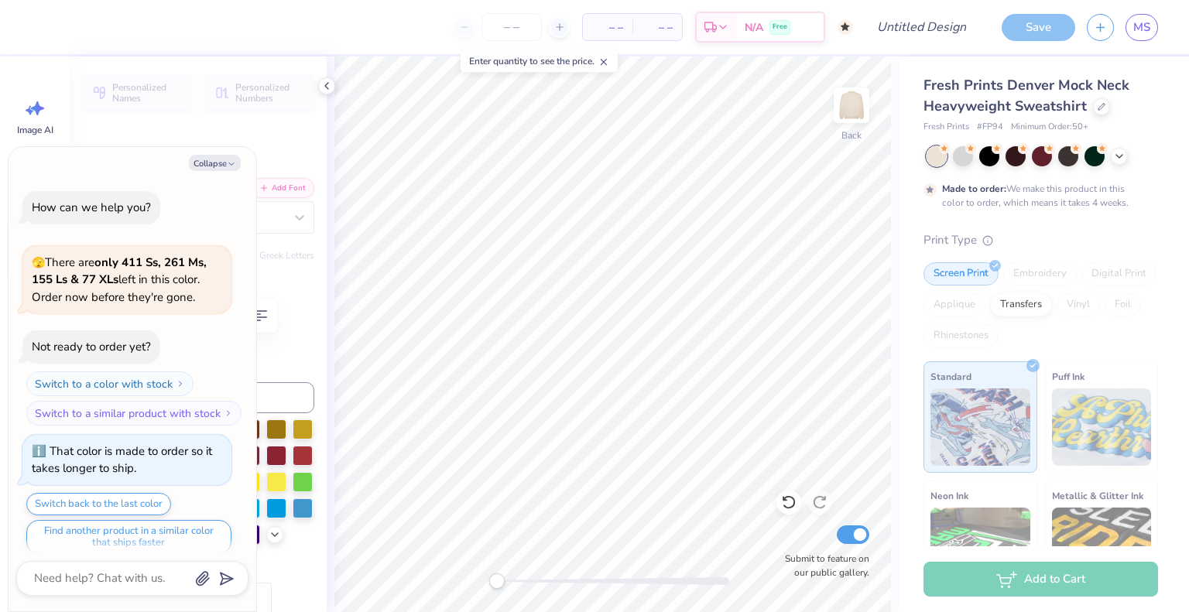
scroll to position [101, 0]
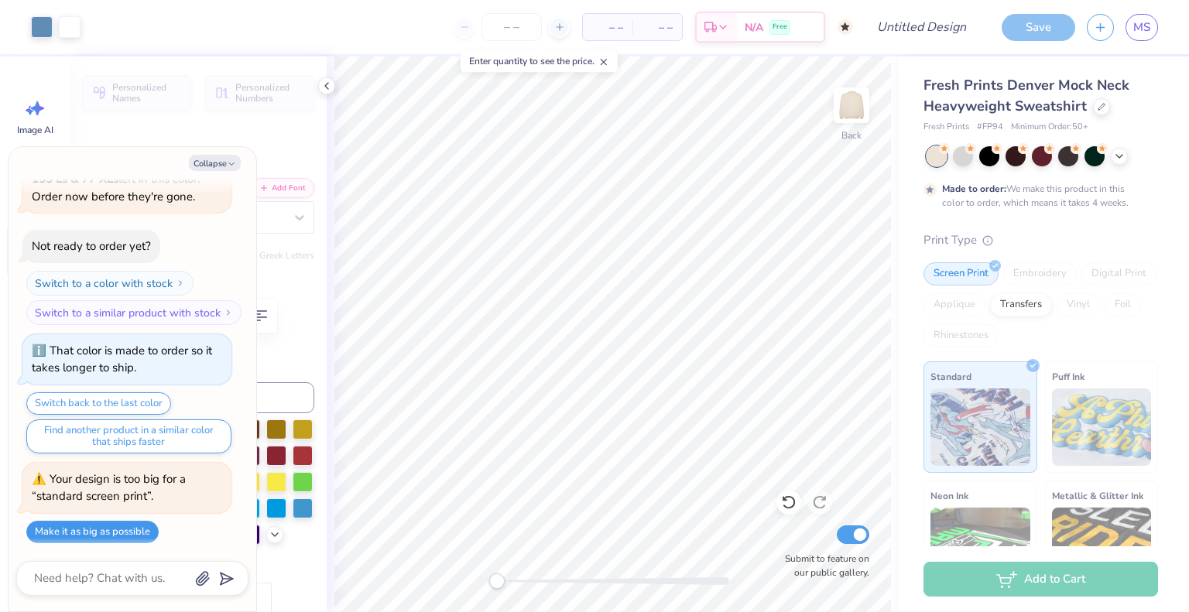
click at [119, 529] on button "Make it as big as possible" at bounding box center [92, 532] width 132 height 22
type textarea "x"
type input "15.00"
type input "3.95"
type input "2.42"
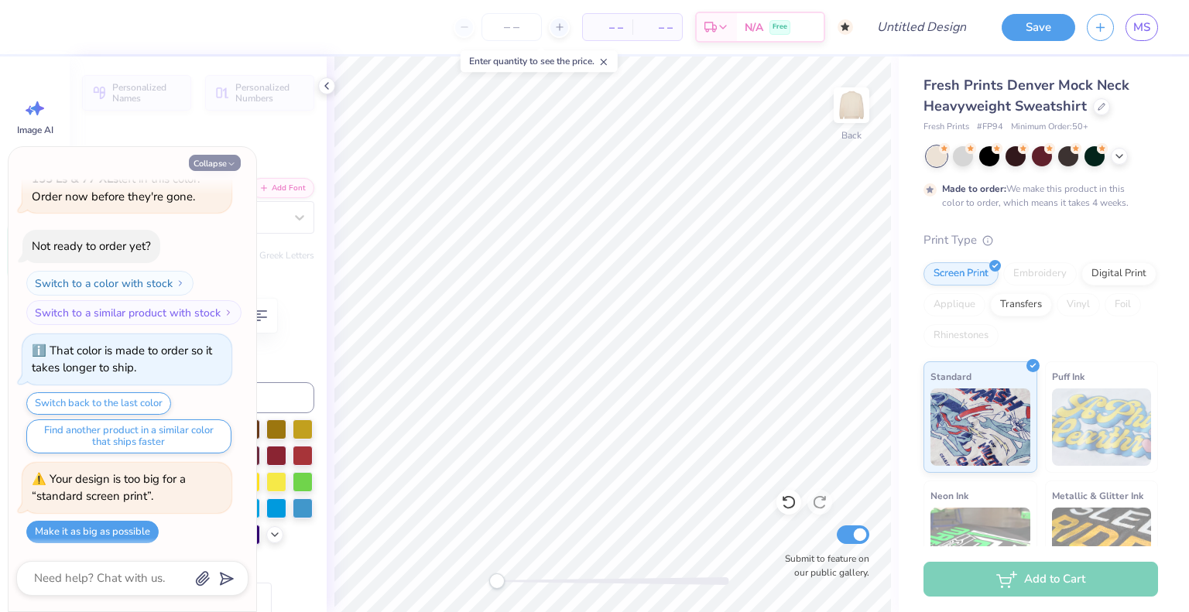
click at [217, 163] on button "Collapse" at bounding box center [215, 163] width 52 height 16
type textarea "x"
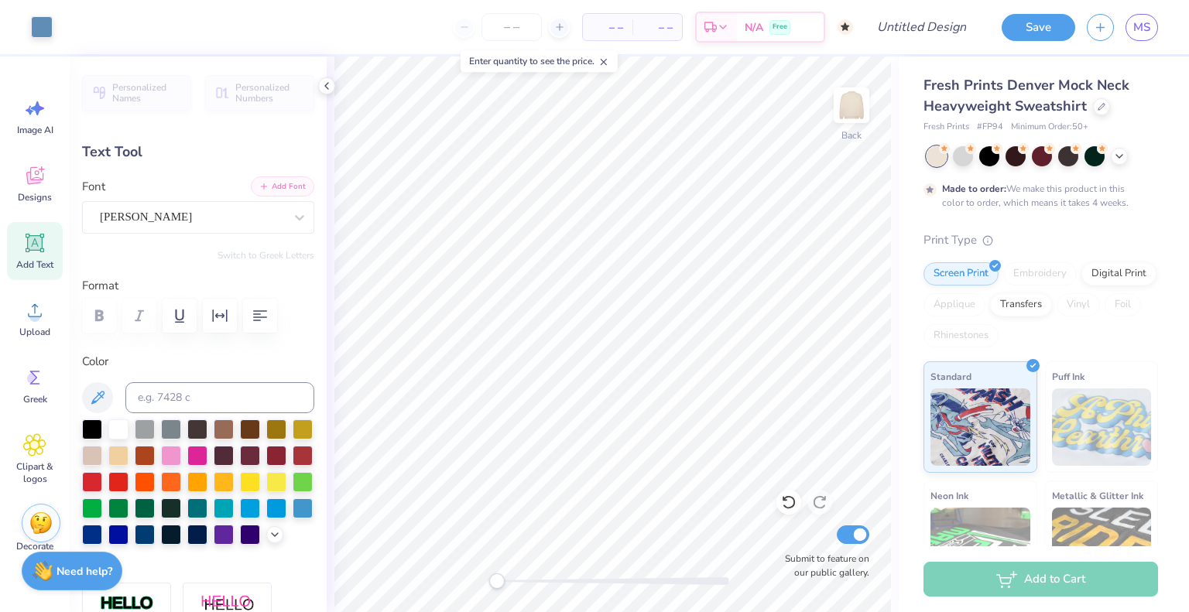
type input "6.83"
type input "1.38"
type input "10.40"
type input "4.15"
type input "0.65"
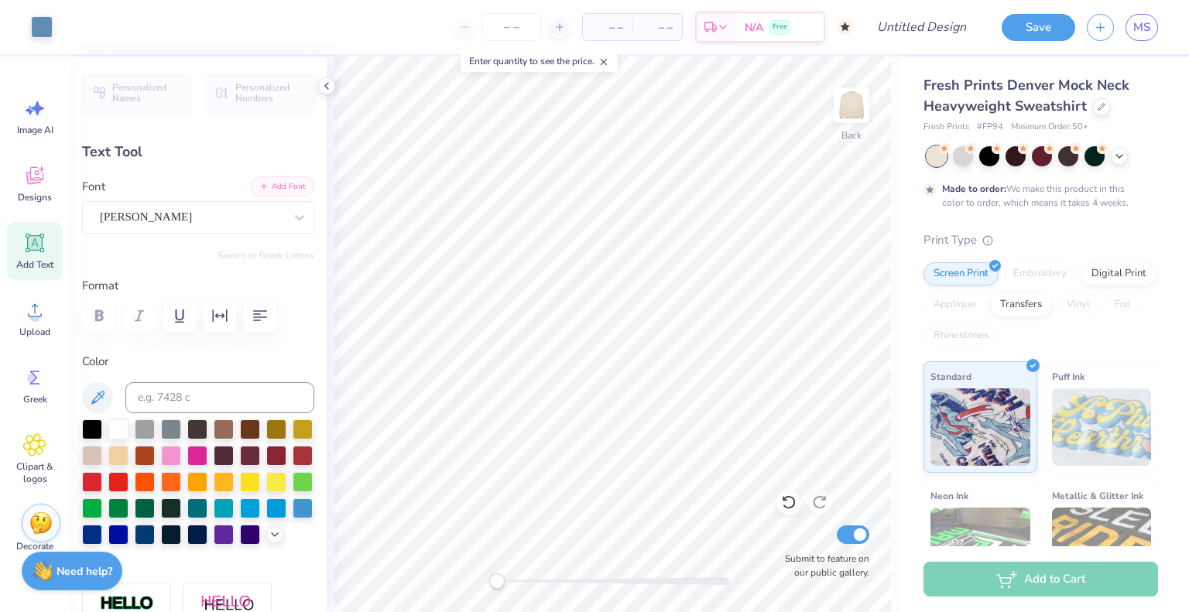
type input "11.97"
type input "0.69"
type input "1.94"
type input "10.39"
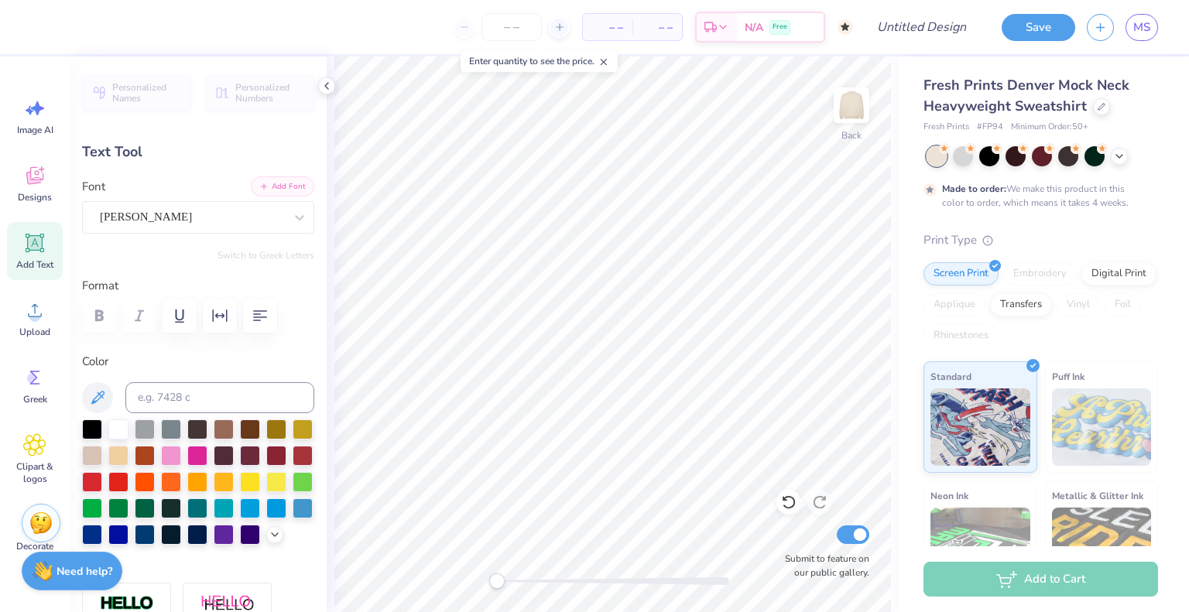
type textarea "p"
type textarea "PHI"
type input "0.71"
type input "1.89"
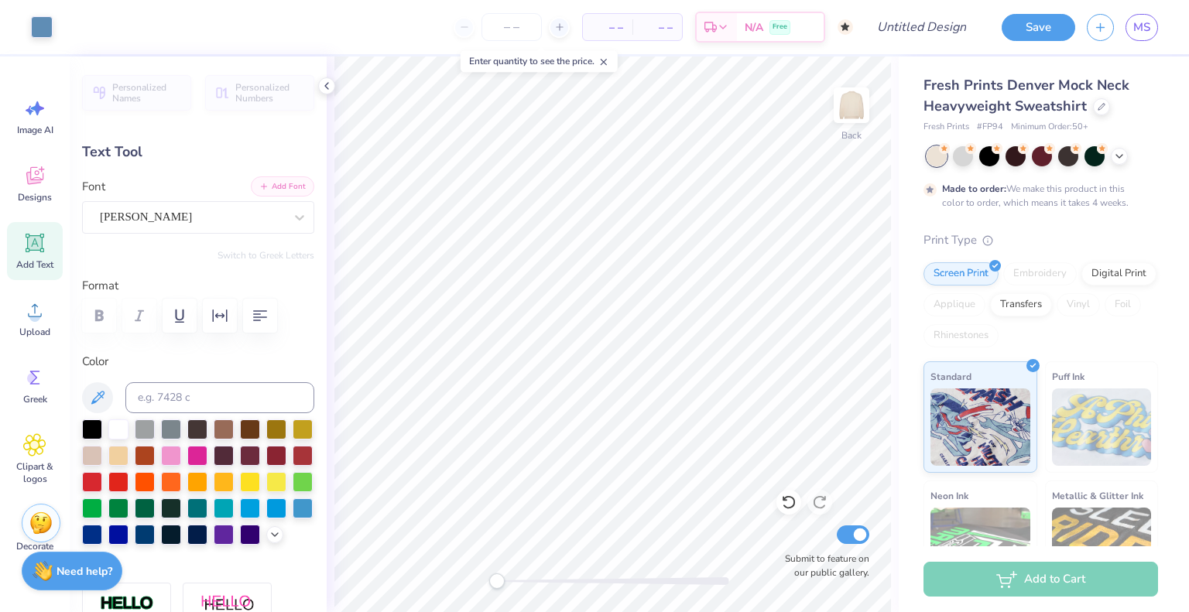
type input "2.31"
type input "10.42"
type input "15.00"
type input "3.95"
type input "2.42"
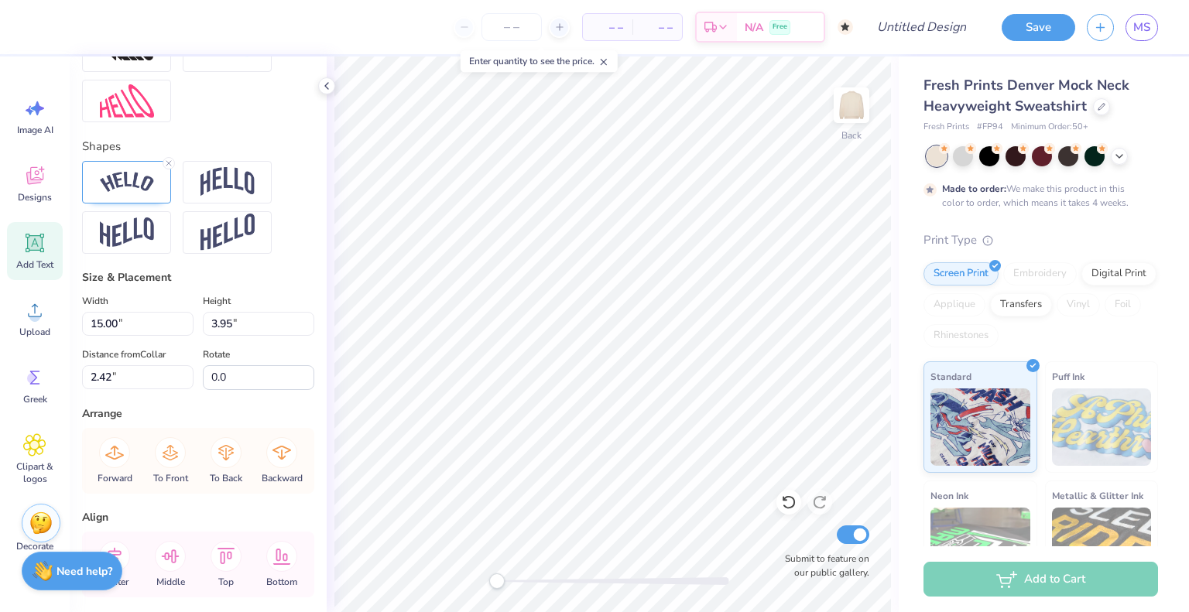
scroll to position [691, 0]
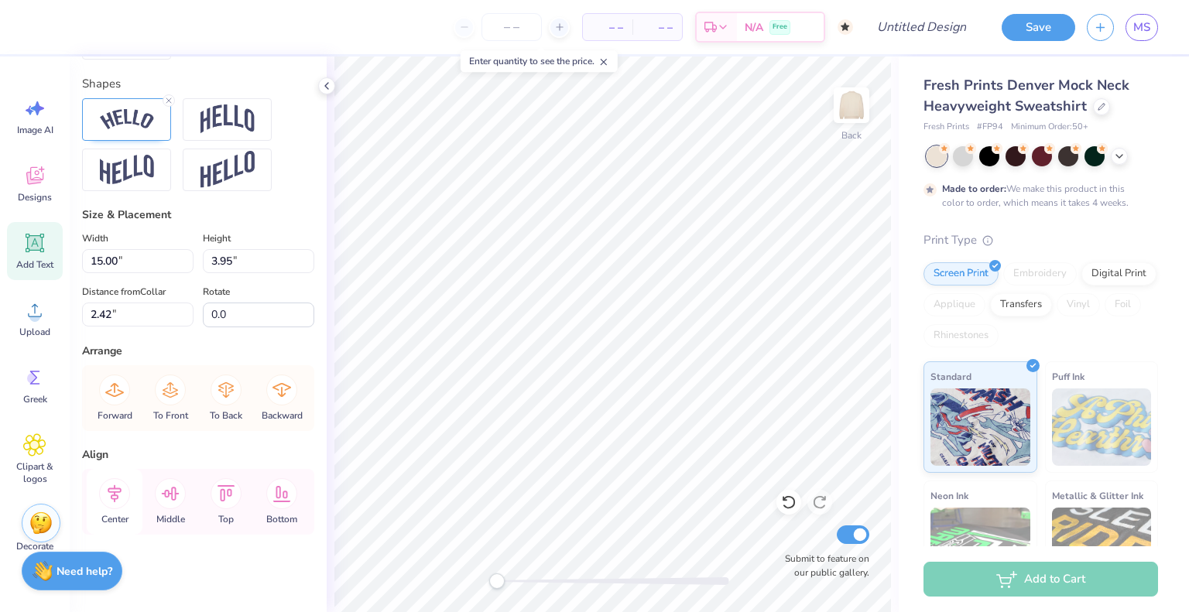
click at [115, 495] on icon at bounding box center [115, 494] width 14 height 18
click at [41, 28] on div at bounding box center [42, 26] width 22 height 22
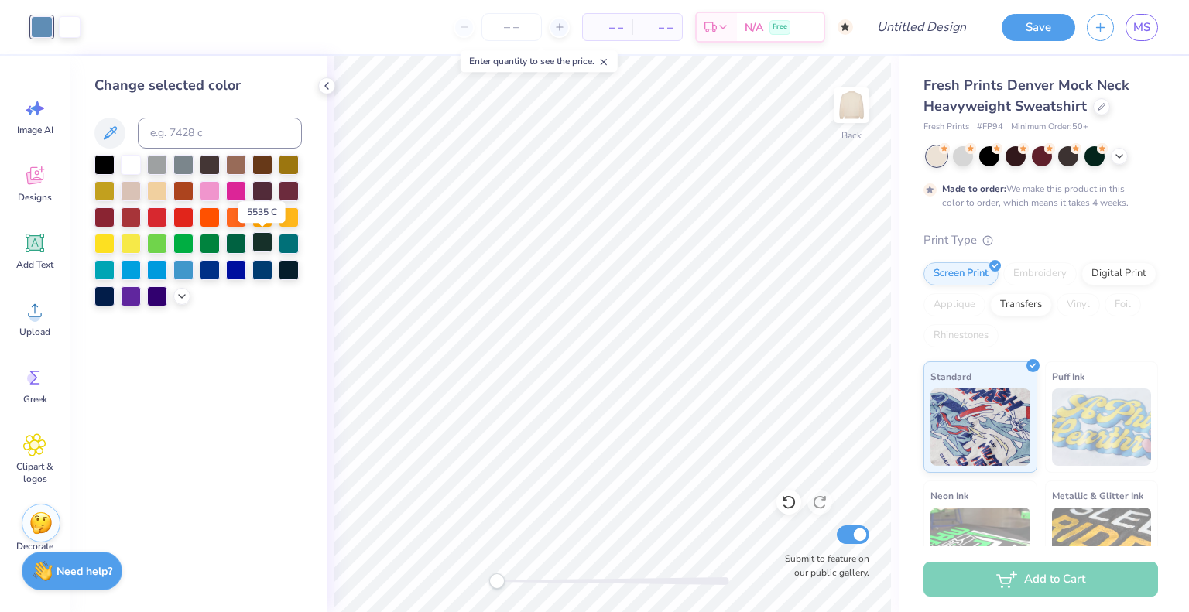
click at [265, 242] on div at bounding box center [262, 242] width 20 height 20
click at [204, 130] on input at bounding box center [220, 133] width 164 height 31
type input "3435"
click at [543, 581] on div at bounding box center [613, 582] width 232 height 8
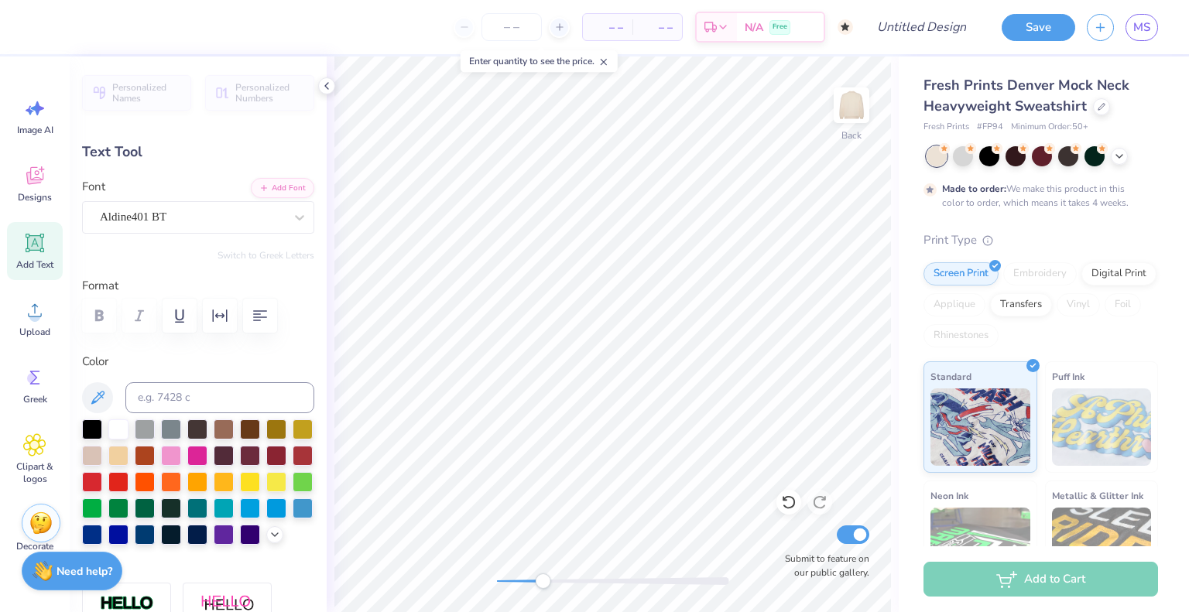
scroll to position [12, 6]
type textarea "ESTABLISHED 1909"
click at [515, 578] on div at bounding box center [613, 582] width 232 height 8
drag, startPoint x: 517, startPoint y: 585, endPoint x: 498, endPoint y: 585, distance: 19.4
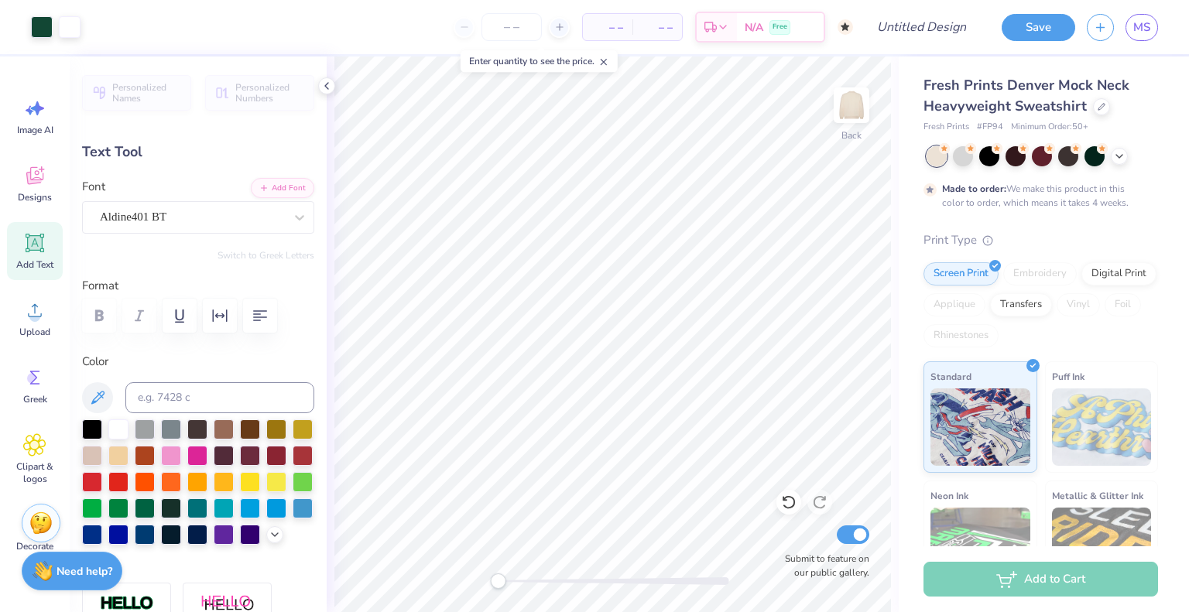
click at [498, 585] on div "Accessibility label" at bounding box center [497, 581] width 15 height 15
type input "2.31"
type input "1.89"
type input "10.56"
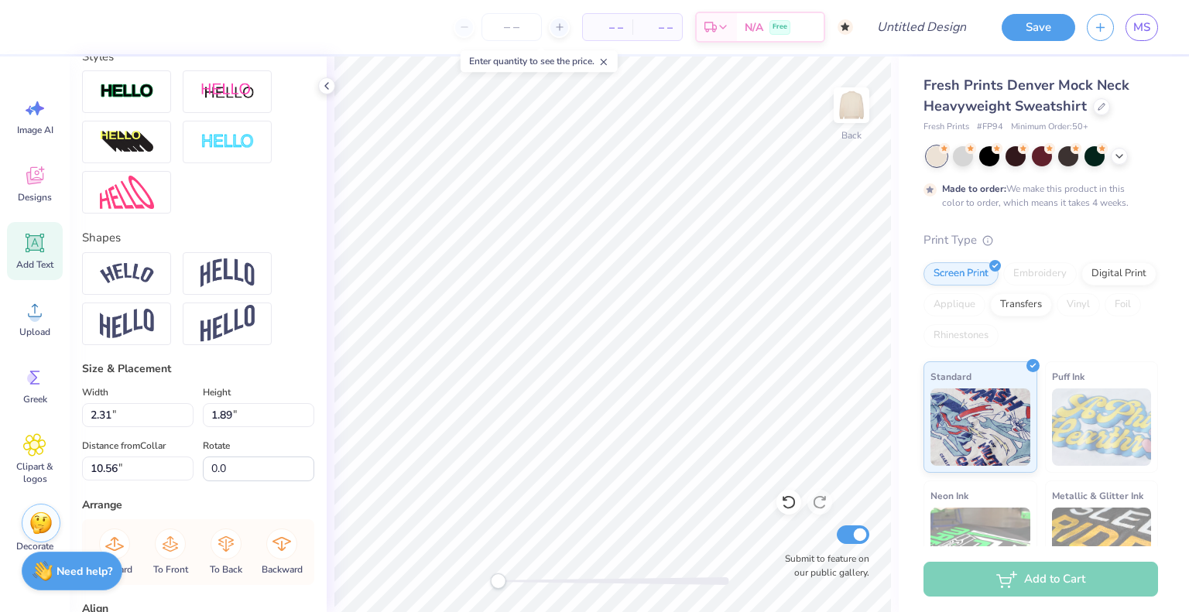
scroll to position [691, 0]
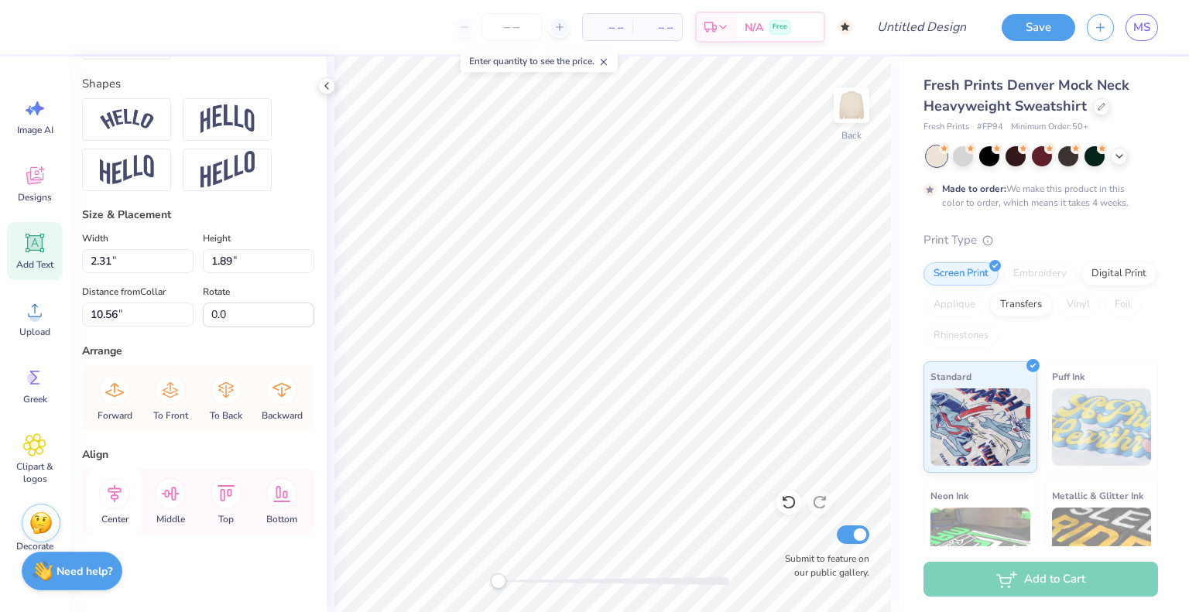
click at [121, 493] on icon at bounding box center [114, 494] width 31 height 31
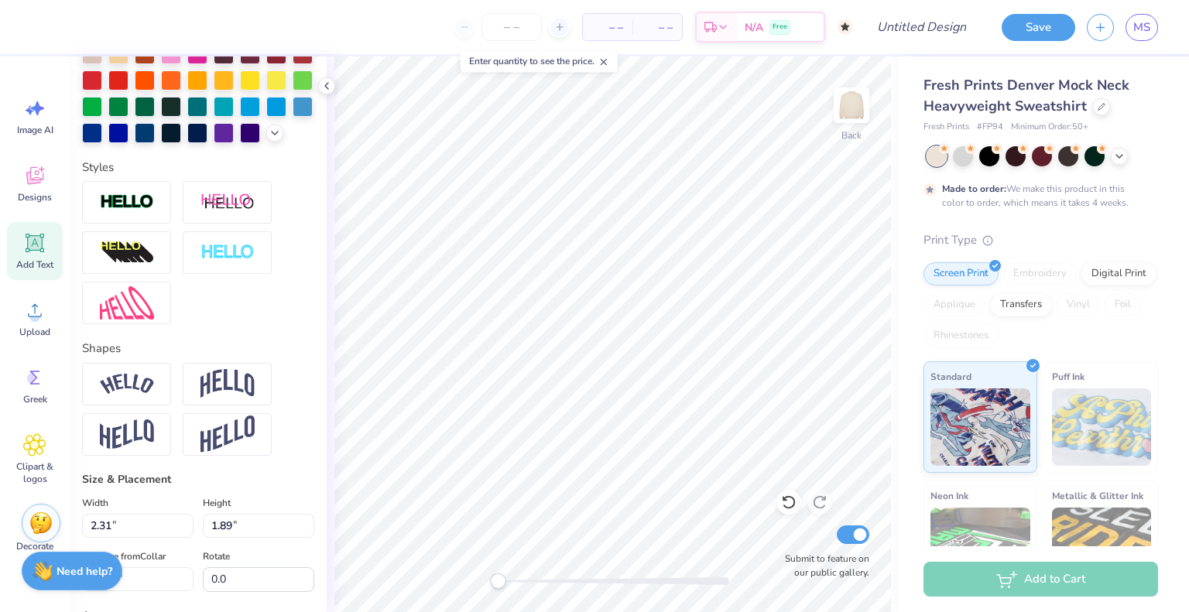
scroll to position [427, 0]
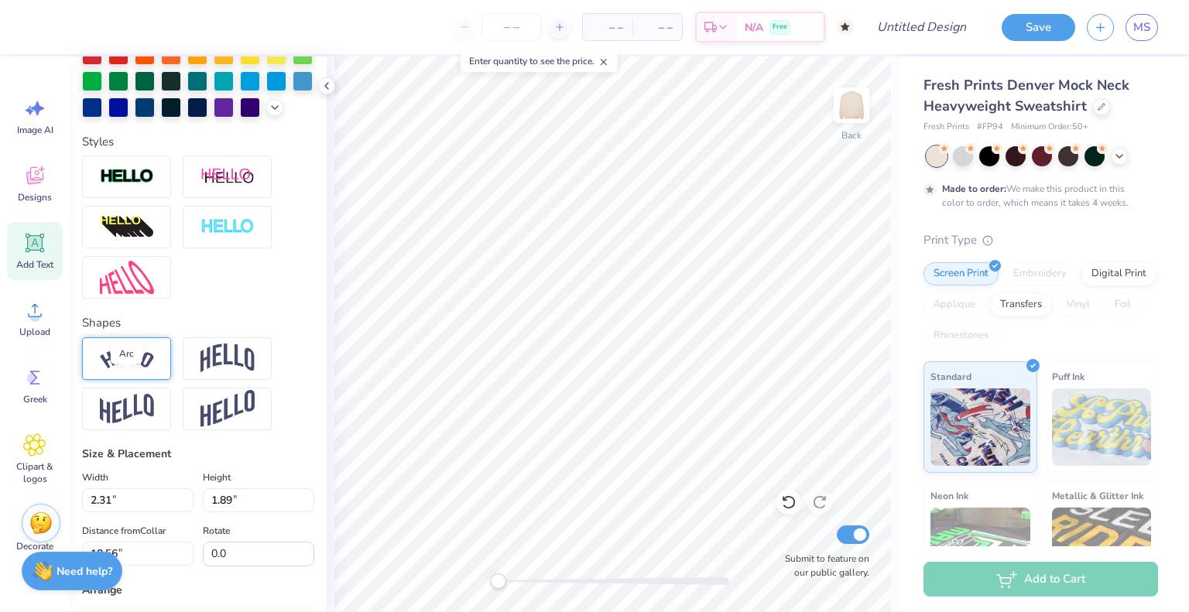
click at [152, 369] on img at bounding box center [127, 358] width 54 height 21
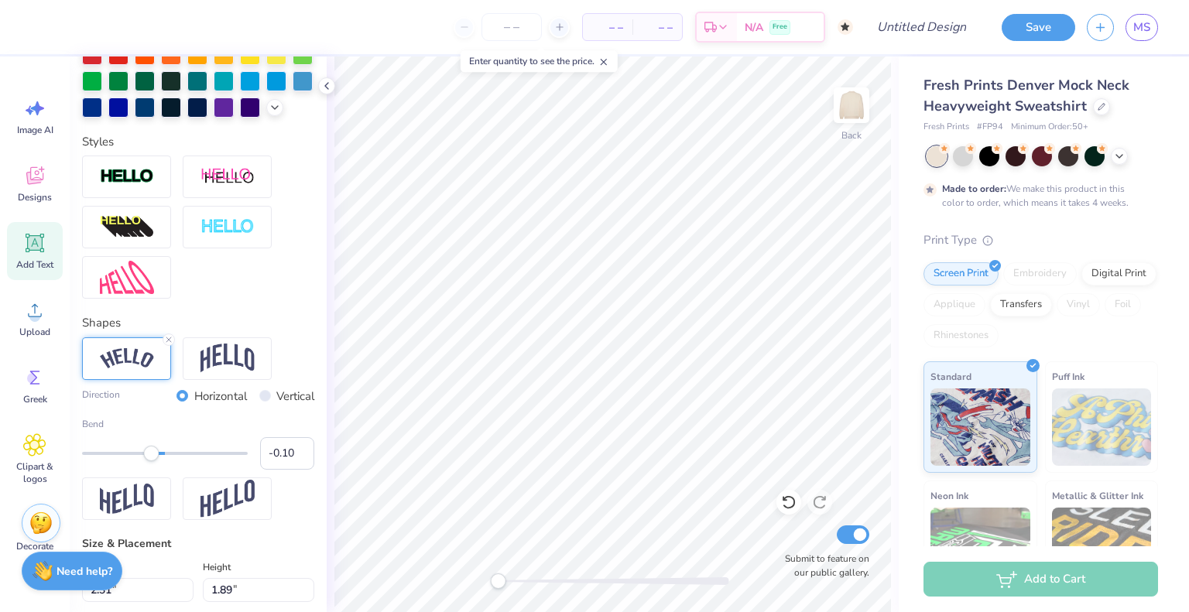
type input "-0.11"
drag, startPoint x: 200, startPoint y: 476, endPoint x: 149, endPoint y: 481, distance: 51.3
click at [149, 461] on div "Accessibility label" at bounding box center [150, 453] width 15 height 15
type input "-0.22"
click at [141, 461] on div "Accessibility label" at bounding box center [142, 453] width 15 height 15
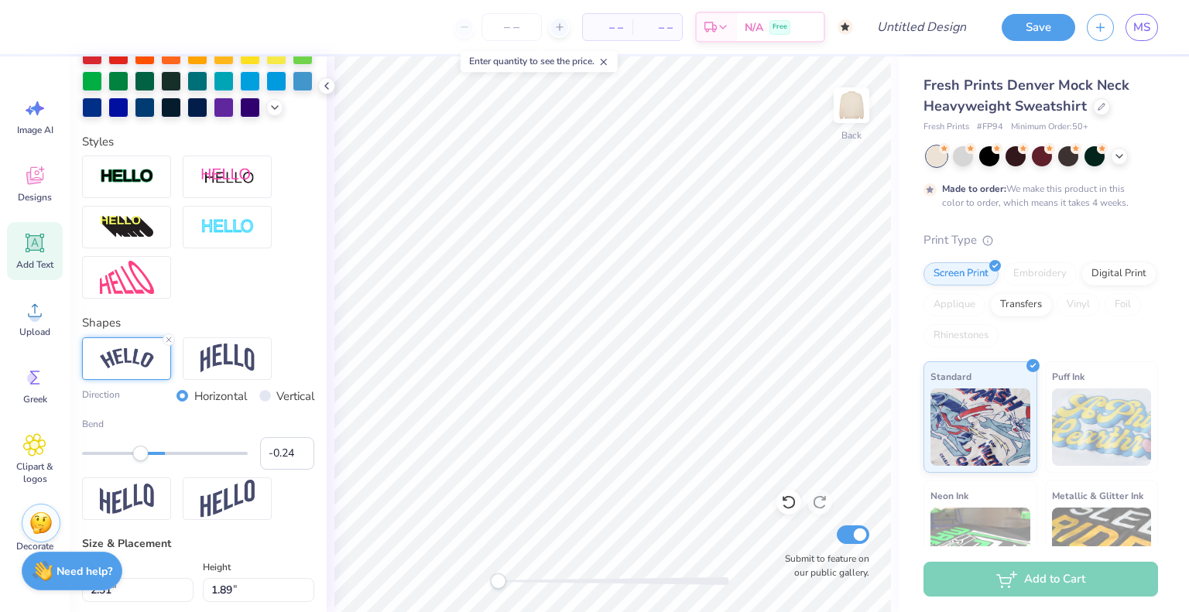
type input "0.02"
click at [160, 455] on div at bounding box center [165, 453] width 166 height 3
click at [286, 470] on input "0.03" at bounding box center [287, 453] width 54 height 33
click at [289, 470] on input "0.02" at bounding box center [287, 453] width 54 height 33
click at [290, 470] on input "0.01" at bounding box center [287, 453] width 54 height 33
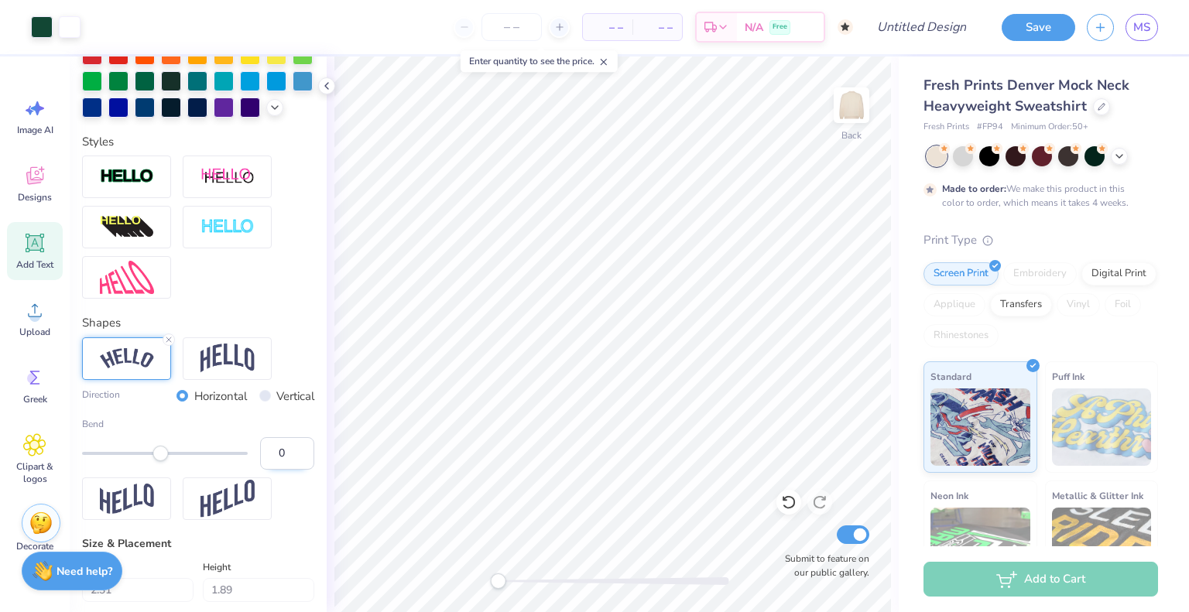
type input "0"
click at [290, 470] on input "0" at bounding box center [287, 453] width 54 height 33
type input "15.00"
type input "3.95"
type input "2.38"
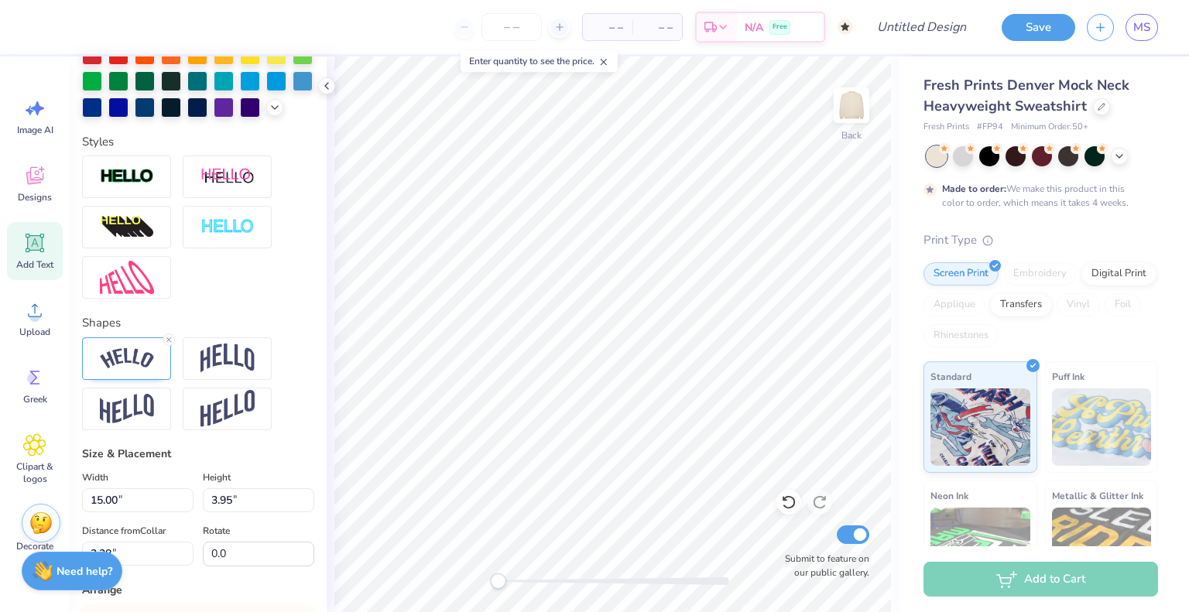
scroll to position [12, 2]
type textarea "A"
click at [34, 180] on icon at bounding box center [34, 176] width 17 height 18
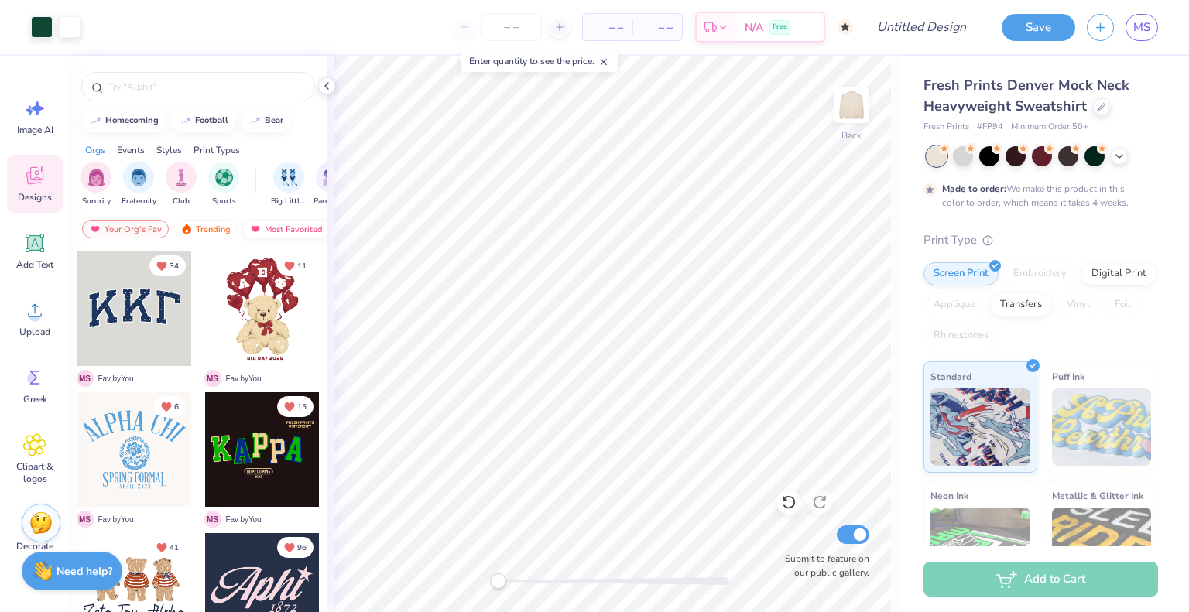
click at [256, 224] on img at bounding box center [255, 229] width 12 height 11
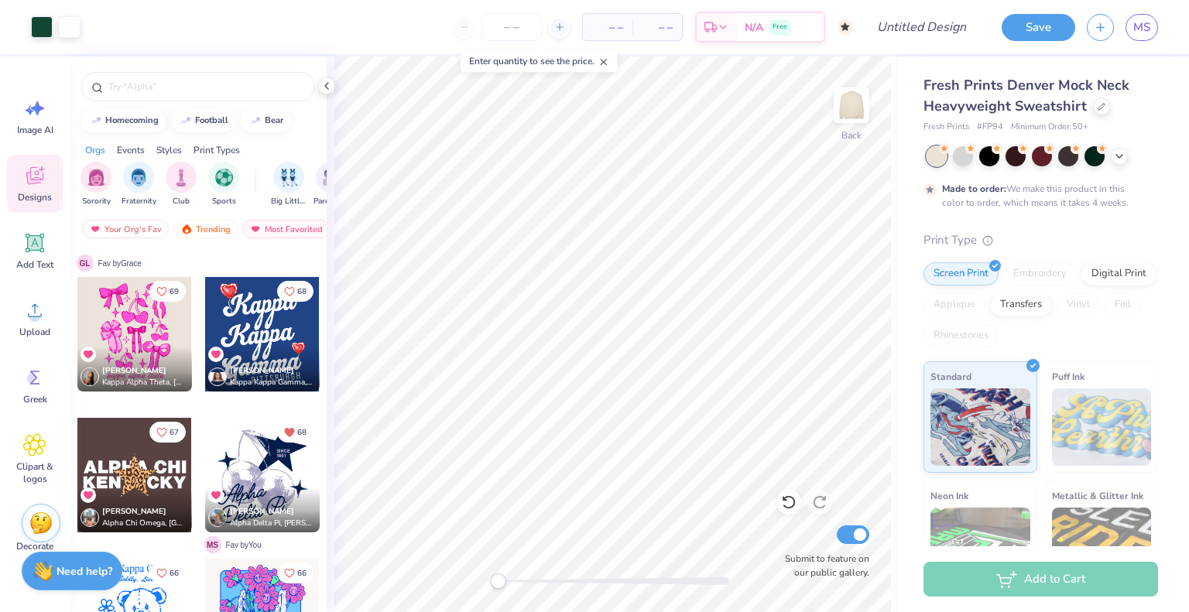
scroll to position [3639, 0]
